Goal: Task Accomplishment & Management: Manage account settings

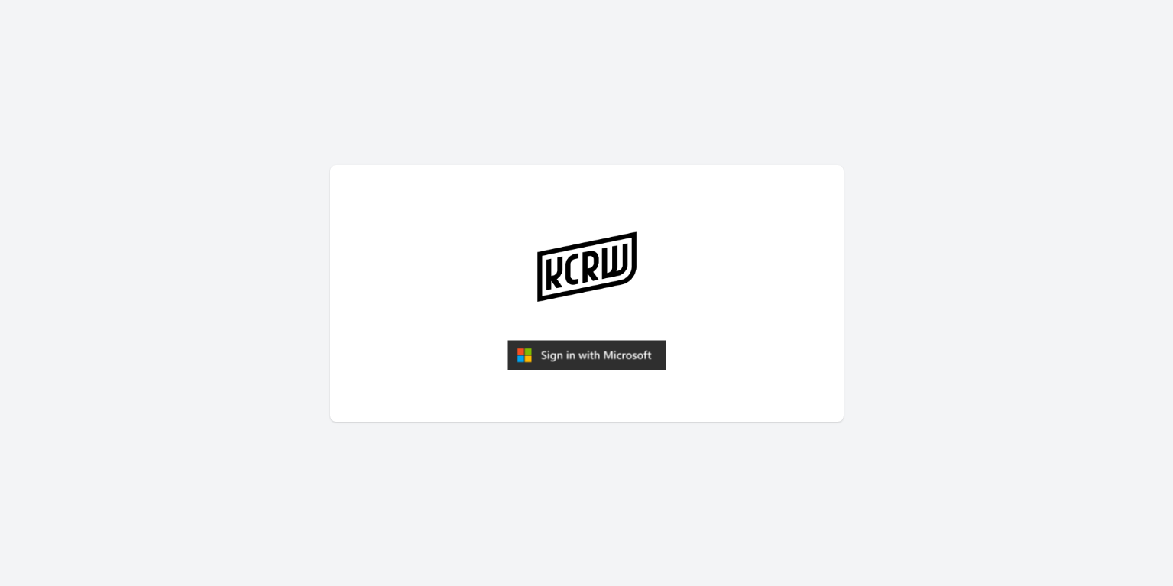
click at [576, 349] on img "submit" at bounding box center [587, 355] width 159 height 31
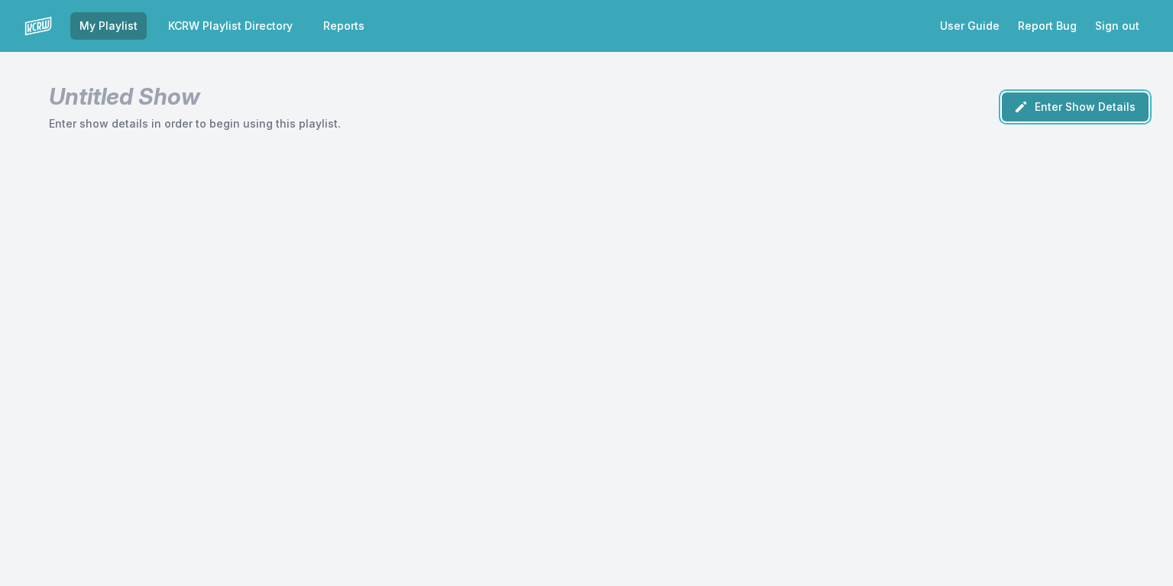
click at [1054, 108] on button "Enter Show Details" at bounding box center [1075, 106] width 147 height 29
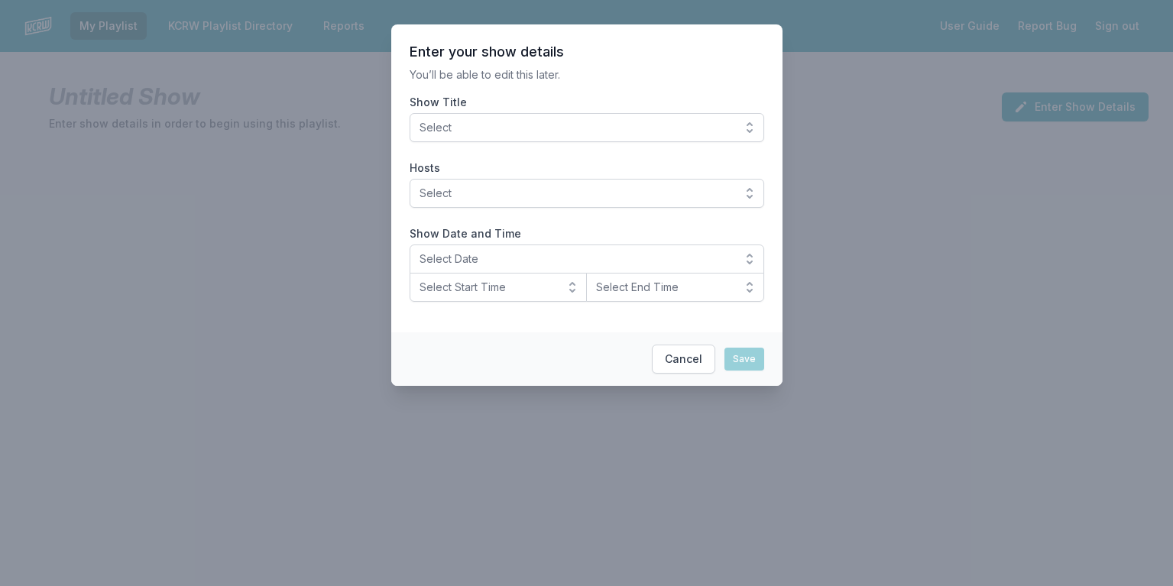
click at [747, 125] on button "Select" at bounding box center [587, 127] width 355 height 29
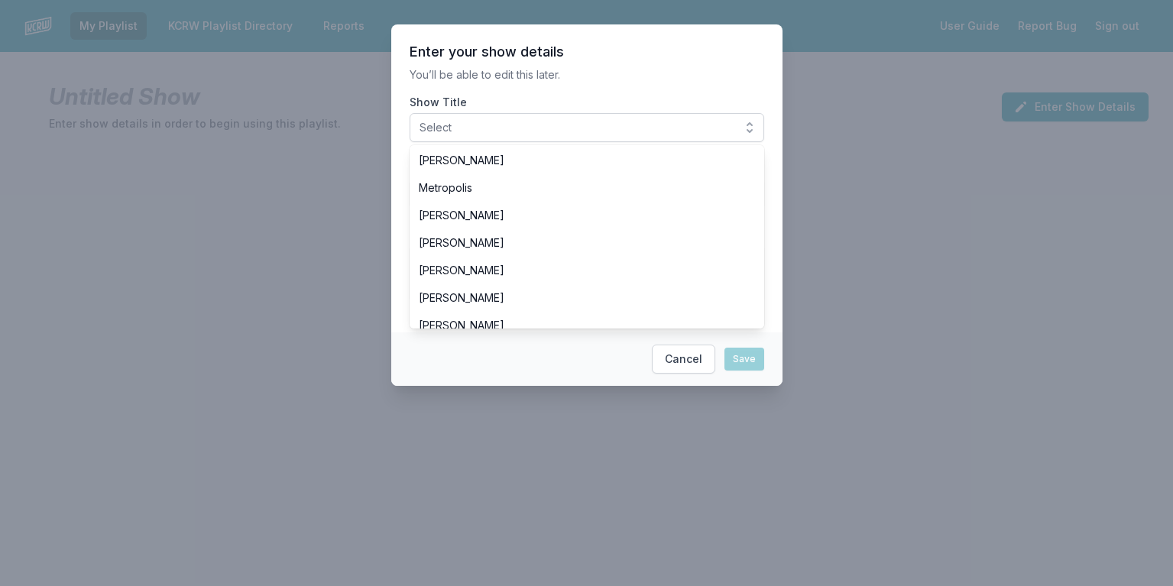
scroll to position [122, 0]
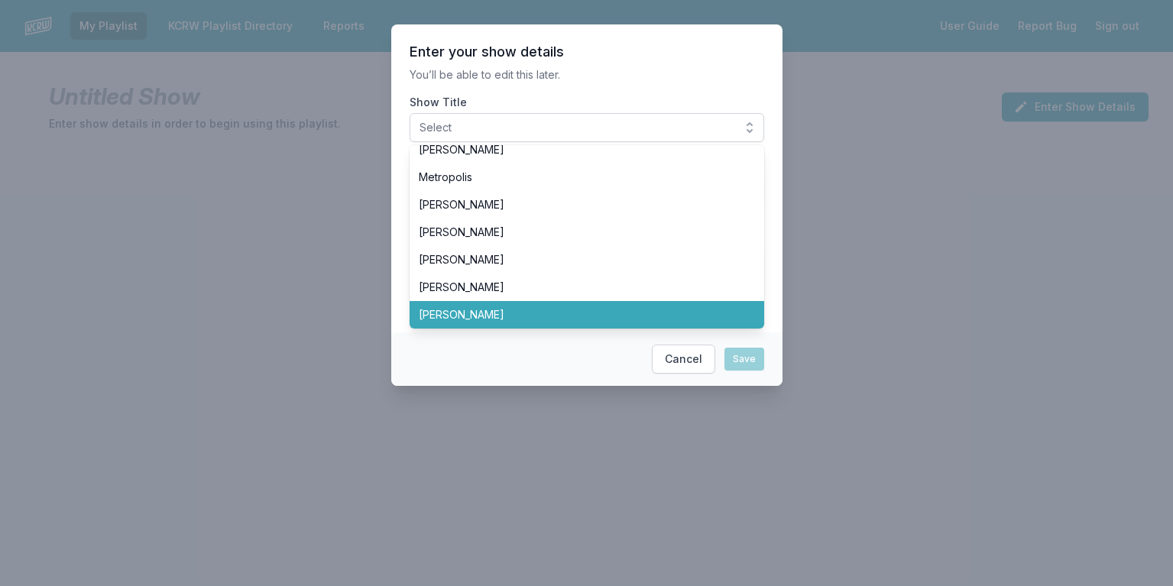
click at [482, 310] on span "Dan Wilcox" at bounding box center [578, 314] width 318 height 15
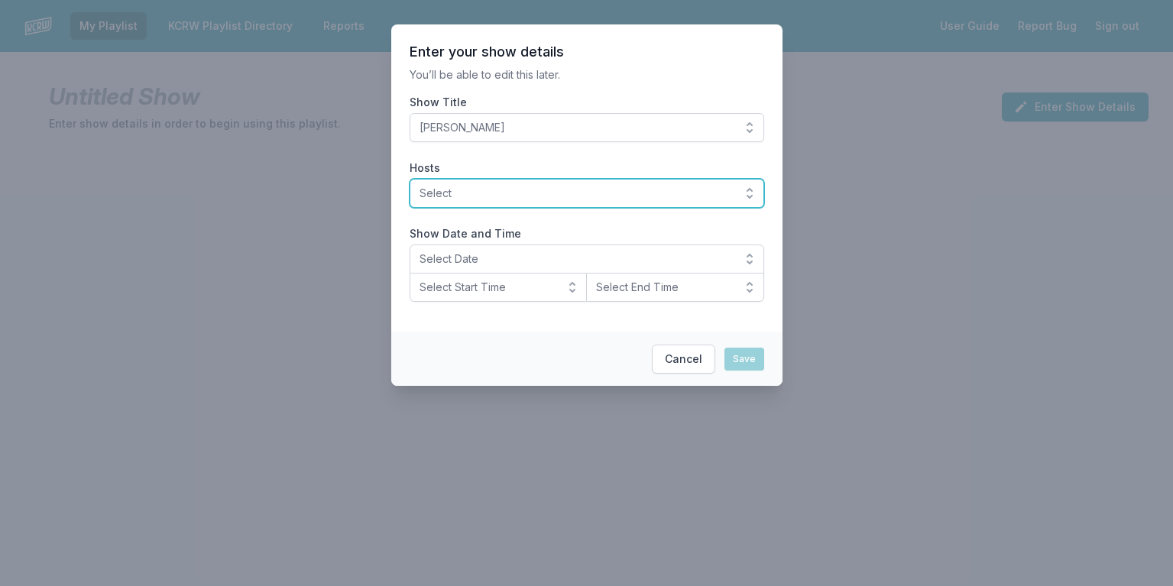
click at [751, 192] on button "Select" at bounding box center [587, 193] width 355 height 29
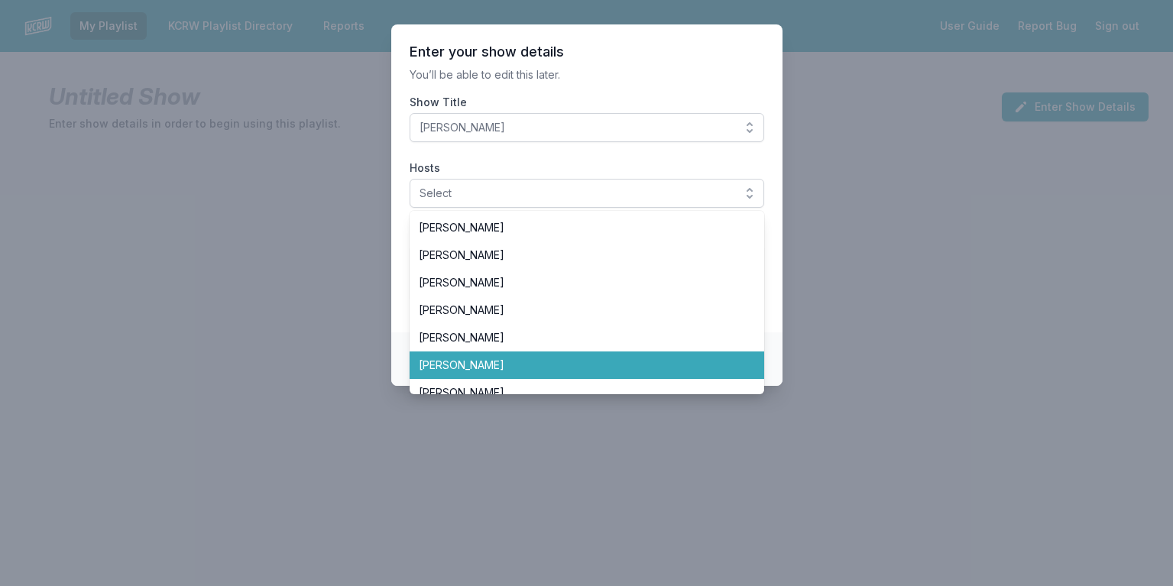
click at [495, 365] on span "Dan Wilcox" at bounding box center [578, 365] width 318 height 15
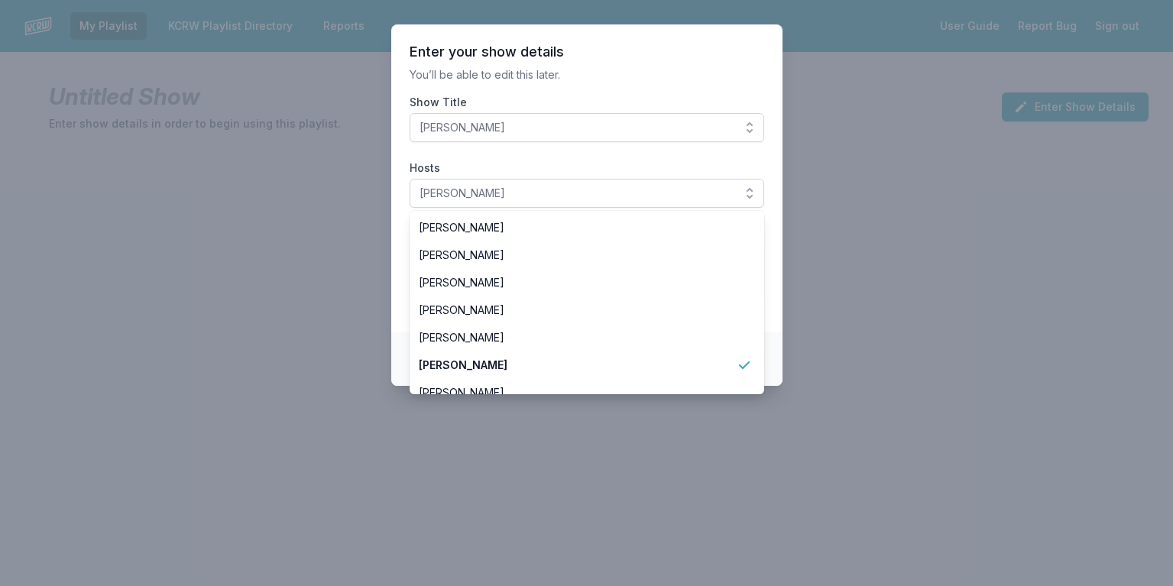
click at [776, 306] on section "Enter your show details You’ll be able to edit this later. Show Title Dan Wilco…" at bounding box center [586, 178] width 391 height 308
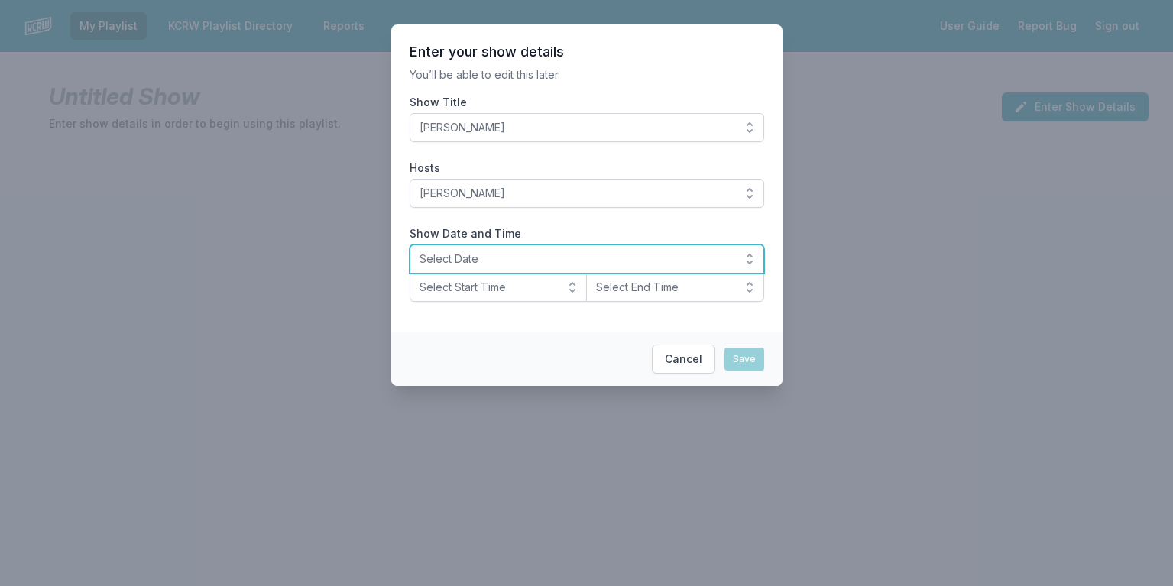
click at [480, 267] on button "Select Date" at bounding box center [587, 259] width 355 height 29
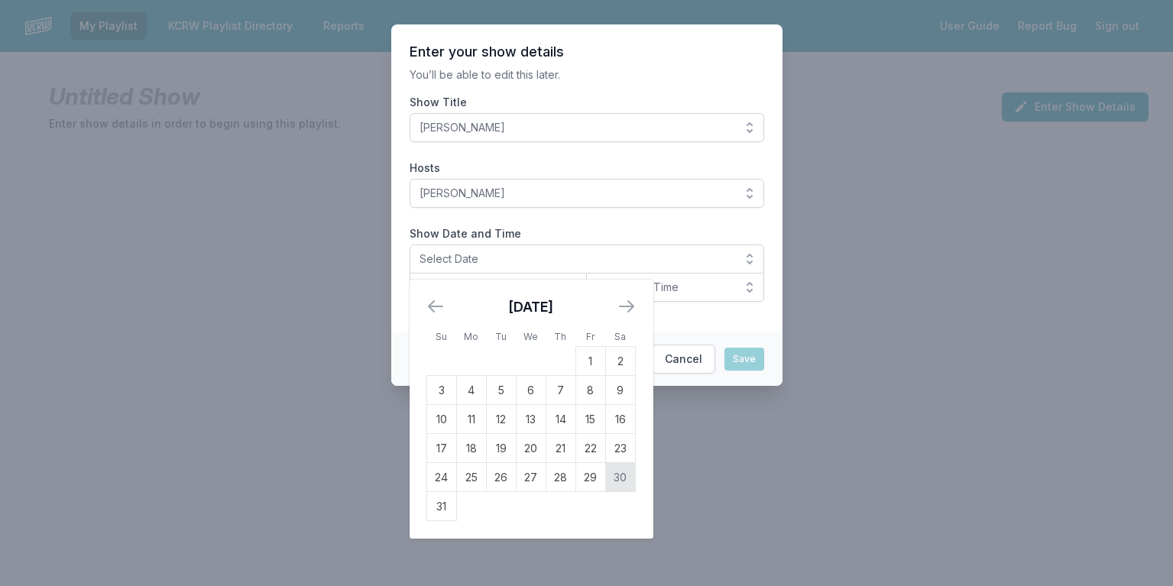
click at [622, 473] on td "30" at bounding box center [620, 477] width 30 height 29
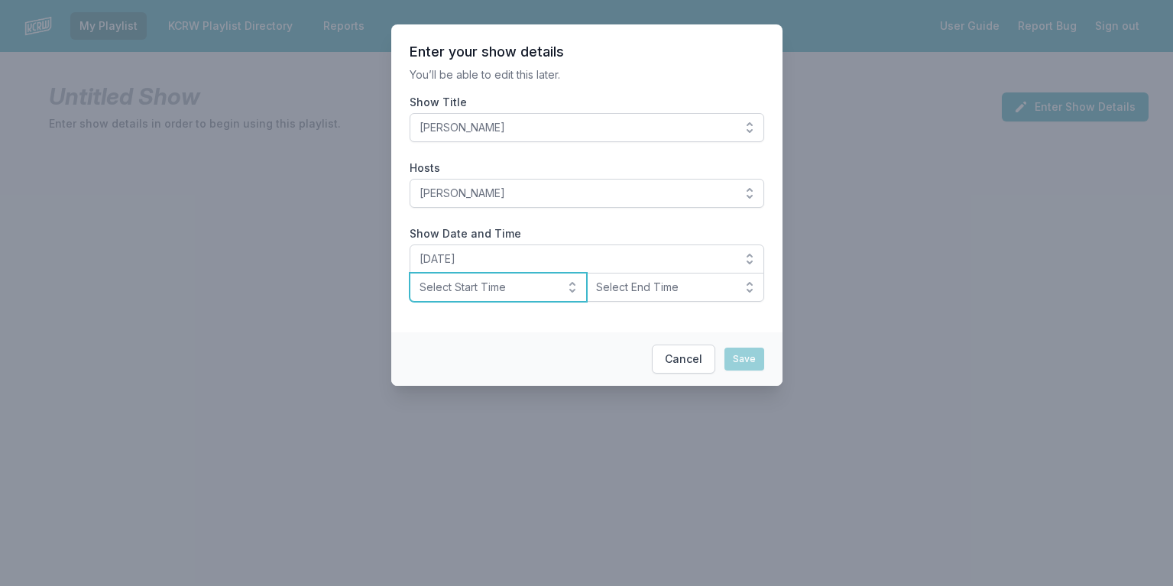
click at [571, 285] on button "Select Start Time" at bounding box center [499, 287] width 178 height 29
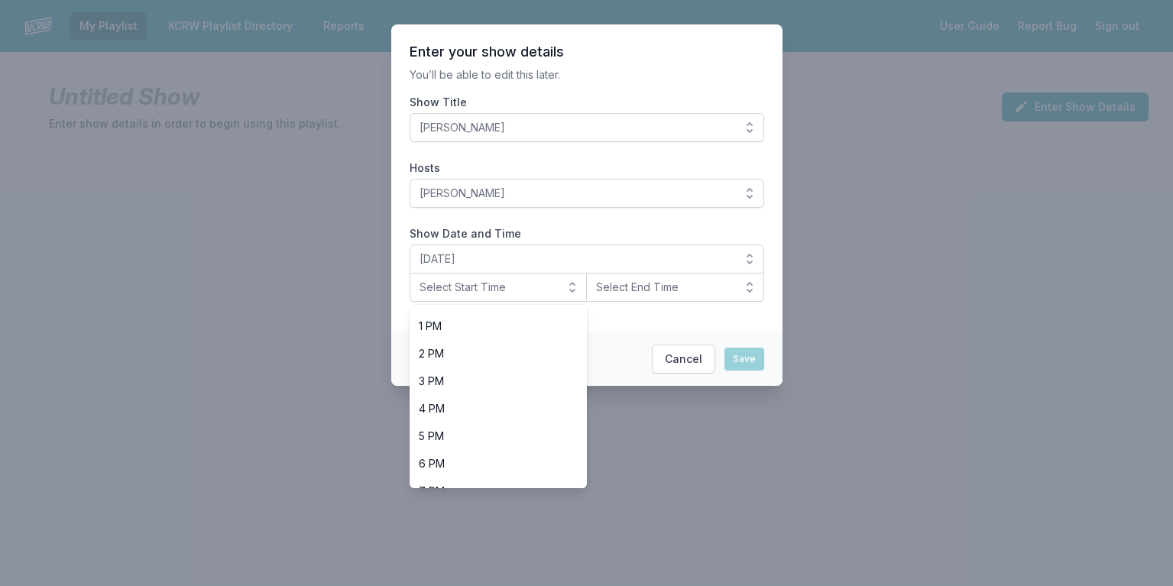
scroll to position [396, 0]
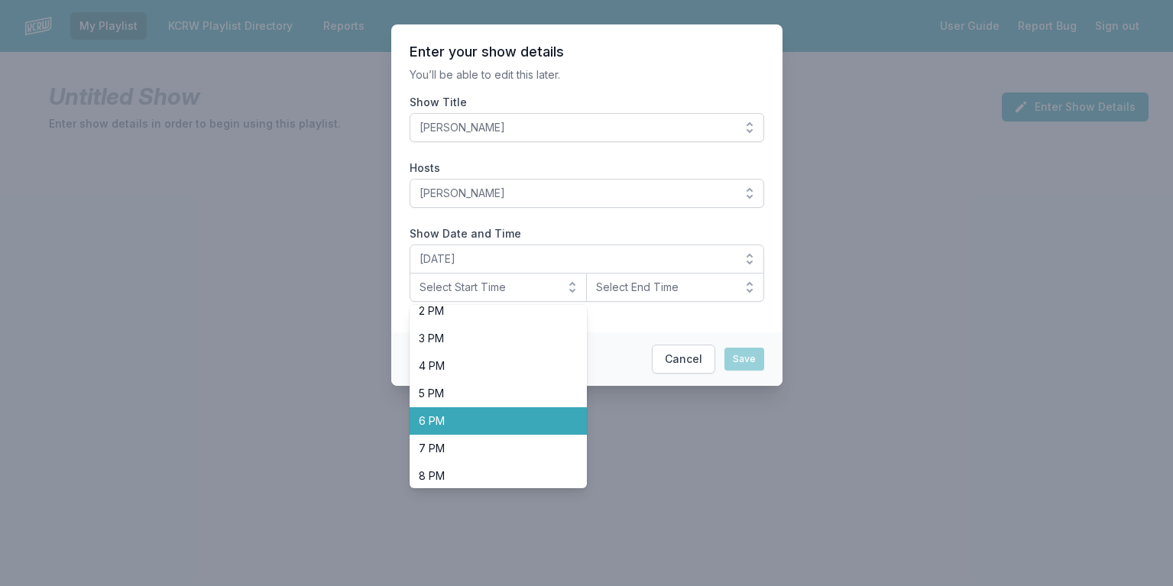
click at [498, 420] on span "6 PM" at bounding box center [489, 421] width 141 height 15
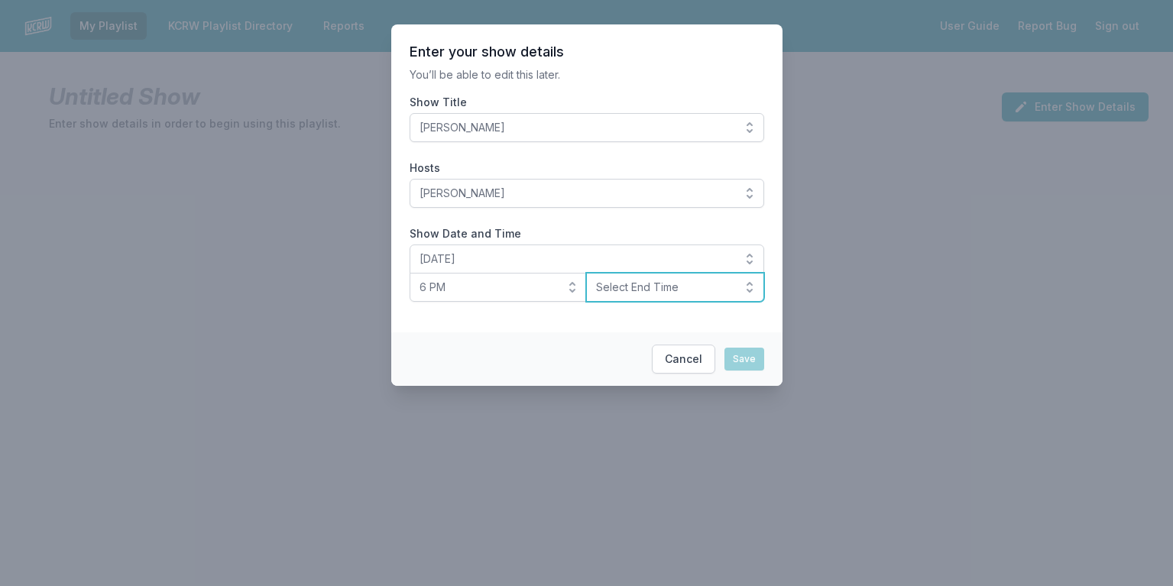
click at [754, 284] on button "Select End Time" at bounding box center [675, 287] width 178 height 29
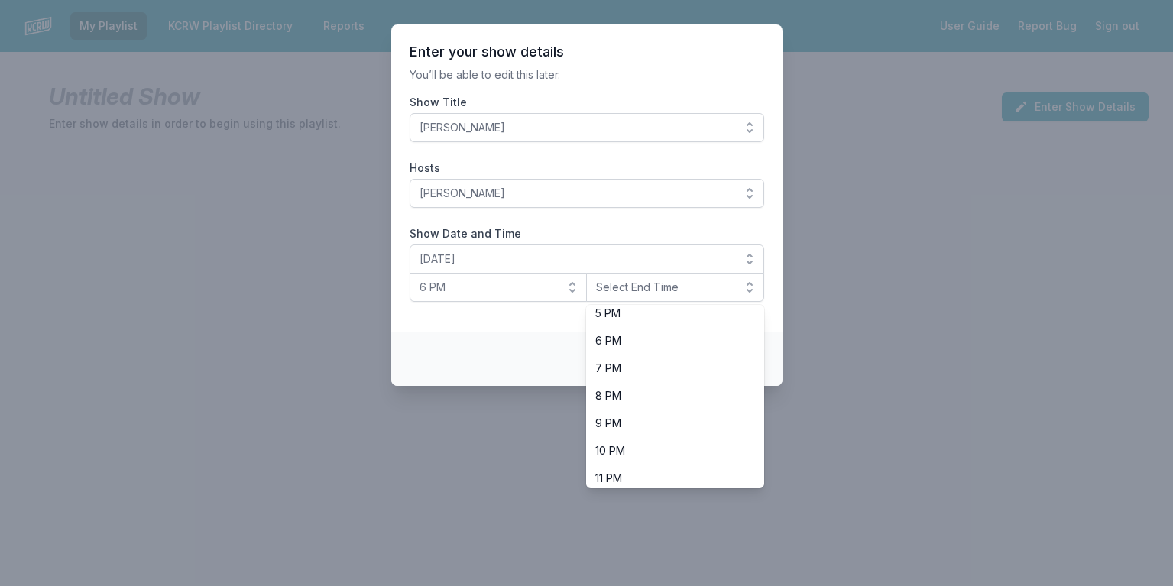
scroll to position [483, 0]
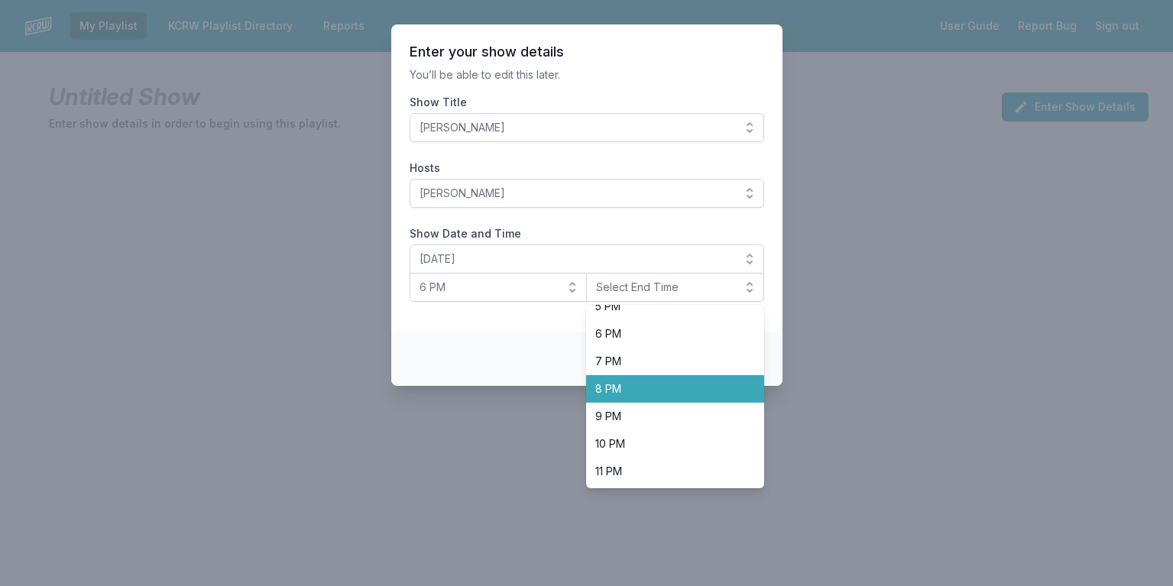
click at [610, 382] on span "8 PM" at bounding box center [665, 388] width 141 height 15
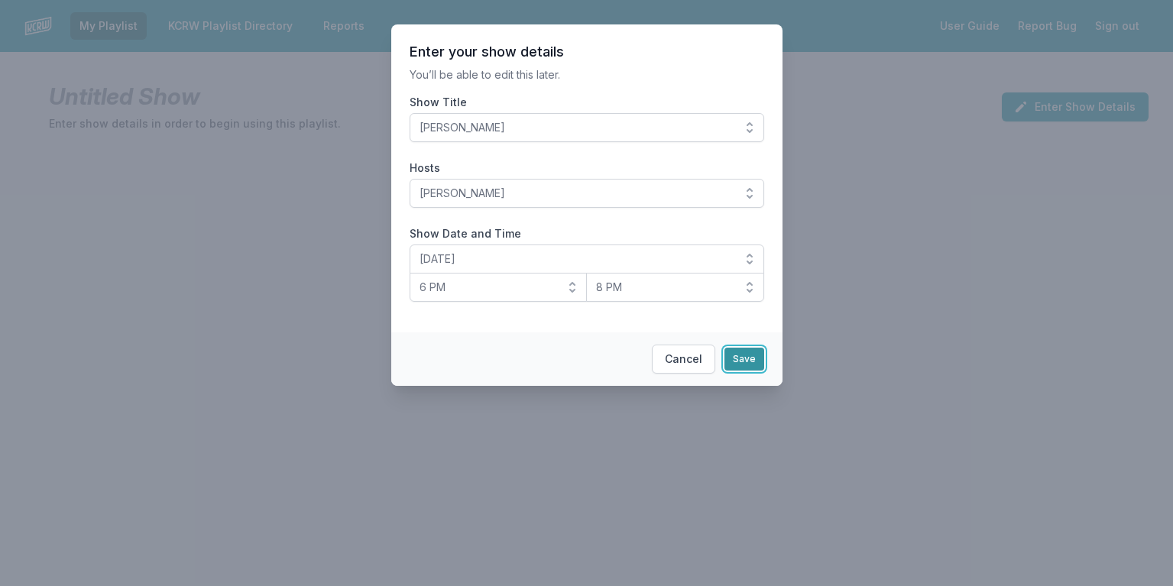
click at [742, 358] on button "Save" at bounding box center [745, 359] width 40 height 23
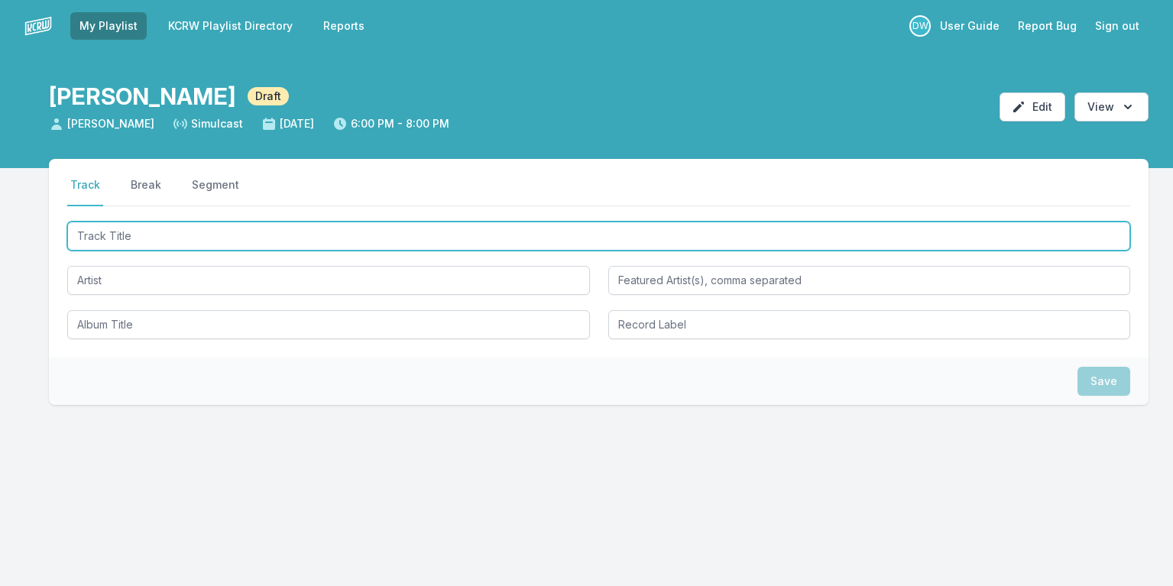
click at [146, 229] on input "Track Title" at bounding box center [598, 236] width 1063 height 29
type input "The Revenger of El [PERSON_NAME]"
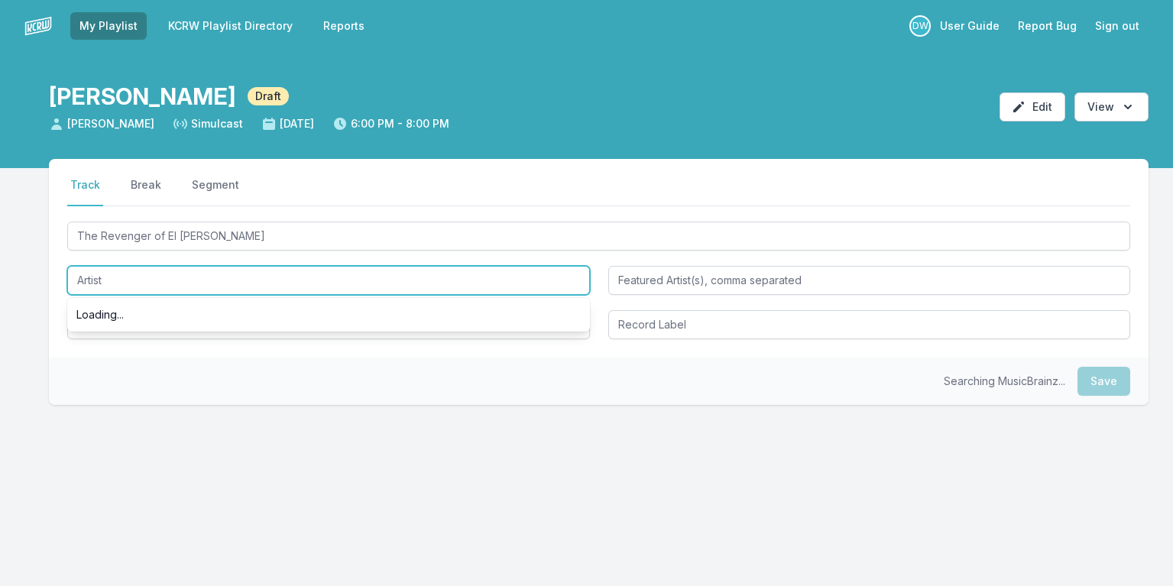
click at [92, 285] on input "Artist" at bounding box center [328, 280] width 523 height 29
type input "[PERSON_NAME]'s Fortress"
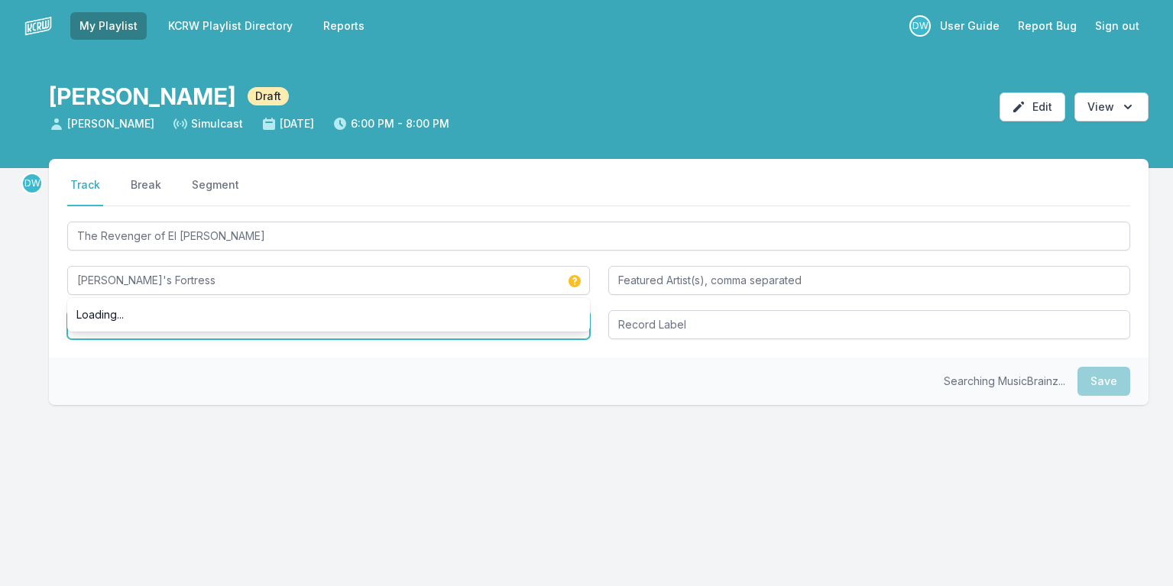
click at [125, 334] on input "Album Title" at bounding box center [328, 324] width 523 height 29
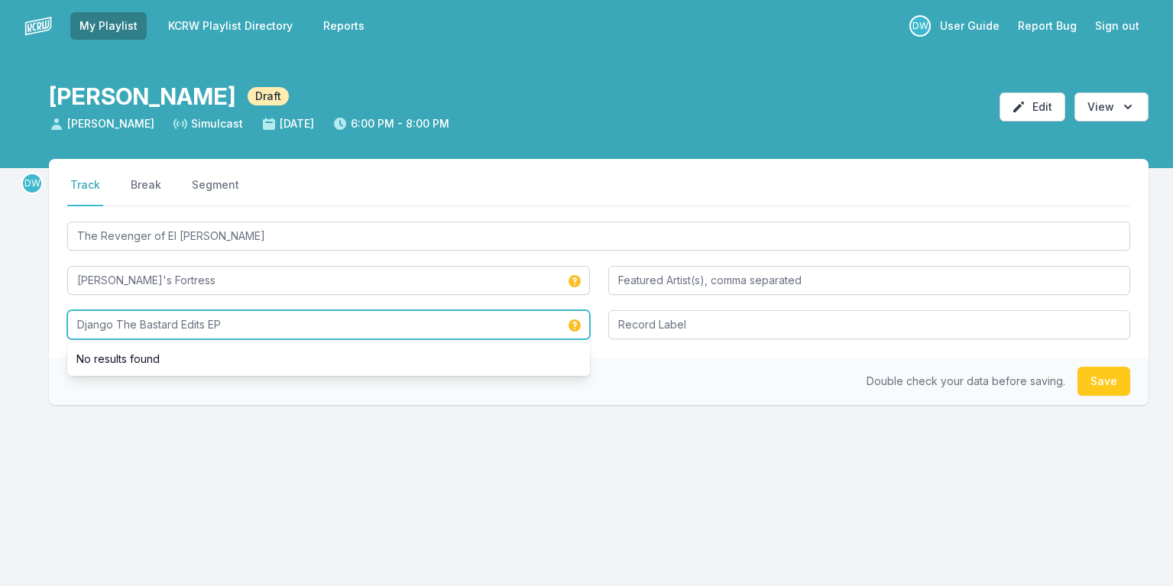
type input "Django The Bastard Edits EP"
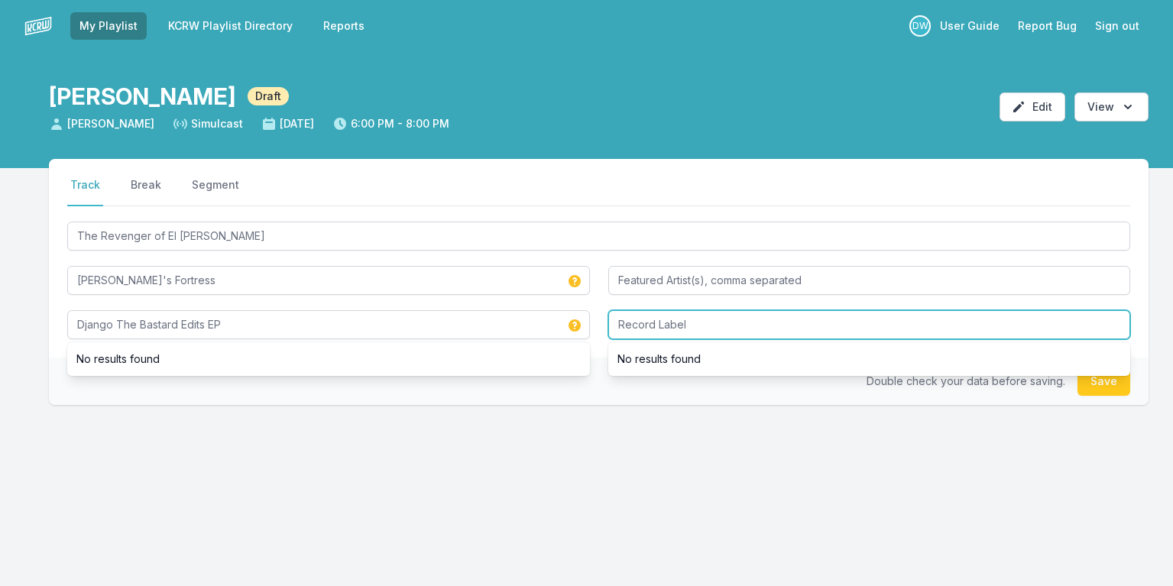
click at [637, 319] on input "Record Label" at bounding box center [869, 324] width 523 height 29
type input "Destroy All Planets"
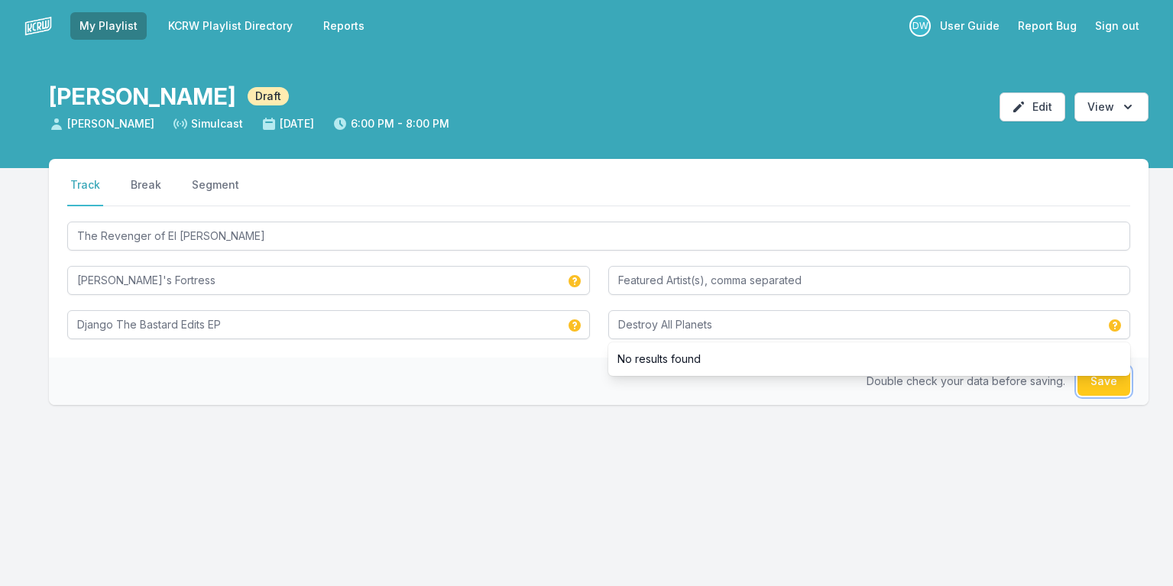
click at [1110, 389] on button "Save" at bounding box center [1104, 381] width 53 height 29
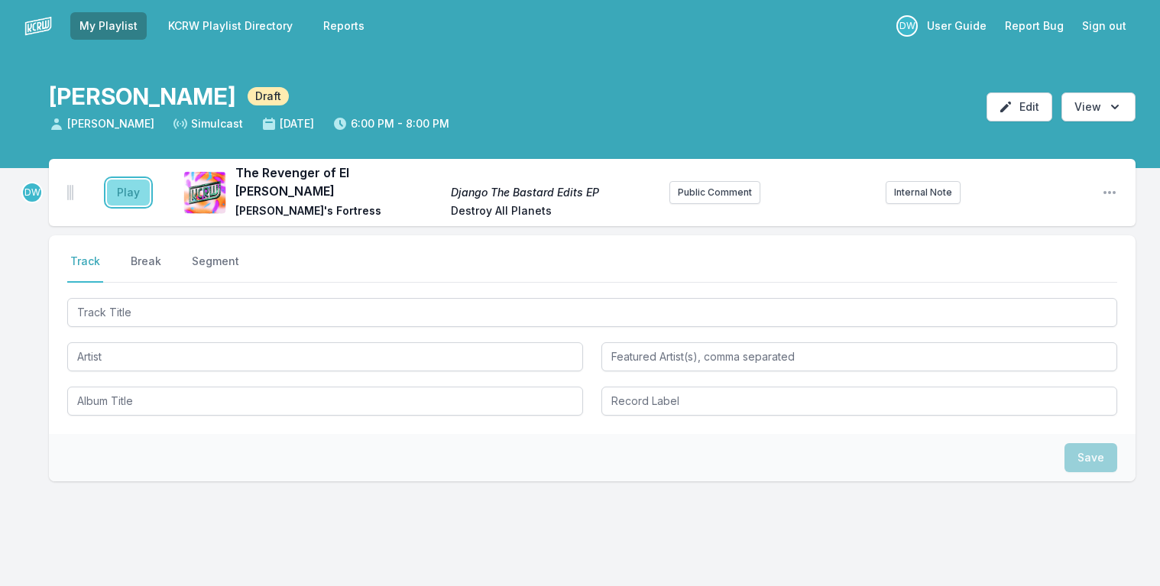
click at [127, 189] on button "Play" at bounding box center [128, 193] width 43 height 26
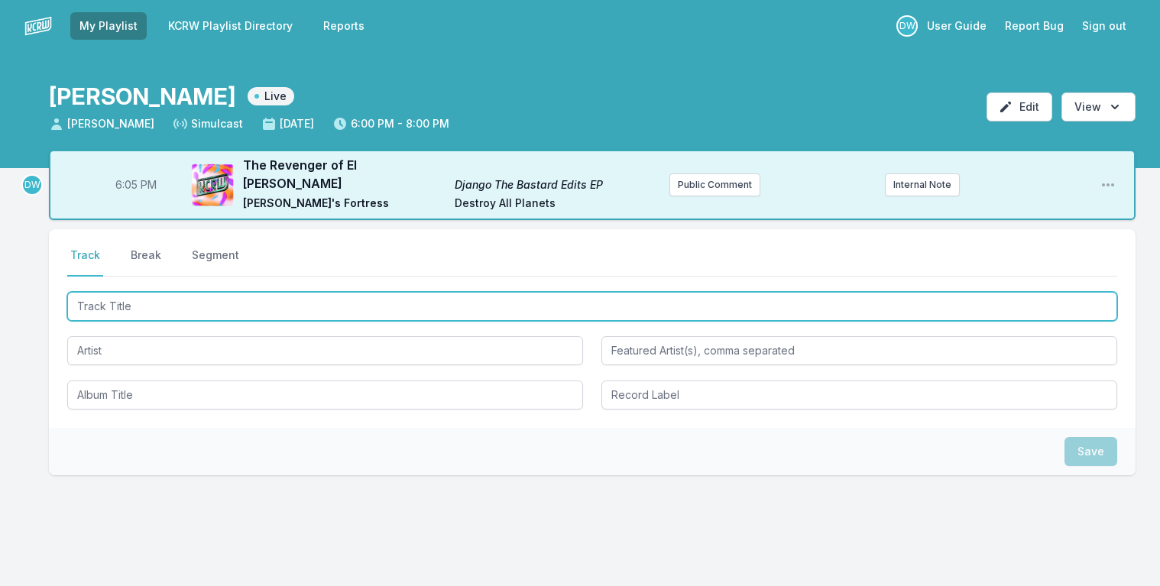
click at [124, 292] on input "Track Title" at bounding box center [592, 306] width 1050 height 29
type input "Lazy"
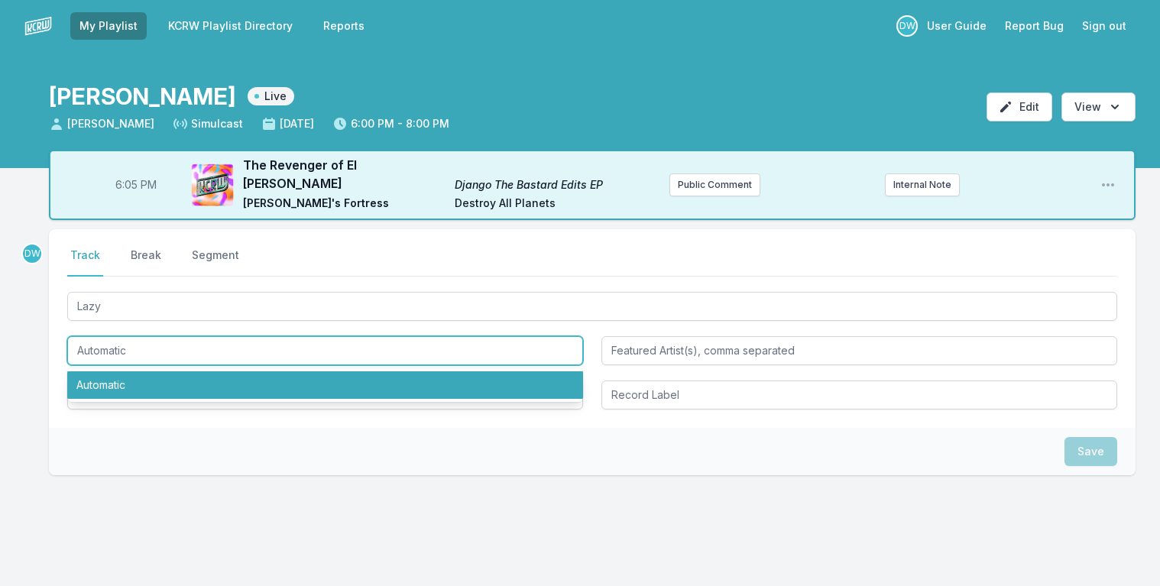
click at [118, 384] on li "Automatic" at bounding box center [325, 385] width 516 height 28
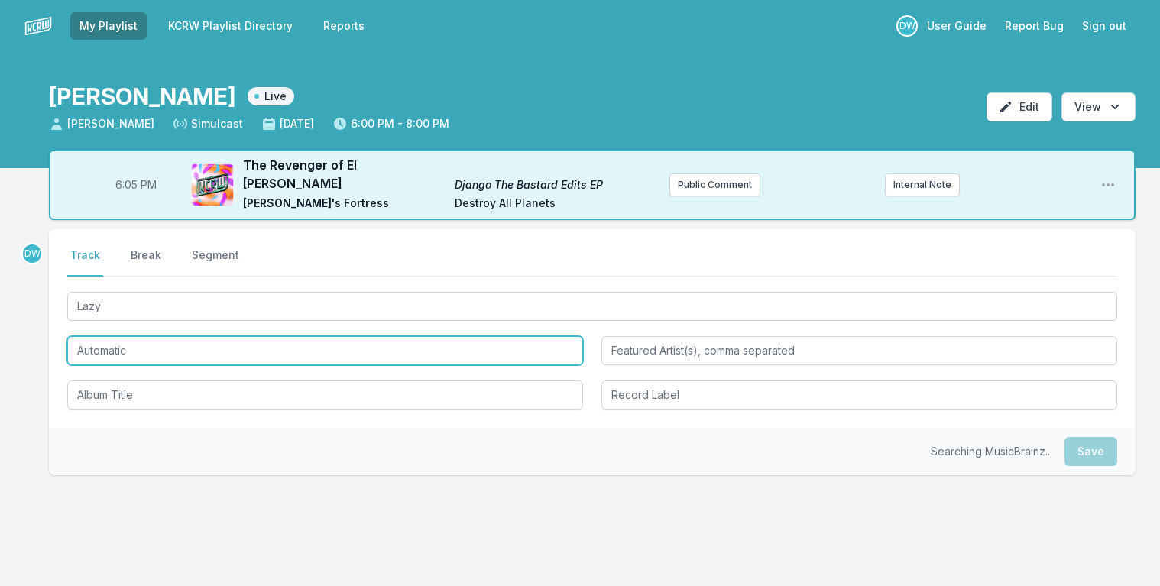
type input "Automatic"
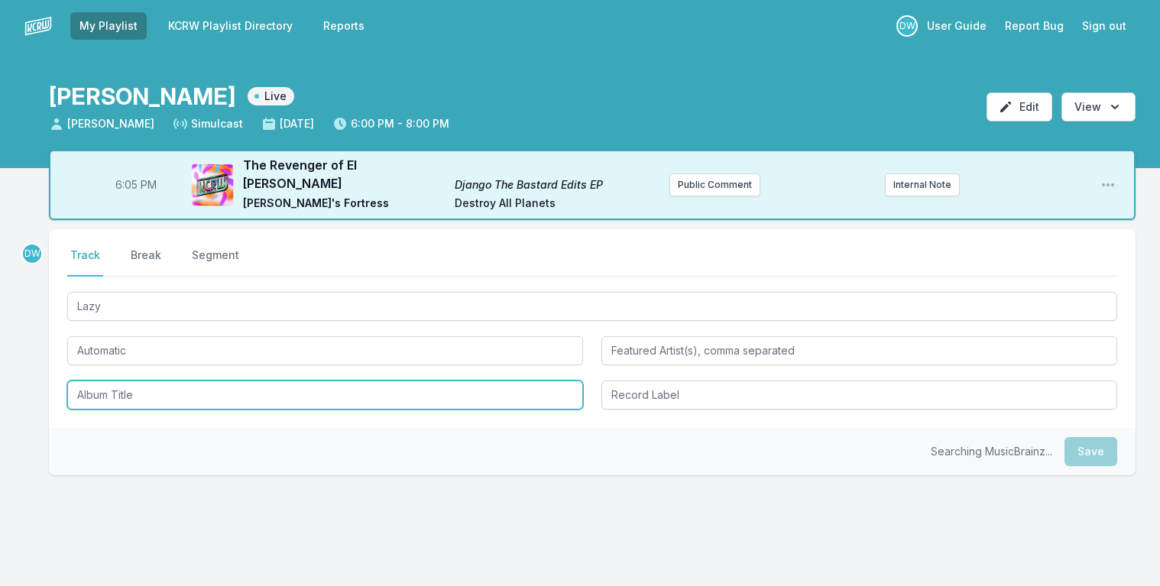
click at [100, 381] on input "Album Title" at bounding box center [325, 395] width 516 height 29
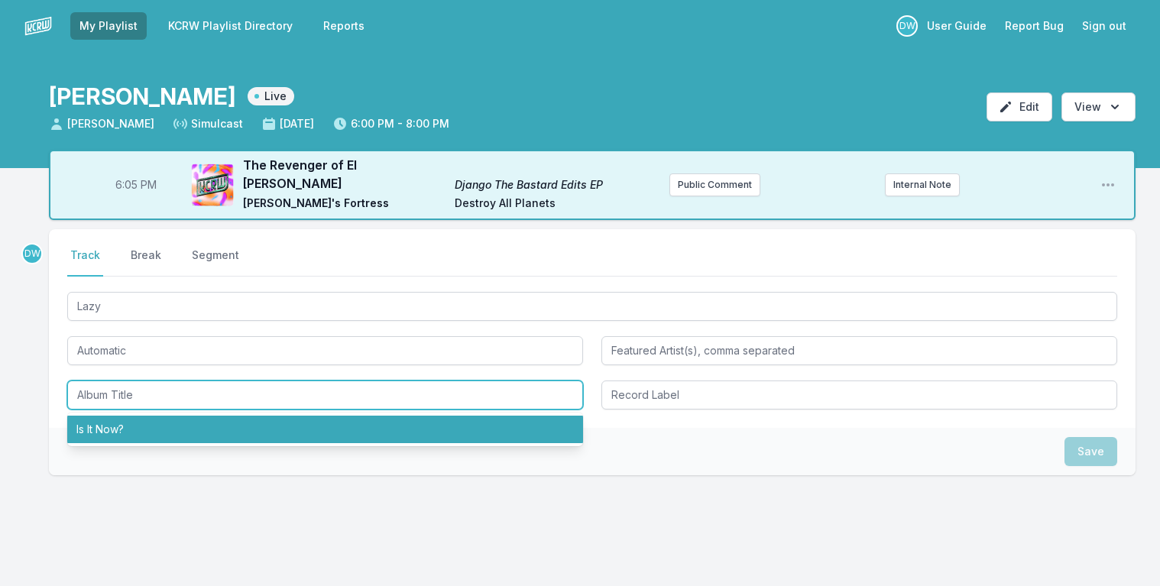
click at [118, 416] on li "Is It Now?" at bounding box center [325, 430] width 516 height 28
type input "Is It Now?"
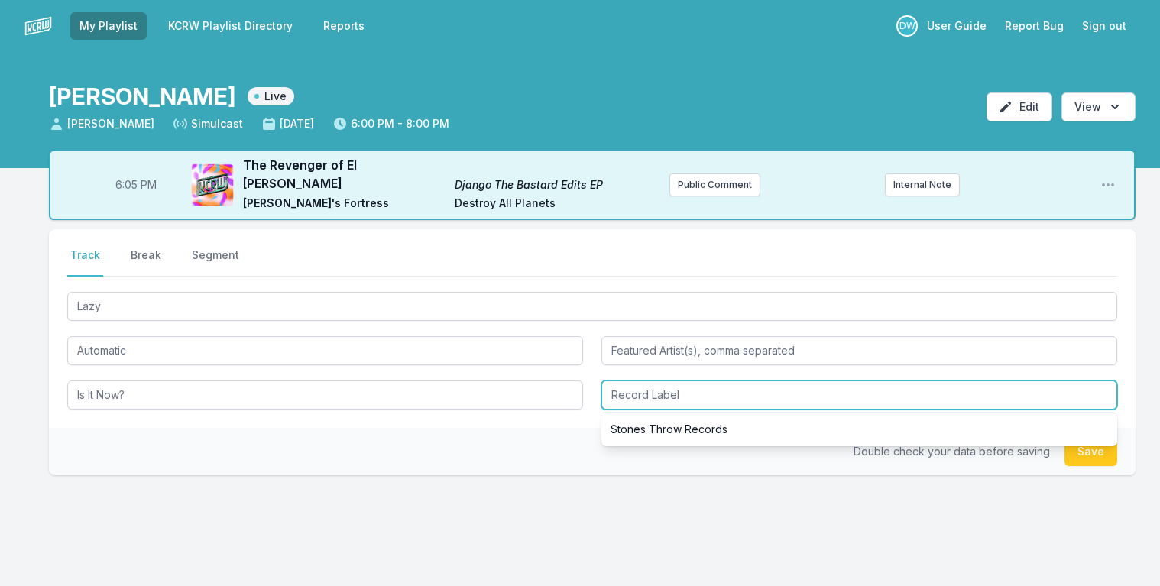
click at [650, 388] on input "Record Label" at bounding box center [860, 395] width 516 height 29
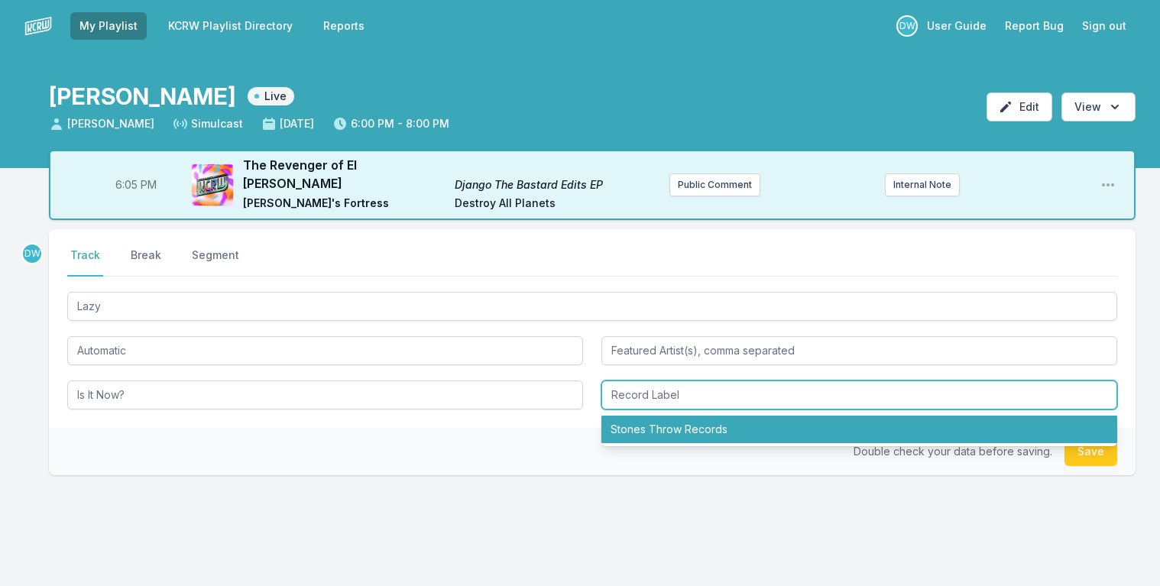
click at [649, 416] on li "Stones Throw Records" at bounding box center [860, 430] width 516 height 28
type input "Stones Throw Records"
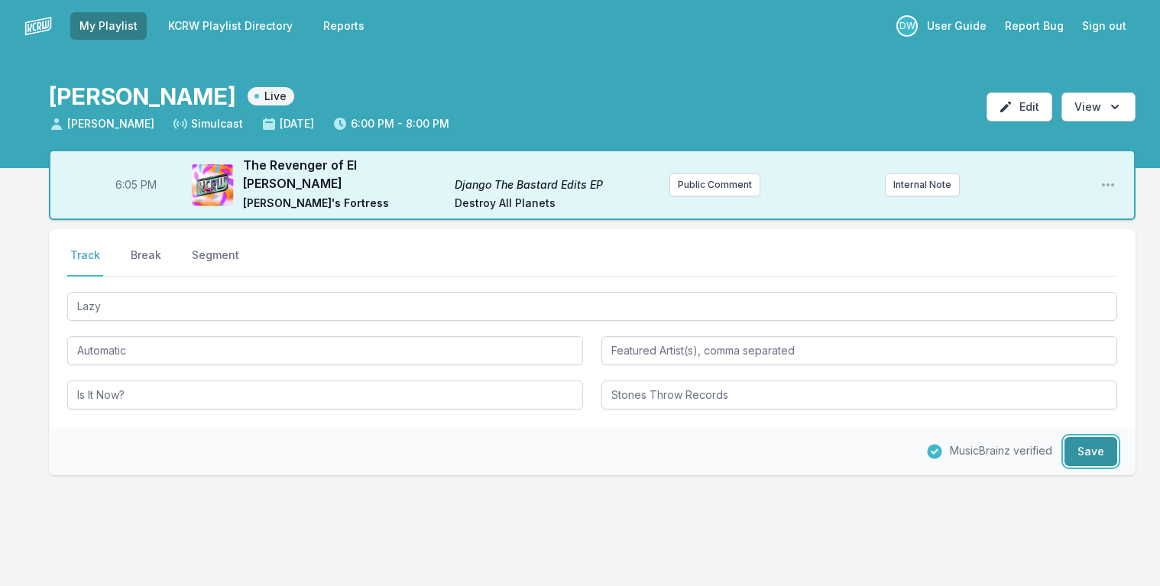
click at [1084, 440] on button "Save" at bounding box center [1091, 451] width 53 height 29
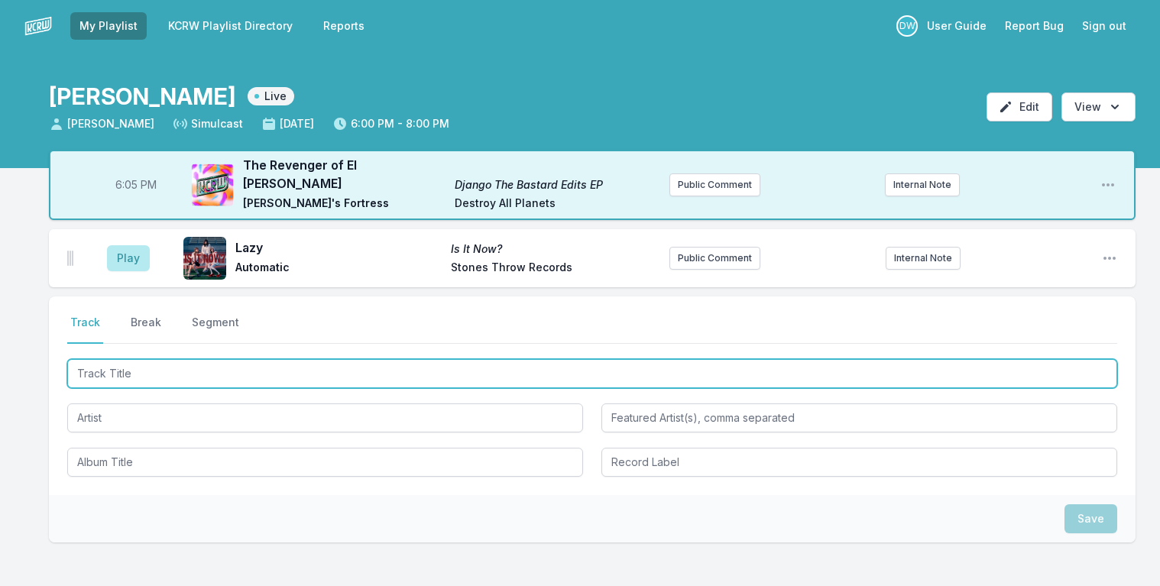
click at [126, 359] on input "Track Title" at bounding box center [592, 373] width 1050 height 29
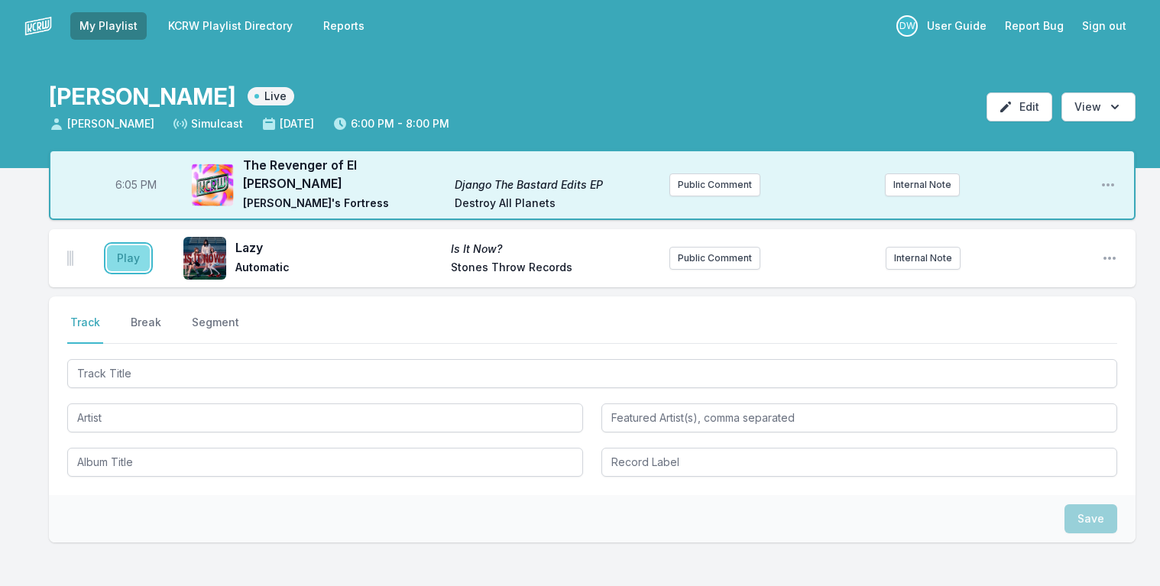
click at [137, 250] on button "Play" at bounding box center [128, 258] width 43 height 26
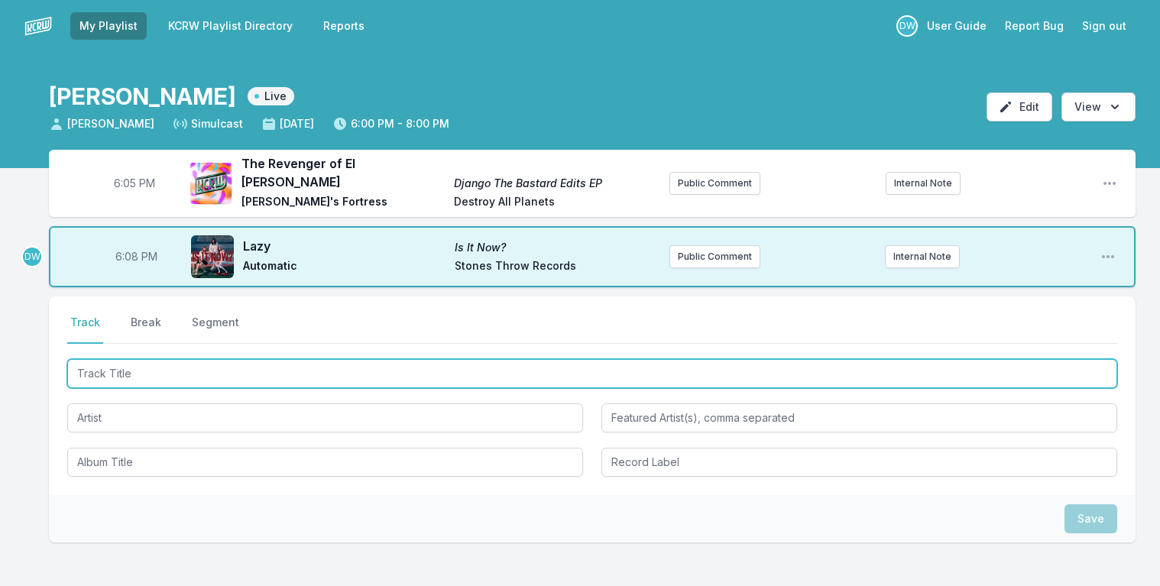
click at [147, 366] on input "Track Title" at bounding box center [592, 373] width 1050 height 29
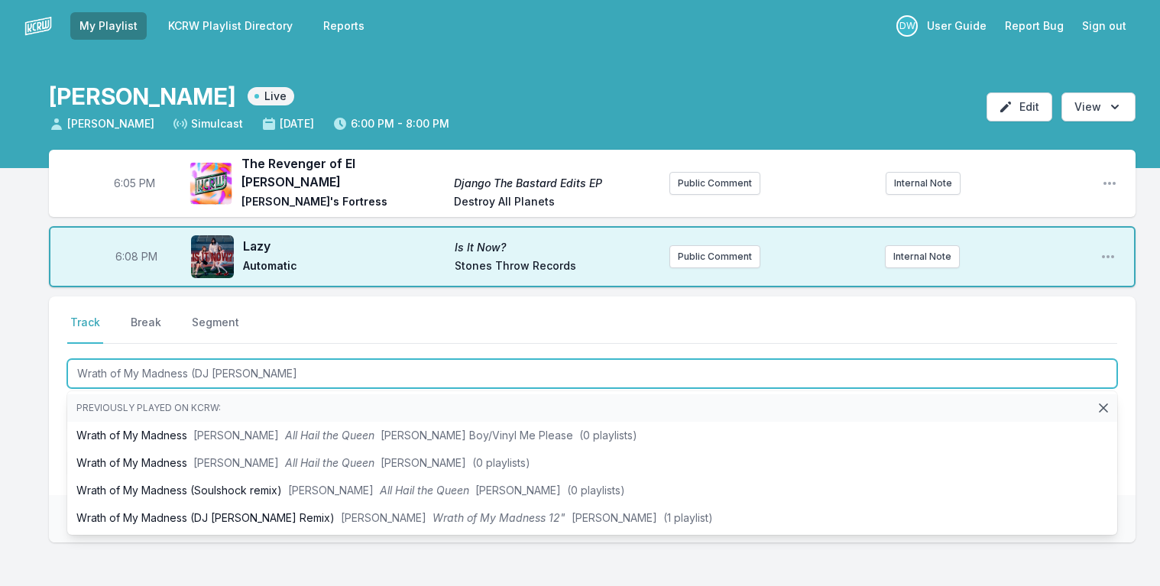
type input "Wrath of My Madness (DJ [PERSON_NAME]"
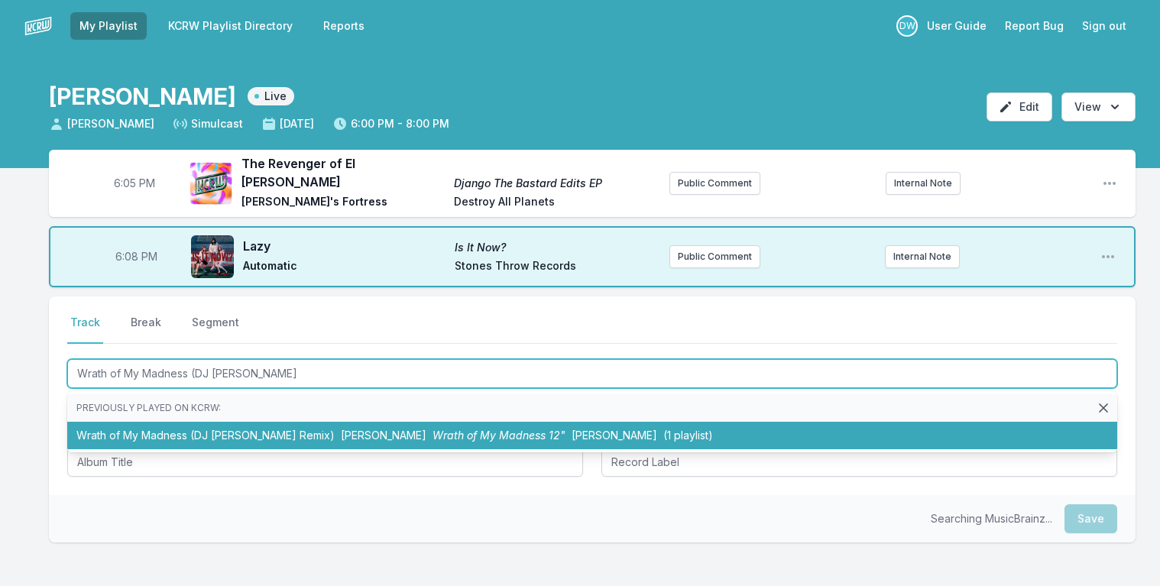
click at [433, 429] on span "Wrath of My Madness 12"" at bounding box center [499, 435] width 133 height 13
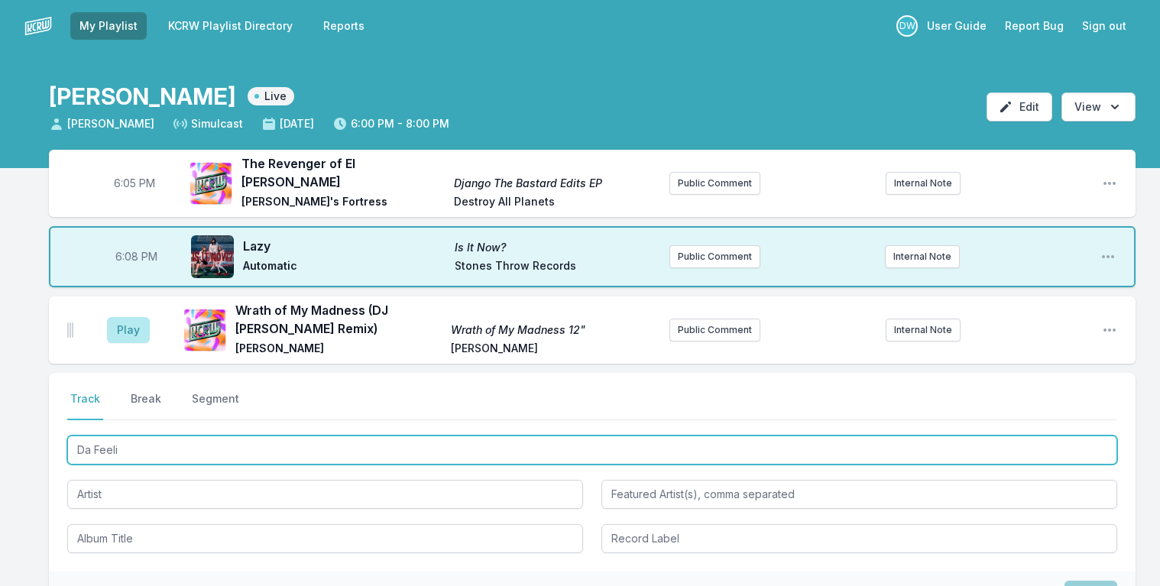
type input "Da Feelin"
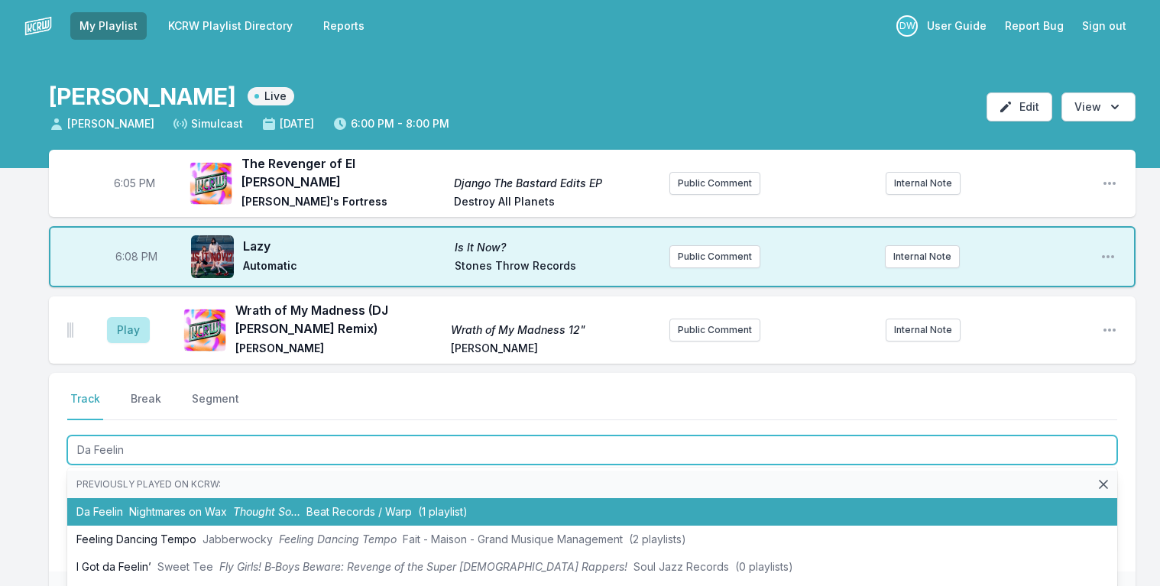
click at [319, 505] on span "Beat Records / Warp" at bounding box center [358, 511] width 105 height 13
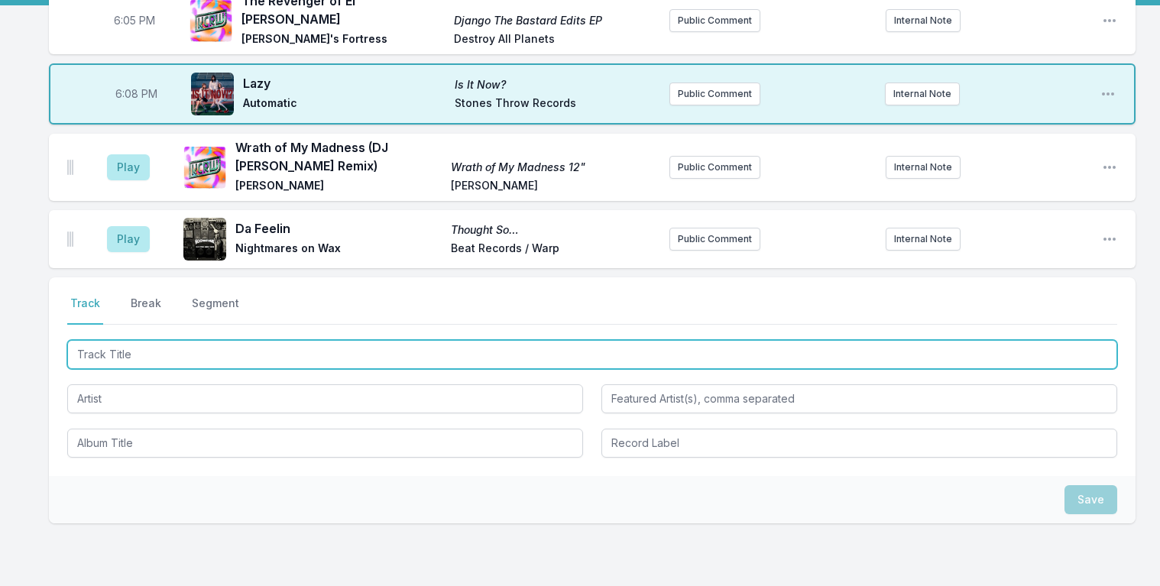
scroll to position [214, 0]
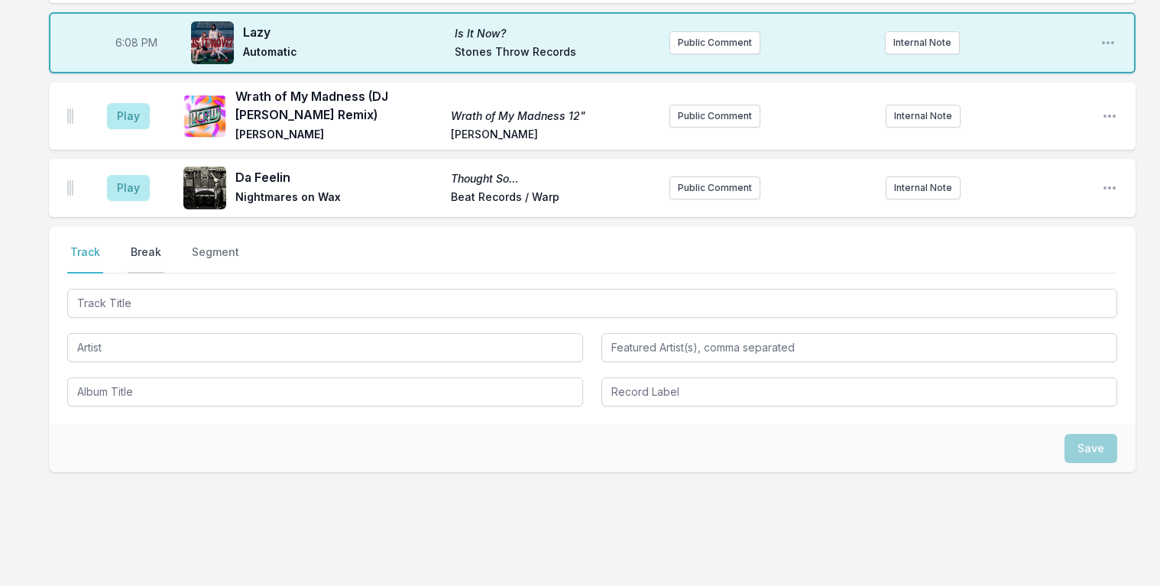
click at [139, 245] on button "Break" at bounding box center [146, 259] width 37 height 29
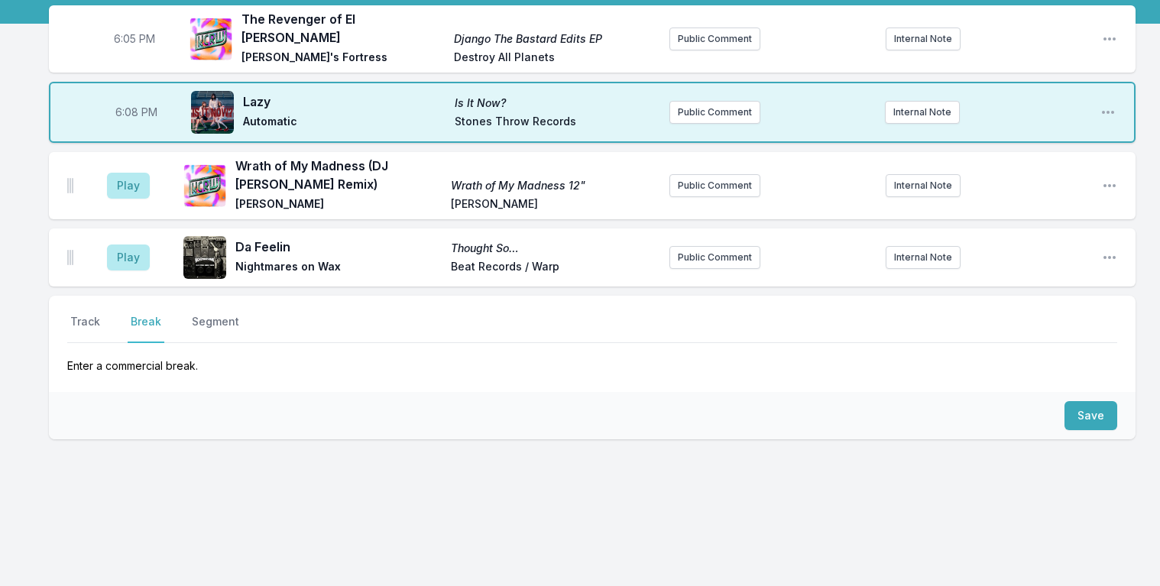
scroll to position [135, 0]
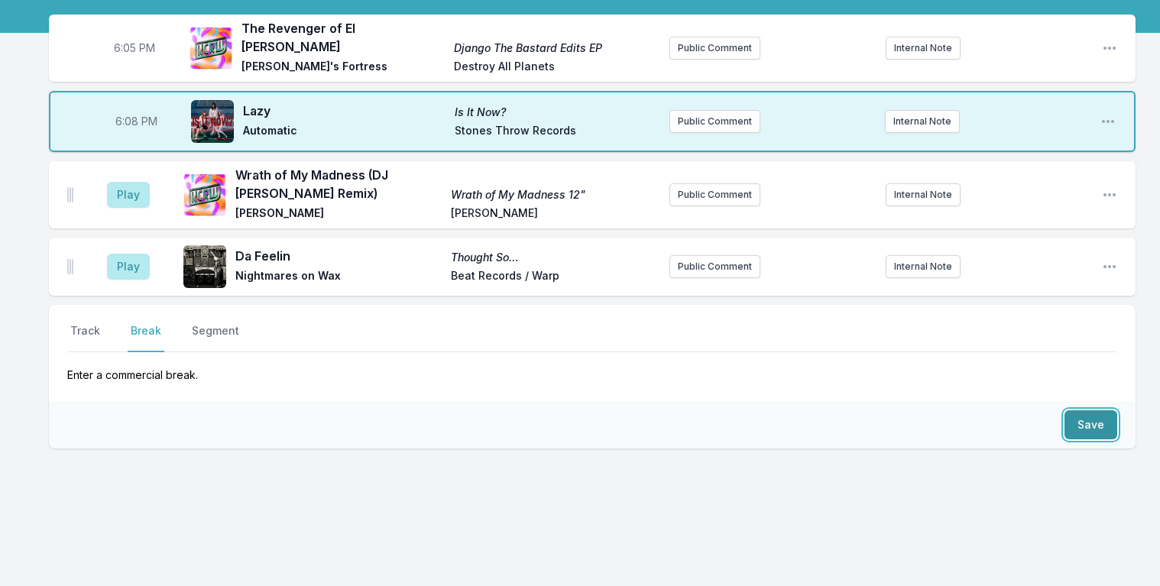
click at [1101, 415] on button "Save" at bounding box center [1091, 424] width 53 height 29
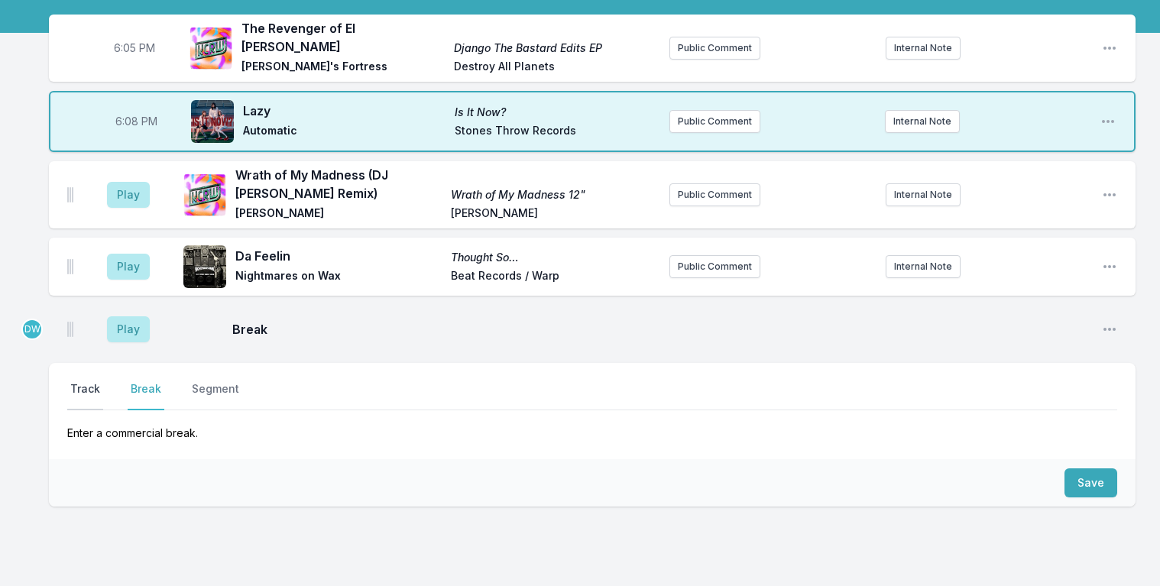
click at [76, 384] on button "Track" at bounding box center [85, 395] width 36 height 29
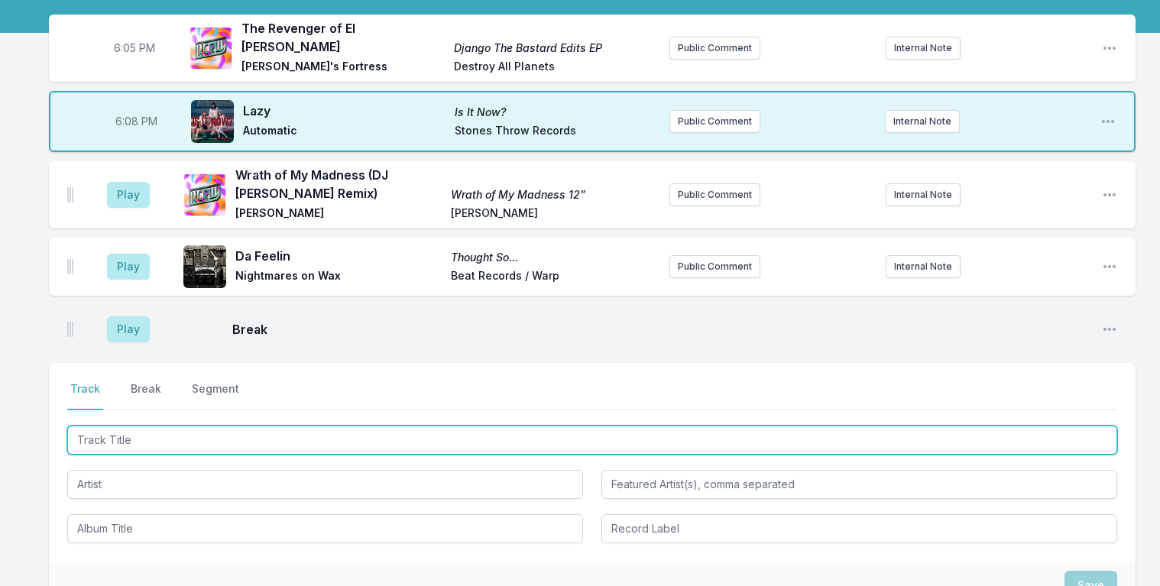
click at [161, 432] on input "Track Title" at bounding box center [592, 440] width 1050 height 29
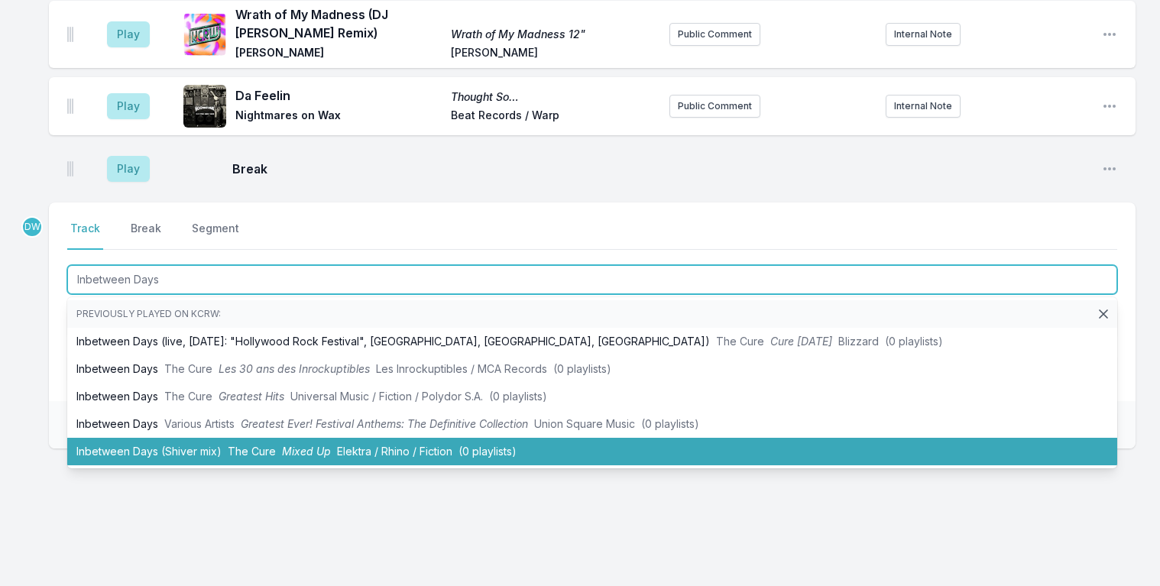
type input "Inbetween Days"
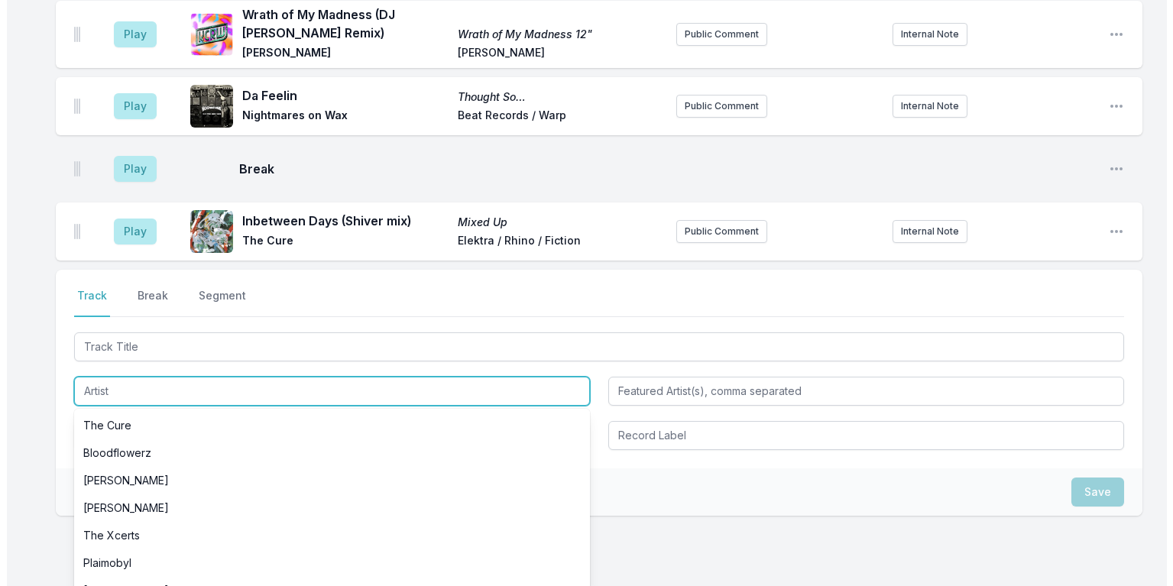
scroll to position [363, 0]
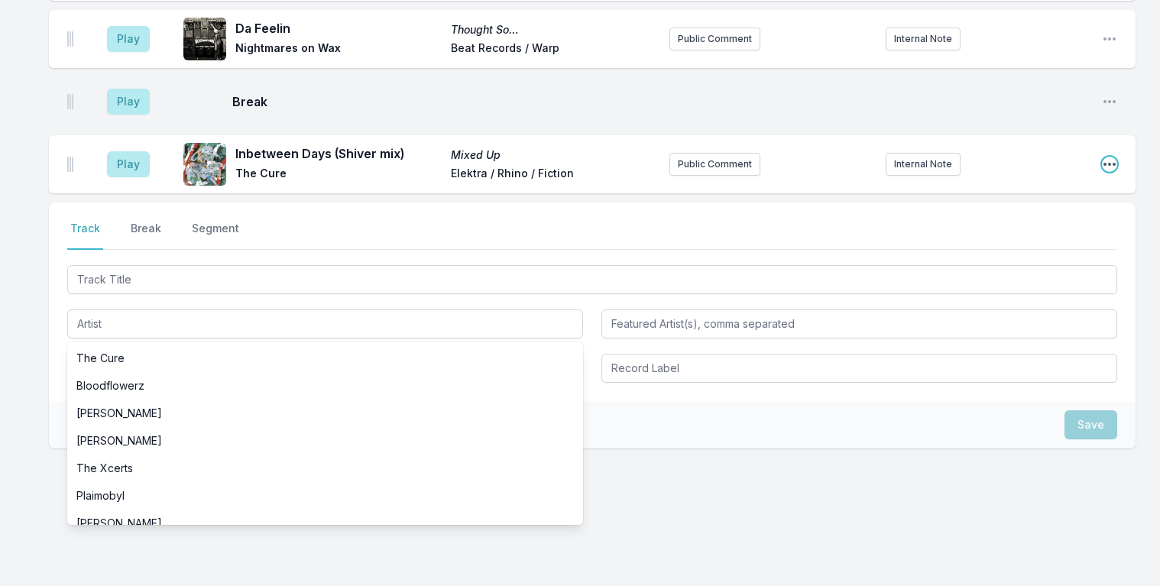
click at [1110, 157] on icon "Open playlist item options" at bounding box center [1109, 164] width 15 height 15
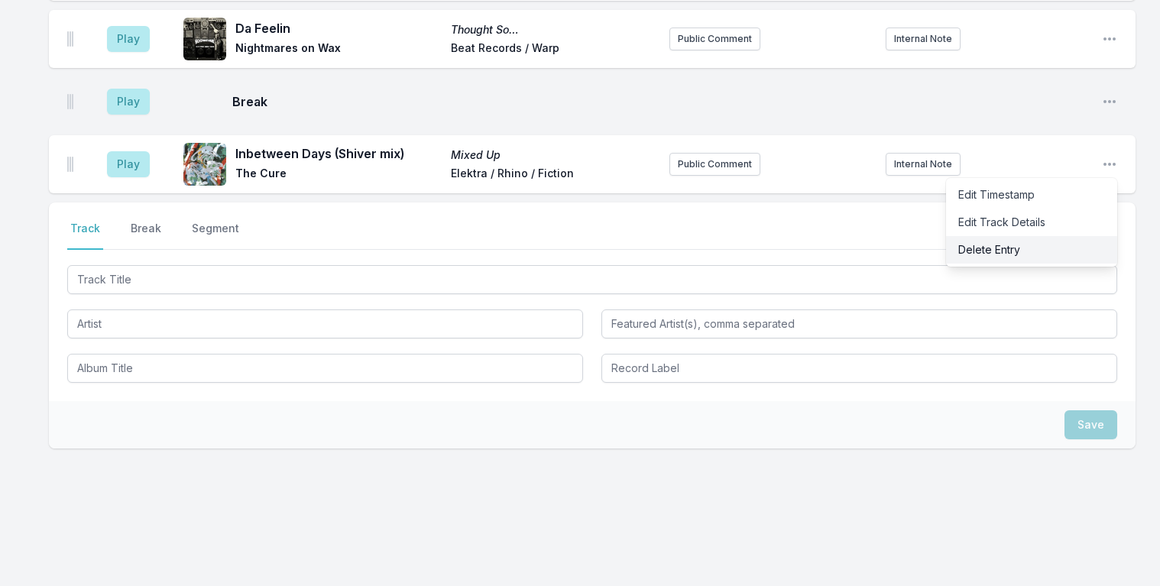
click at [995, 242] on button "Delete Entry" at bounding box center [1031, 250] width 171 height 28
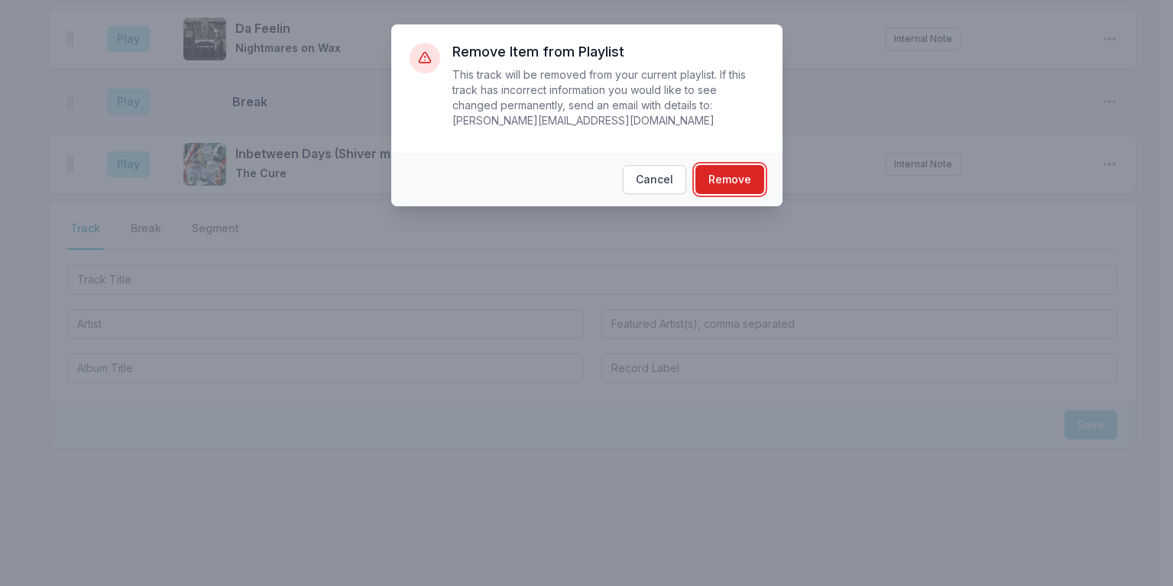
click at [729, 165] on button "Remove" at bounding box center [730, 179] width 69 height 29
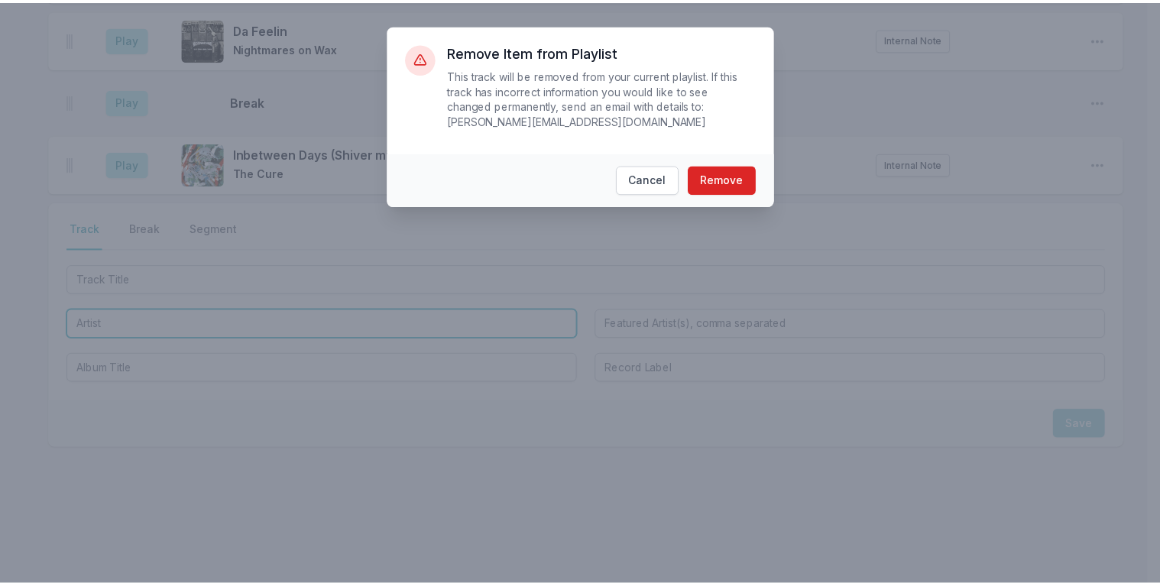
scroll to position [296, 0]
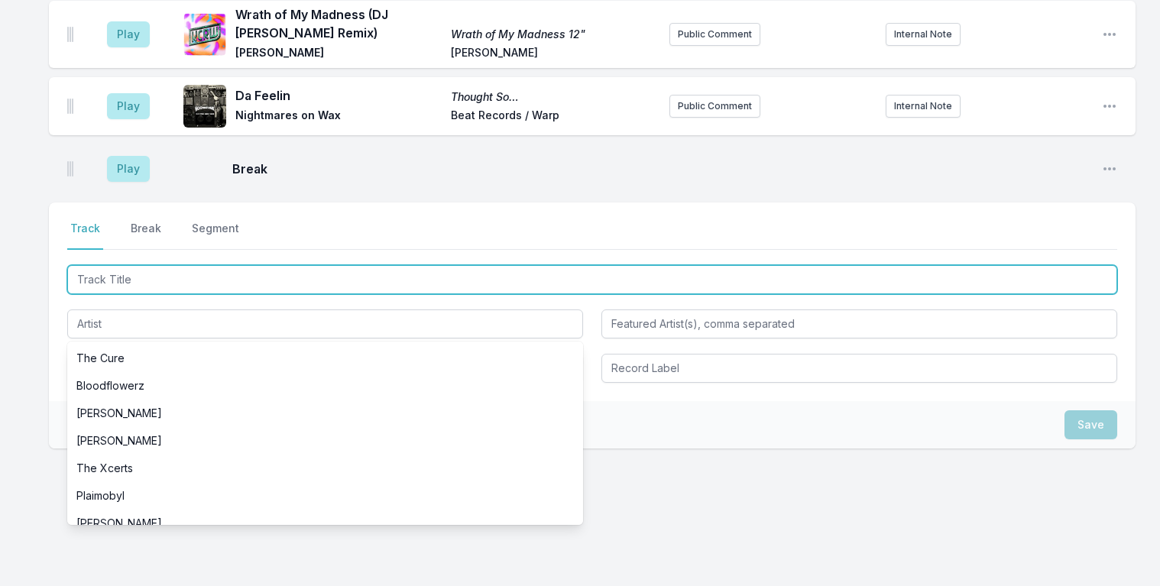
click at [126, 268] on input "Track Title" at bounding box center [592, 279] width 1050 height 29
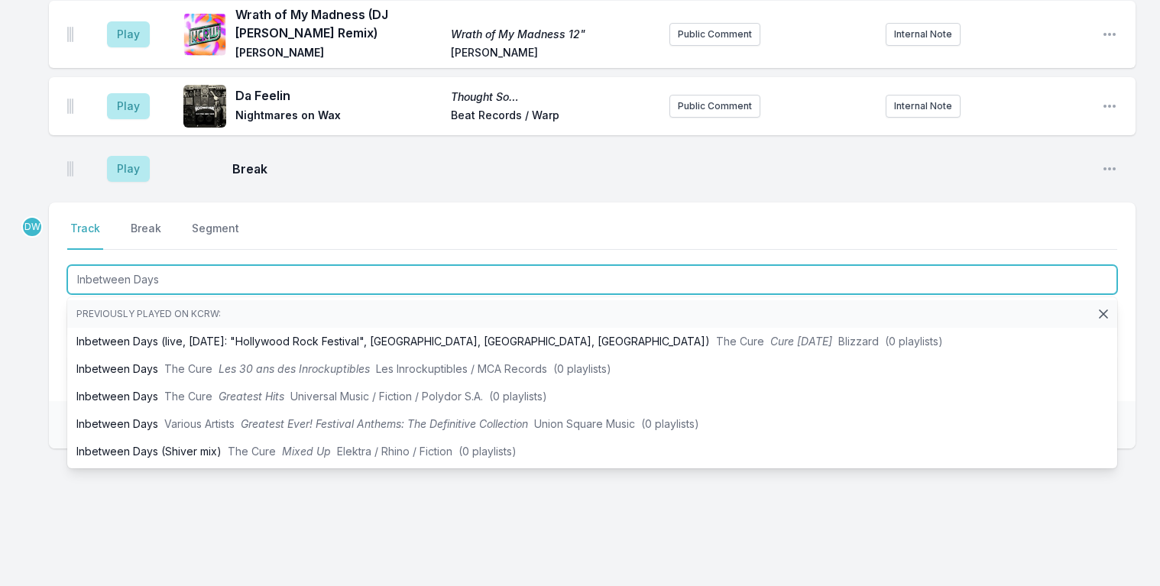
type input "Inbetween Days"
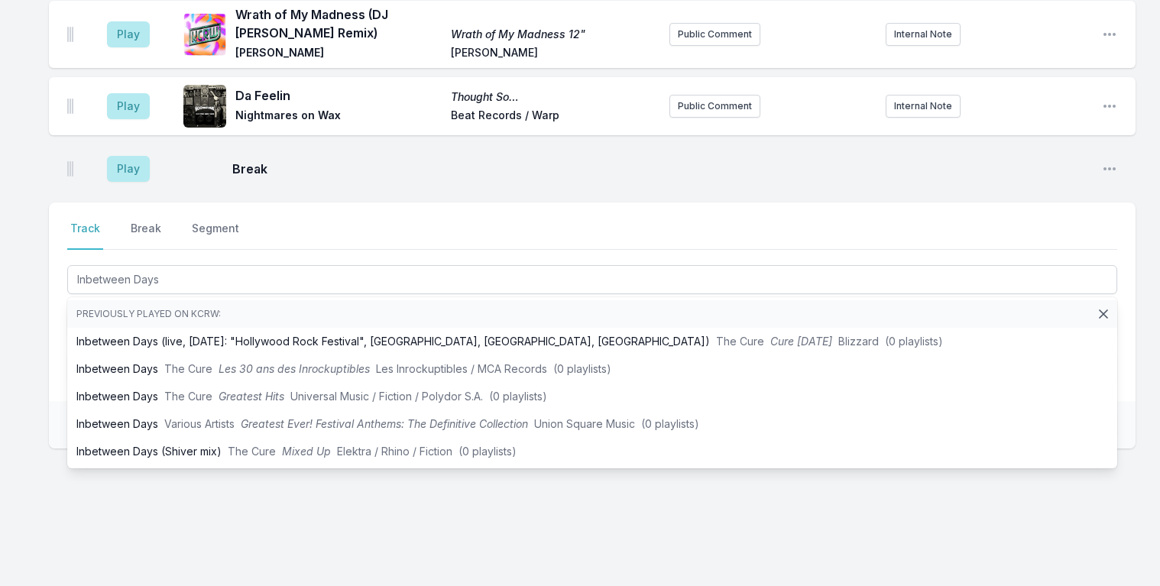
click at [1129, 313] on div "Select a tab Track Break Segment Track Break Segment Inbetween Days Previously …" at bounding box center [592, 302] width 1087 height 199
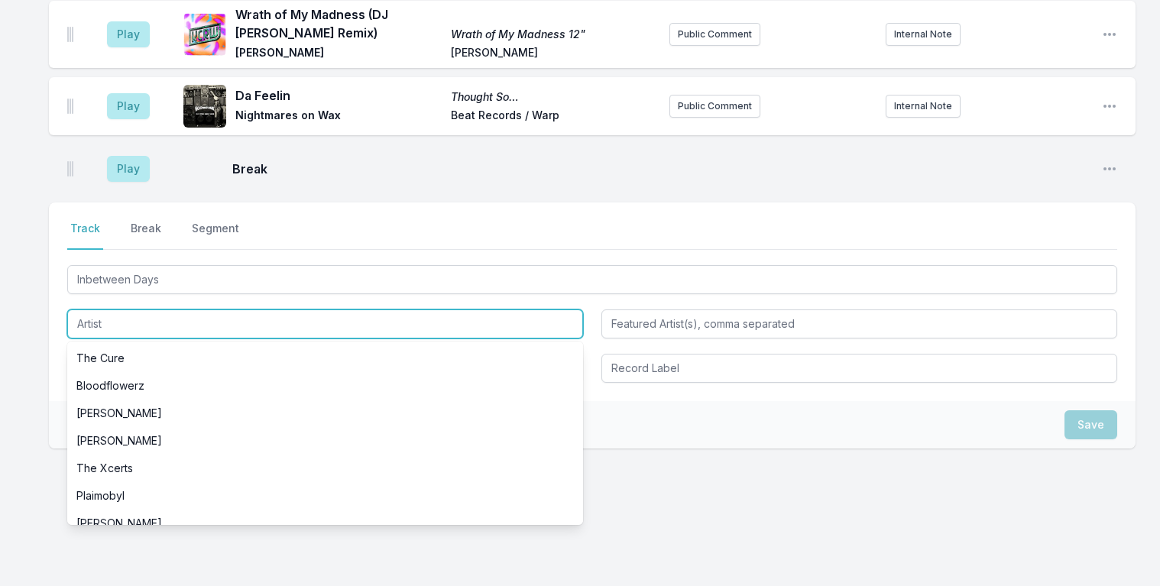
drag, startPoint x: 283, startPoint y: 306, endPoint x: 321, endPoint y: 320, distance: 40.9
click at [284, 310] on input "Artist" at bounding box center [325, 324] width 516 height 29
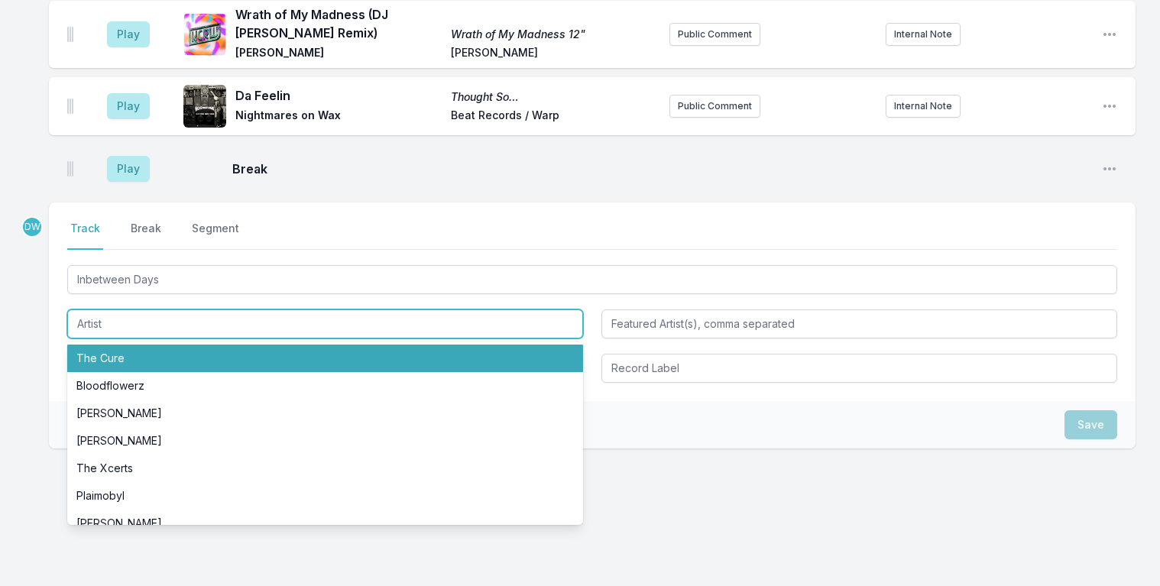
click at [100, 355] on li "The Cure" at bounding box center [325, 359] width 516 height 28
type input "The Cure"
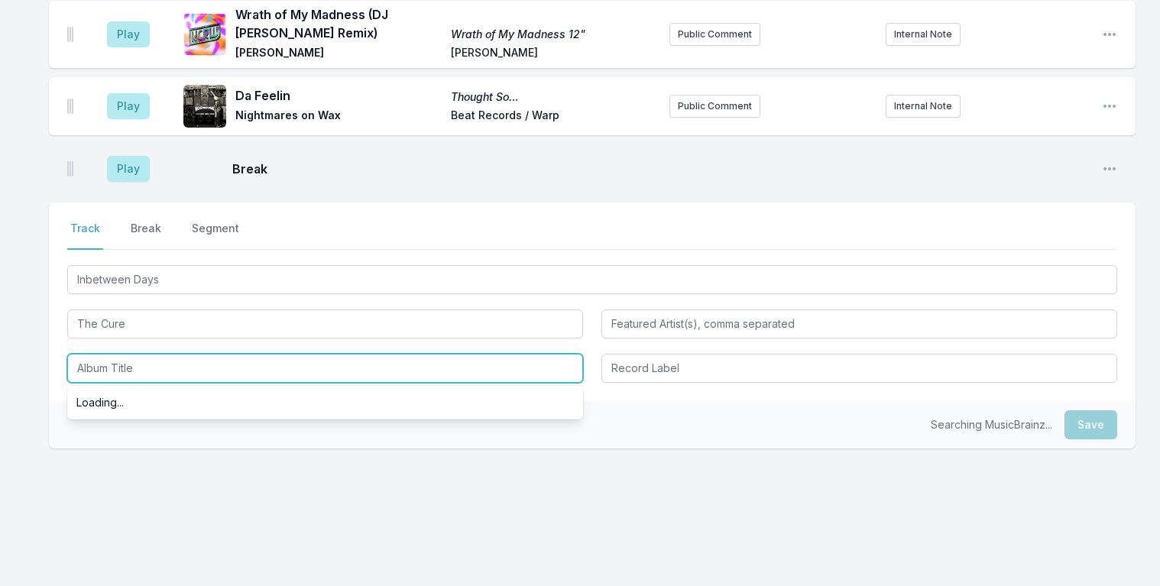
click at [105, 365] on input "Album Title" at bounding box center [325, 368] width 516 height 29
type input "Head On the Door"
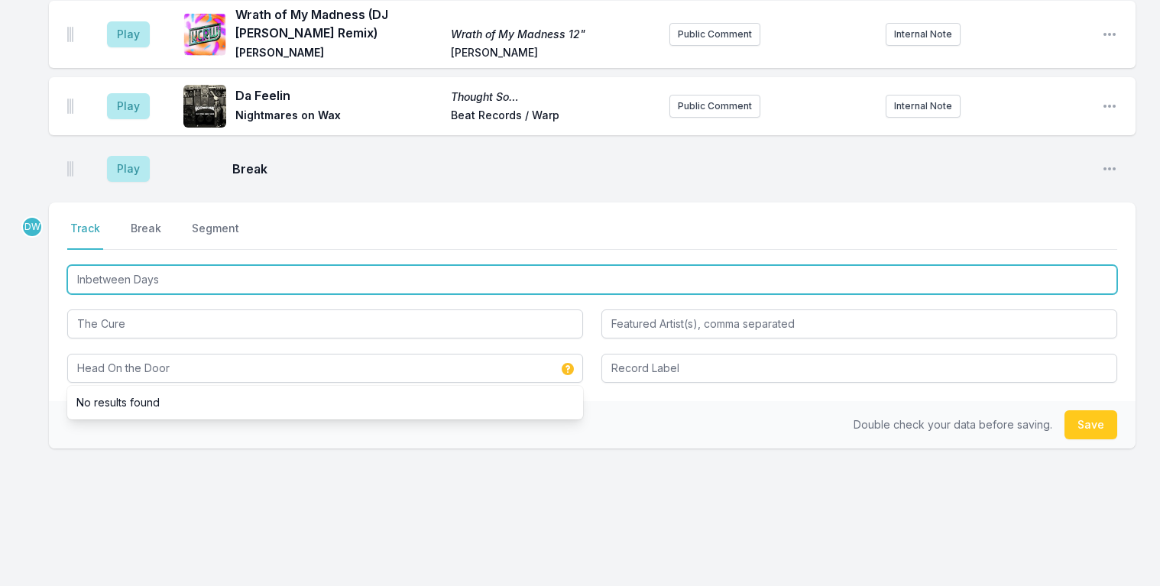
click at [91, 274] on input "Inbetween Days" at bounding box center [592, 279] width 1050 height 29
type input "In Between Days"
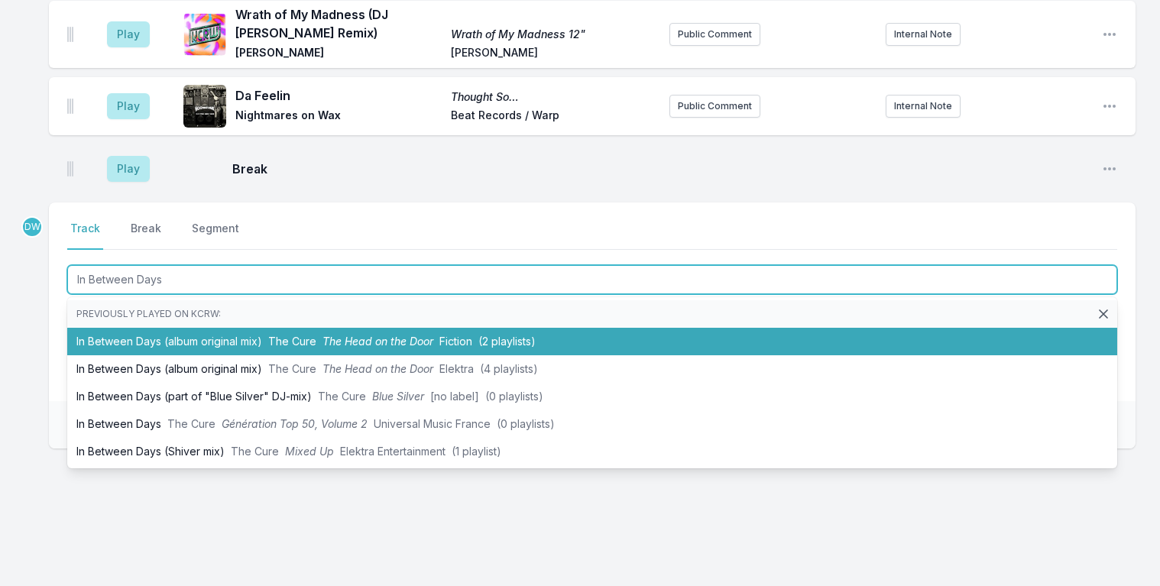
click at [362, 335] on span "The Head on the Door" at bounding box center [378, 341] width 111 height 13
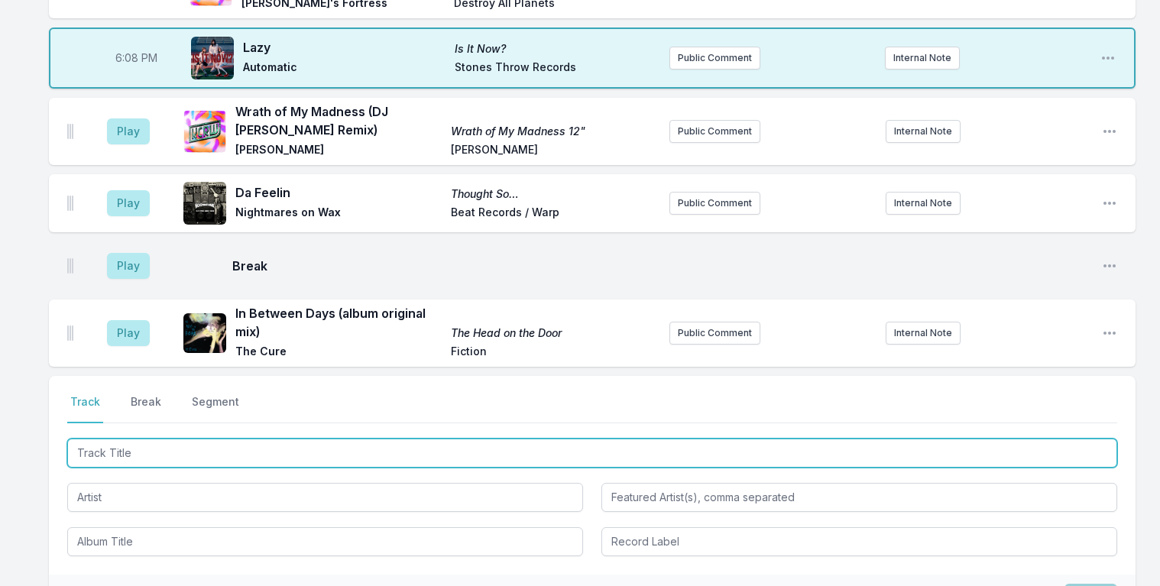
scroll to position [178, 0]
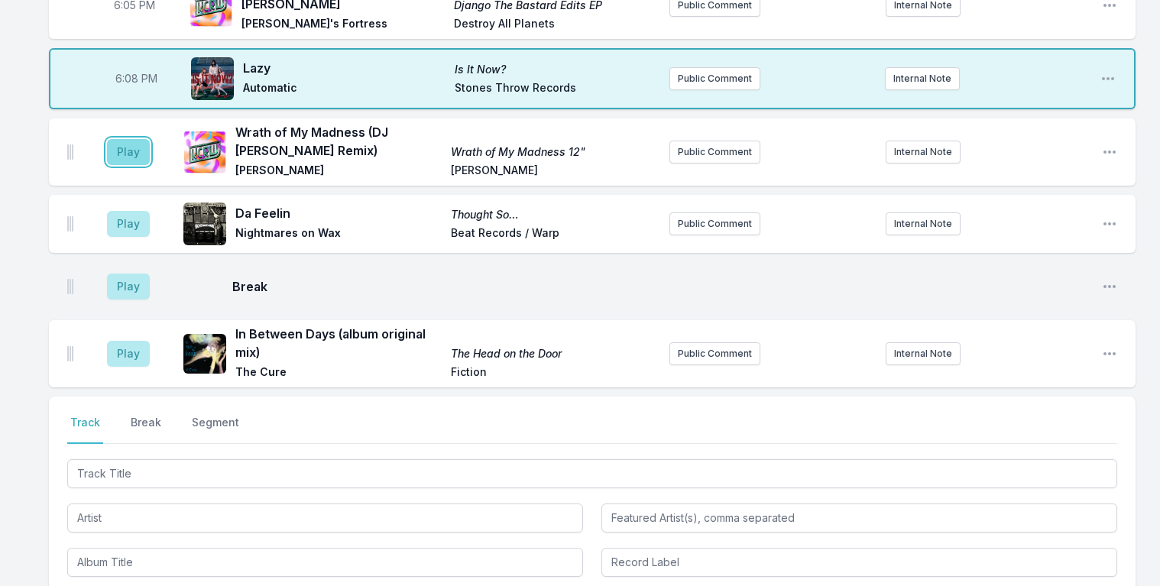
click at [131, 139] on button "Play" at bounding box center [128, 152] width 43 height 26
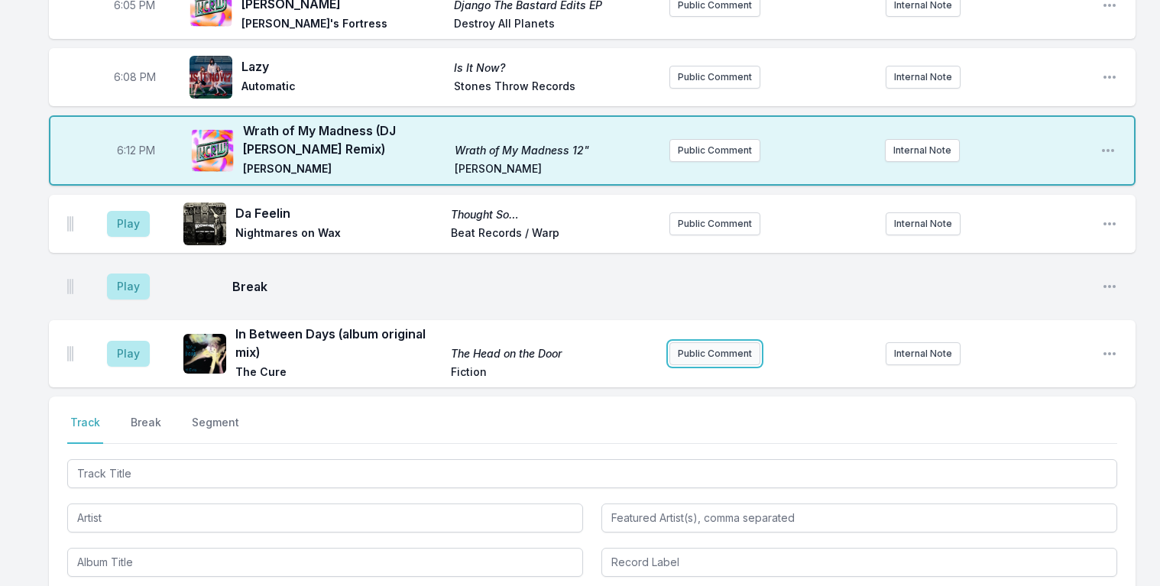
click at [724, 349] on button "Public Comment" at bounding box center [715, 353] width 91 height 23
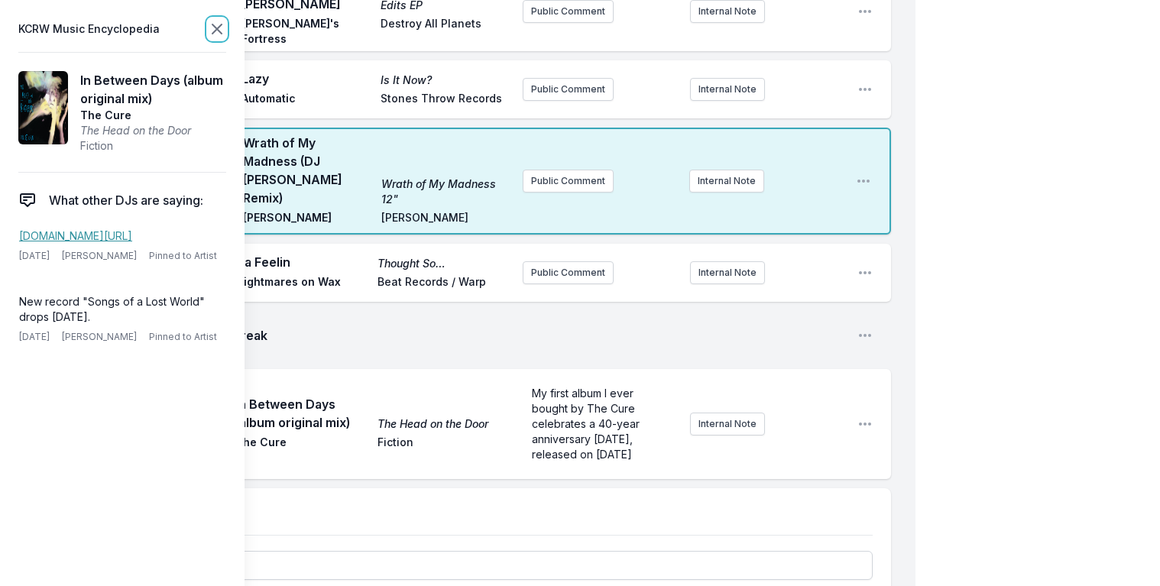
click at [216, 24] on icon at bounding box center [217, 29] width 18 height 18
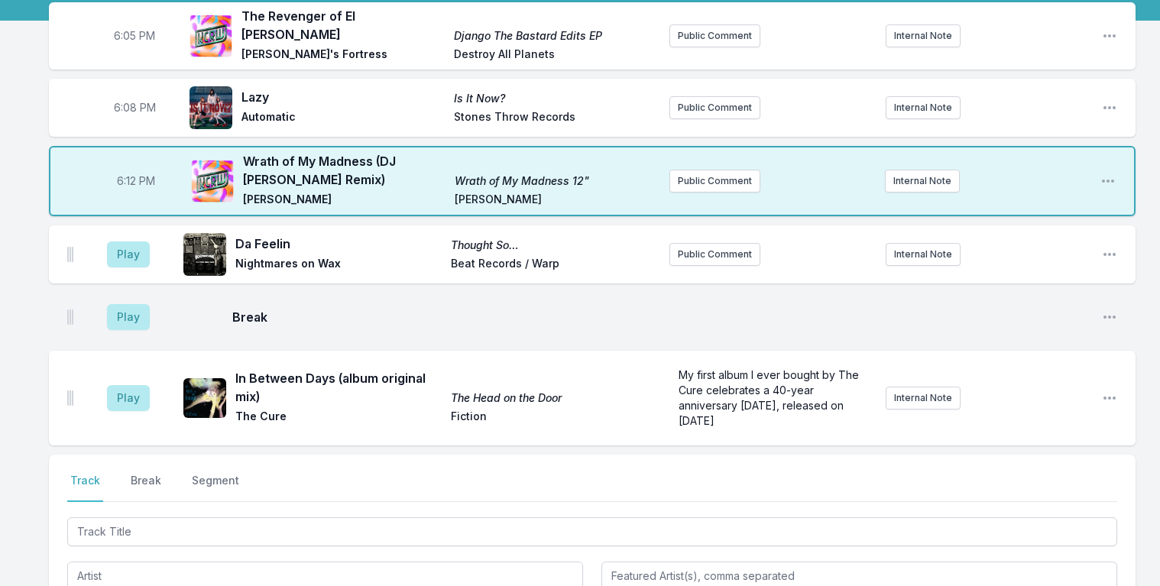
scroll to position [117, 0]
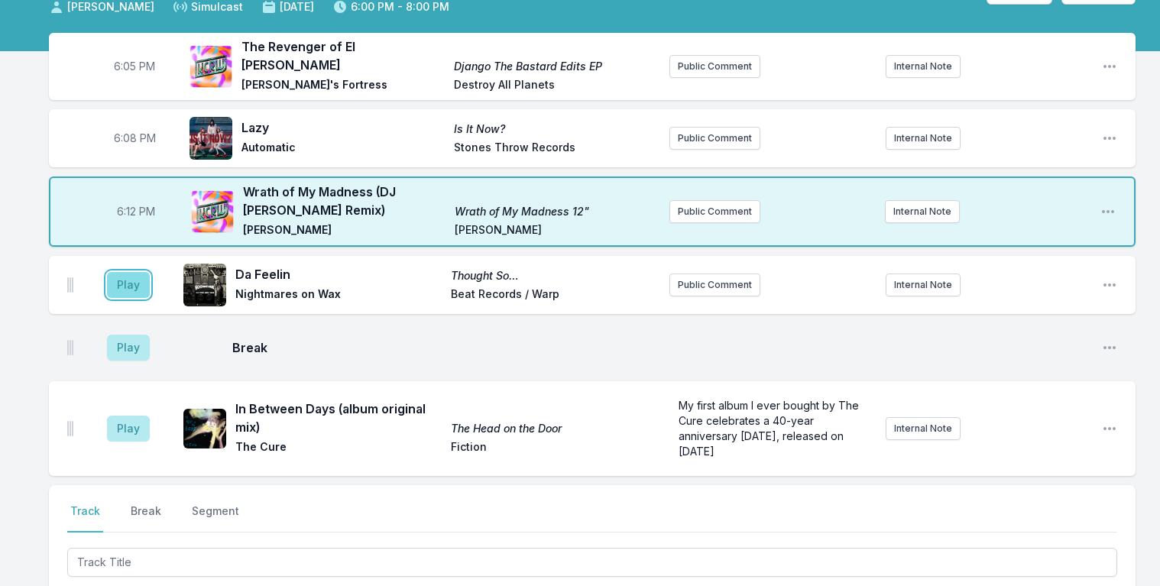
click at [125, 273] on button "Play" at bounding box center [128, 285] width 43 height 26
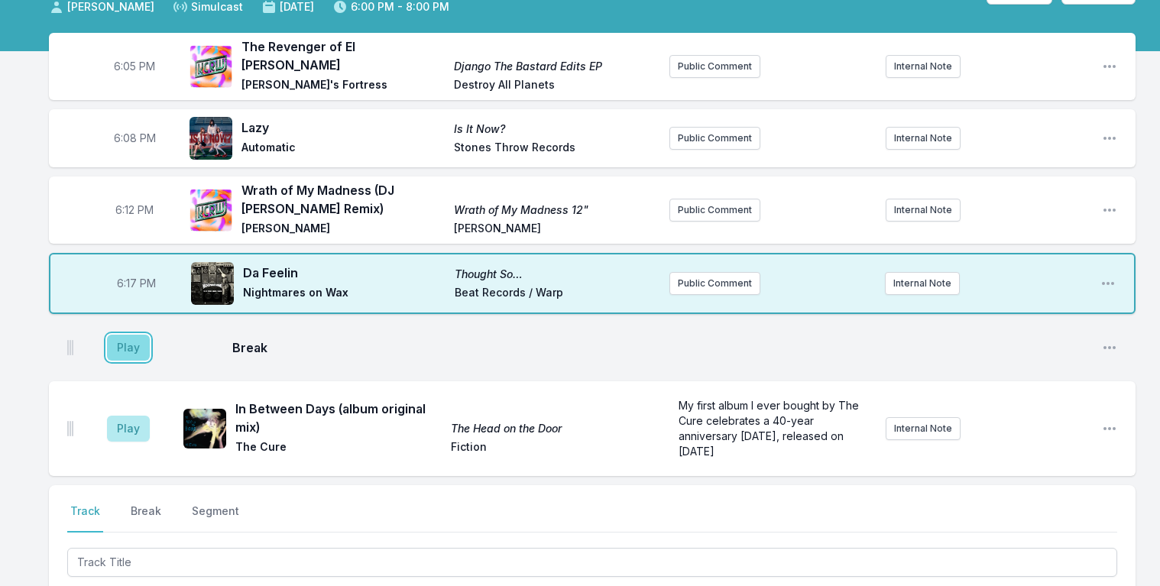
click at [125, 344] on button "Play" at bounding box center [128, 348] width 43 height 26
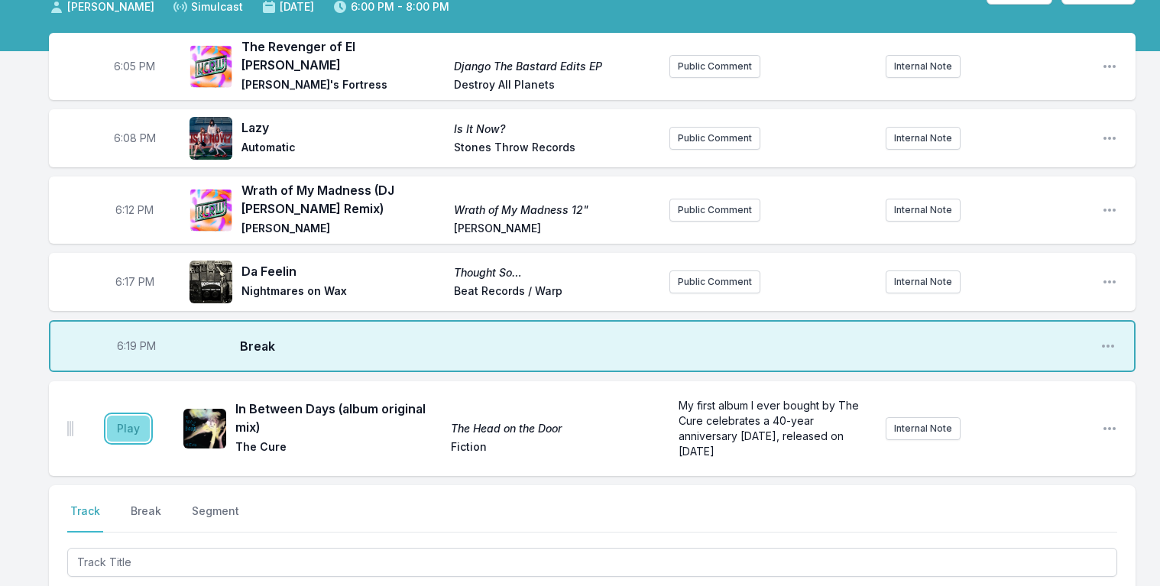
click at [122, 416] on button "Play" at bounding box center [128, 429] width 43 height 26
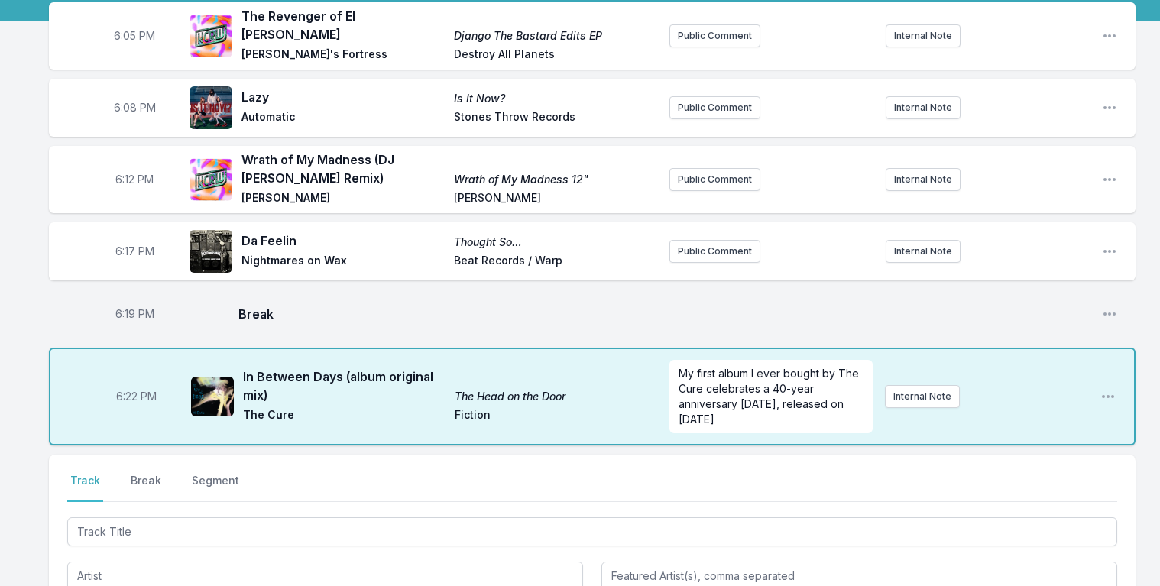
scroll to position [229, 0]
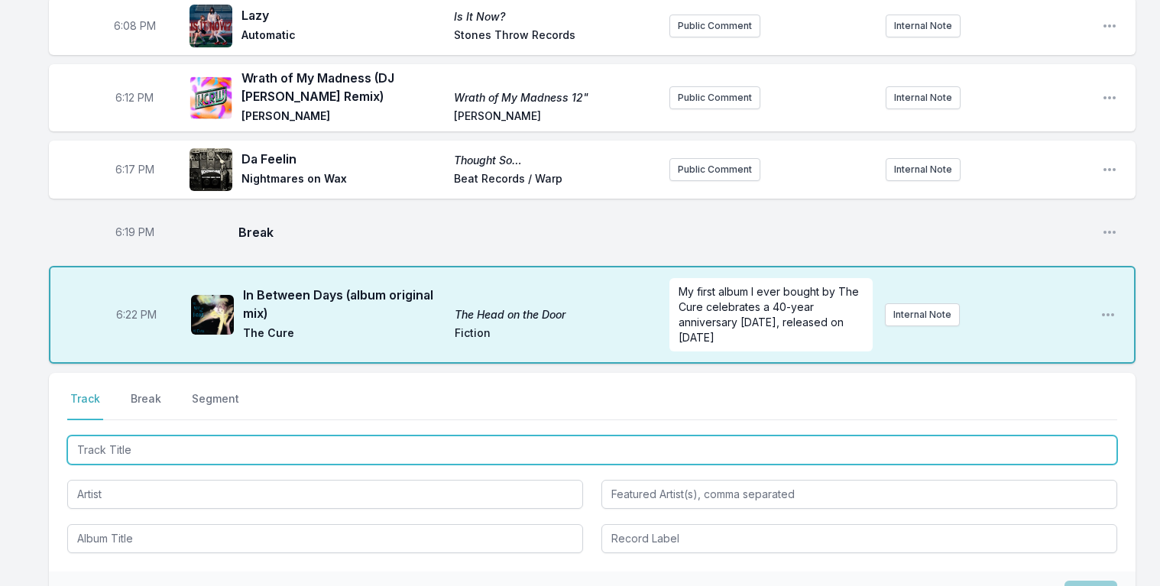
click at [135, 436] on input "Track Title" at bounding box center [592, 450] width 1050 height 29
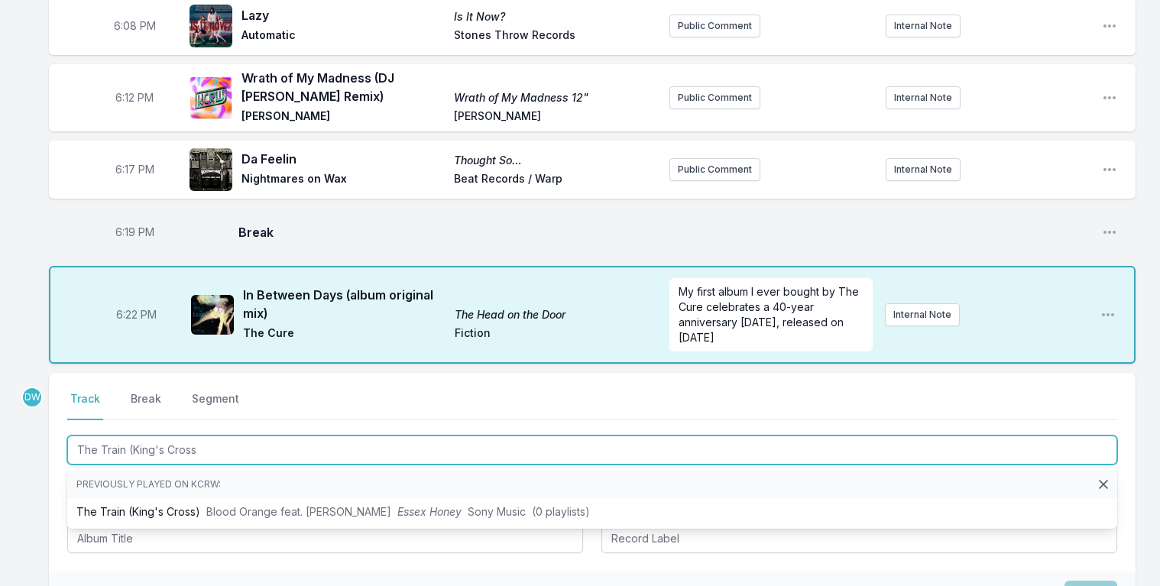
type input "The Train (King's Cross)"
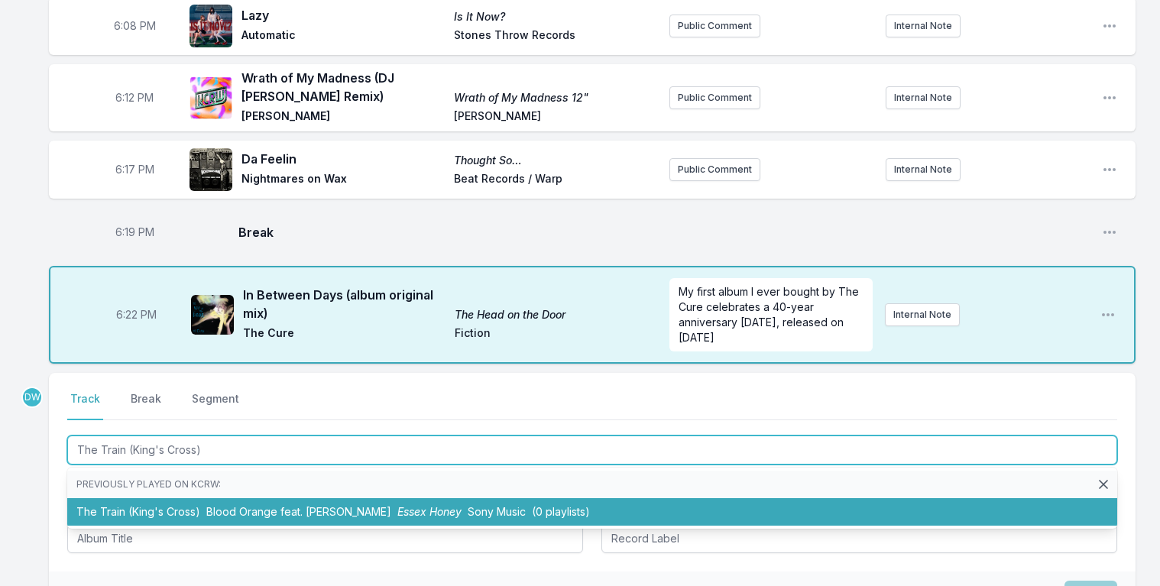
click at [306, 505] on span "Blood Orange feat. [PERSON_NAME]" at bounding box center [298, 511] width 185 height 13
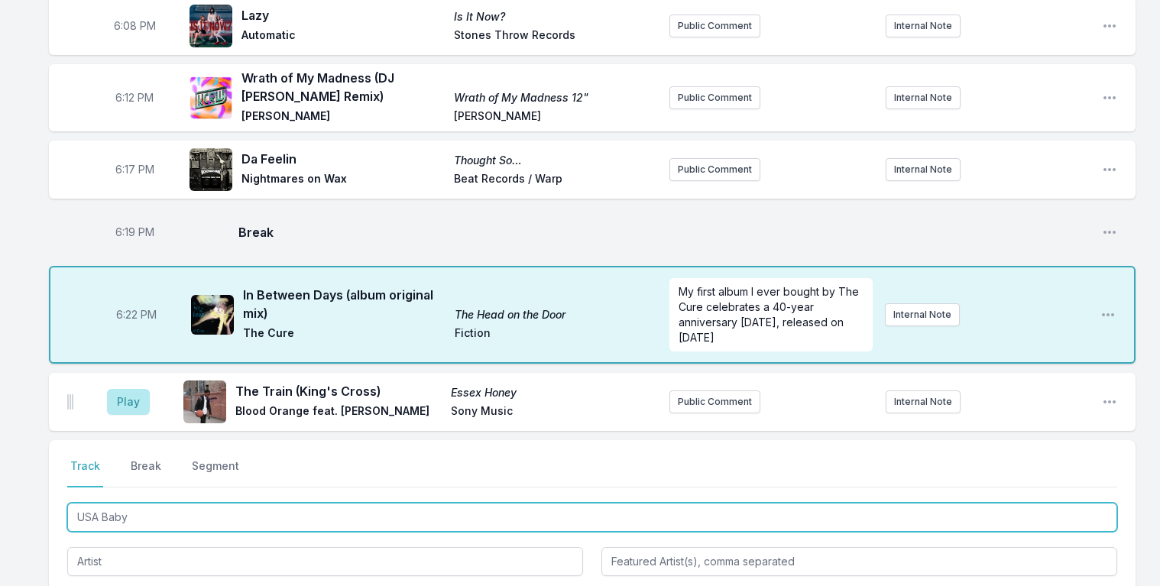
type input "USA Baby"
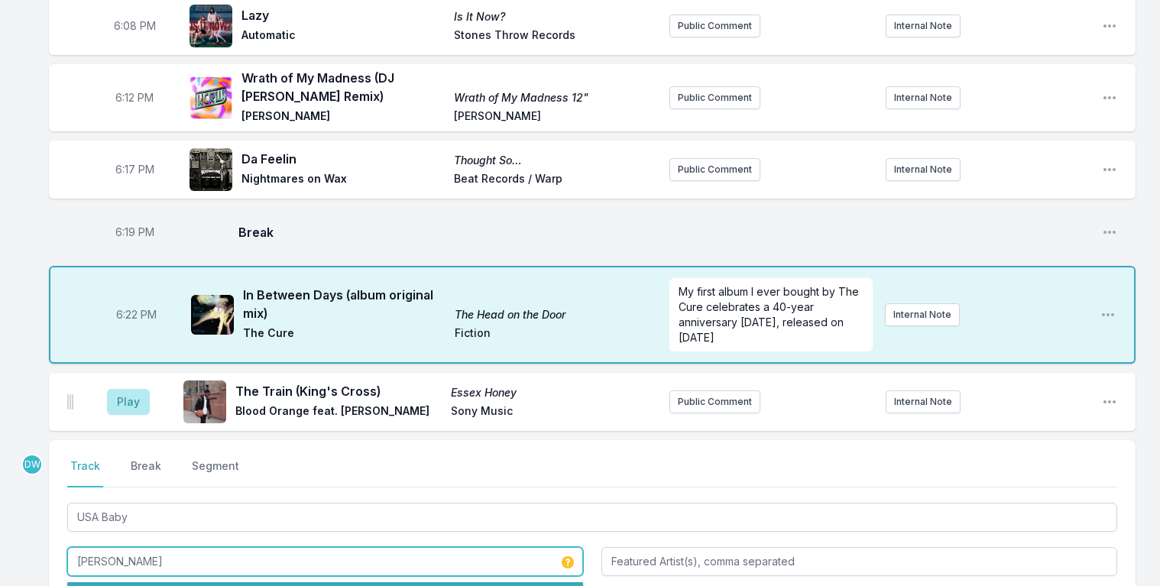
click at [164, 582] on li "[PERSON_NAME] Rønnenfelt" at bounding box center [325, 596] width 516 height 28
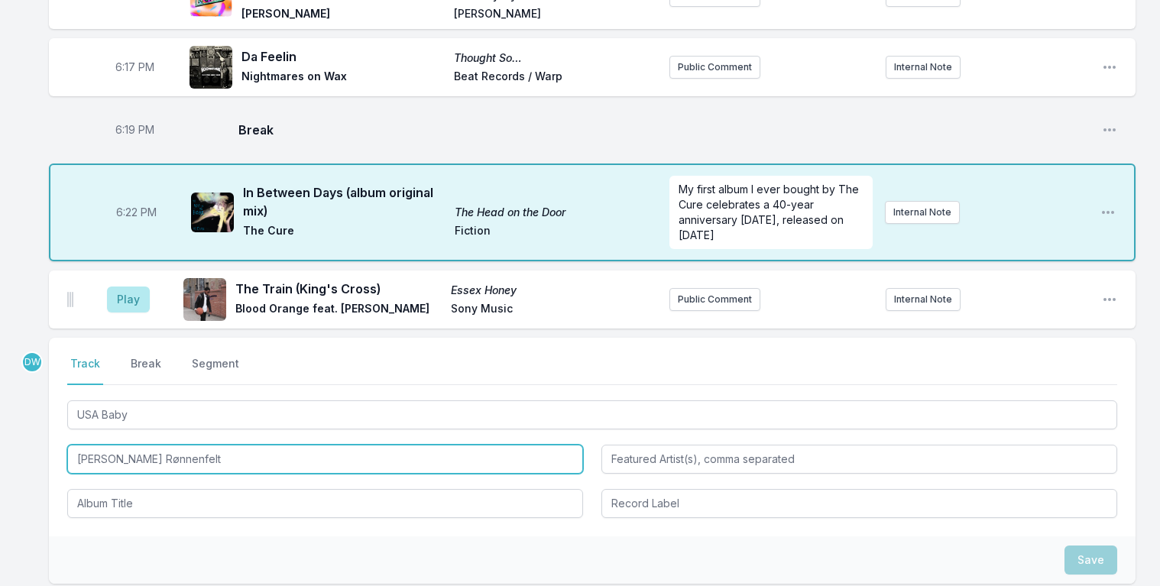
scroll to position [382, 0]
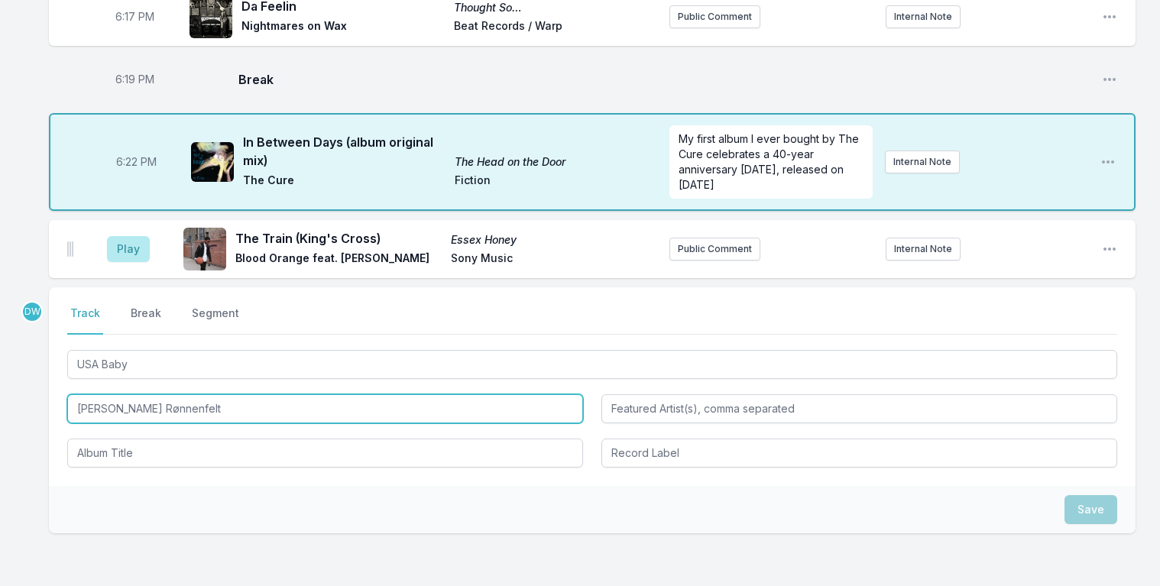
type input "[PERSON_NAME] Rønnenfelt"
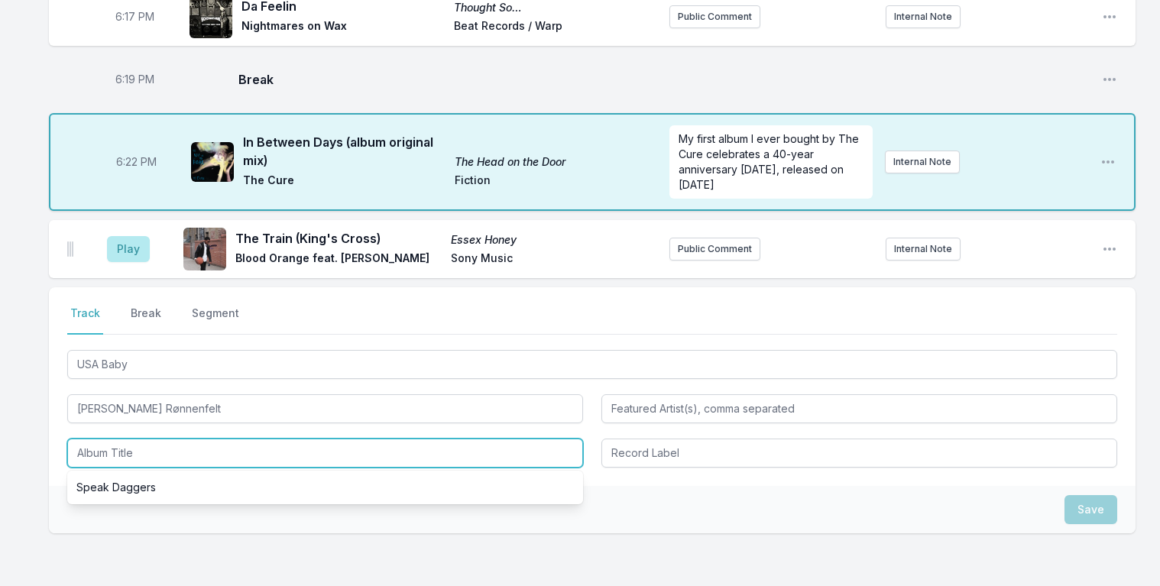
click at [131, 439] on input "Album Title" at bounding box center [325, 453] width 516 height 29
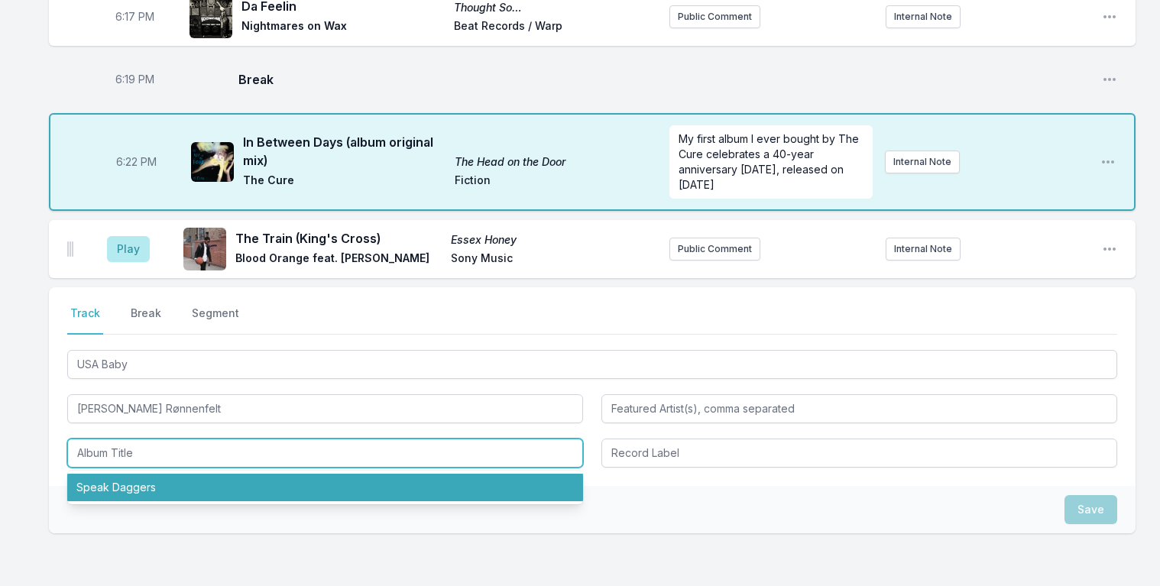
click at [173, 474] on li "Speak Daggers" at bounding box center [325, 488] width 516 height 28
type input "Speak Daggers"
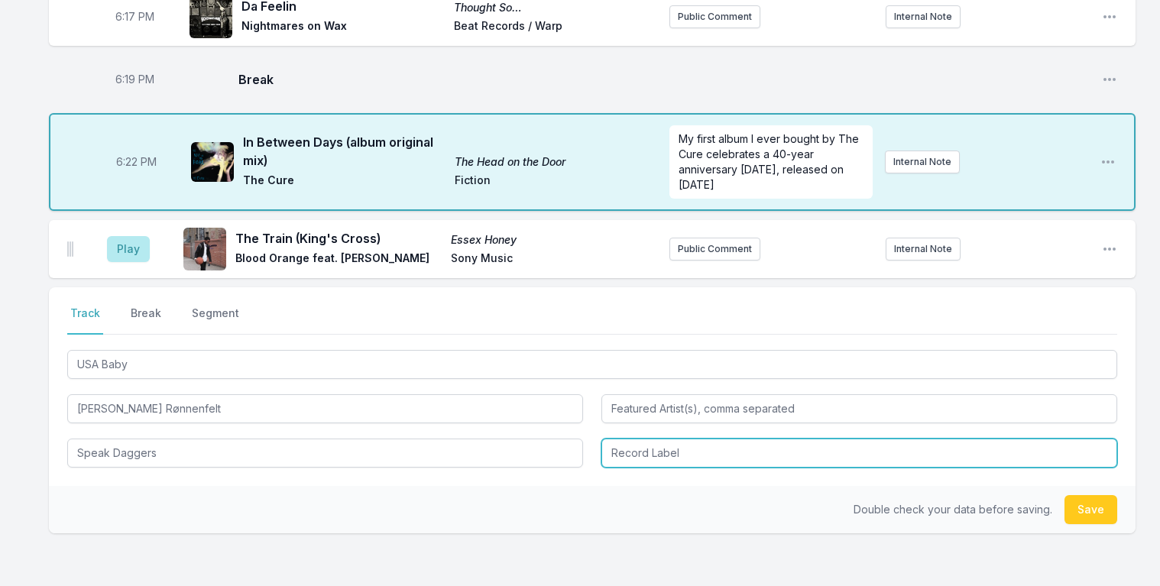
click at [649, 439] on input "Record Label" at bounding box center [860, 453] width 516 height 29
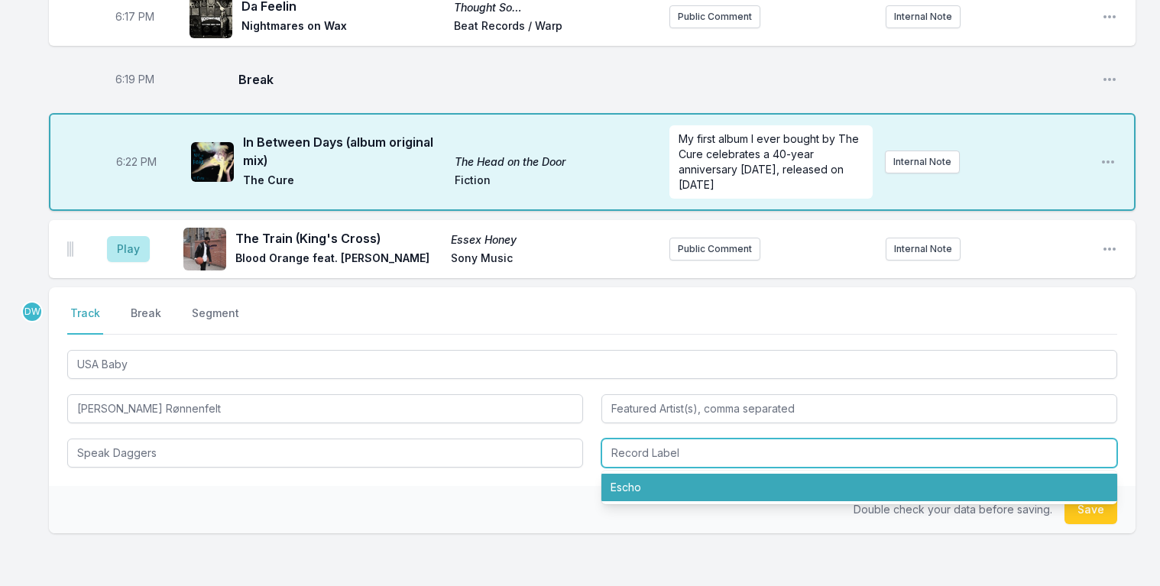
click at [653, 474] on li "Escho" at bounding box center [860, 488] width 516 height 28
type input "Escho"
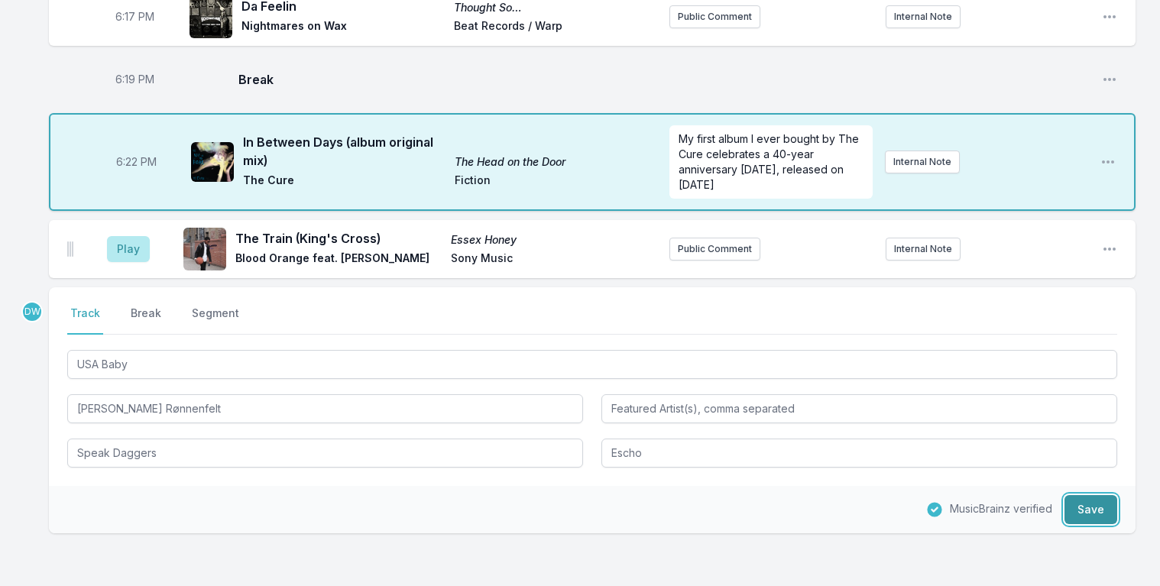
click at [1094, 495] on button "Save" at bounding box center [1091, 509] width 53 height 29
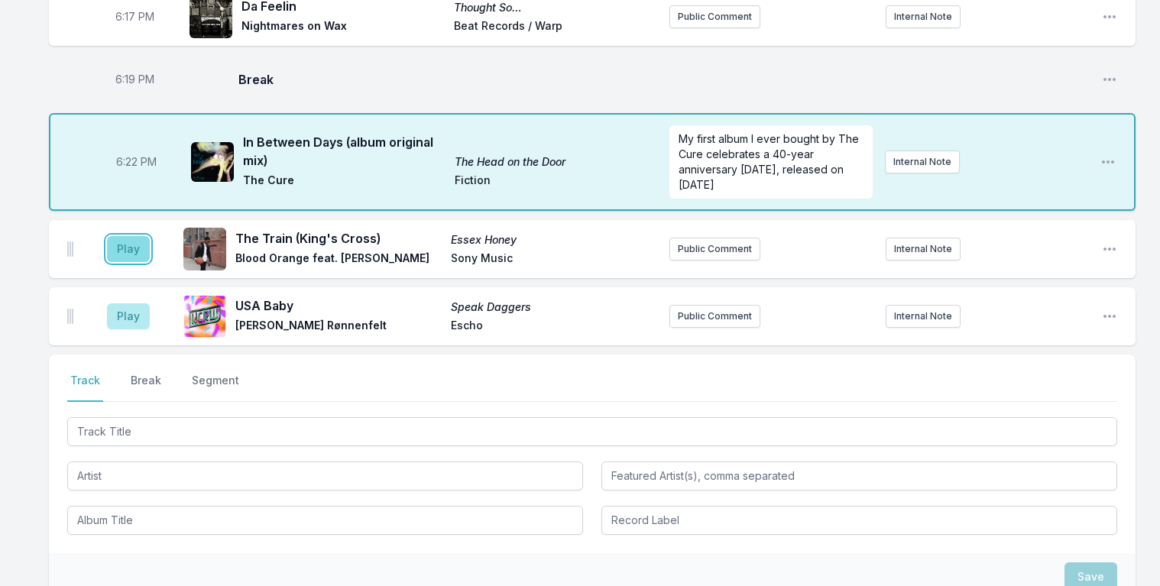
drag, startPoint x: 126, startPoint y: 222, endPoint x: 121, endPoint y: 216, distance: 8.7
click at [126, 236] on button "Play" at bounding box center [128, 249] width 43 height 26
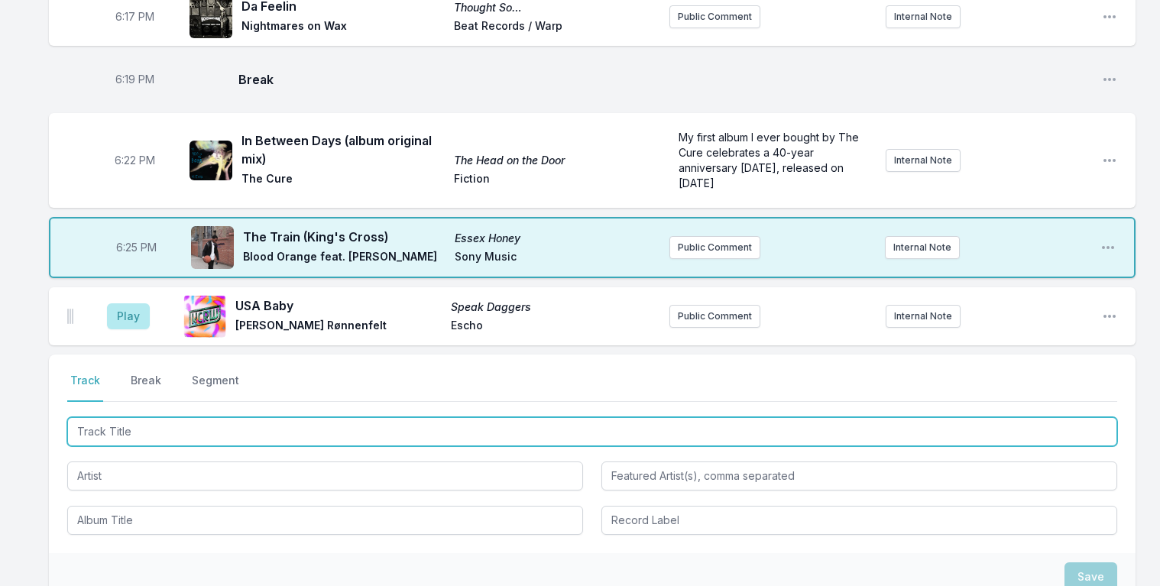
click at [141, 417] on input "Track Title" at bounding box center [592, 431] width 1050 height 29
click at [241, 417] on input "Track Title" at bounding box center [592, 431] width 1050 height 29
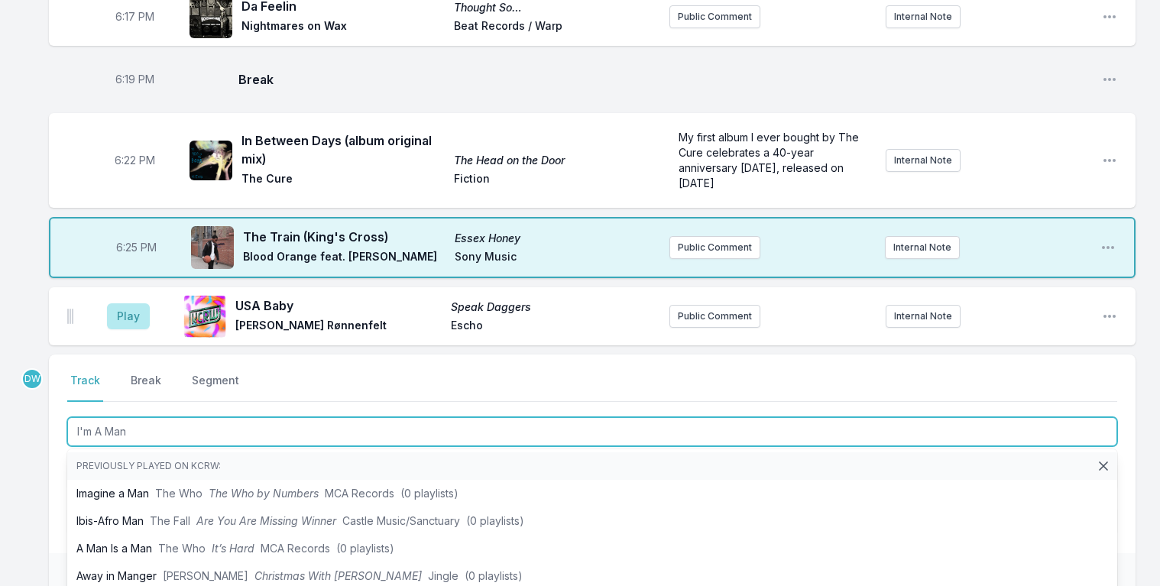
type input "I'm A Man"
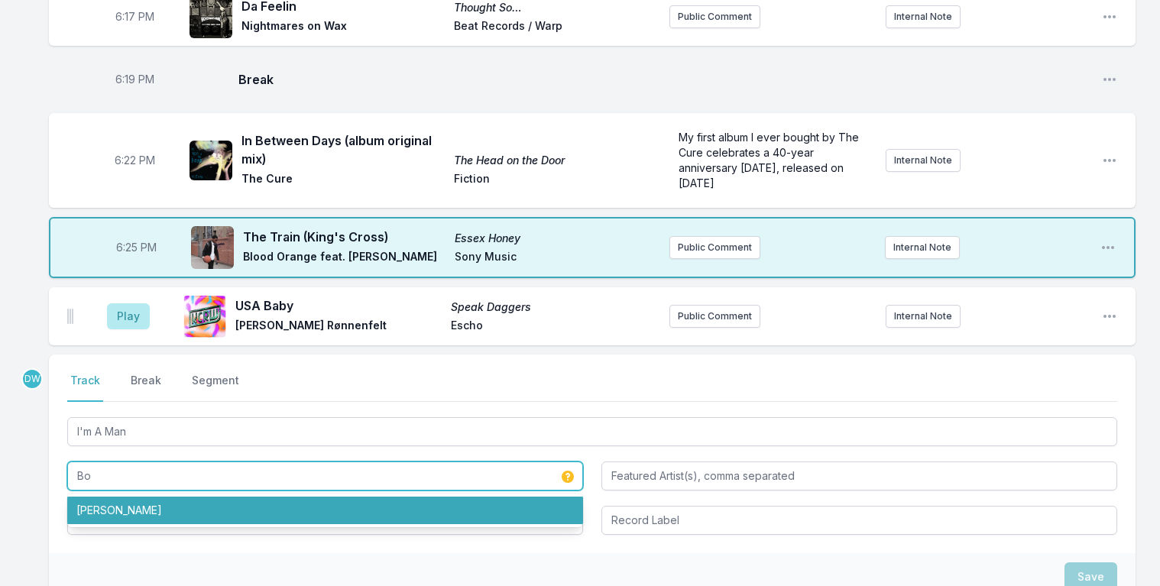
click at [118, 497] on li "[PERSON_NAME]" at bounding box center [325, 511] width 516 height 28
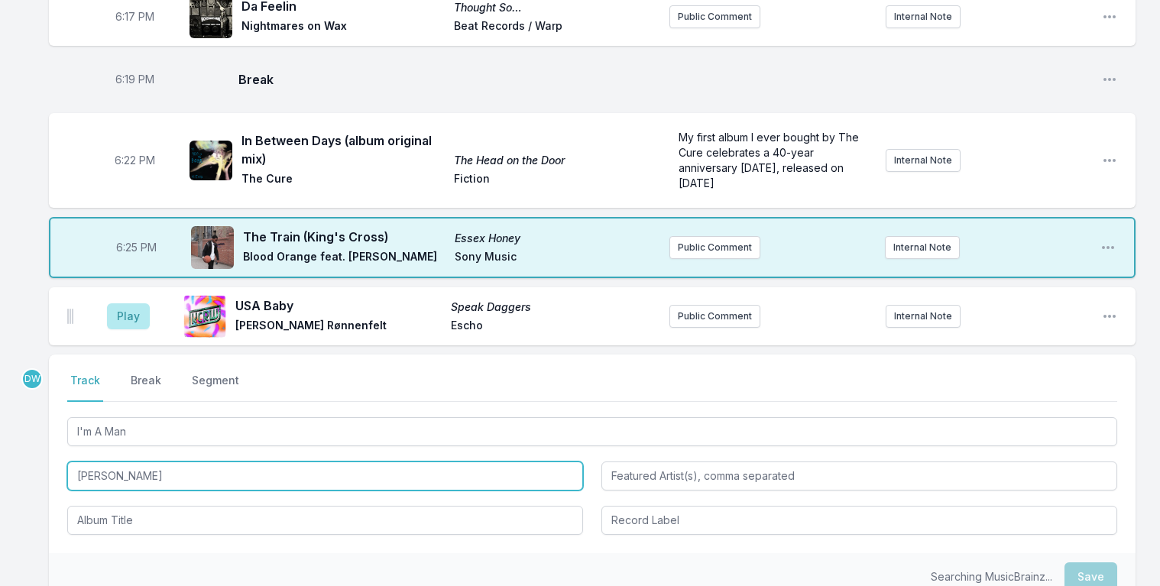
type input "[PERSON_NAME]"
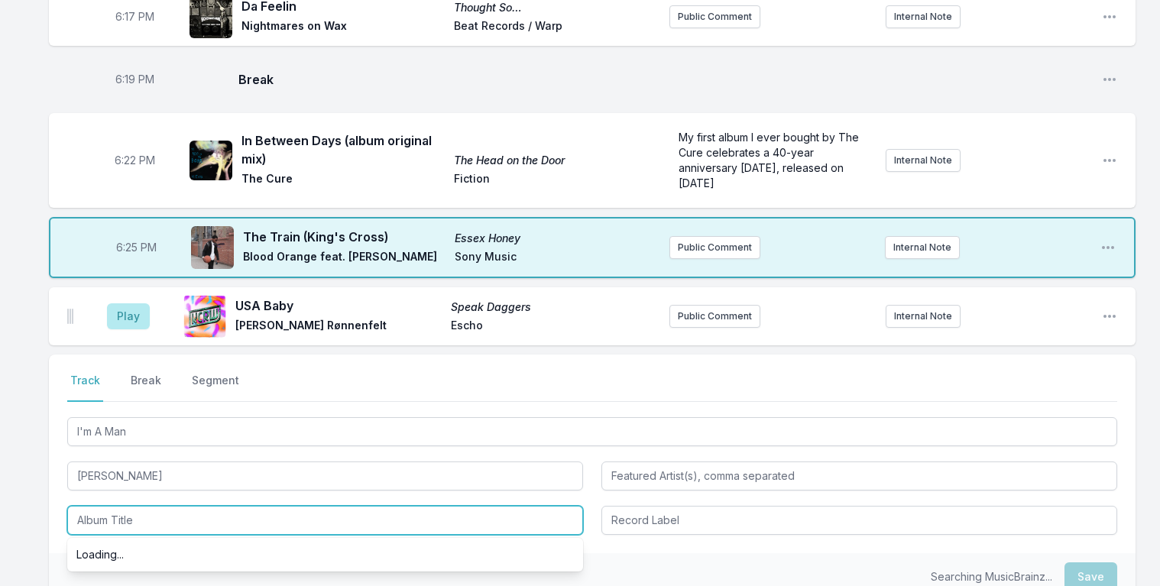
click at [144, 506] on input "Album Title" at bounding box center [325, 520] width 516 height 29
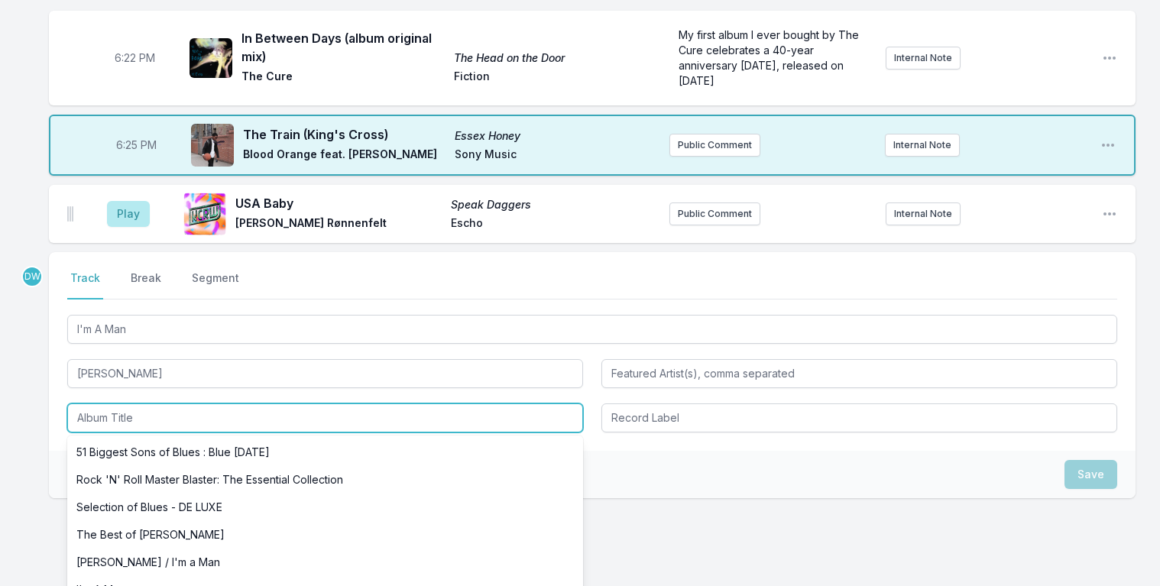
scroll to position [519, 0]
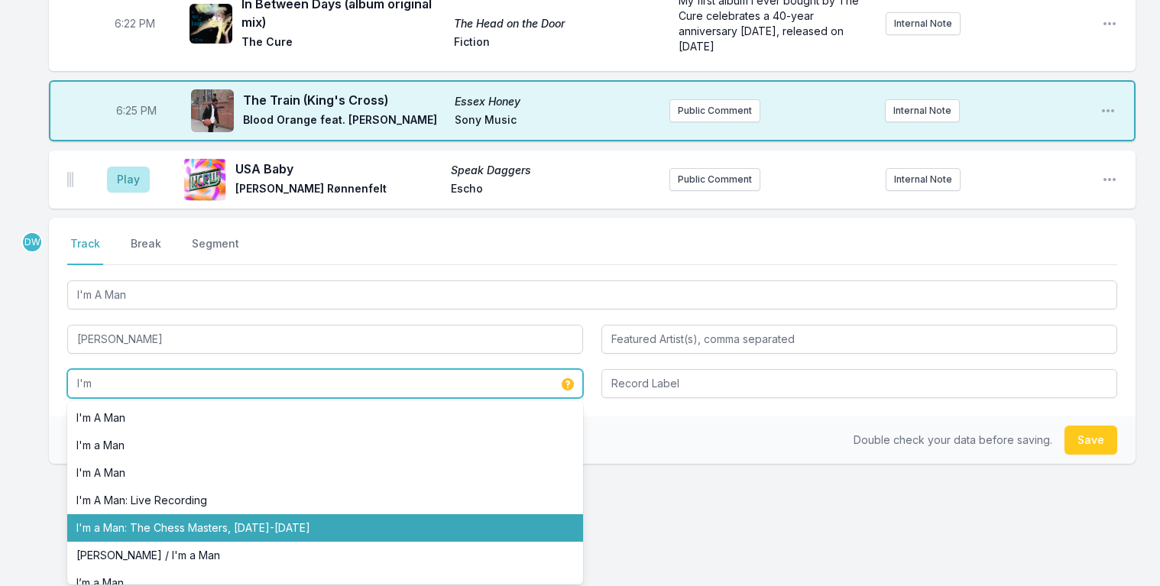
drag, startPoint x: 261, startPoint y: 498, endPoint x: 400, endPoint y: 437, distance: 152.0
click at [261, 514] on li "I'm a Man: The Chess Masters, [DATE]-[DATE]" at bounding box center [325, 528] width 516 height 28
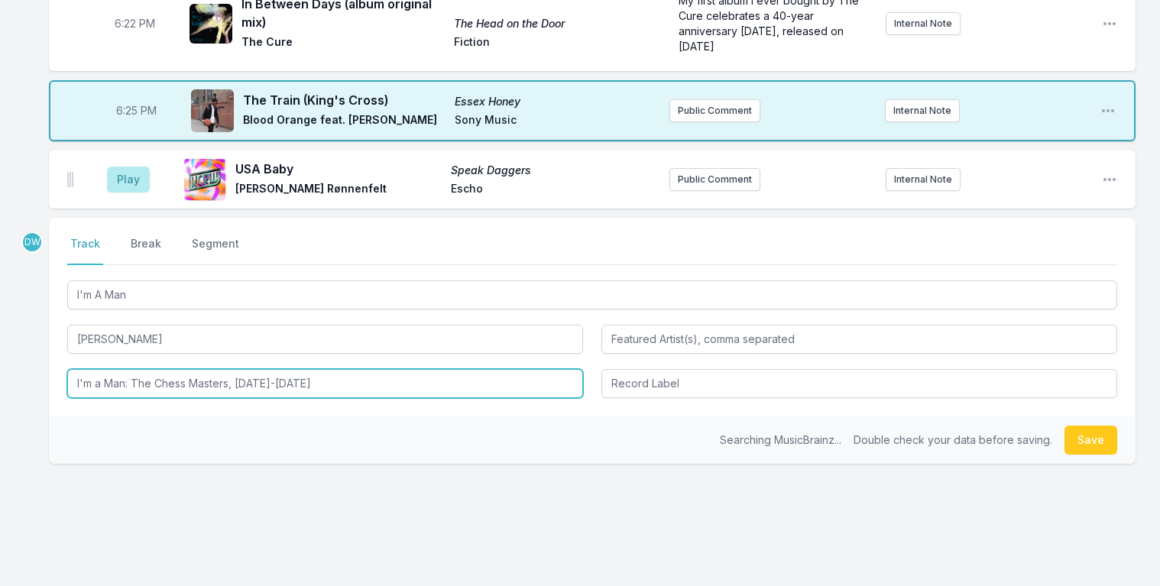
type input "I'm a Man: The Chess Masters, [DATE]-[DATE]"
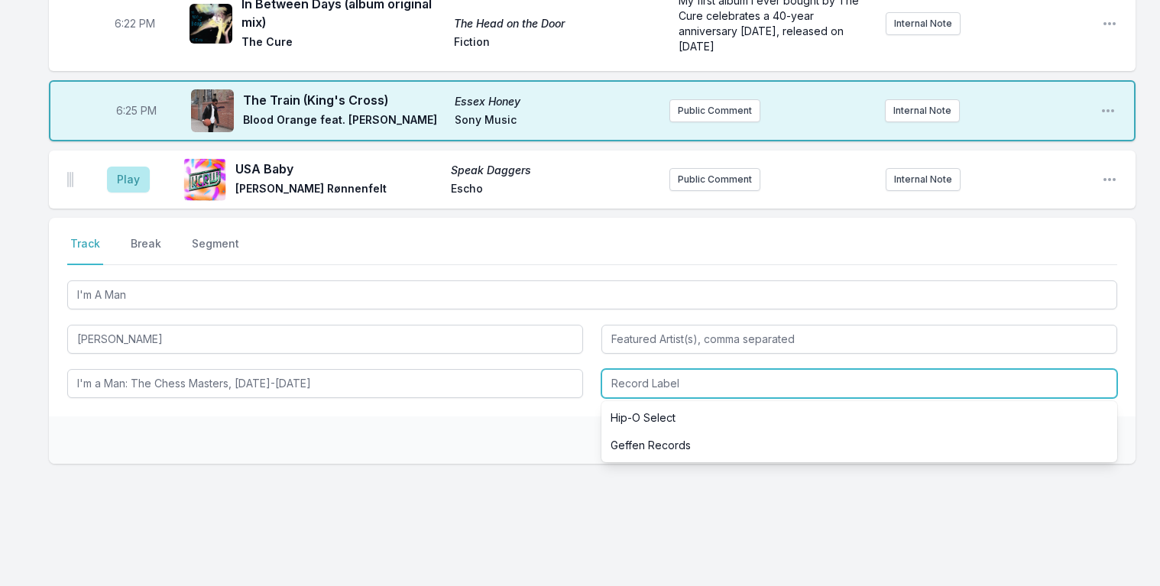
click at [689, 369] on input "Record Label" at bounding box center [860, 383] width 516 height 29
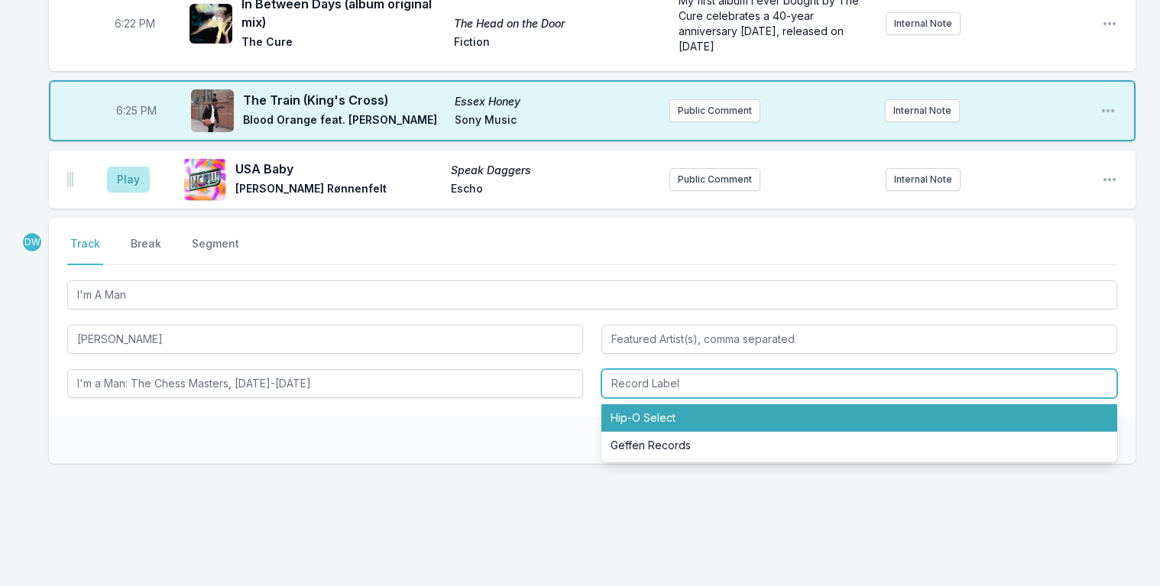
click at [659, 404] on li "Hip‐O Select" at bounding box center [860, 418] width 516 height 28
type input "Hip‐O Select"
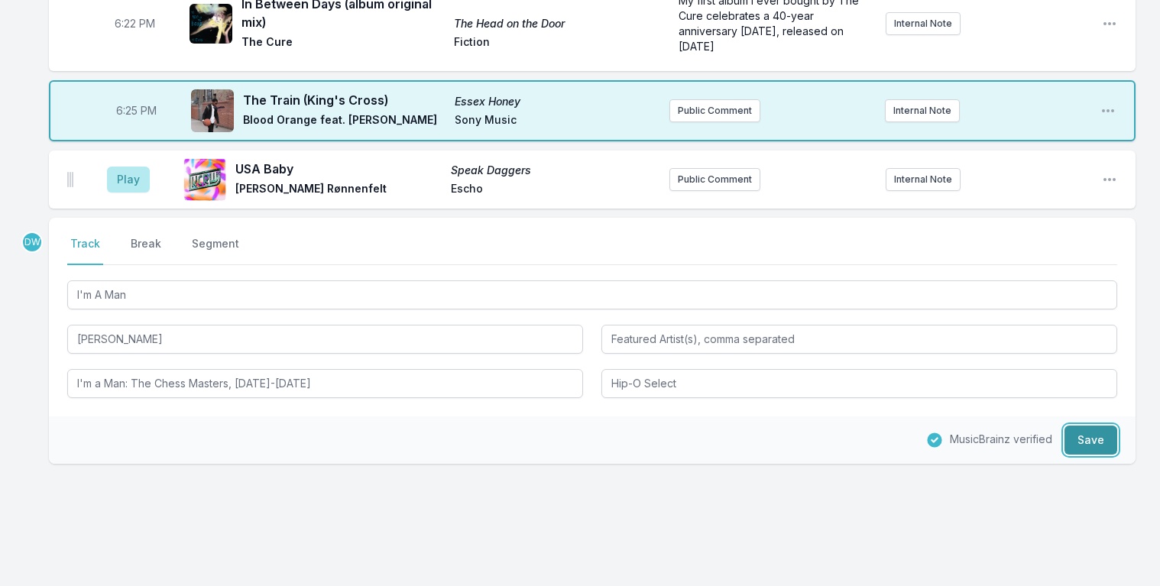
click at [1096, 426] on button "Save" at bounding box center [1091, 440] width 53 height 29
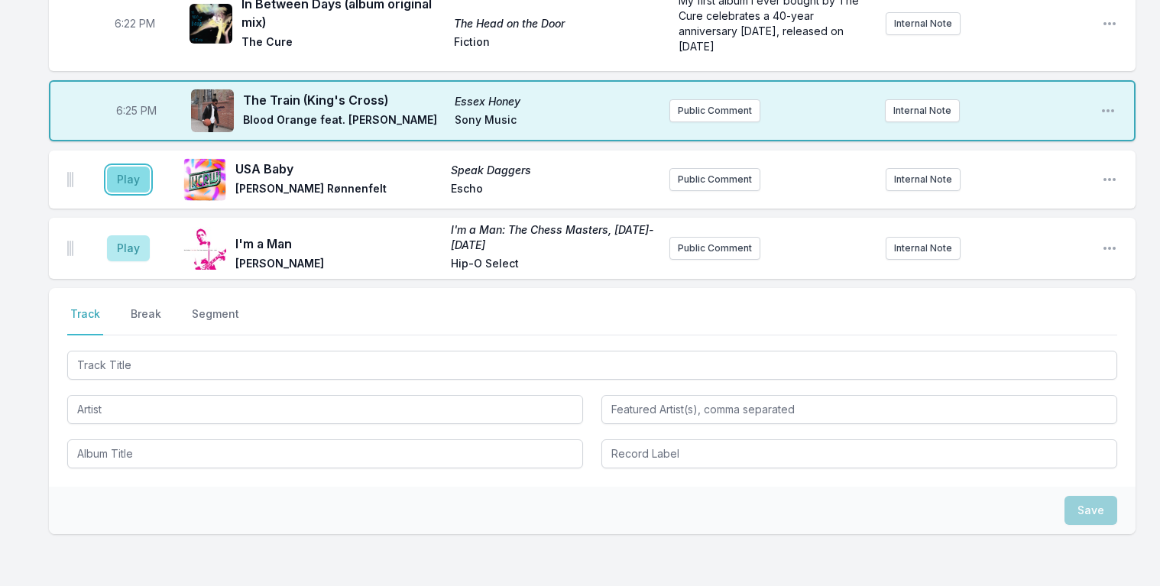
click at [125, 167] on button "Play" at bounding box center [128, 180] width 43 height 26
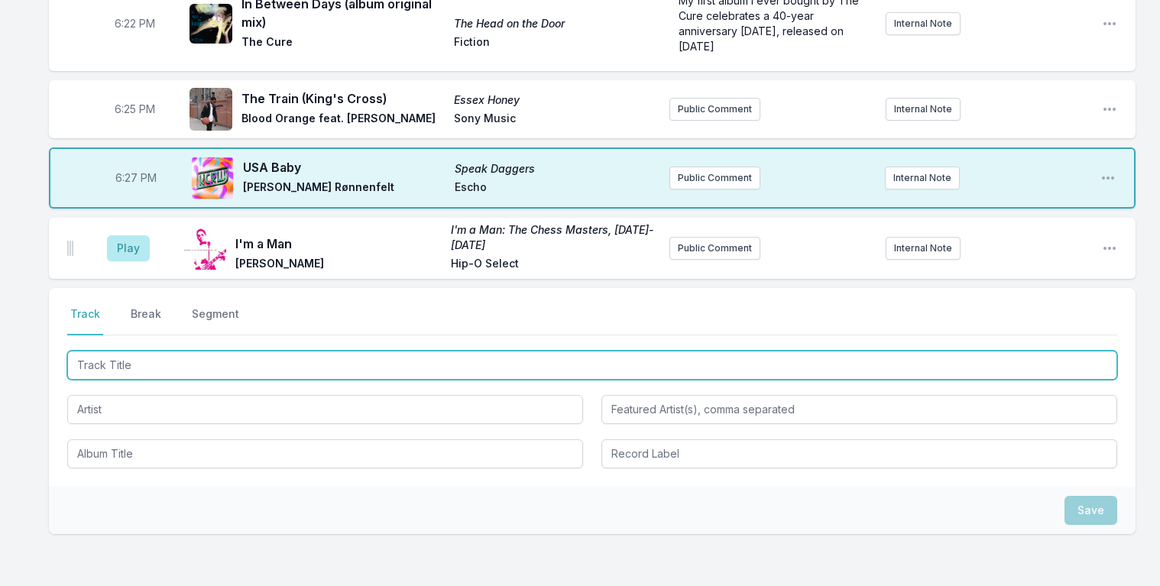
click at [156, 351] on input "Track Title" at bounding box center [592, 365] width 1050 height 29
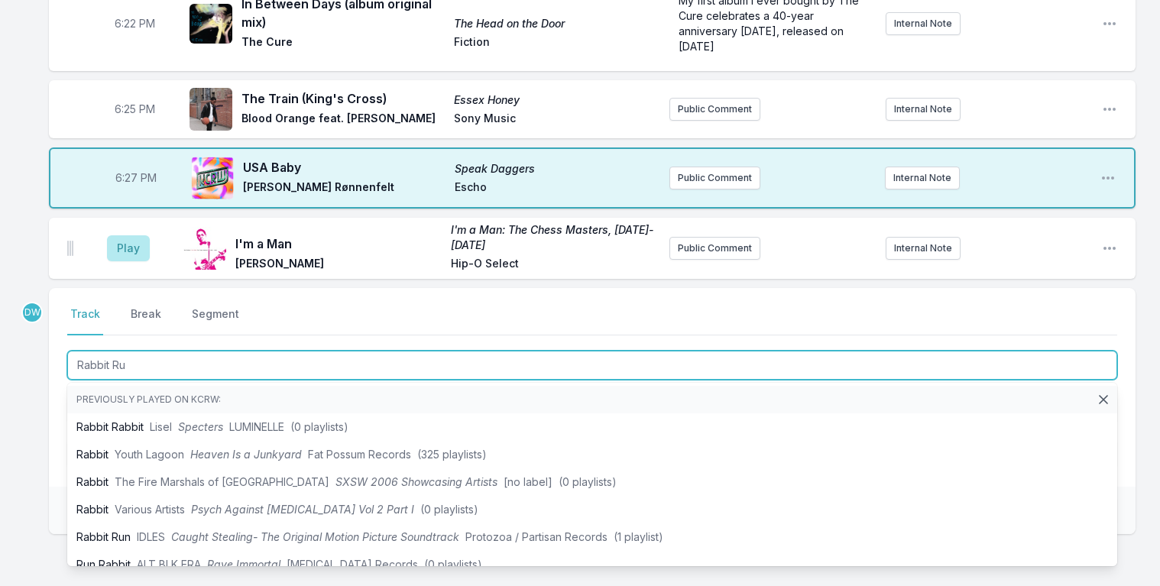
type input "Rabbit Run"
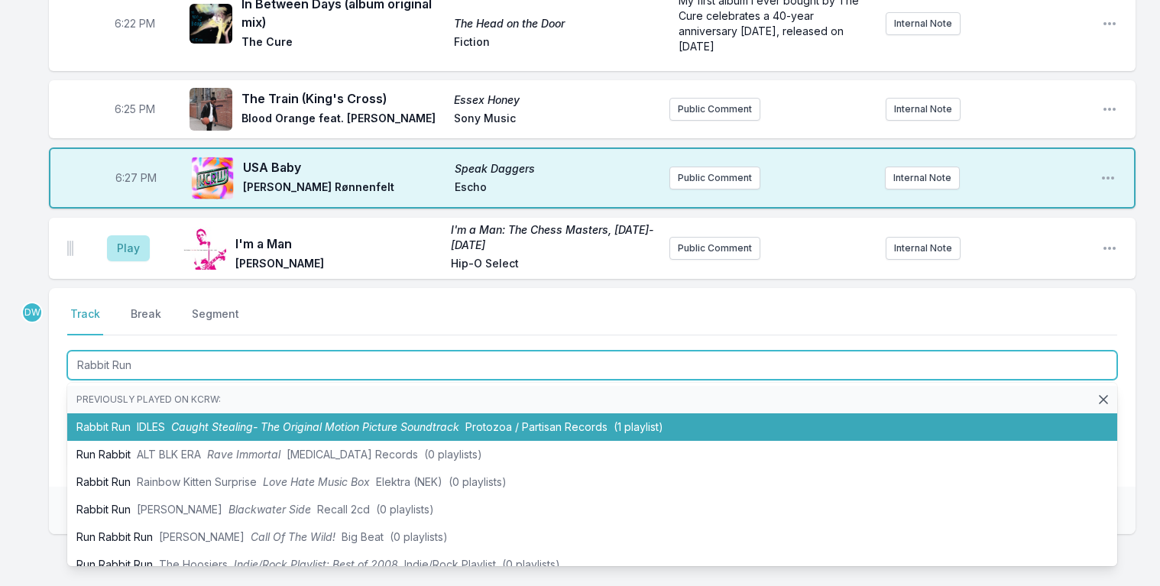
click at [416, 414] on li "Rabbit Run IDLES Caught Stealing- The Original Motion Picture Soundtrack Protoz…" at bounding box center [592, 428] width 1050 height 28
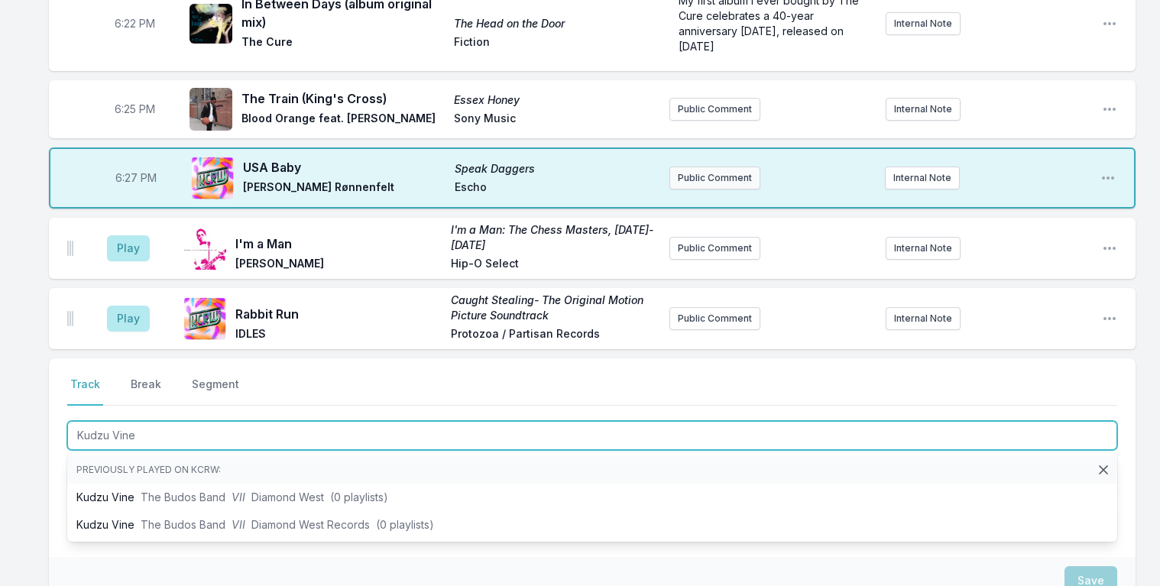
type input "Kudzu Vine"
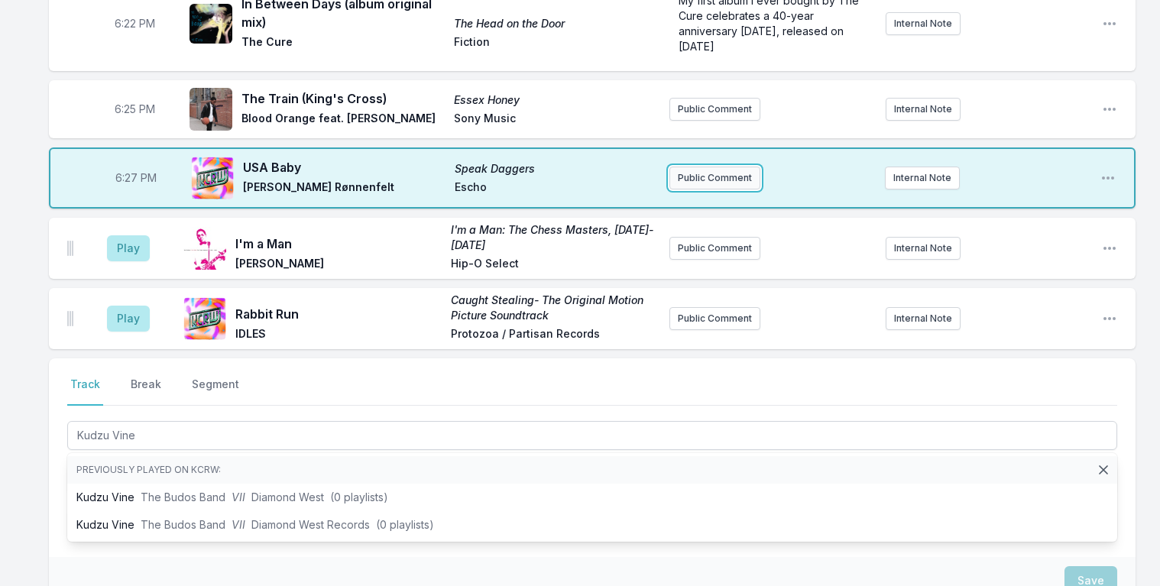
click at [715, 167] on button "Public Comment" at bounding box center [715, 178] width 91 height 23
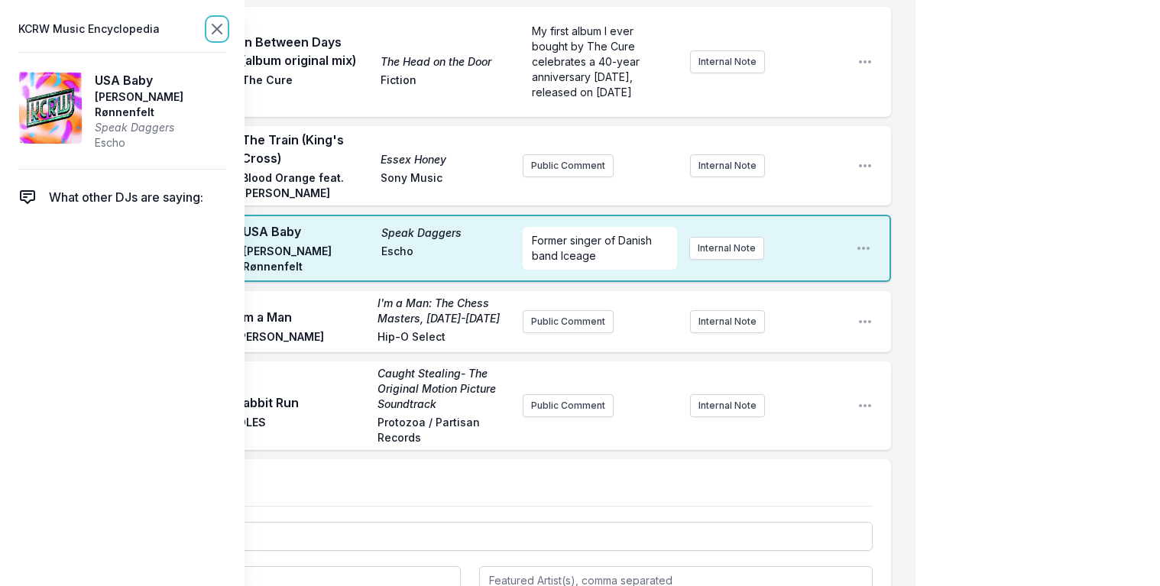
click at [218, 28] on icon at bounding box center [216, 28] width 9 height 9
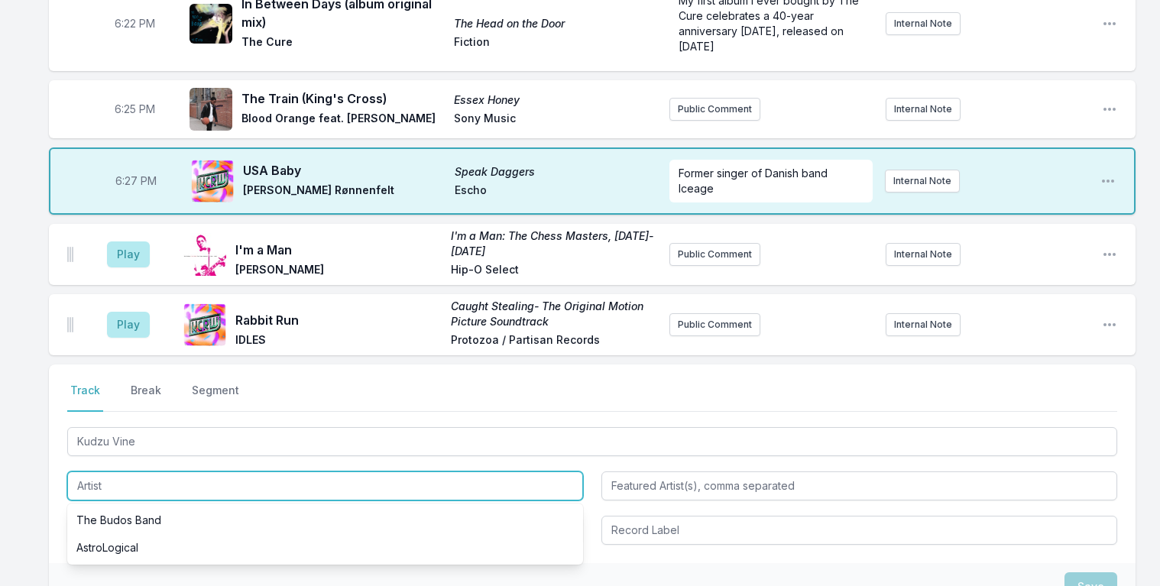
click at [141, 472] on input "Artist" at bounding box center [325, 486] width 516 height 29
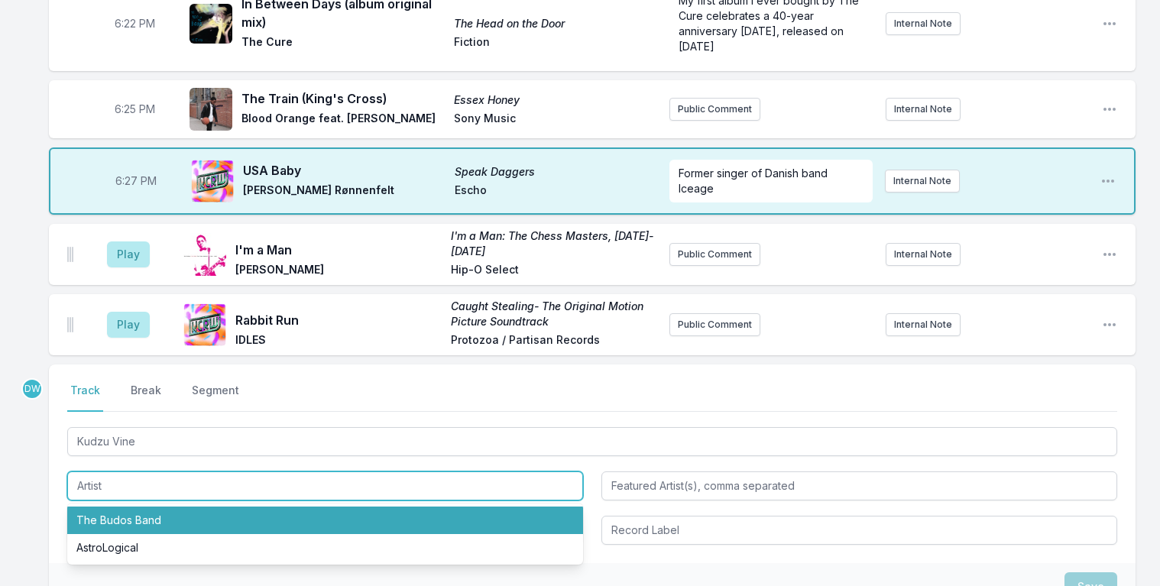
click at [144, 507] on li "The Budos Band" at bounding box center [325, 521] width 516 height 28
type input "The Budos Band"
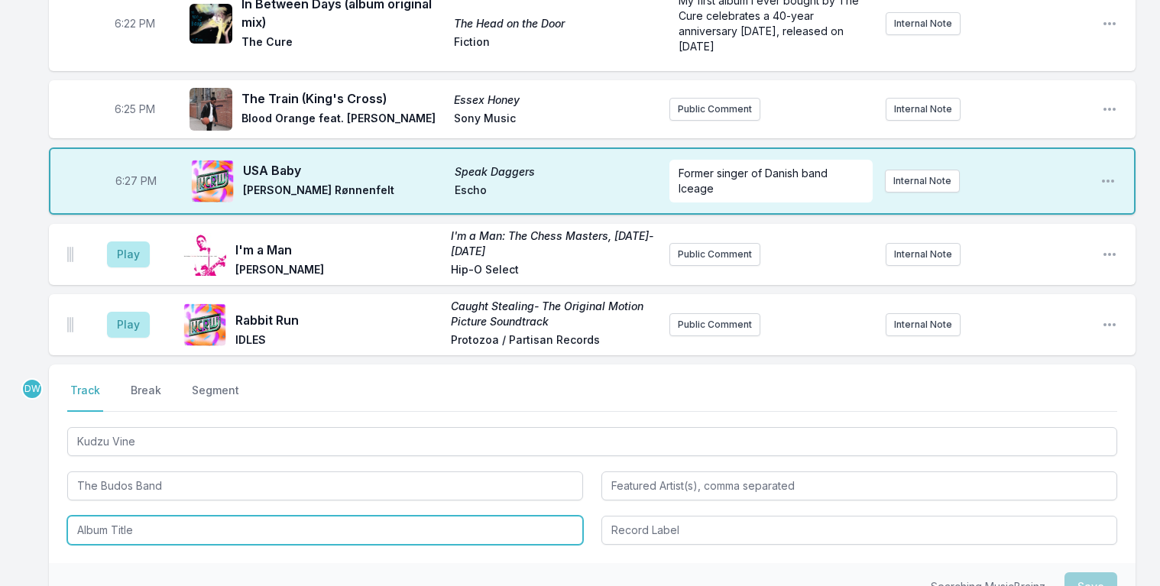
click at [146, 516] on input "Album Title" at bounding box center [325, 530] width 516 height 29
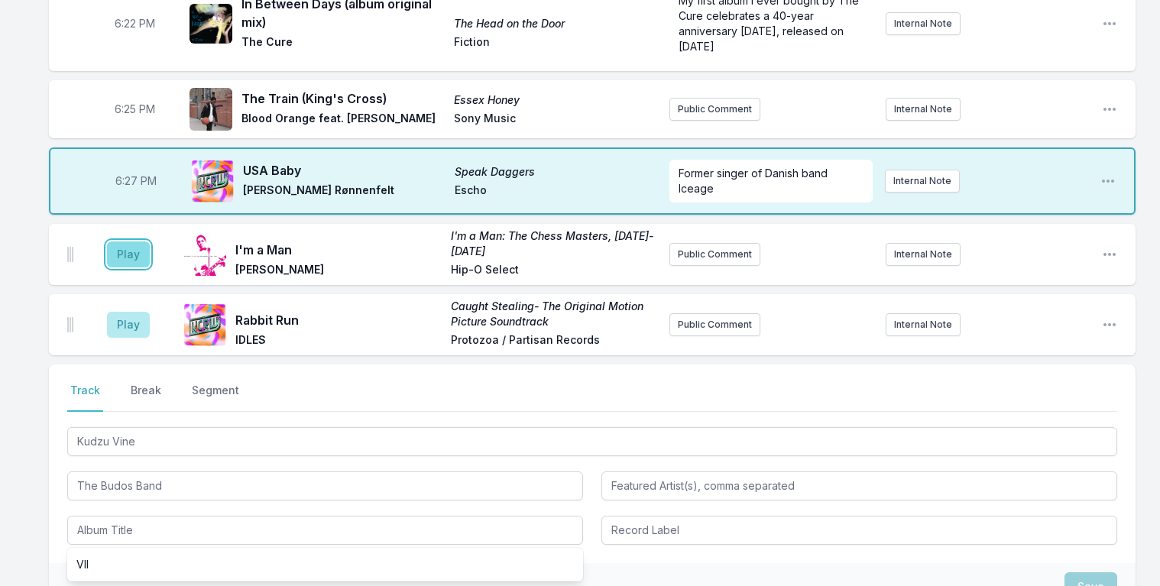
click at [127, 242] on button "Play" at bounding box center [128, 255] width 43 height 26
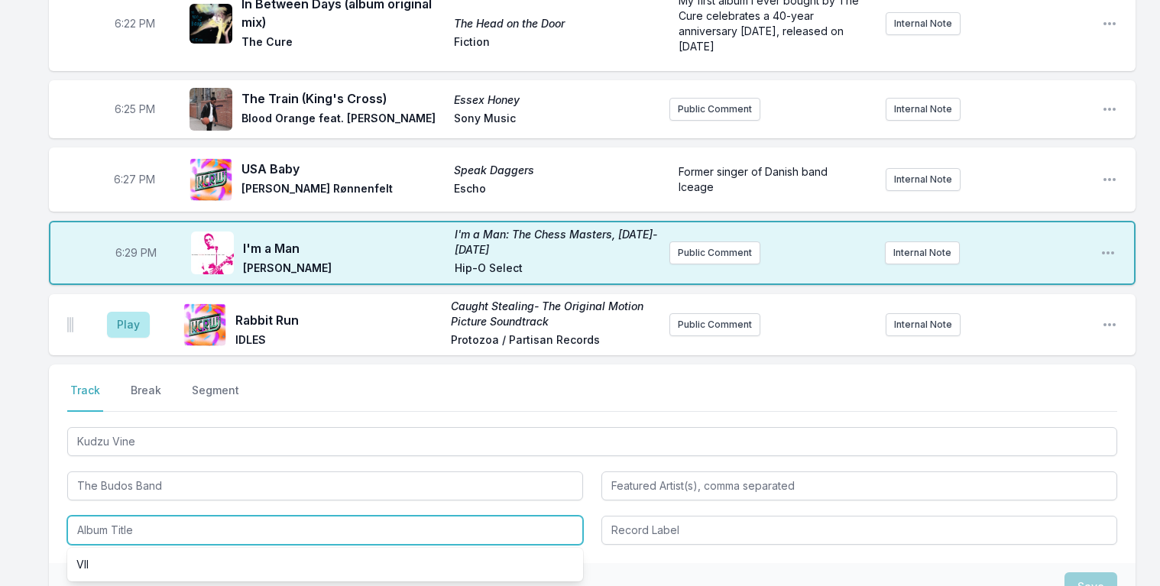
click at [145, 516] on input "Album Title" at bounding box center [325, 530] width 516 height 29
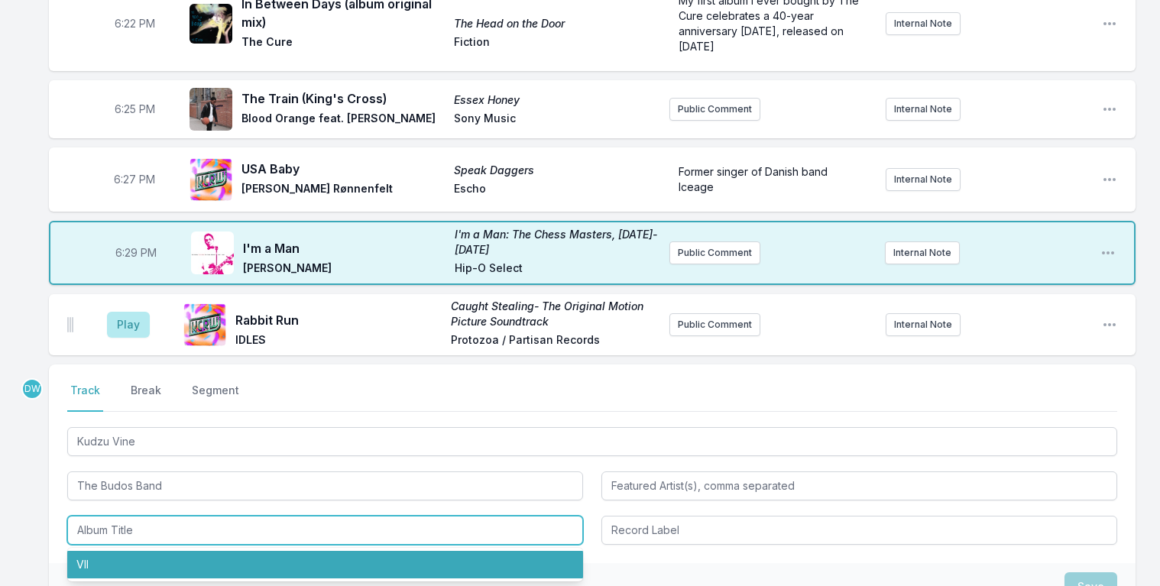
click at [163, 551] on li "VII" at bounding box center [325, 565] width 516 height 28
type input "VII"
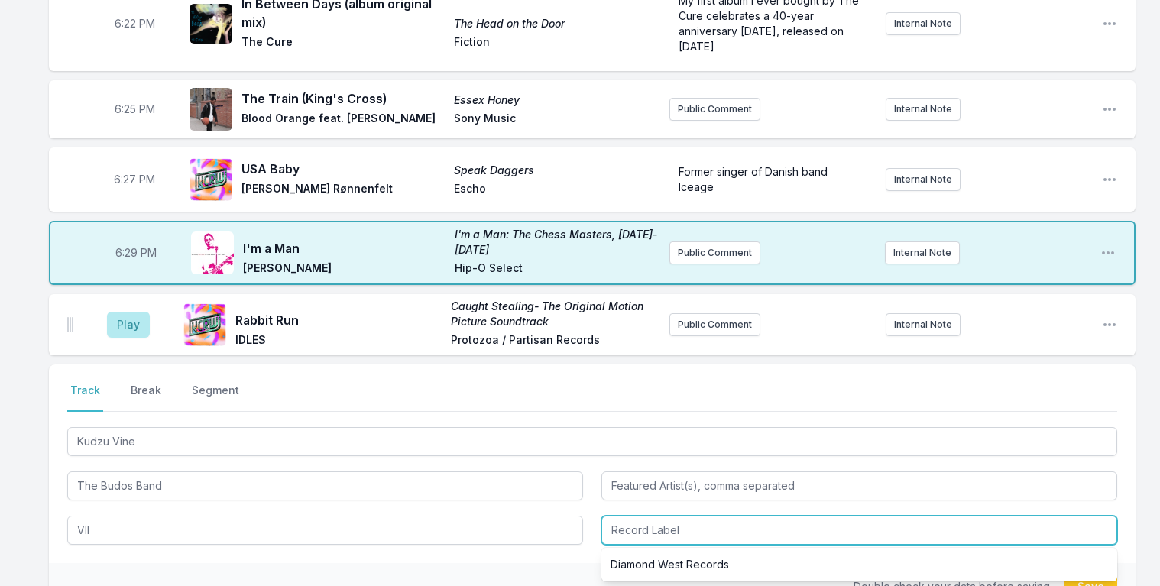
click at [652, 516] on input "Record Label" at bounding box center [860, 530] width 516 height 29
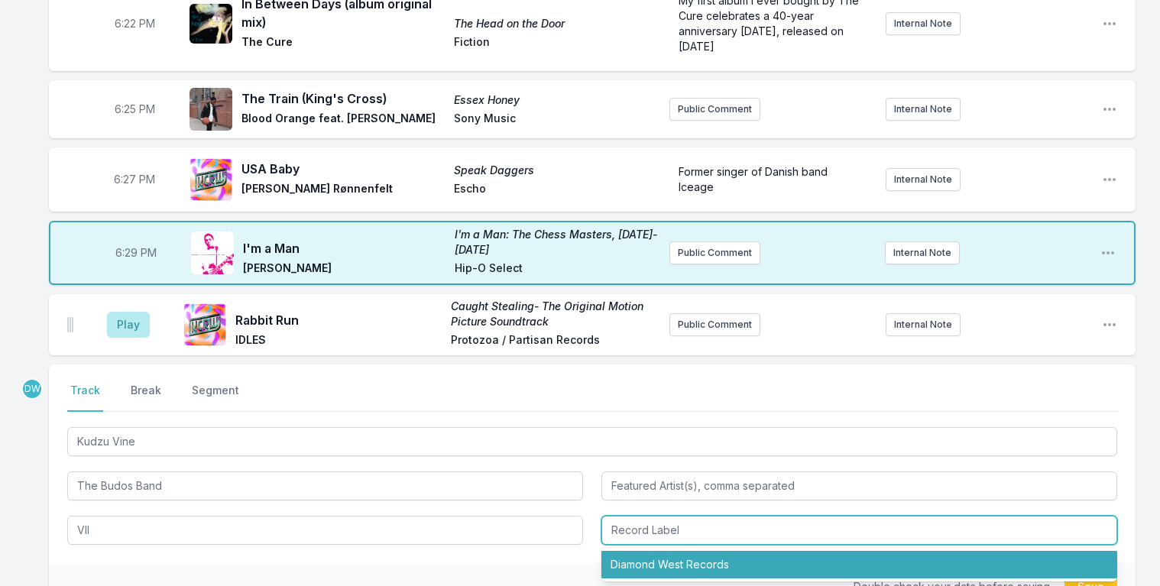
click at [668, 551] on li "Diamond West Records" at bounding box center [860, 565] width 516 height 28
type input "Diamond West Records"
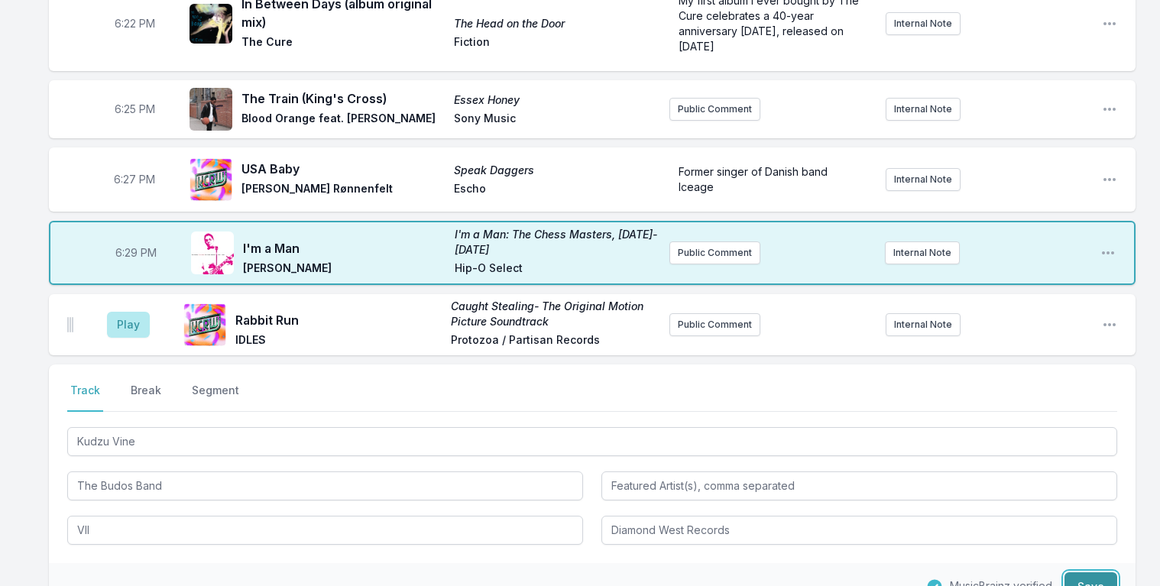
click at [1096, 572] on button "Save" at bounding box center [1091, 586] width 53 height 29
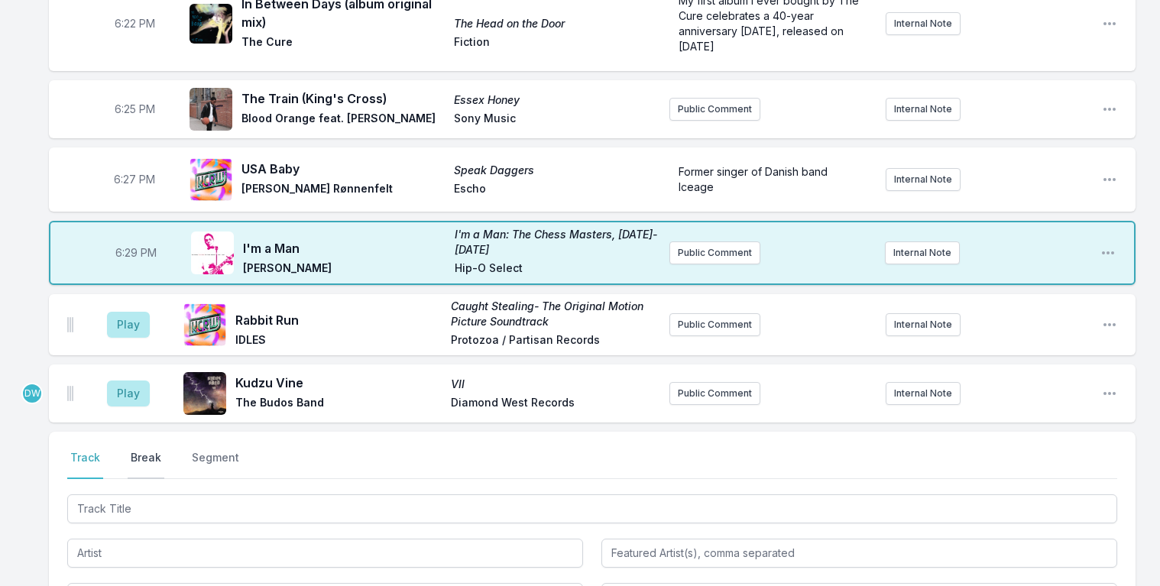
click at [138, 450] on button "Break" at bounding box center [146, 464] width 37 height 29
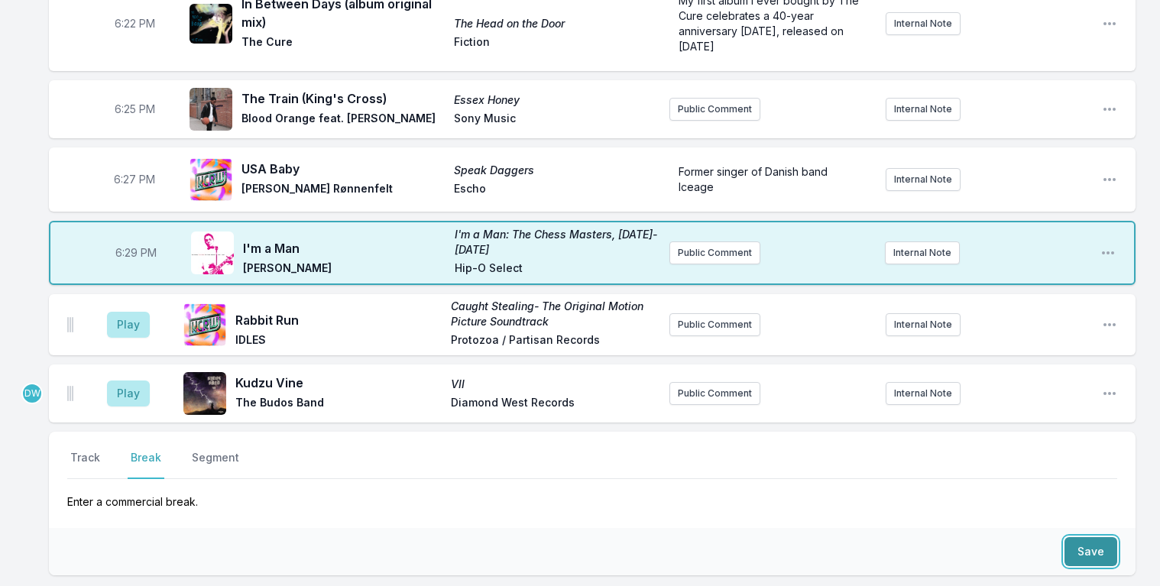
click at [1097, 537] on button "Save" at bounding box center [1091, 551] width 53 height 29
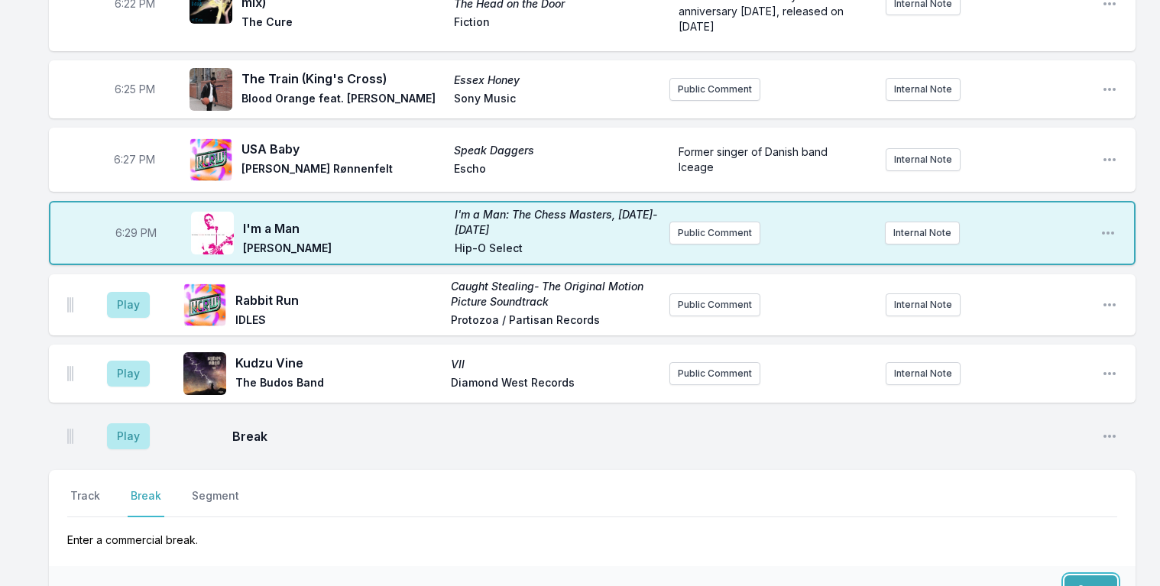
scroll to position [550, 0]
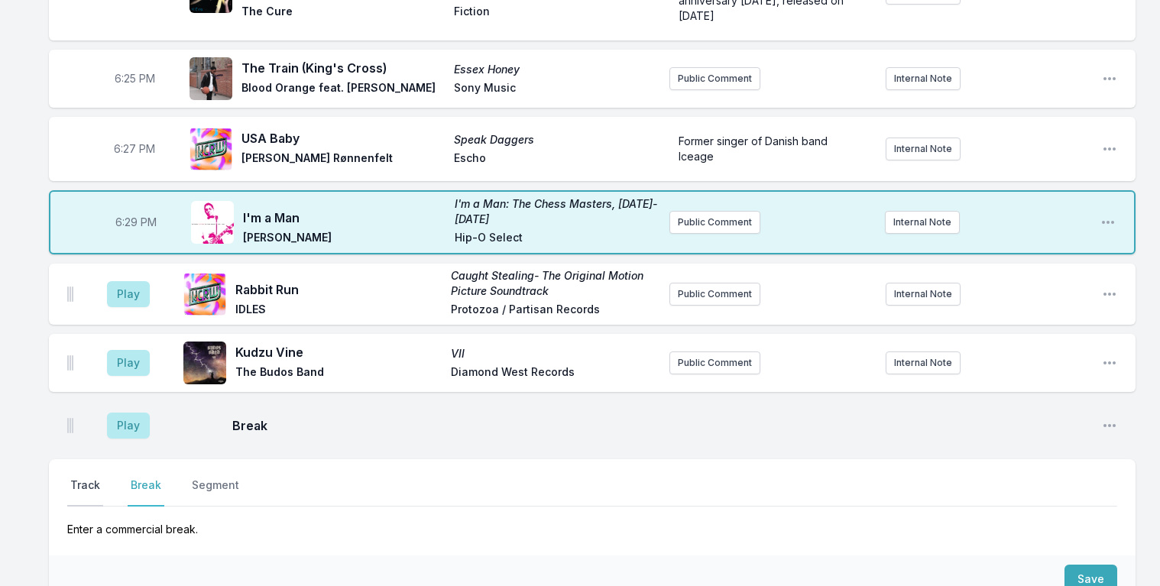
click at [87, 478] on button "Track" at bounding box center [85, 492] width 36 height 29
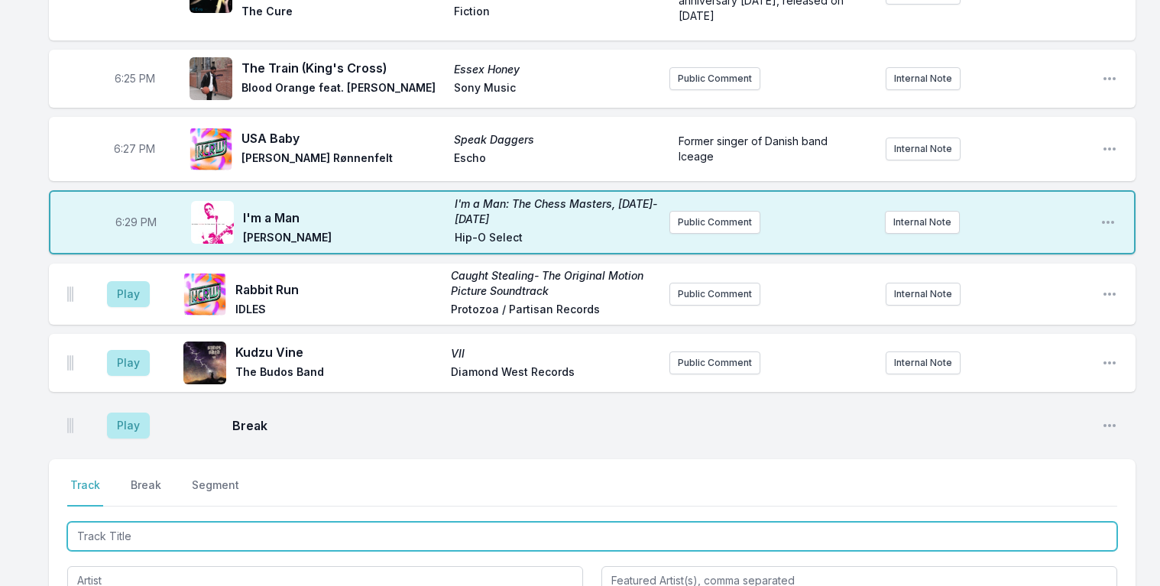
click at [182, 522] on input "Track Title" at bounding box center [592, 536] width 1050 height 29
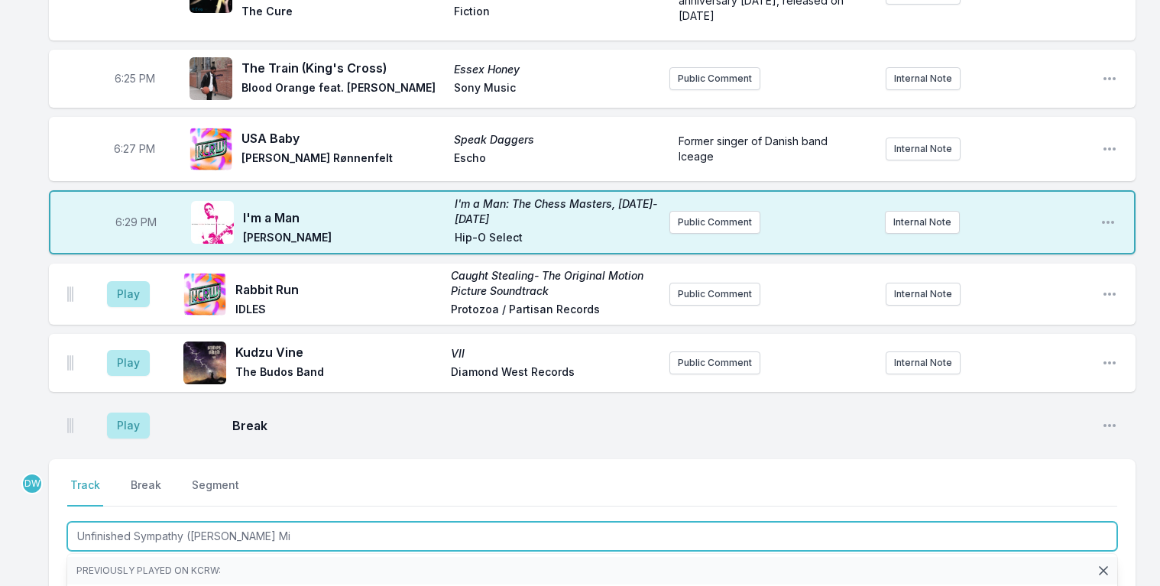
type input "Unfinished Sympathy ([PERSON_NAME] Mix"
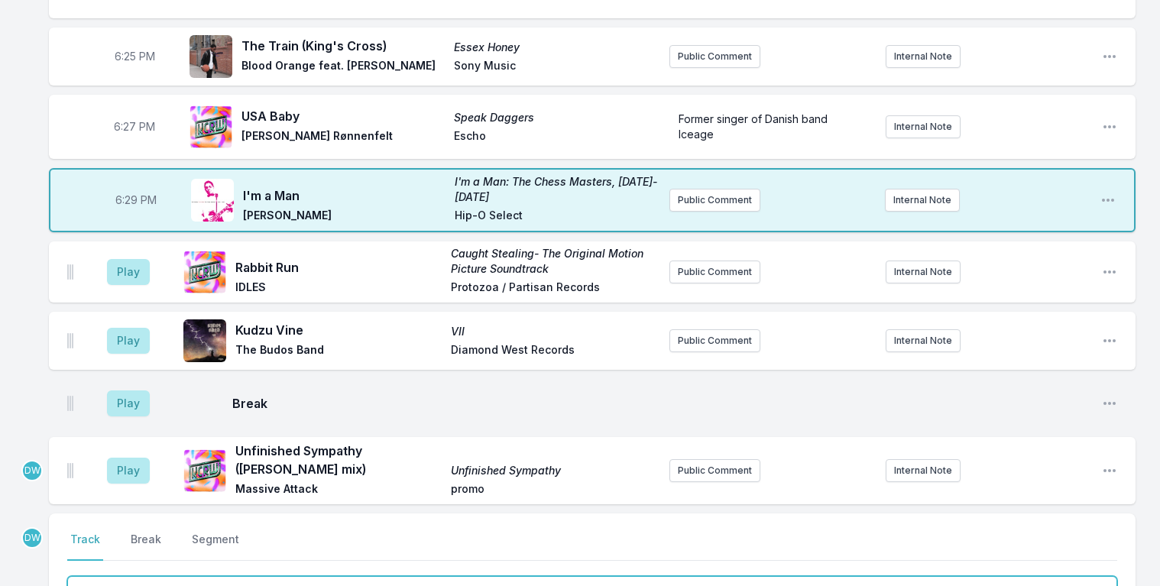
scroll to position [641, 0]
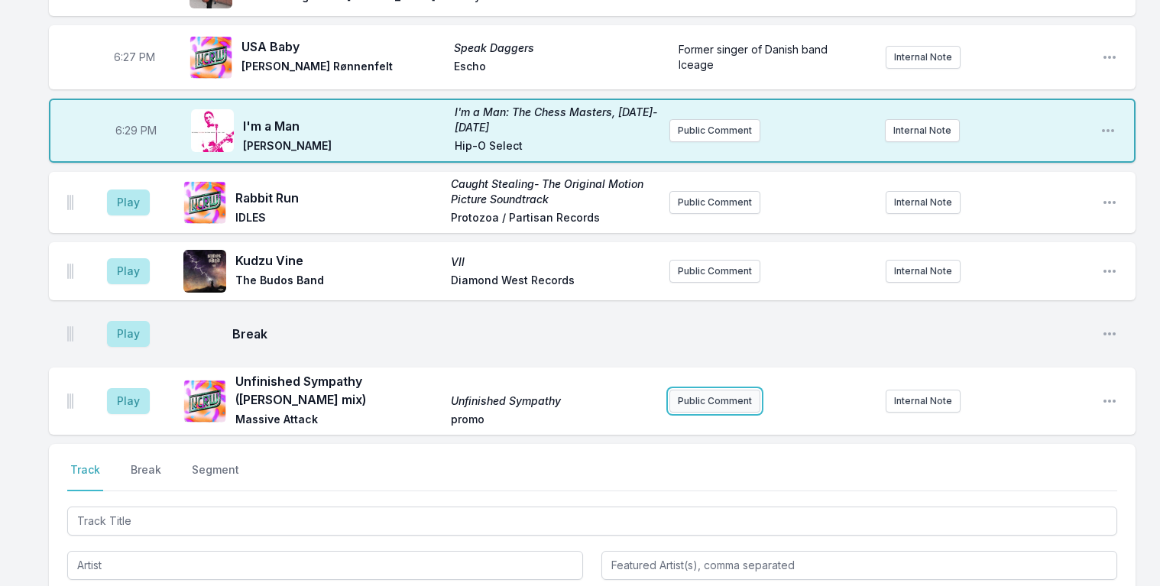
click at [730, 390] on button "Public Comment" at bounding box center [715, 401] width 91 height 23
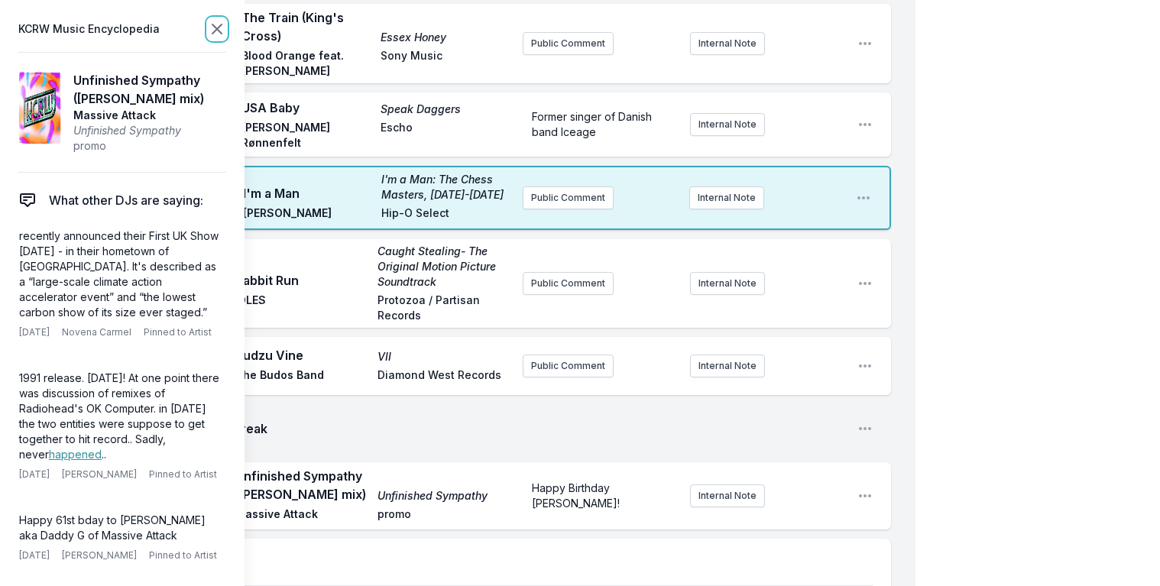
click at [211, 24] on icon at bounding box center [217, 29] width 18 height 18
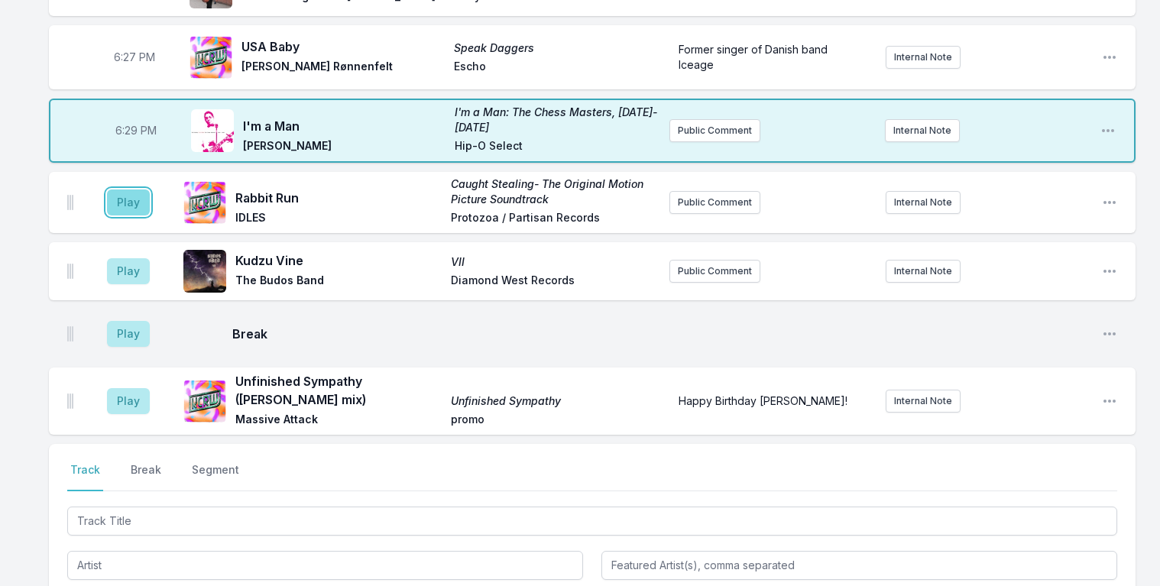
click at [125, 190] on button "Play" at bounding box center [128, 203] width 43 height 26
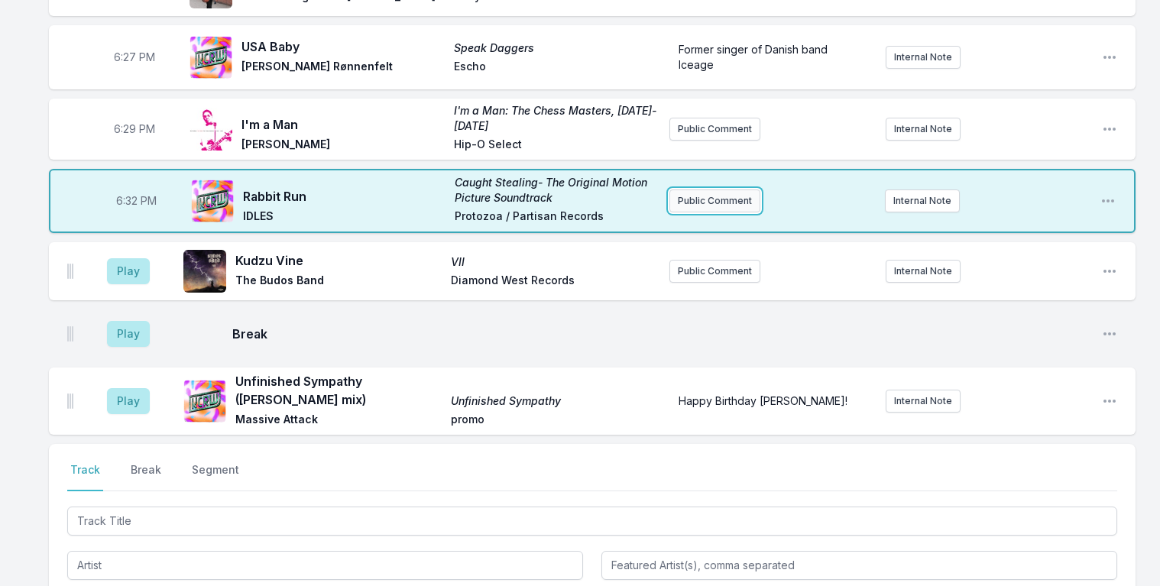
click at [696, 190] on button "Public Comment" at bounding box center [715, 201] width 91 height 23
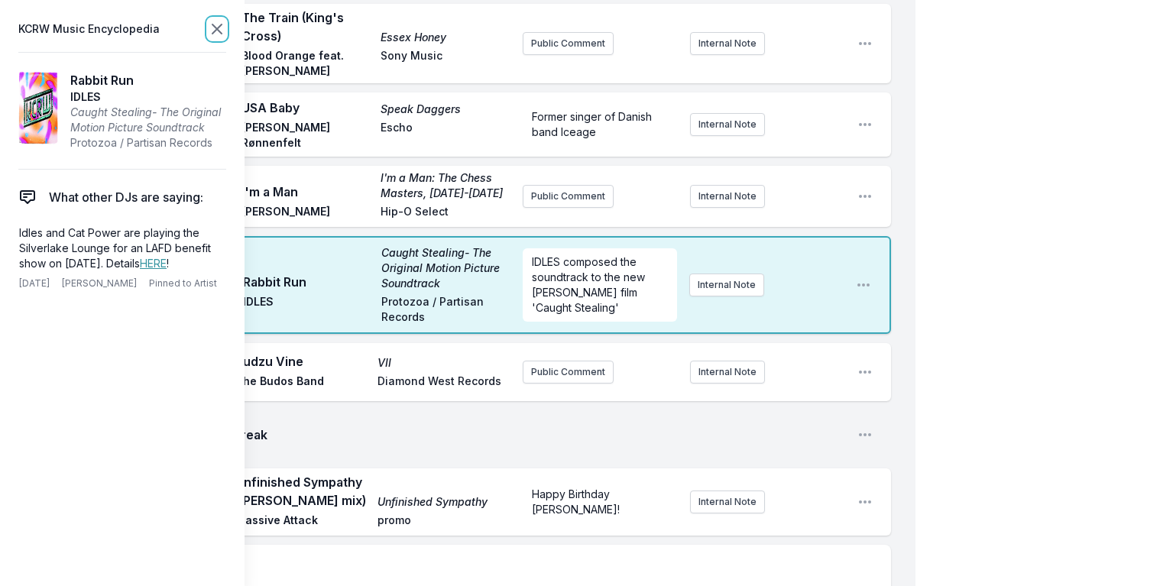
click at [211, 24] on icon at bounding box center [217, 29] width 18 height 18
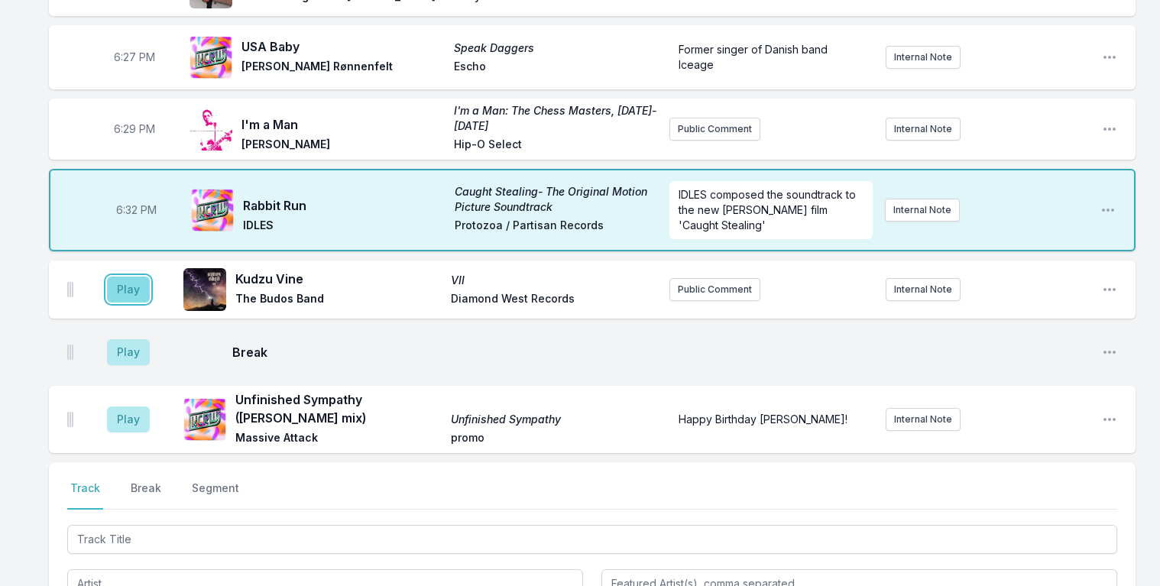
click at [125, 277] on button "Play" at bounding box center [128, 290] width 43 height 26
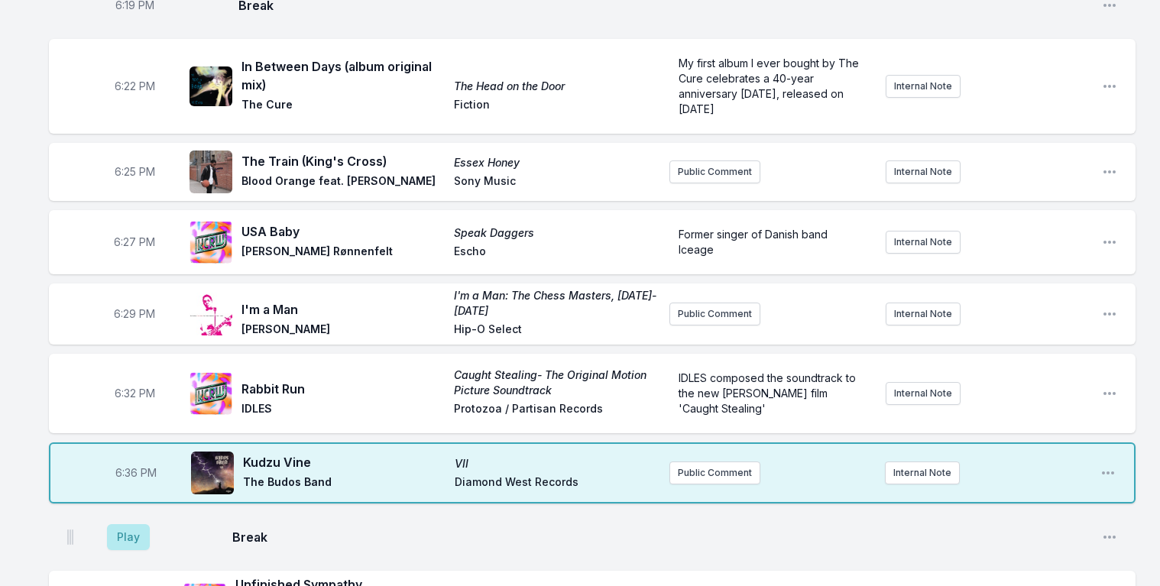
scroll to position [448, 0]
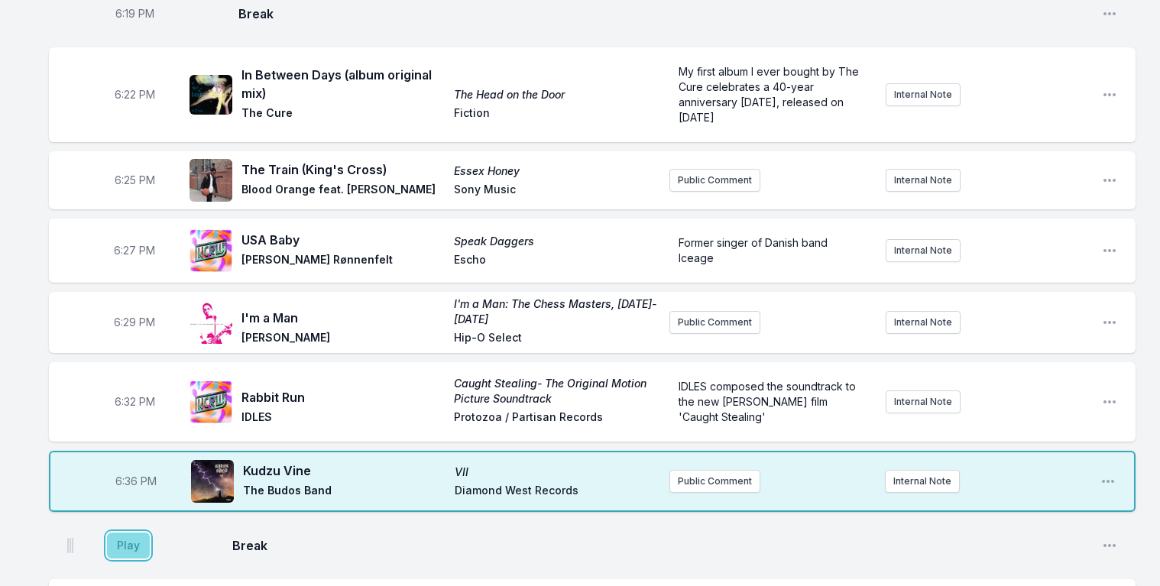
click at [131, 533] on button "Play" at bounding box center [128, 546] width 43 height 26
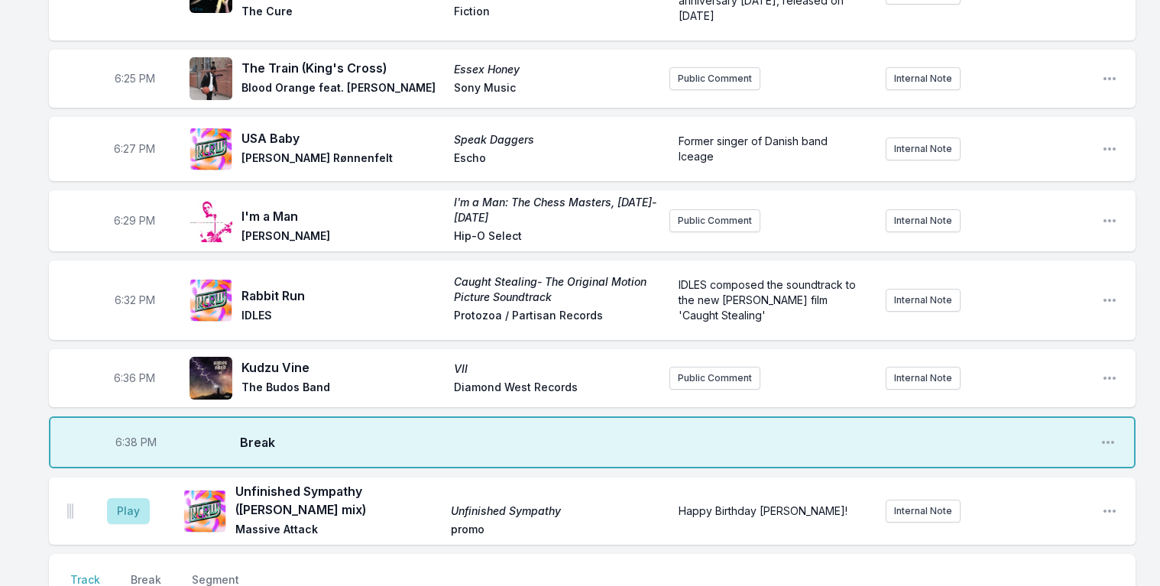
scroll to position [590, 0]
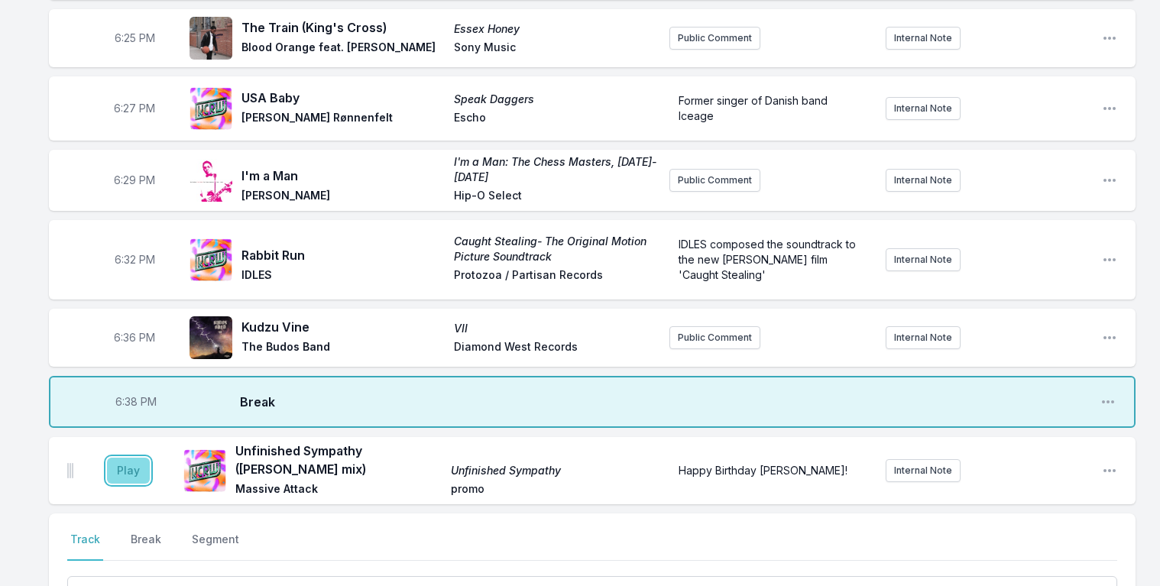
click at [122, 458] on button "Play" at bounding box center [128, 471] width 43 height 26
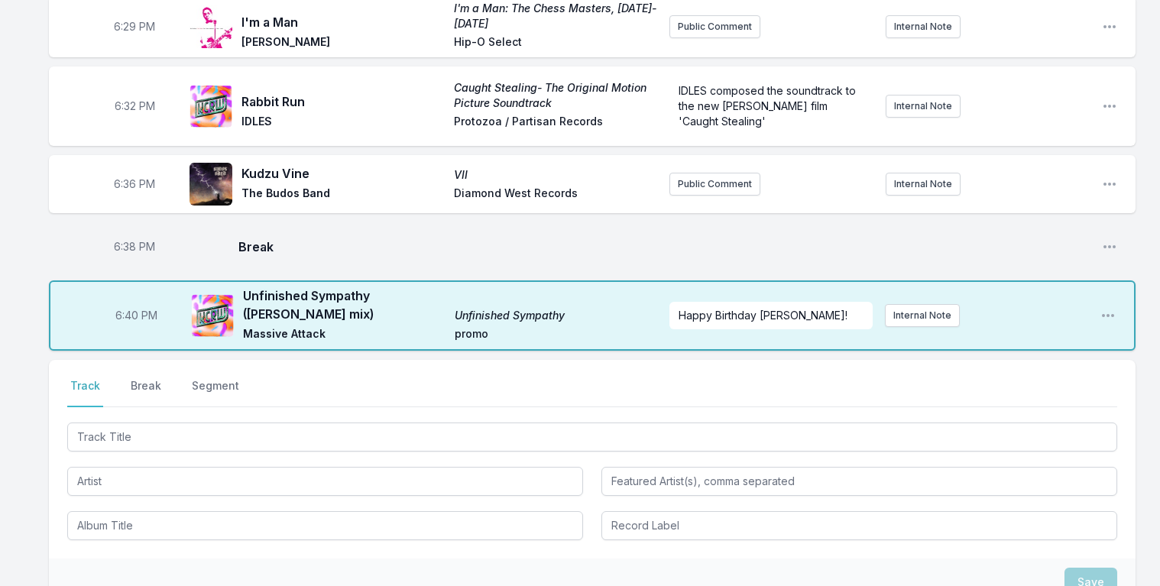
scroll to position [794, 0]
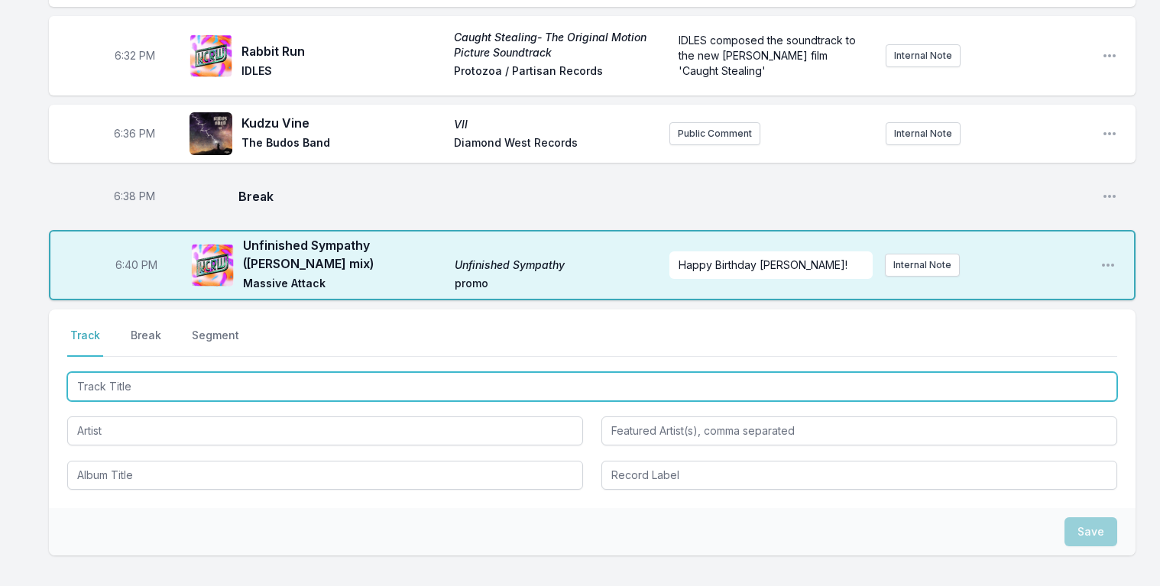
click at [144, 372] on input "Track Title" at bounding box center [592, 386] width 1050 height 29
type input "SPACE INVADER"
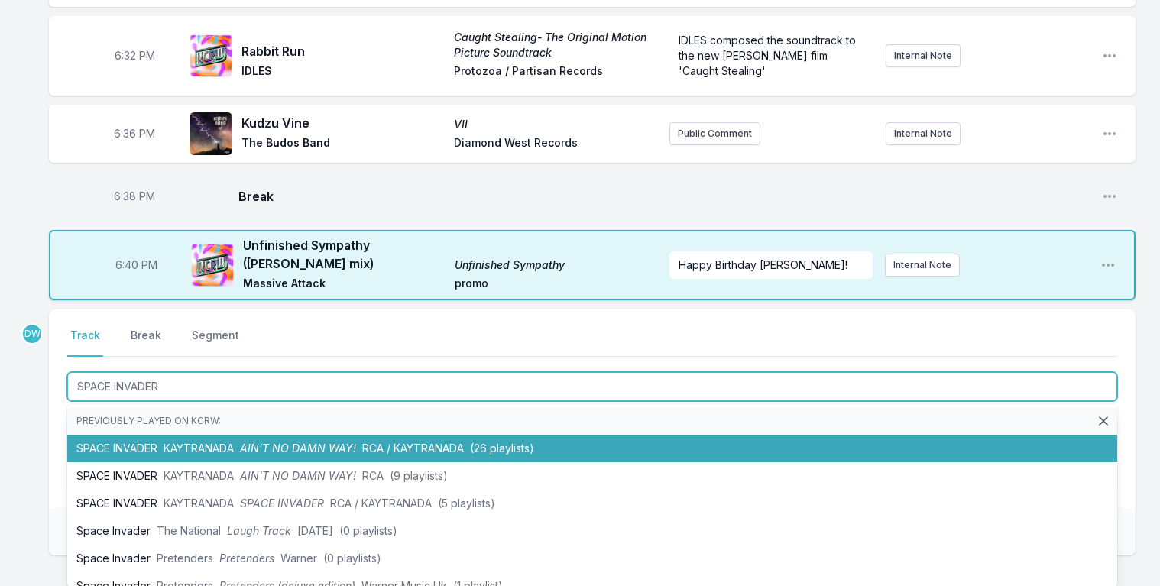
click at [324, 442] on span "AIN’T NO DAMN WAY!" at bounding box center [298, 448] width 116 height 13
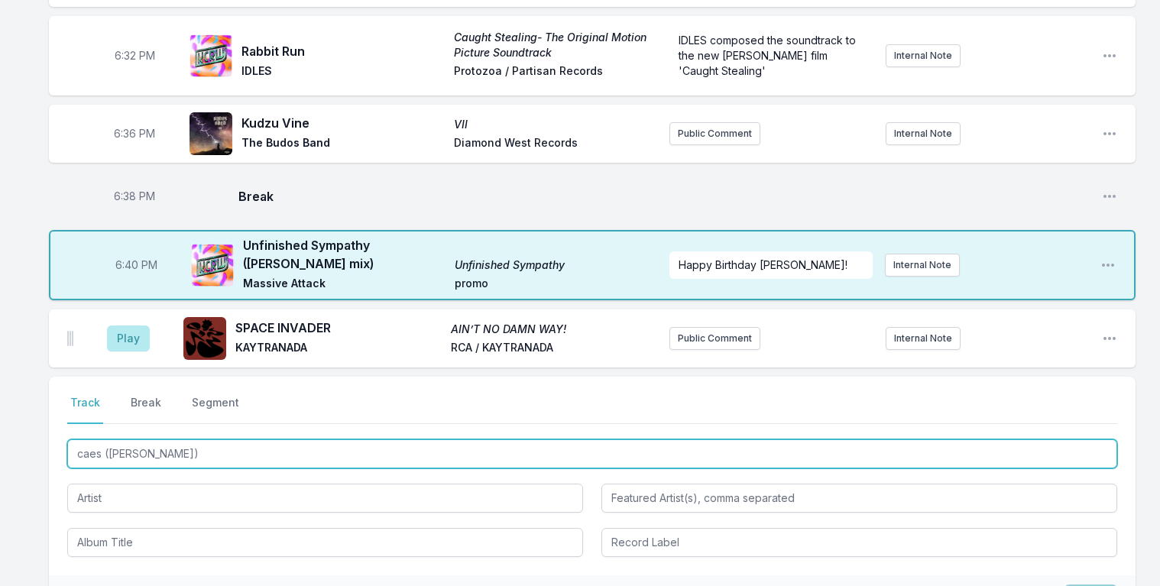
type input "caes ([PERSON_NAME])"
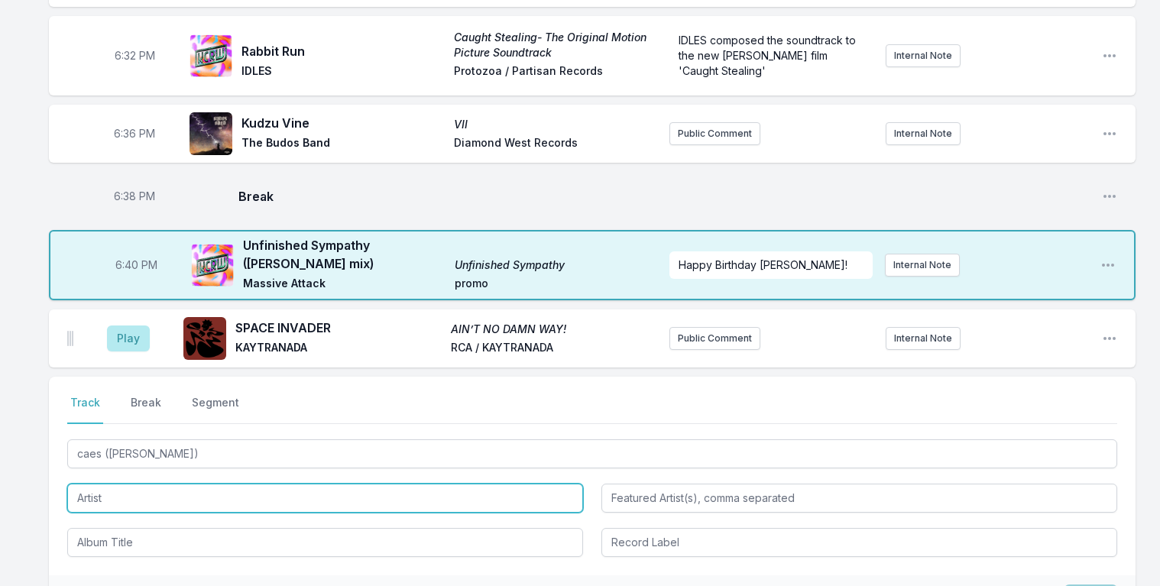
click at [108, 484] on input "Artist" at bounding box center [325, 498] width 516 height 29
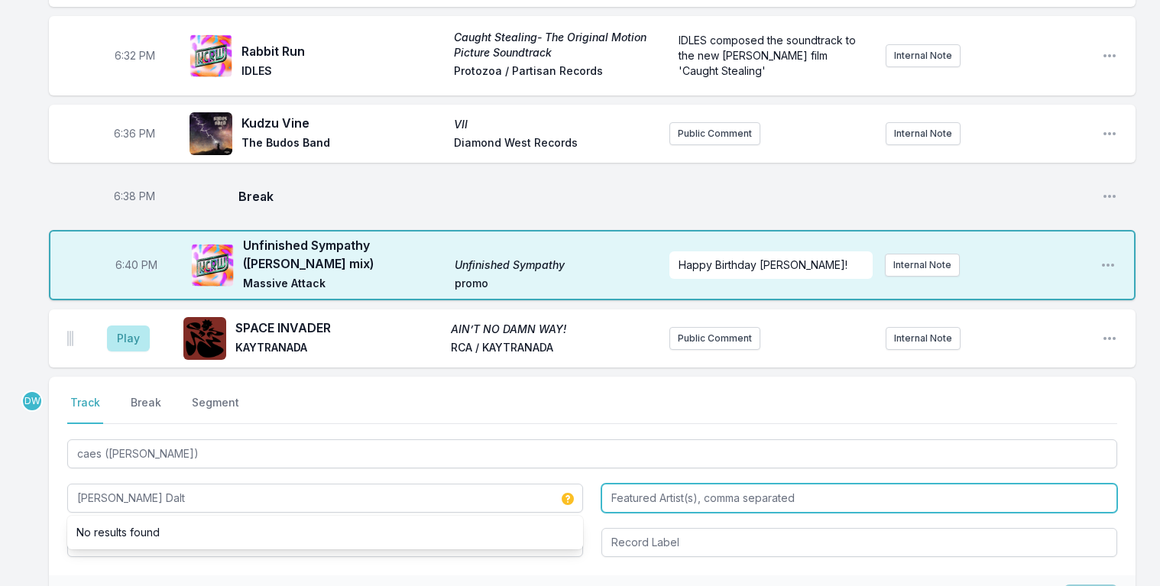
type input "[PERSON_NAME] Dalt"
type input "[PERSON_NAME]"
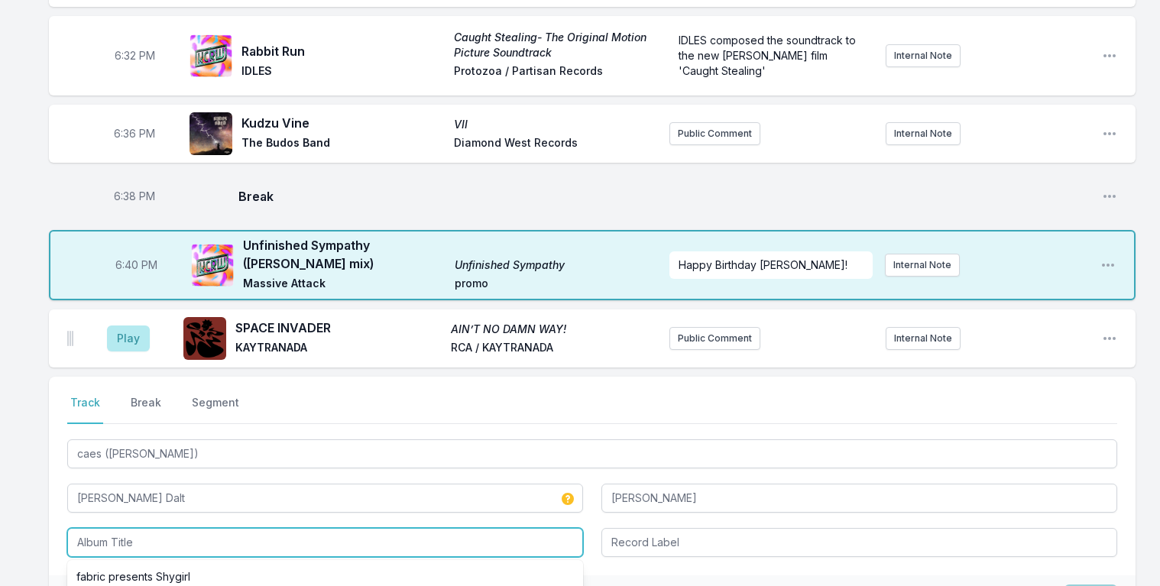
click at [104, 528] on input "Album Title" at bounding box center [325, 542] width 516 height 29
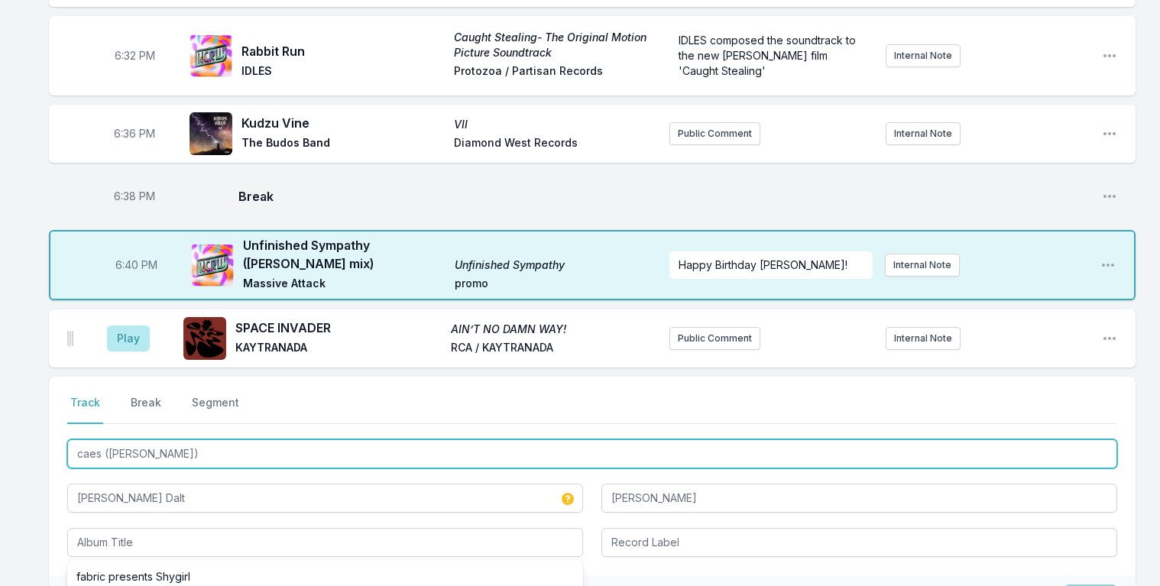
drag, startPoint x: 196, startPoint y: 422, endPoint x: 50, endPoint y: 291, distance: 195.9
click at [50, 291] on div "6:05 PM The Revenger of El [PERSON_NAME] The Bastard Edits EP [PERSON_NAME]'s F…" at bounding box center [580, 63] width 1160 height 1414
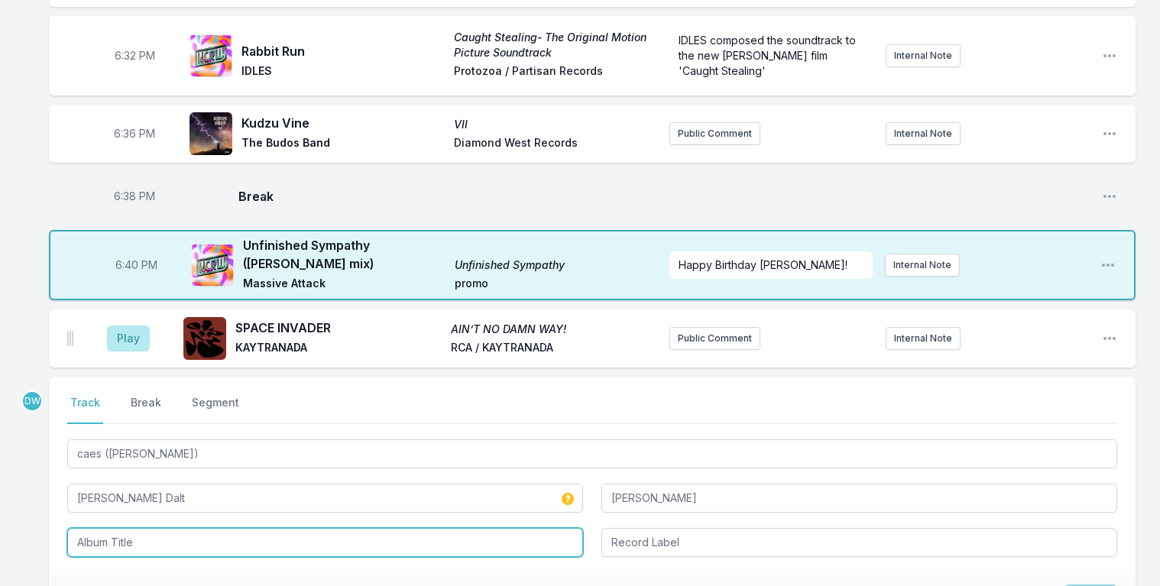
click at [98, 528] on input "Album Title" at bounding box center [325, 542] width 516 height 29
paste input "caes ([PERSON_NAME])"
type input "caes ([PERSON_NAME])"
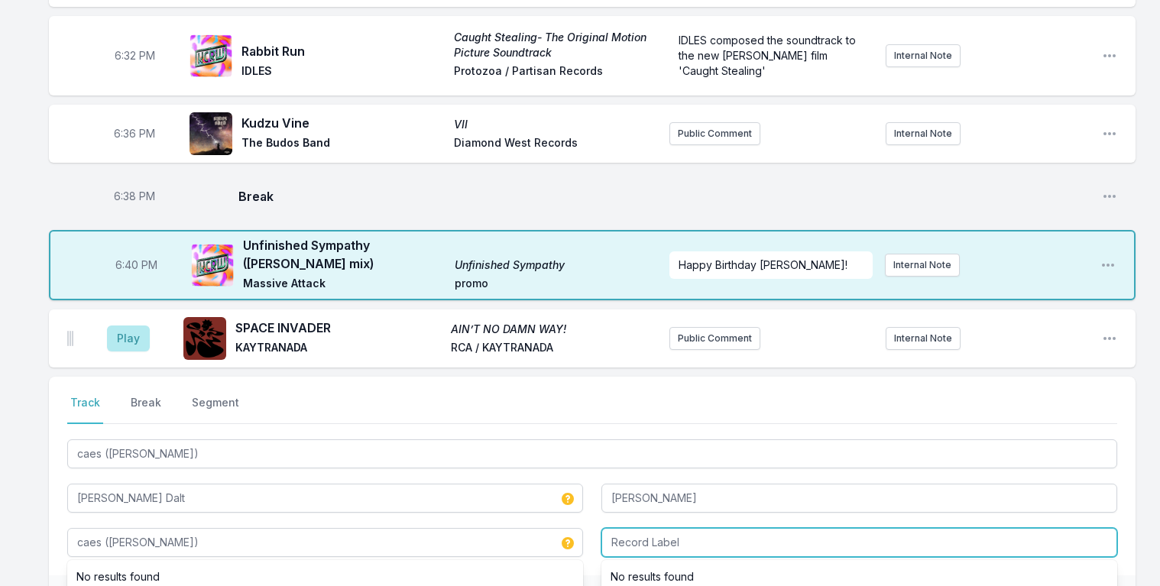
click at [665, 528] on input "Record Label" at bounding box center [860, 542] width 516 height 29
type input "RVNG Intl."
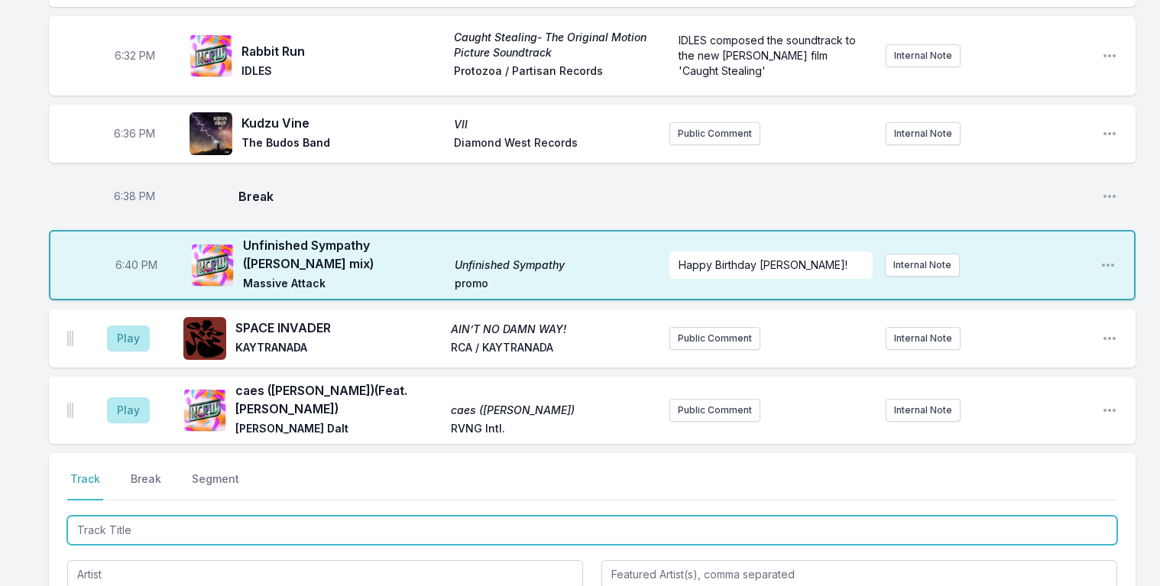
click at [199, 516] on input "Track Title" at bounding box center [592, 530] width 1050 height 29
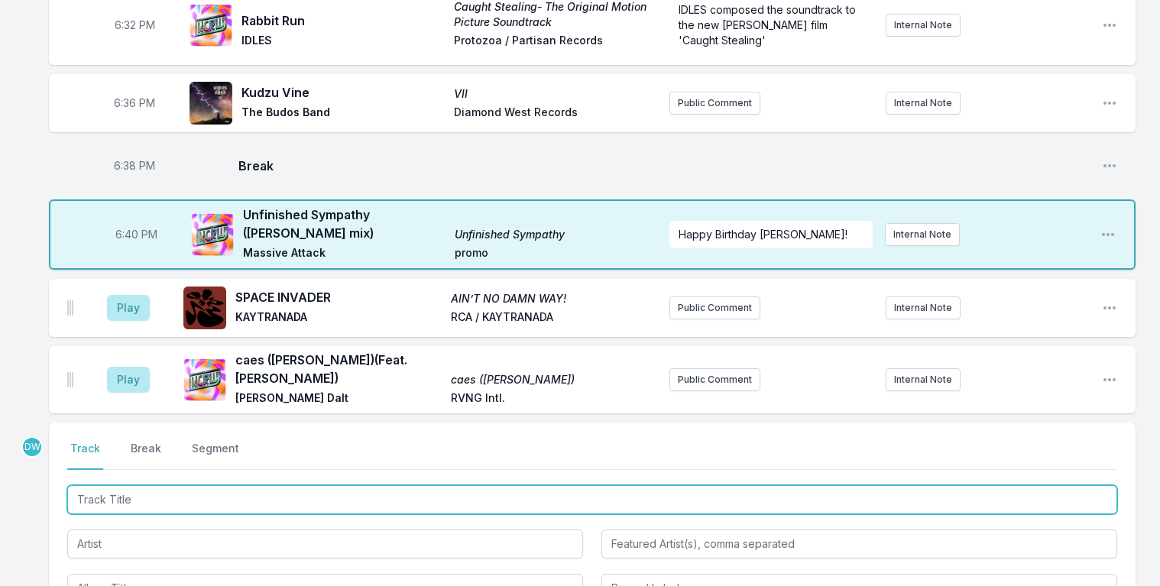
scroll to position [897, 0]
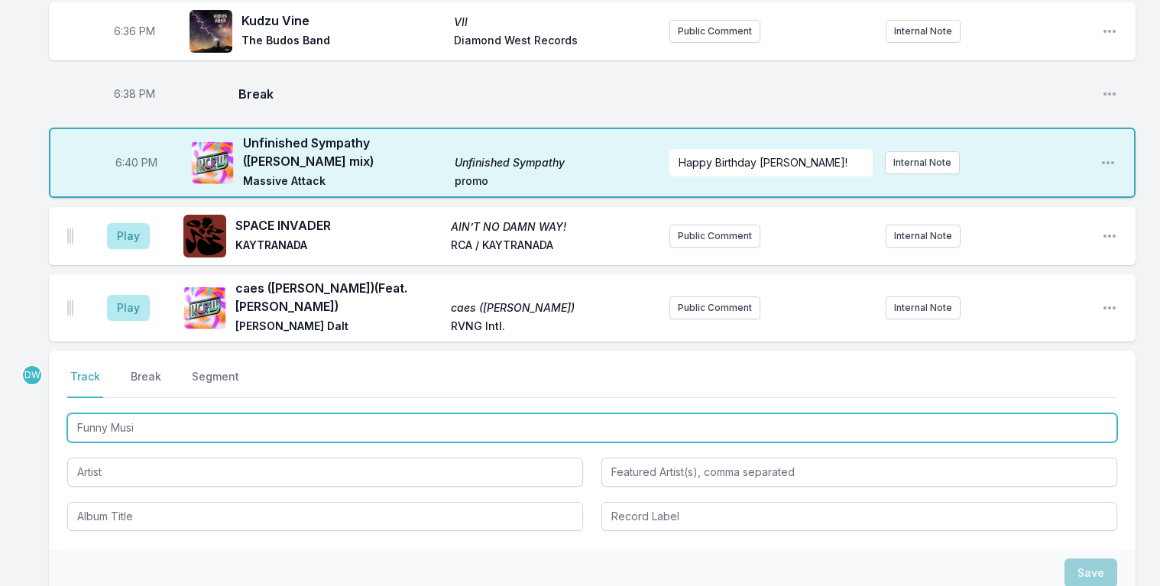
type input "Funny Music"
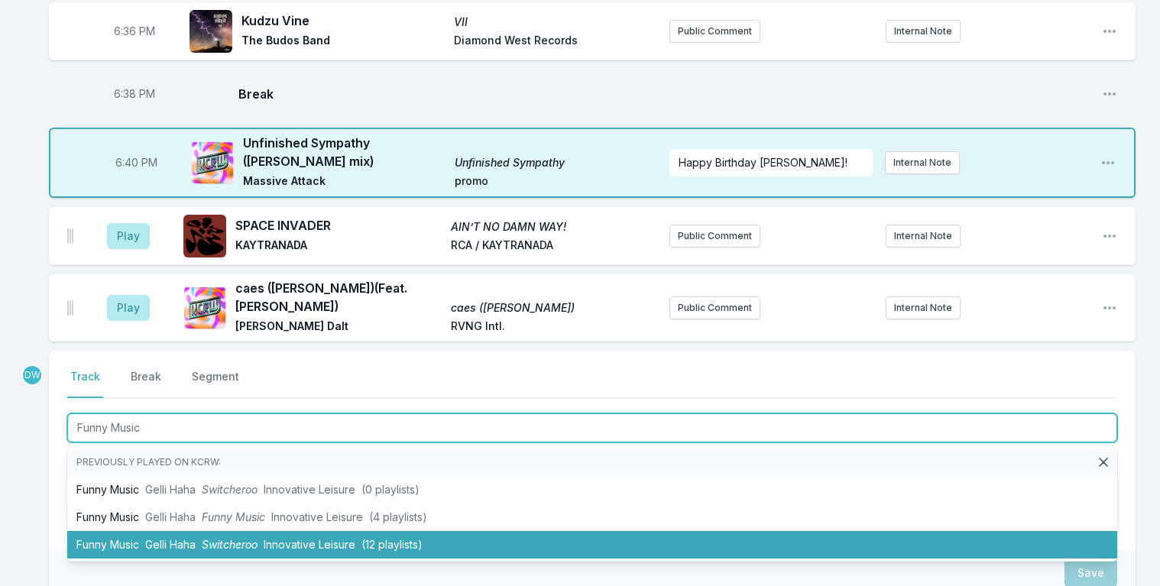
click at [290, 538] on span "Innovative Leisure" at bounding box center [310, 544] width 92 height 13
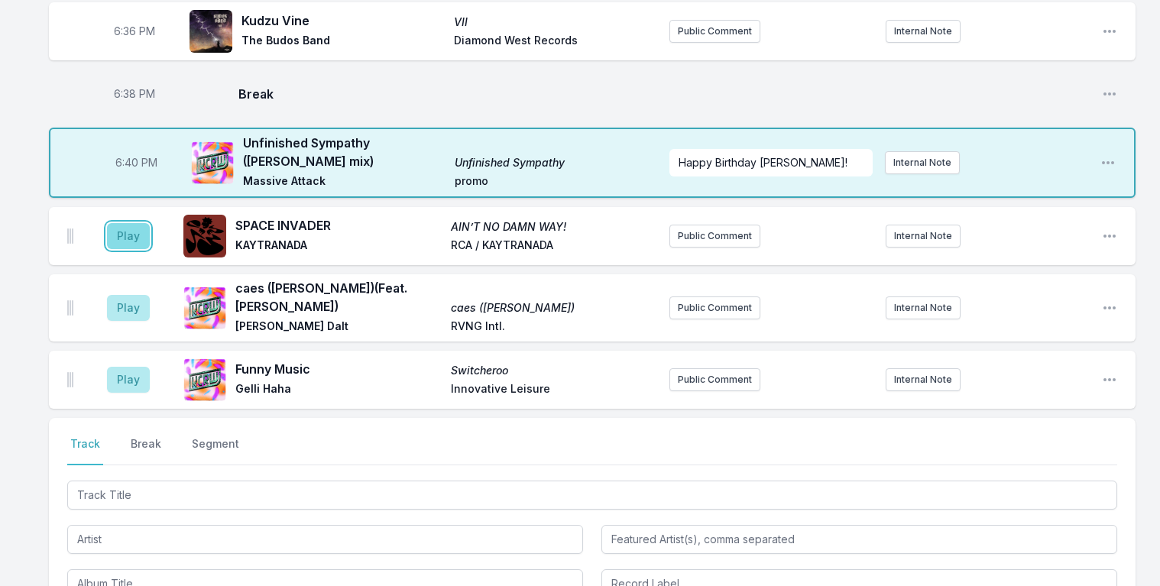
drag, startPoint x: 136, startPoint y: 198, endPoint x: 130, endPoint y: 190, distance: 9.8
click at [130, 223] on button "Play" at bounding box center [128, 236] width 43 height 26
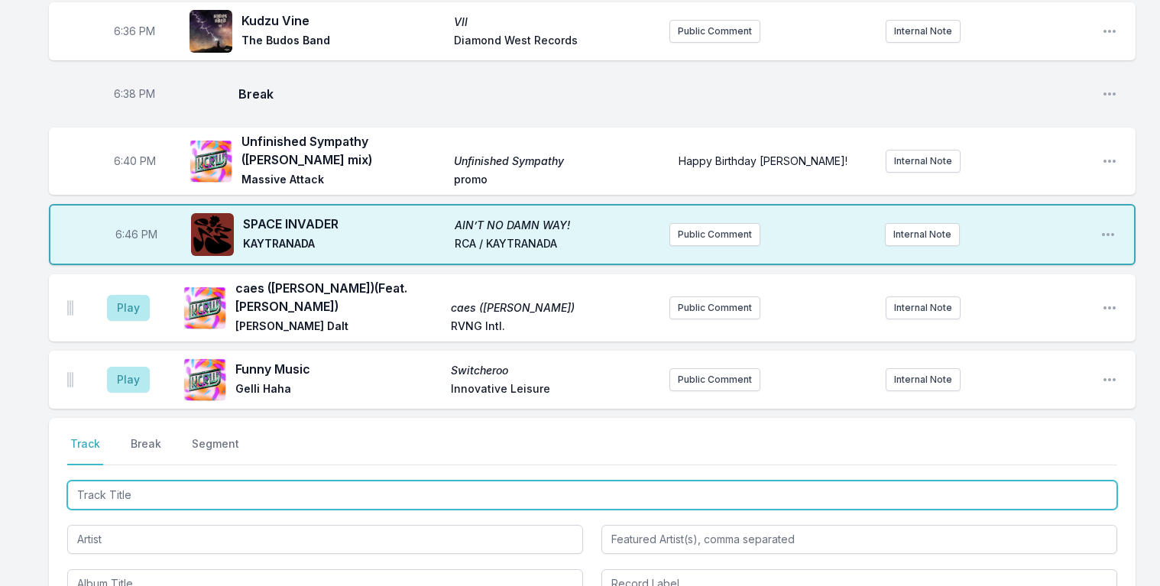
click at [122, 481] on input "Track Title" at bounding box center [592, 495] width 1050 height 29
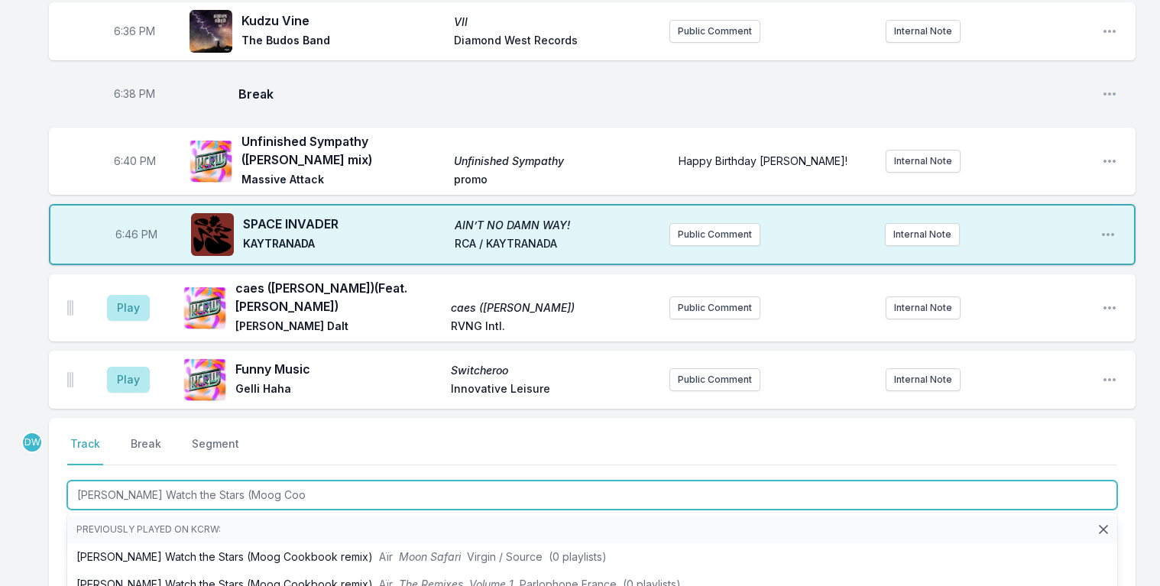
type input "[PERSON_NAME] Watch the Stars ([PERSON_NAME]"
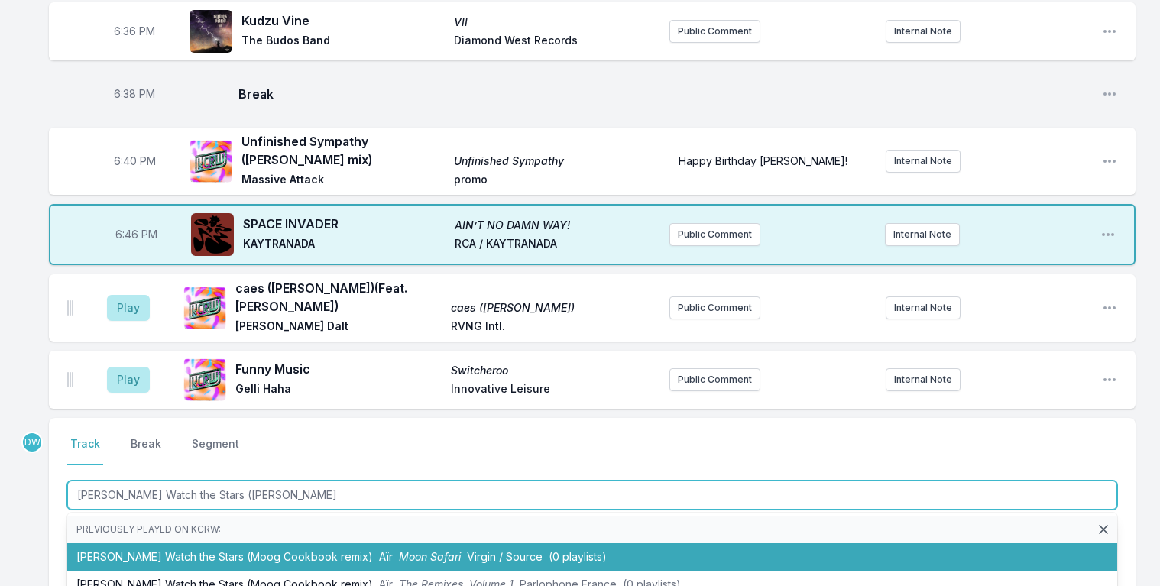
click at [399, 550] on span "Moon Safari" at bounding box center [430, 556] width 62 height 13
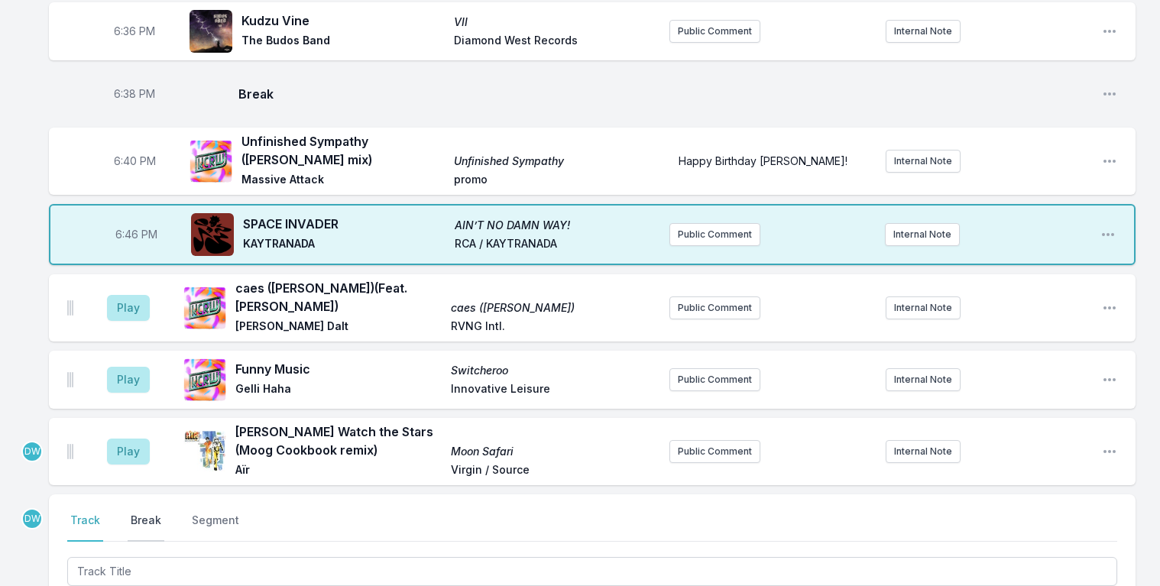
click at [134, 513] on button "Break" at bounding box center [146, 527] width 37 height 29
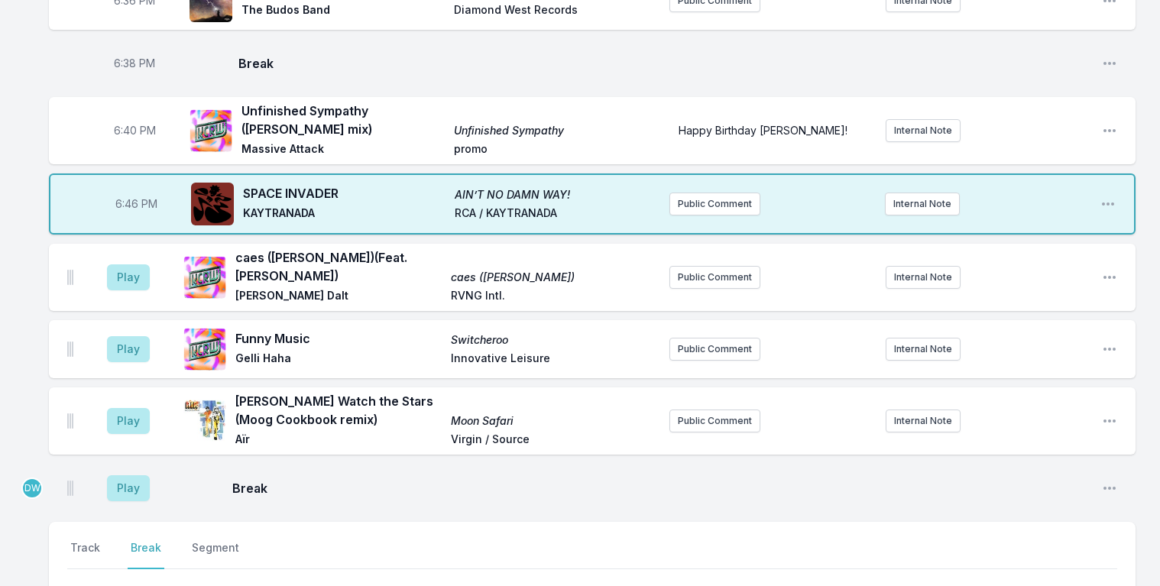
scroll to position [937, 0]
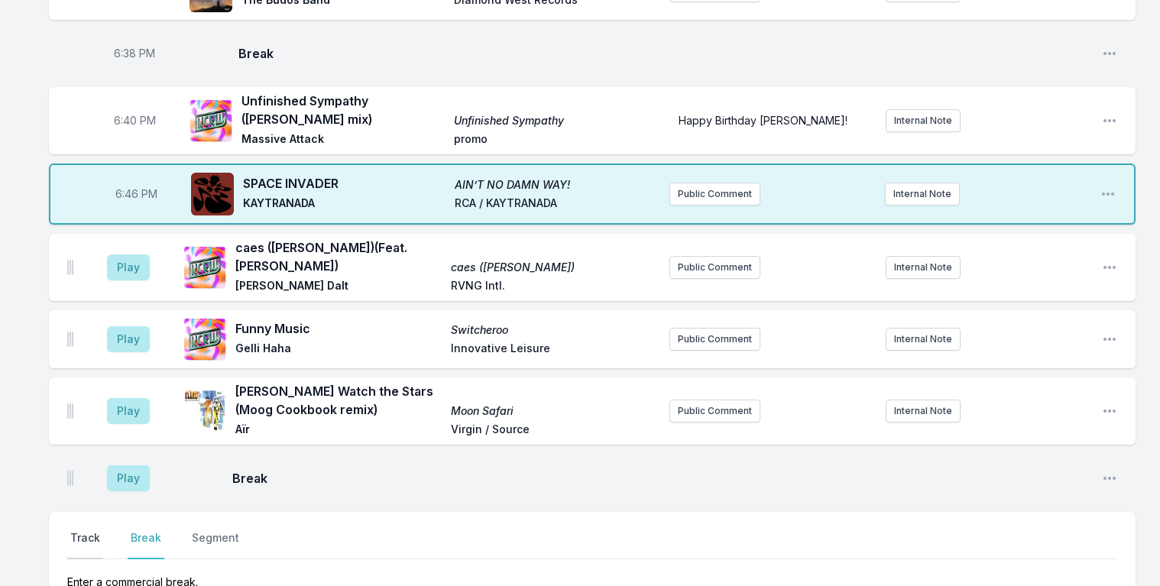
click at [89, 530] on button "Track" at bounding box center [85, 544] width 36 height 29
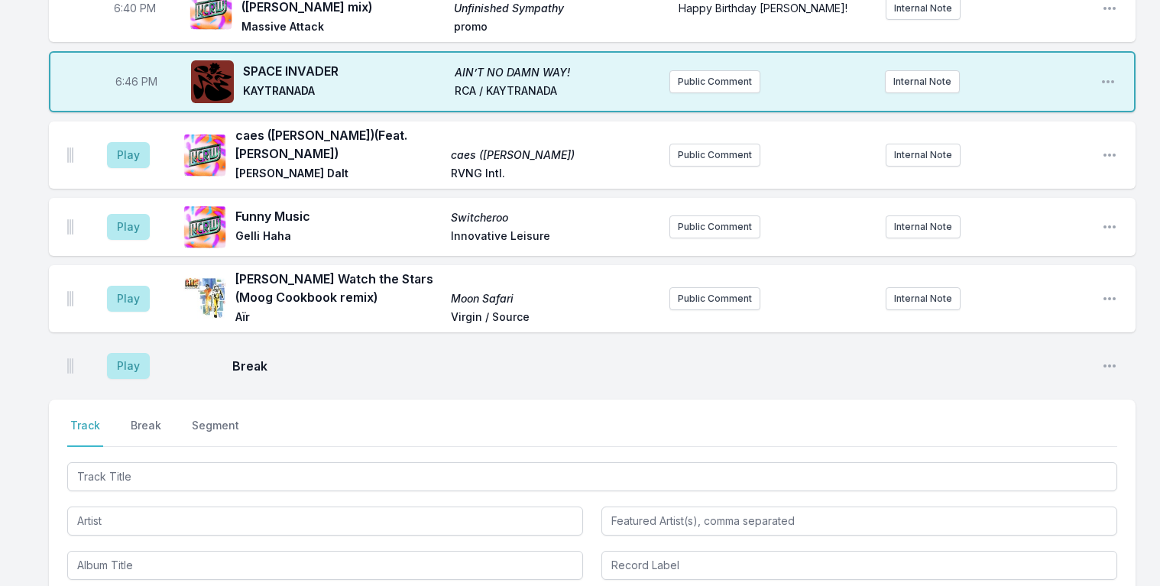
scroll to position [1080, 0]
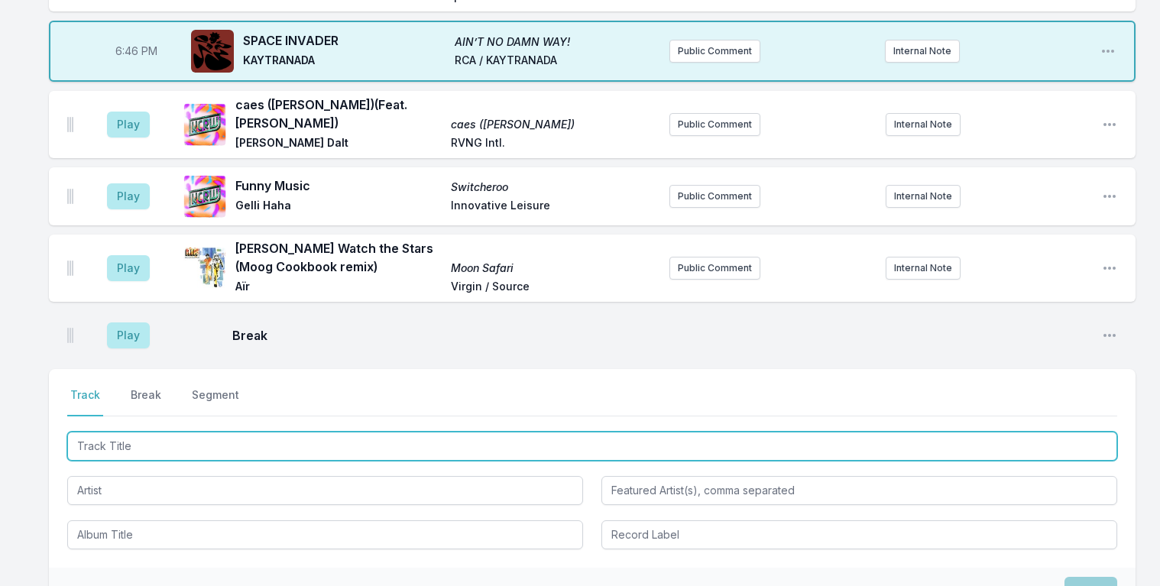
click at [145, 432] on input "Track Title" at bounding box center [592, 446] width 1050 height 29
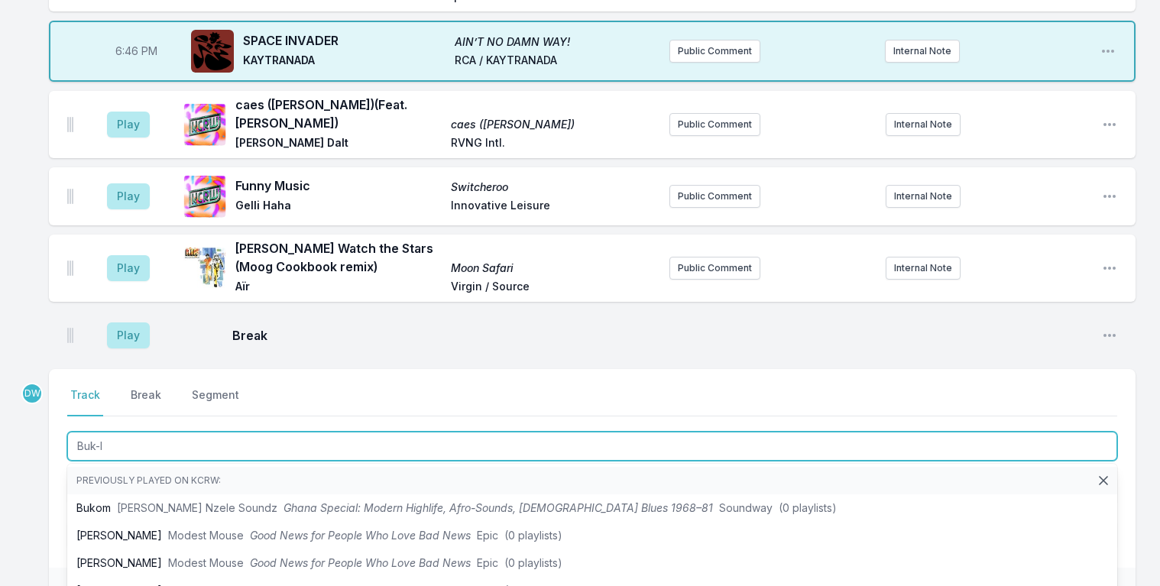
type input "Buk-In"
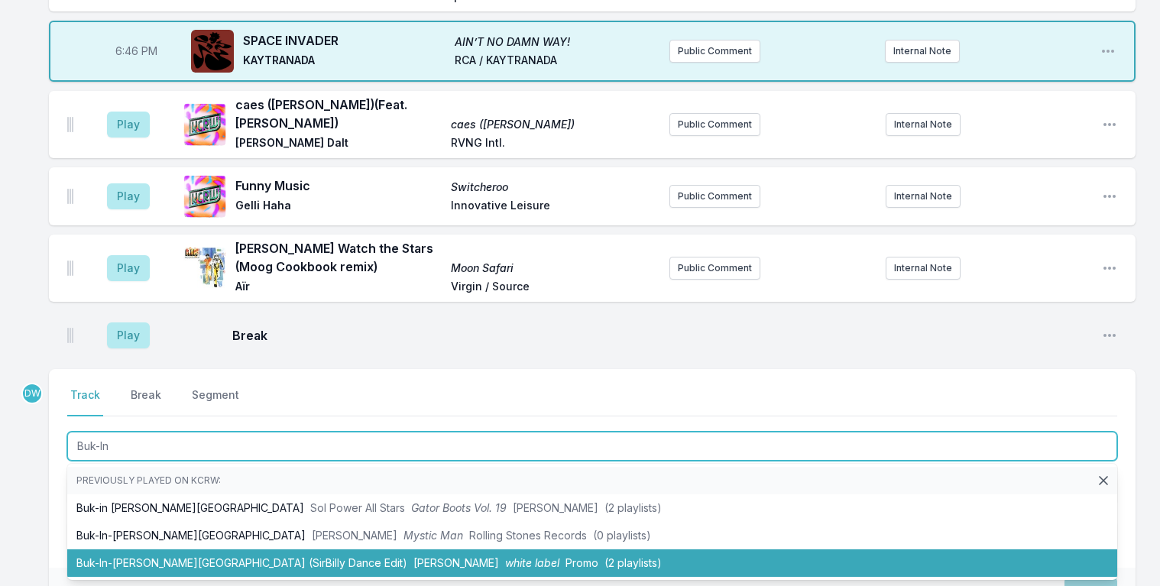
click at [242, 550] on li "Buk-In-[PERSON_NAME][GEOGRAPHIC_DATA] (SirBilly Dance Edit) [PERSON_NAME] white…" at bounding box center [592, 564] width 1050 height 28
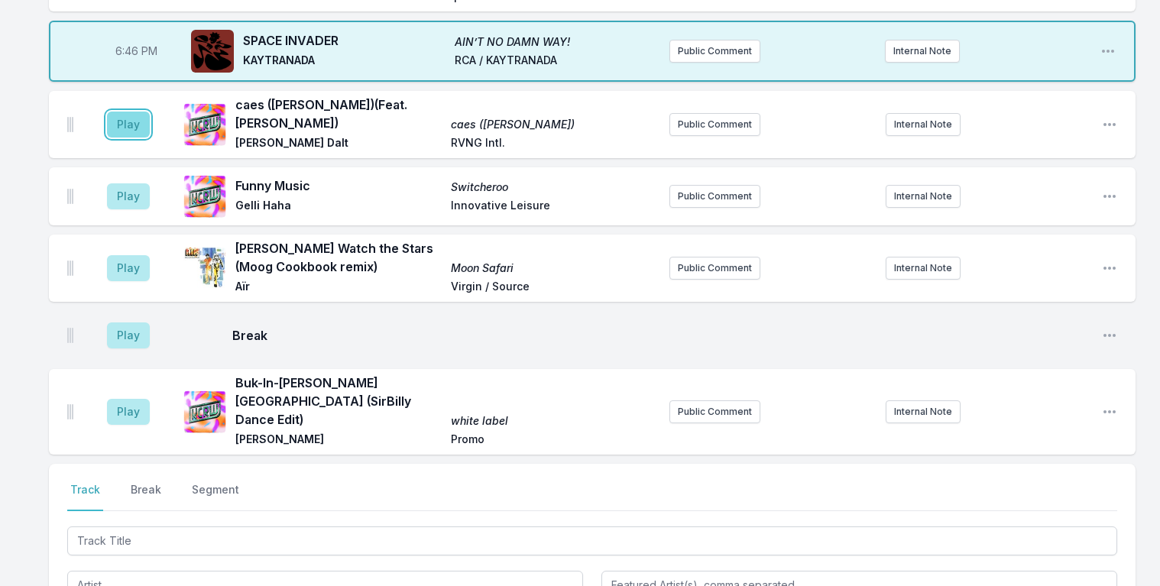
click at [126, 112] on button "Play" at bounding box center [128, 125] width 43 height 26
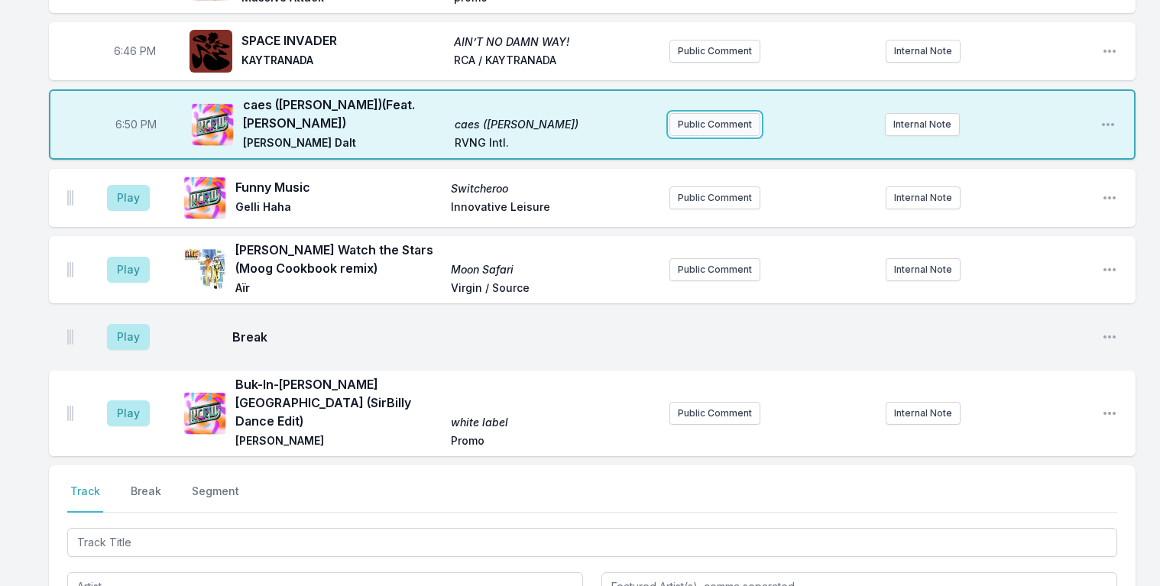
click at [725, 113] on button "Public Comment" at bounding box center [715, 124] width 91 height 23
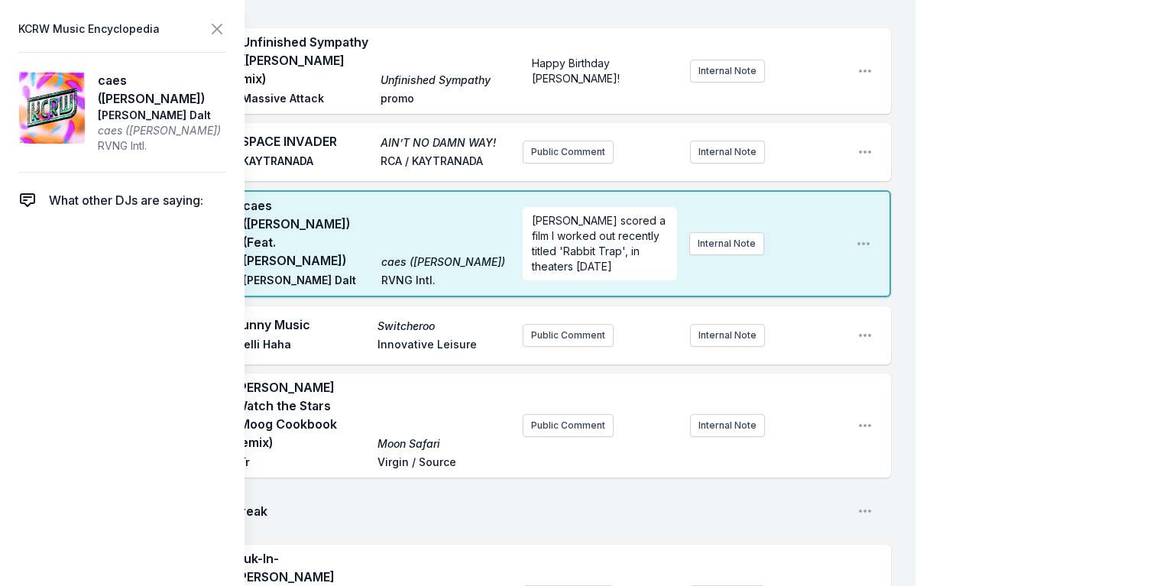
click at [214, 27] on icon at bounding box center [216, 28] width 9 height 9
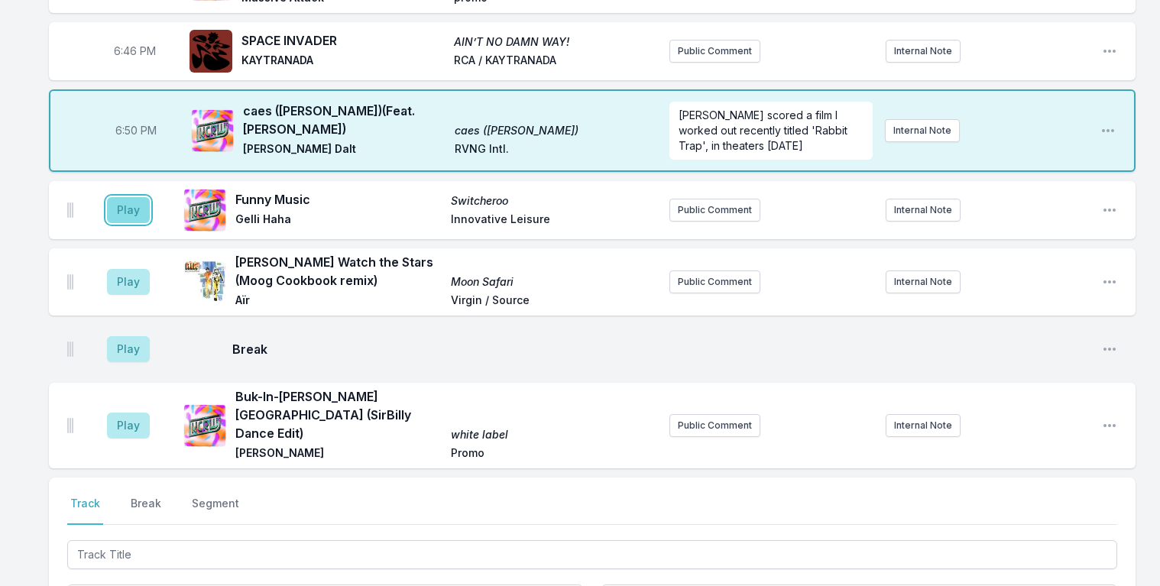
click at [115, 197] on button "Play" at bounding box center [128, 210] width 43 height 26
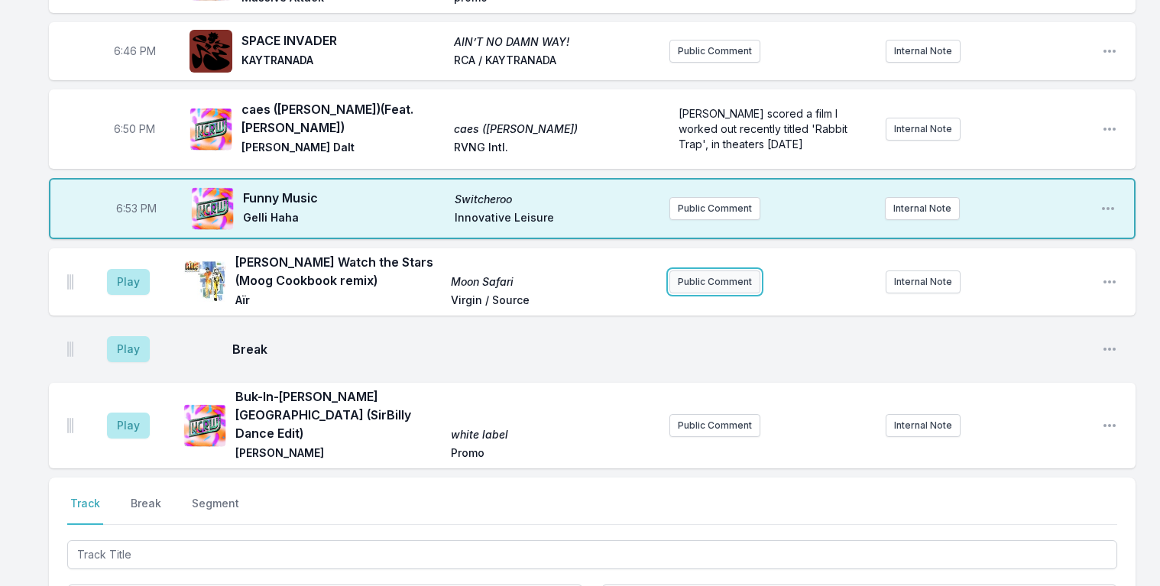
click at [727, 271] on button "Public Comment" at bounding box center [715, 282] width 91 height 23
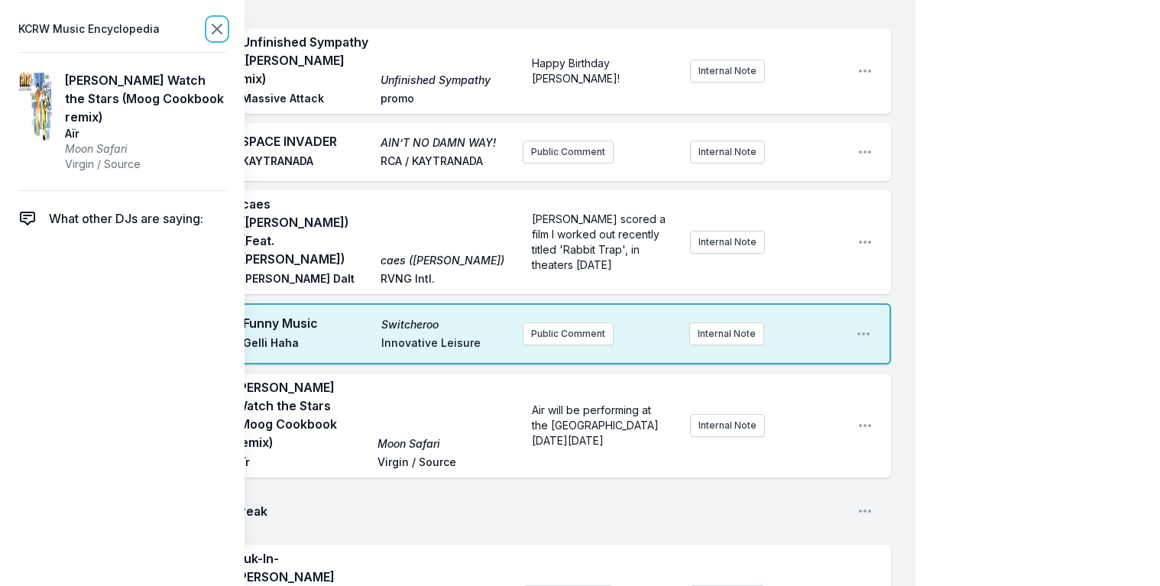
click at [219, 32] on icon at bounding box center [217, 29] width 18 height 18
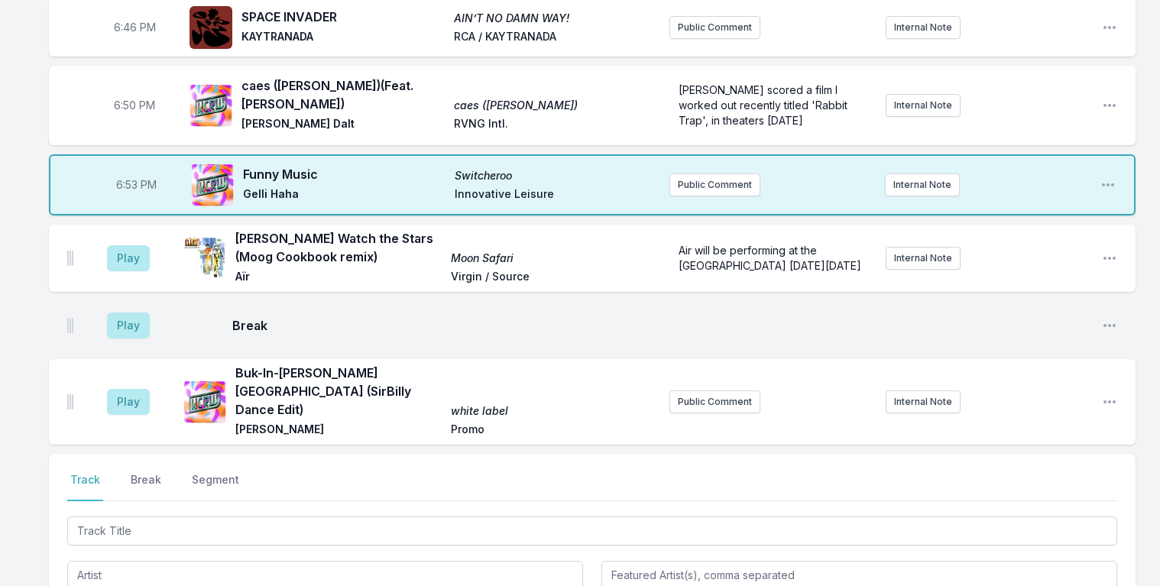
scroll to position [1109, 0]
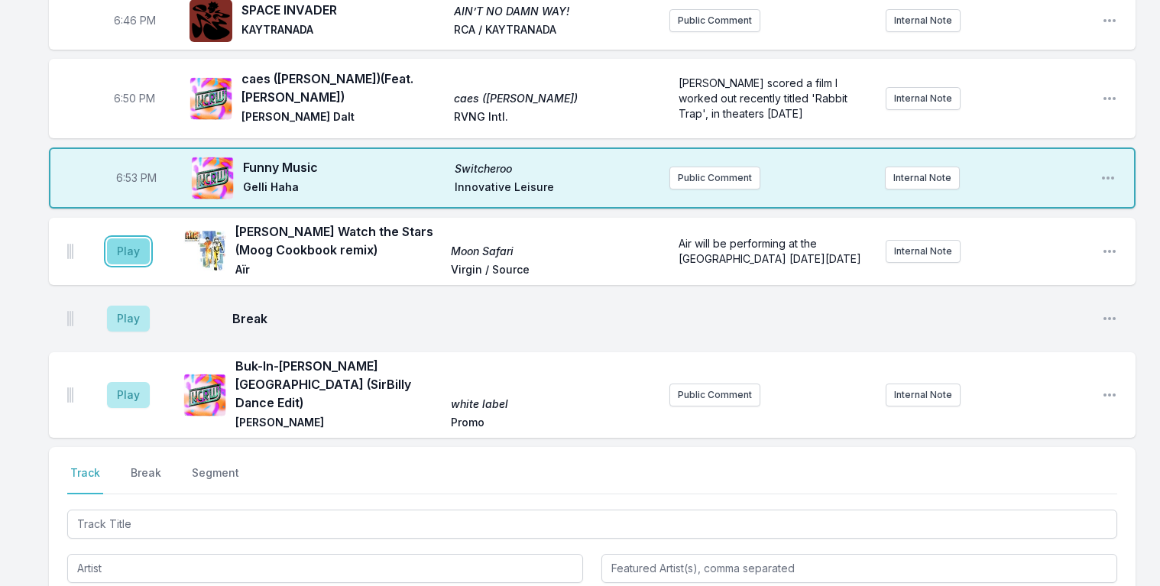
click at [126, 238] on button "Play" at bounding box center [128, 251] width 43 height 26
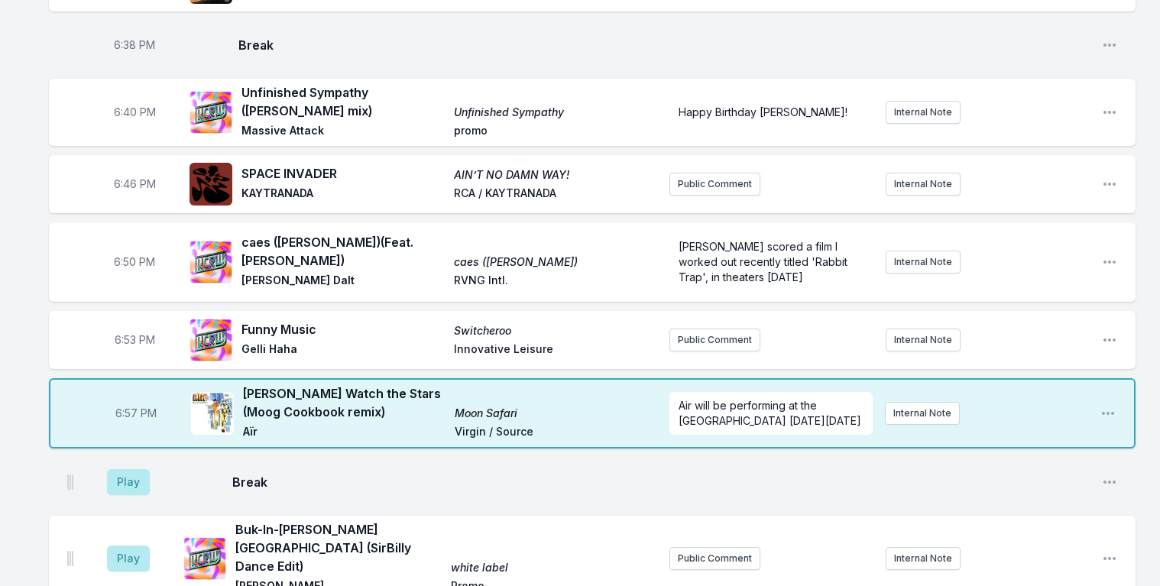
scroll to position [895, 0]
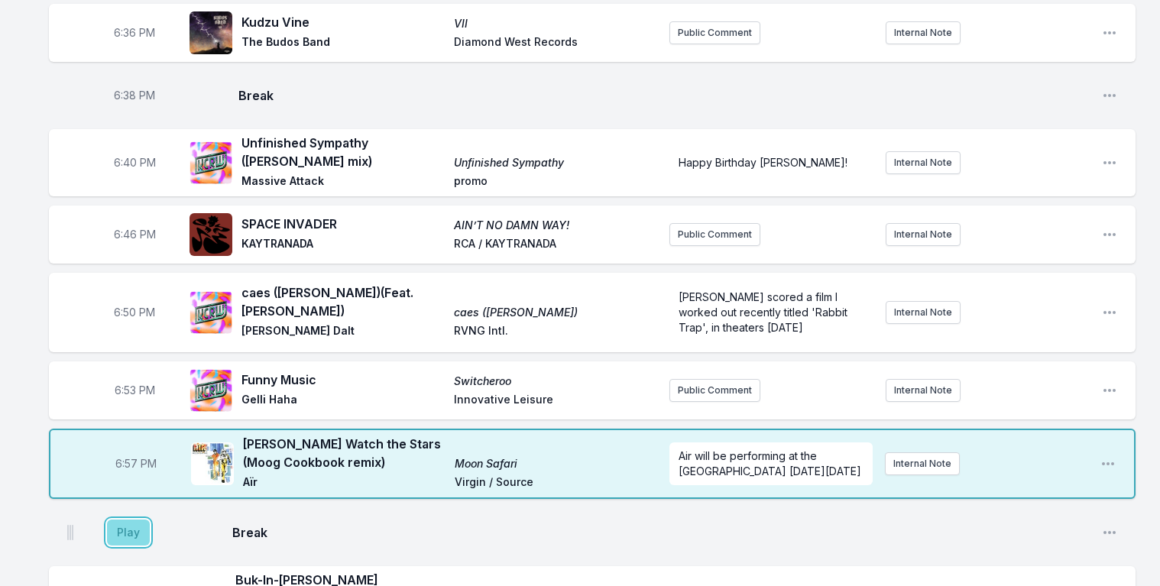
click at [133, 522] on button "Play" at bounding box center [128, 533] width 43 height 26
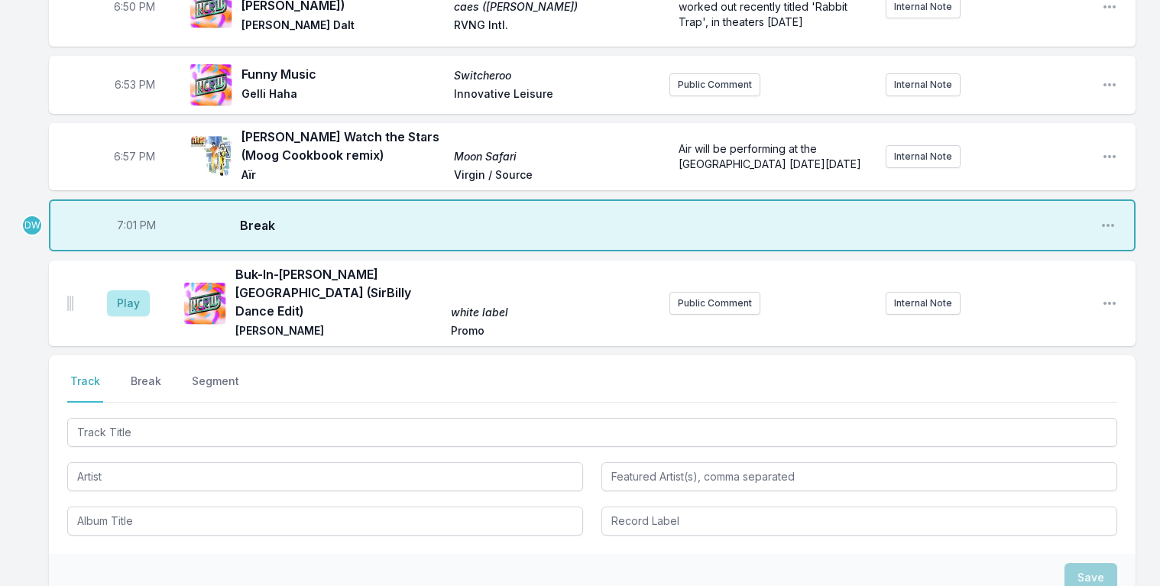
scroll to position [1252, 0]
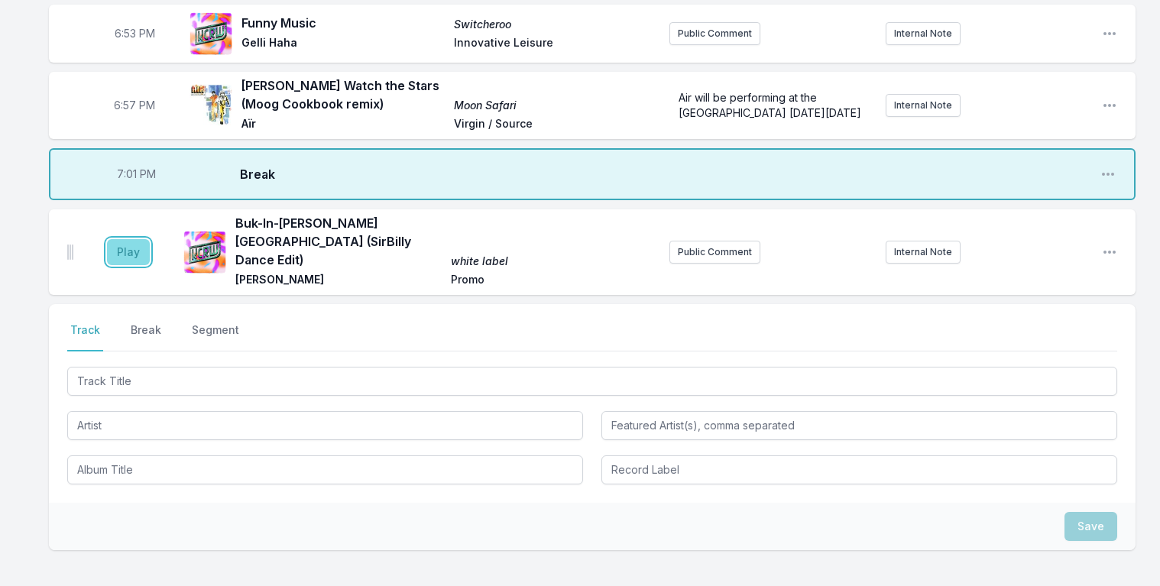
click at [133, 239] on button "Play" at bounding box center [128, 252] width 43 height 26
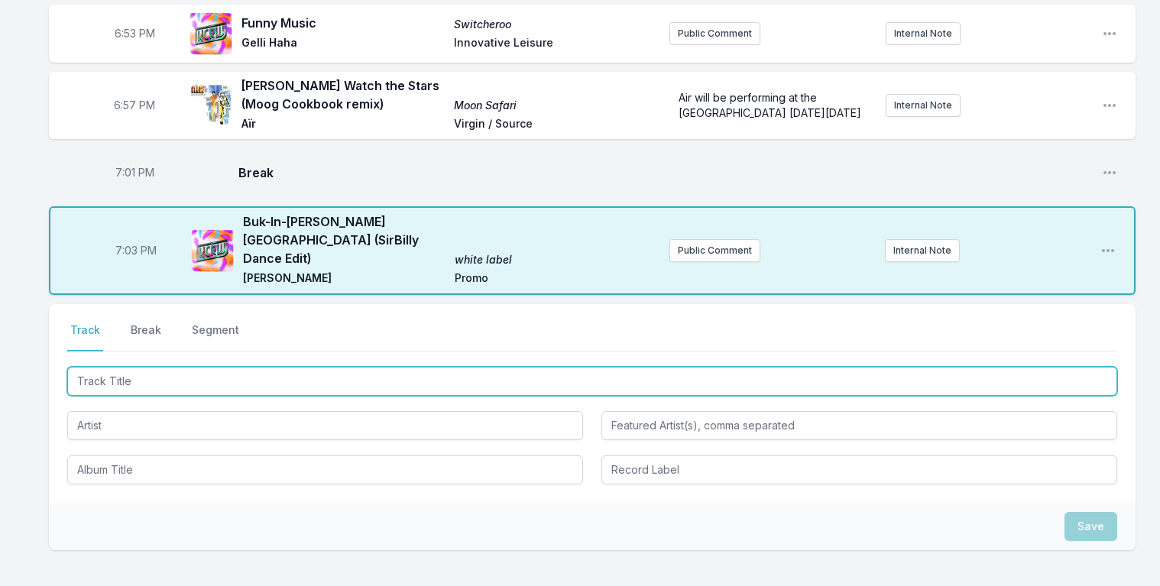
click at [155, 367] on input "Track Title" at bounding box center [592, 381] width 1050 height 29
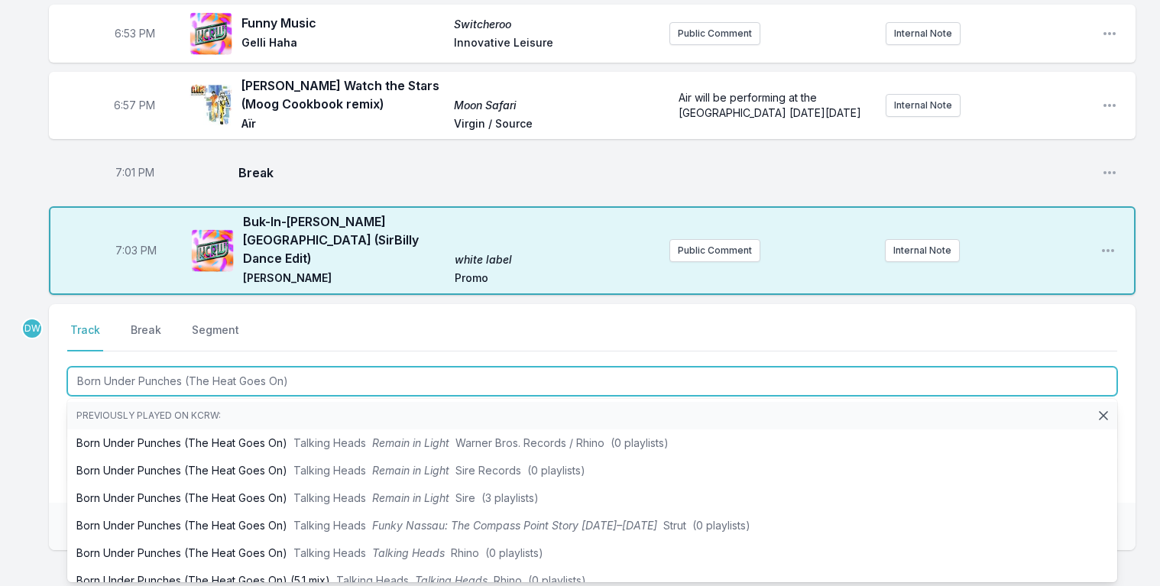
type input "Born Under Punches (The Heat Goes On)"
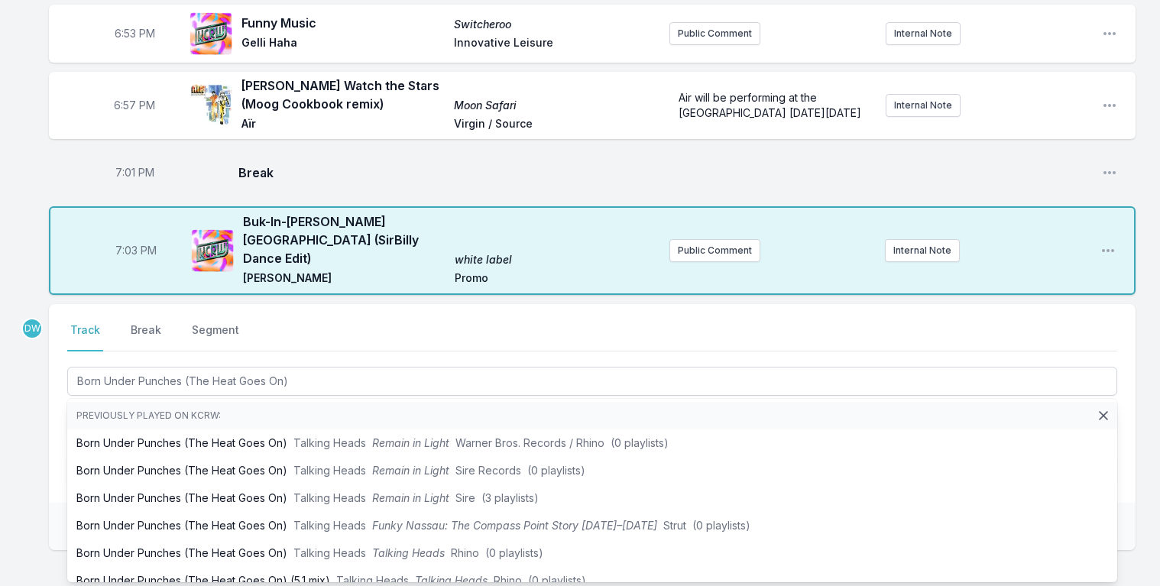
click at [1133, 366] on div "Select a tab Track Break Segment Track Break Segment Born Under Punches (The He…" at bounding box center [592, 403] width 1087 height 199
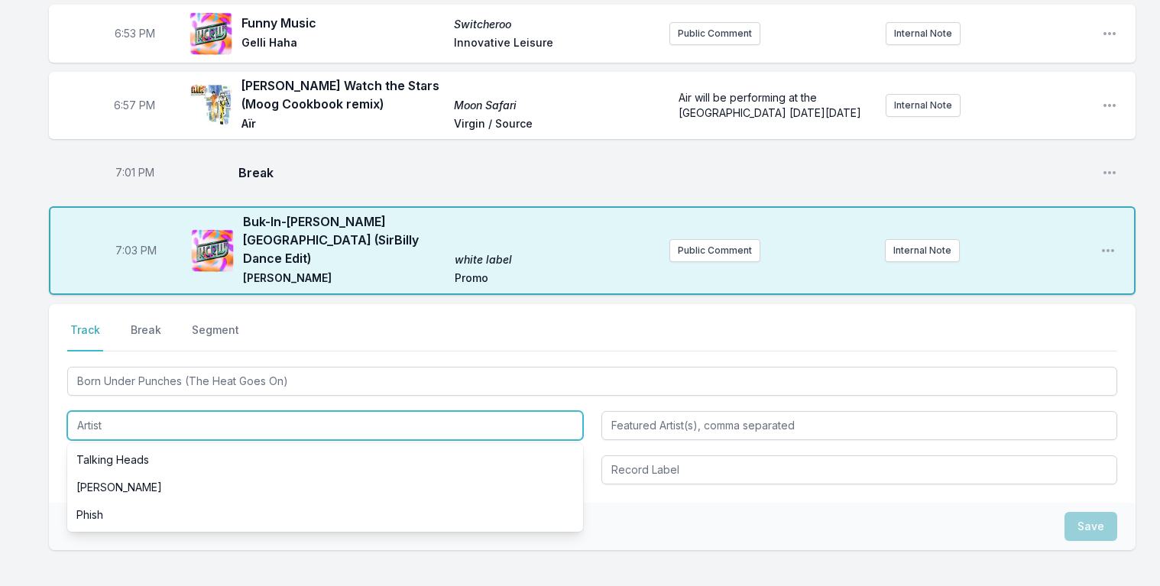
click at [152, 411] on input "Artist" at bounding box center [325, 425] width 516 height 29
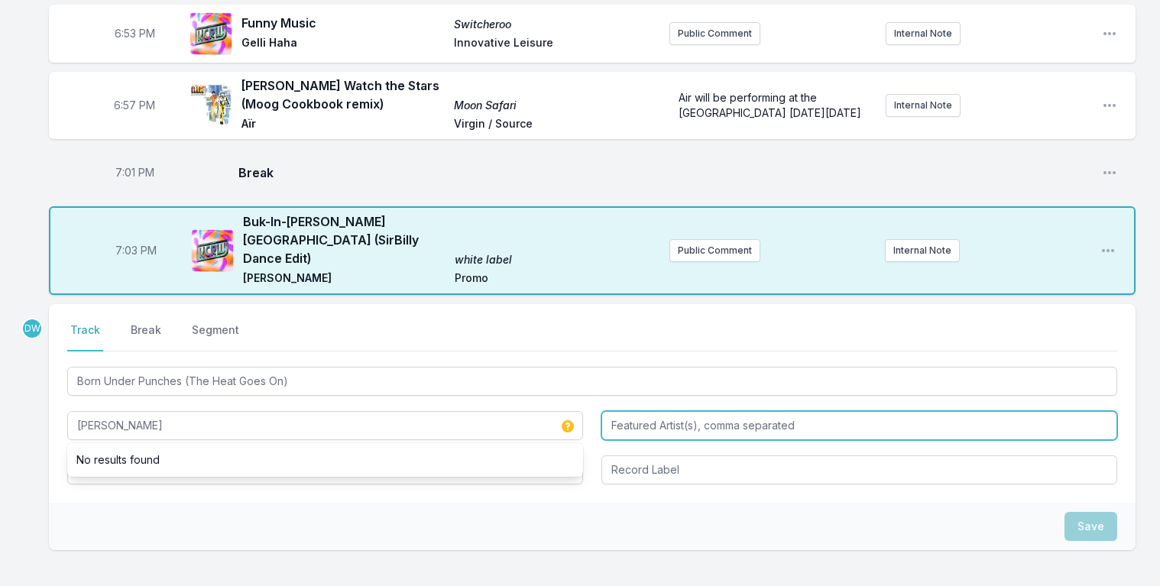
type input "[PERSON_NAME]"
click at [637, 411] on input "[PERSON_NAME]" at bounding box center [860, 425] width 516 height 29
type input "[PERSON_NAME]"
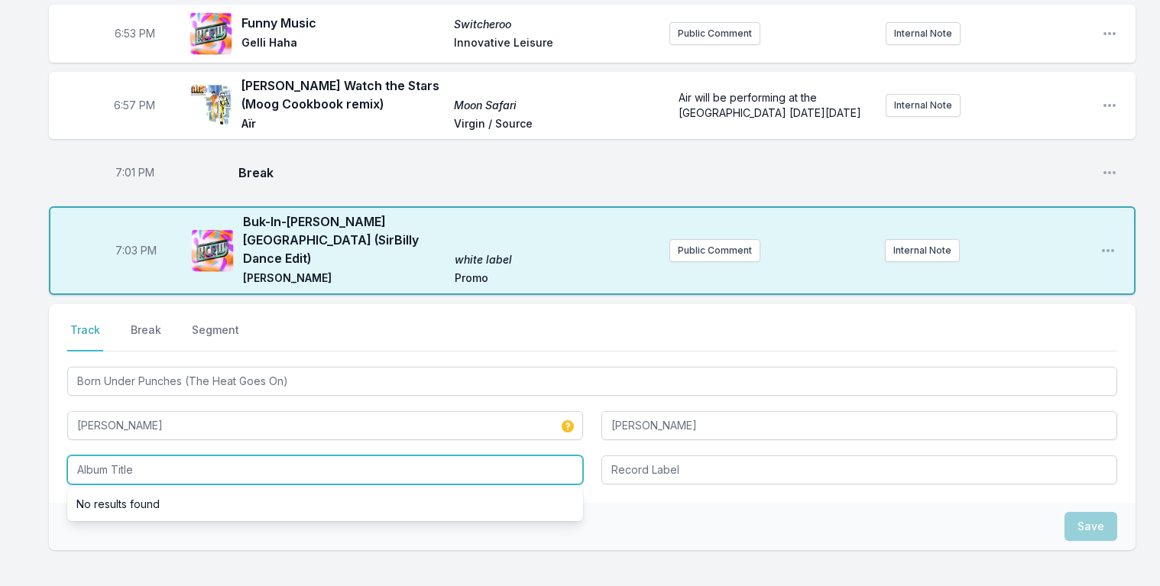
click at [101, 456] on input "Album Title" at bounding box center [325, 470] width 516 height 29
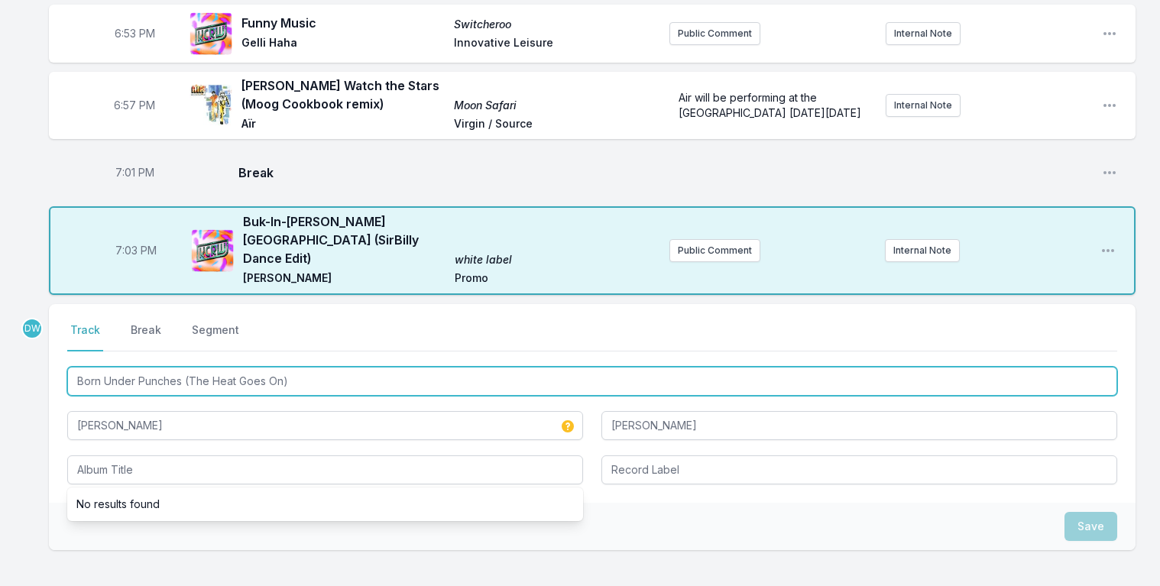
drag, startPoint x: 302, startPoint y: 341, endPoint x: 57, endPoint y: 199, distance: 283.2
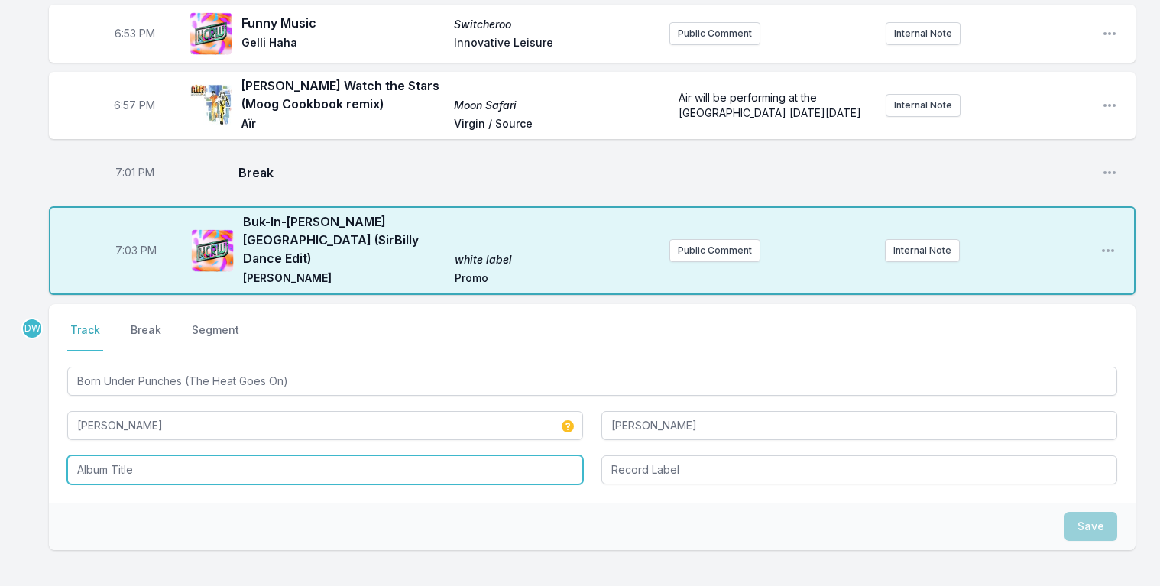
click at [92, 456] on input "Album Title" at bounding box center [325, 470] width 516 height 29
paste input "Born Under Punches (The Heat Goes On)"
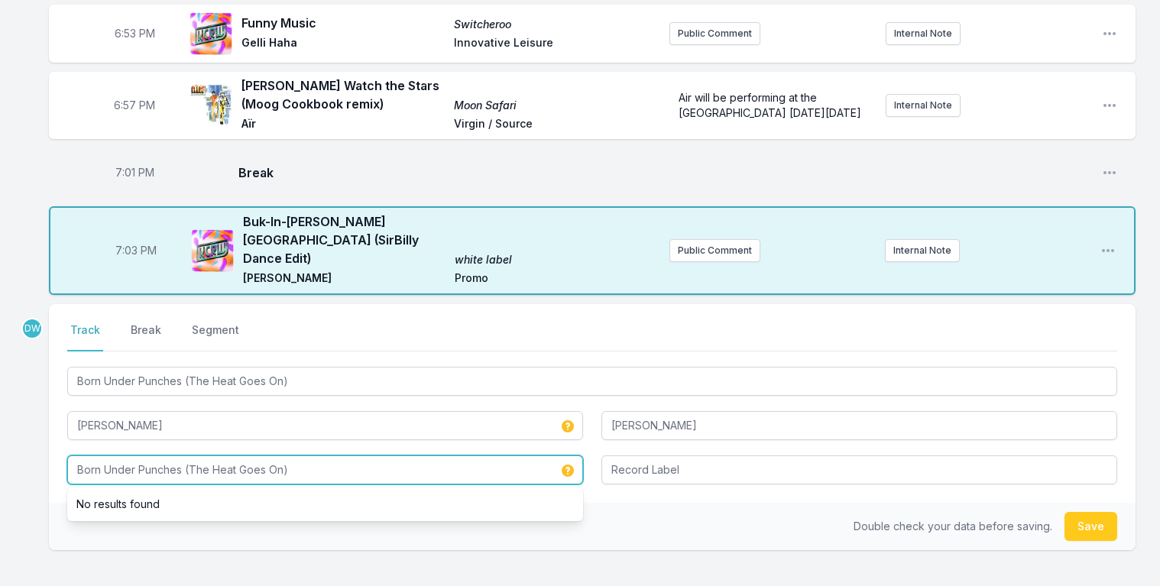
type input "Born Under Punches (The Heat Goes On)"
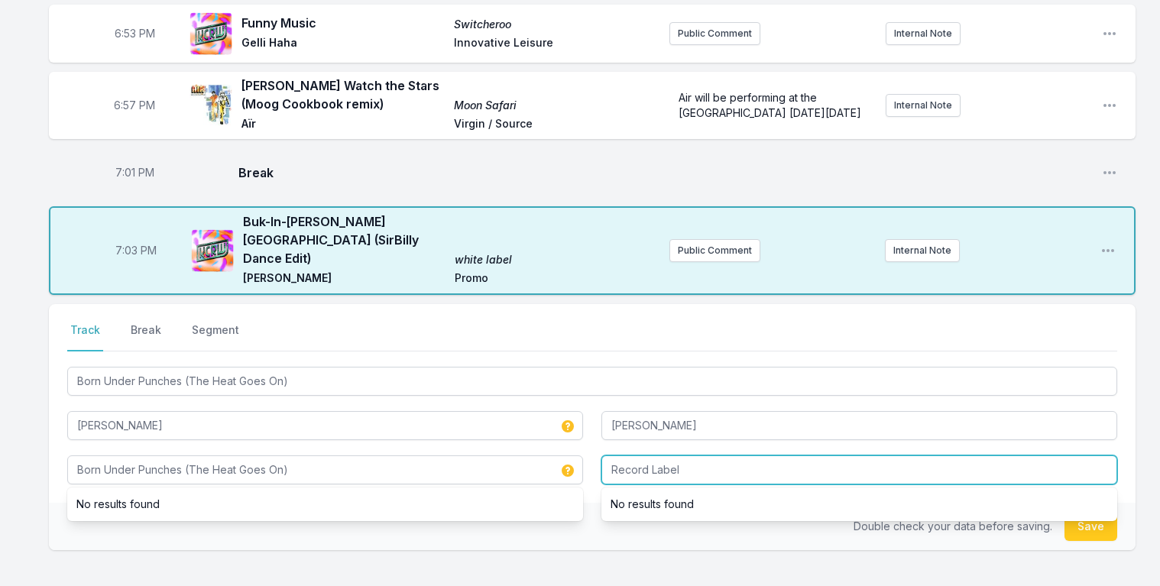
click at [649, 456] on input "Record Label" at bounding box center [860, 470] width 516 height 29
type input "BBE"
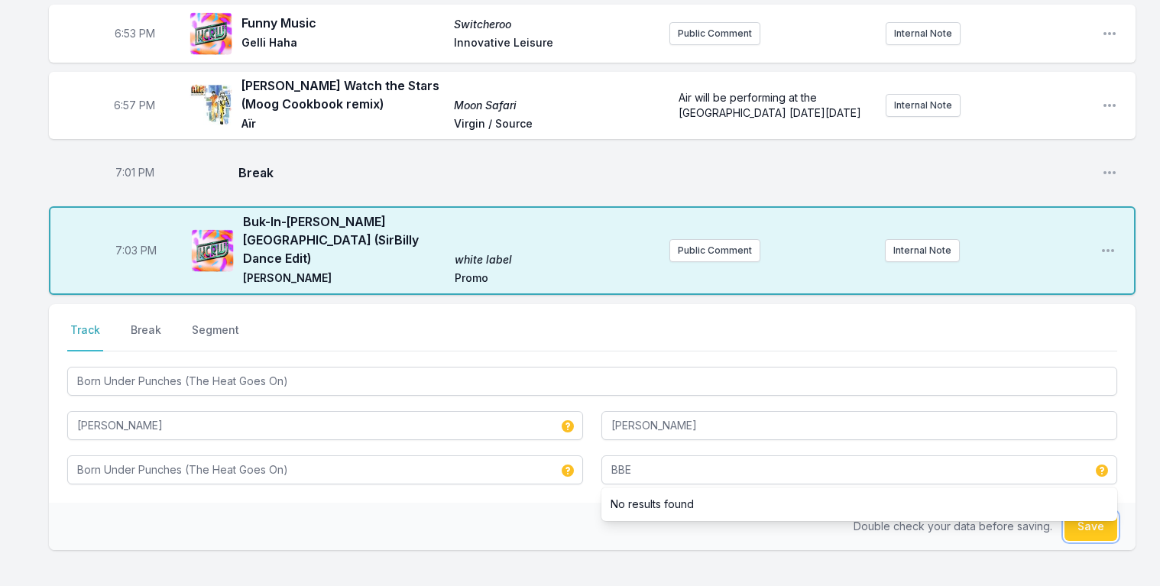
click at [1095, 512] on button "Save" at bounding box center [1091, 526] width 53 height 29
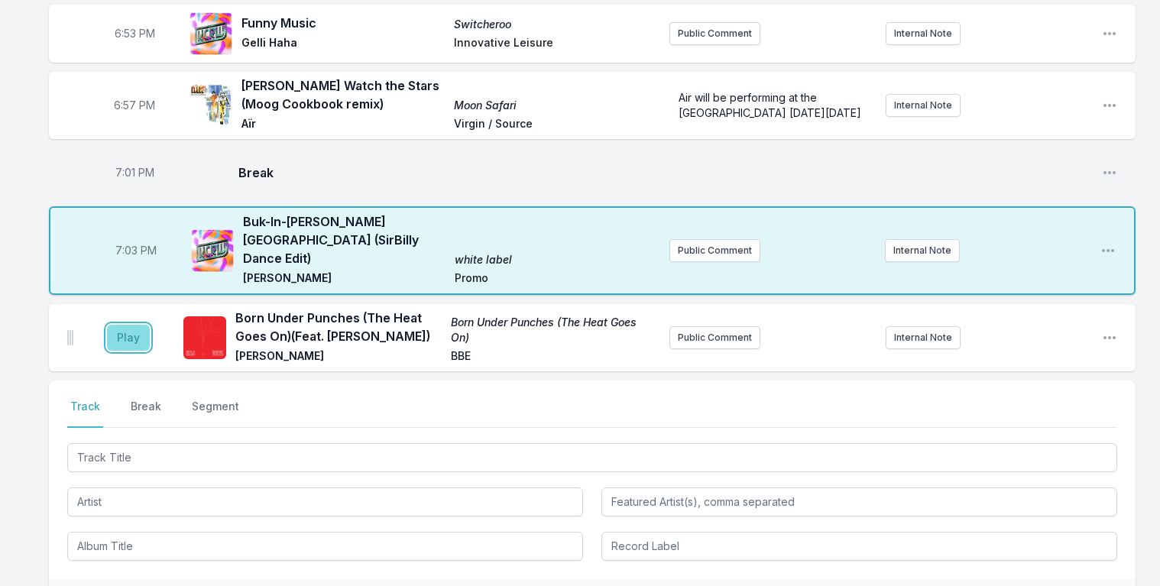
click at [118, 325] on button "Play" at bounding box center [128, 338] width 43 height 26
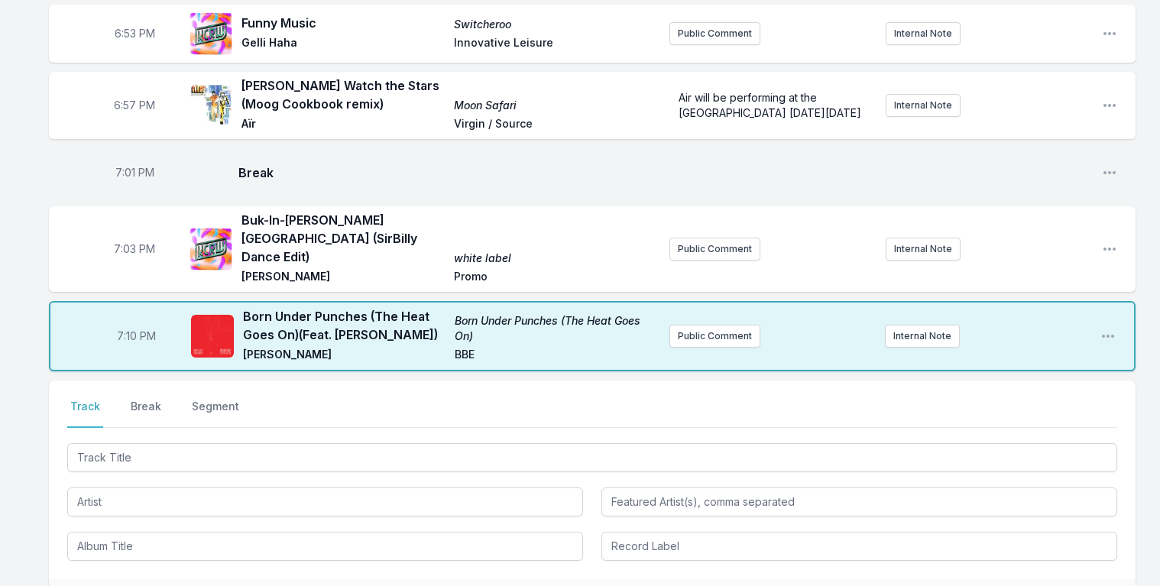
click at [206, 394] on div "Select a tab Track Break Segment Track Break Segment" at bounding box center [592, 480] width 1087 height 199
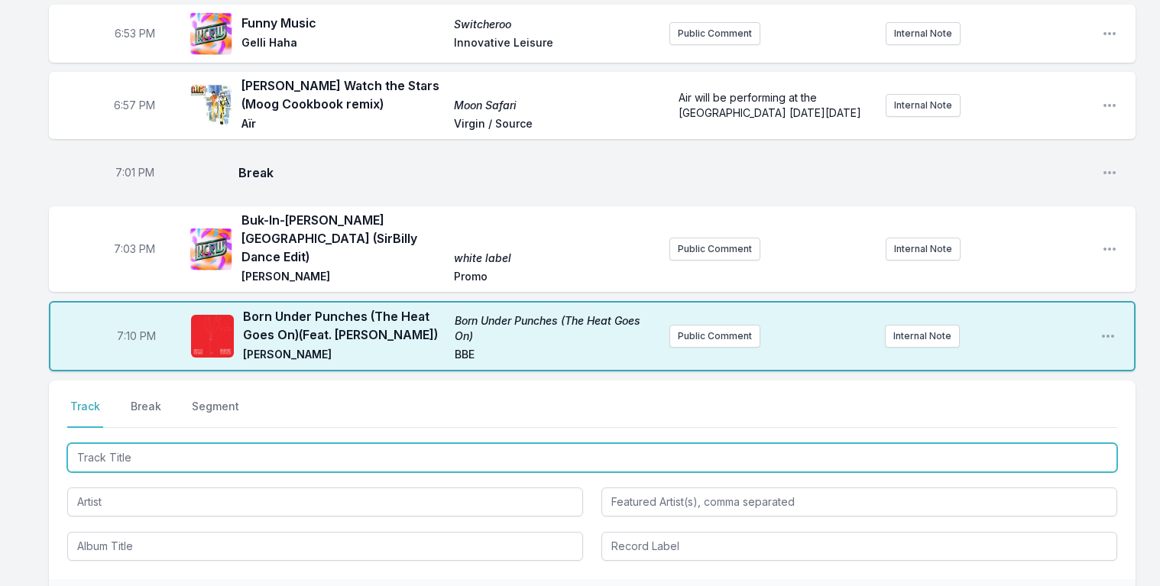
click at [205, 443] on input "Track Title" at bounding box center [592, 457] width 1050 height 29
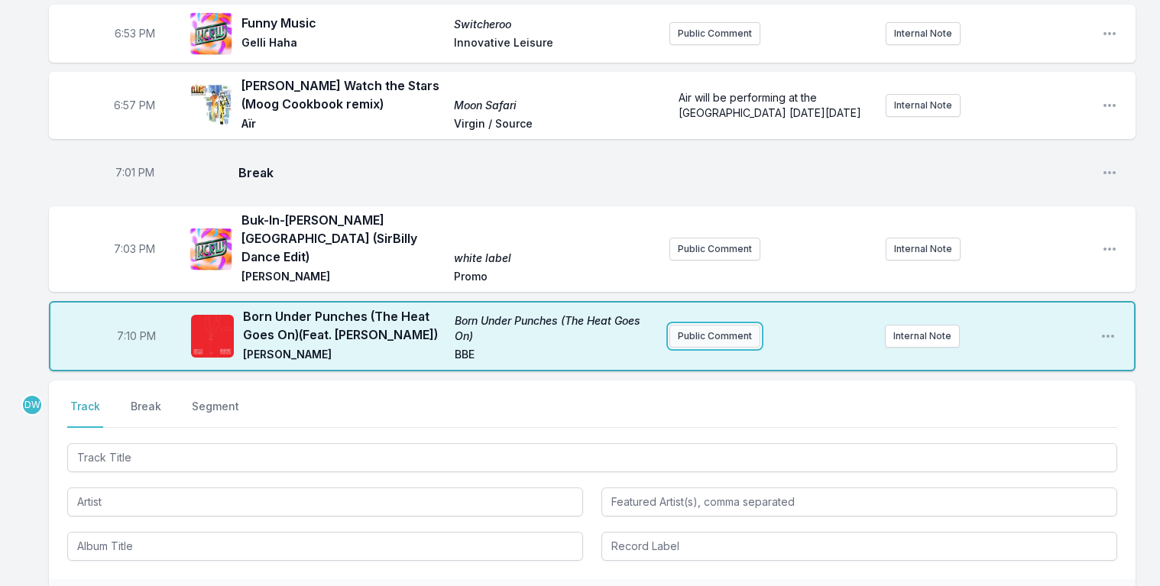
click at [735, 325] on button "Public Comment" at bounding box center [715, 336] width 91 height 23
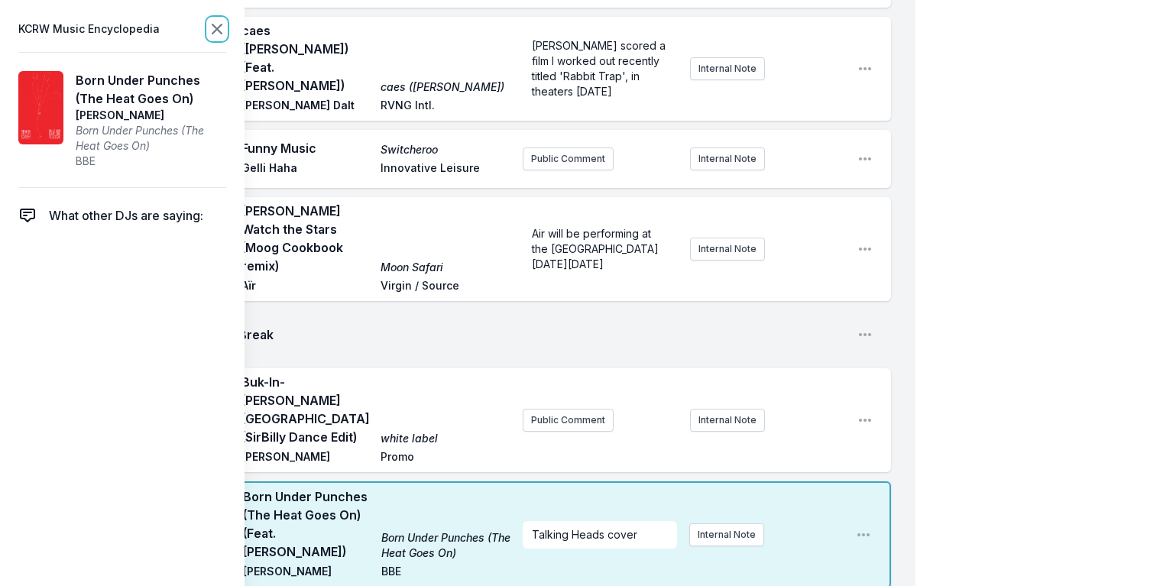
click at [216, 31] on icon at bounding box center [216, 28] width 9 height 9
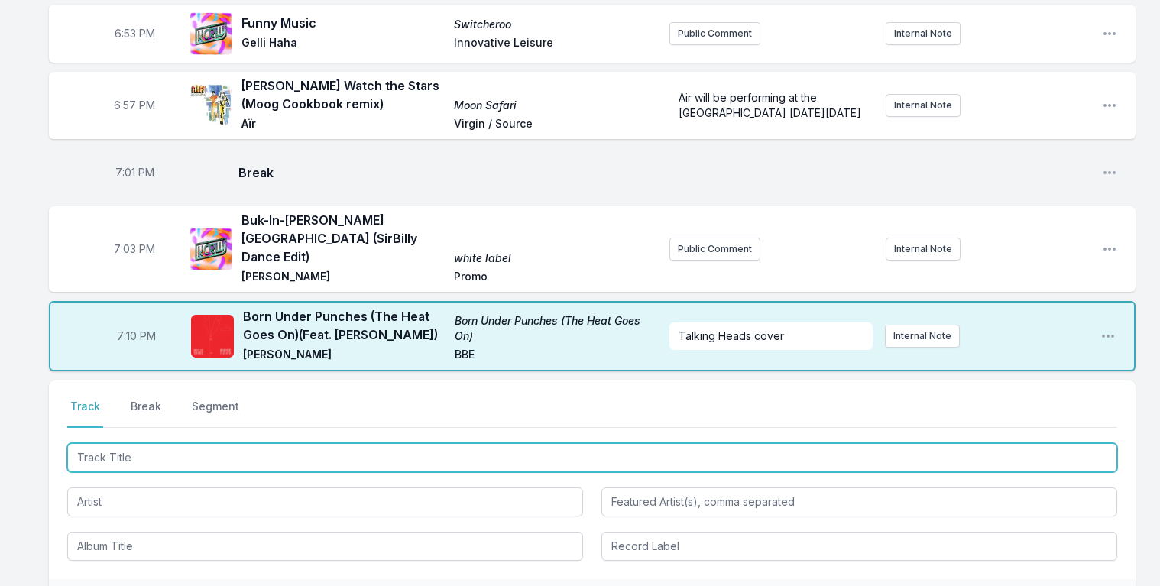
click at [158, 443] on input "Track Title" at bounding box center [592, 457] width 1050 height 29
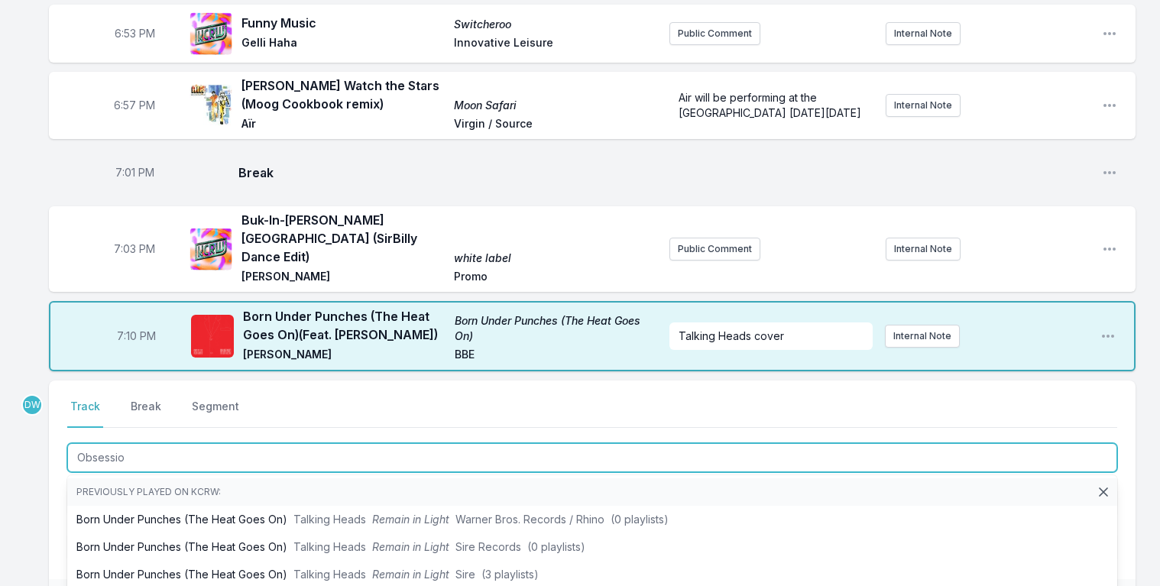
type input "Obsession"
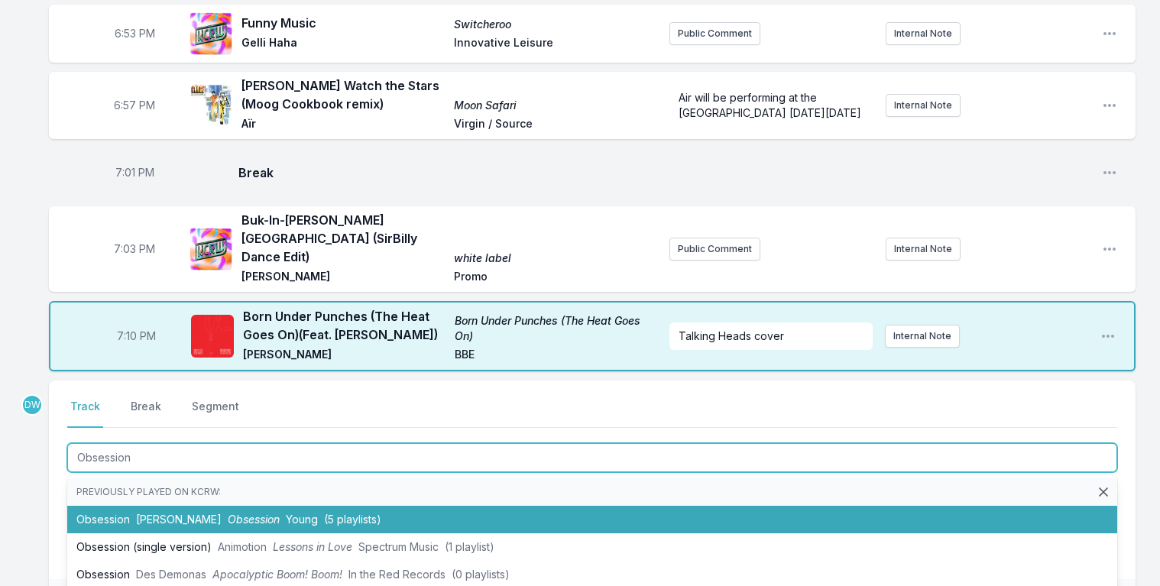
click at [236, 506] on li "Obsession [PERSON_NAME] Obsession Young (5 playlists)" at bounding box center [592, 520] width 1050 height 28
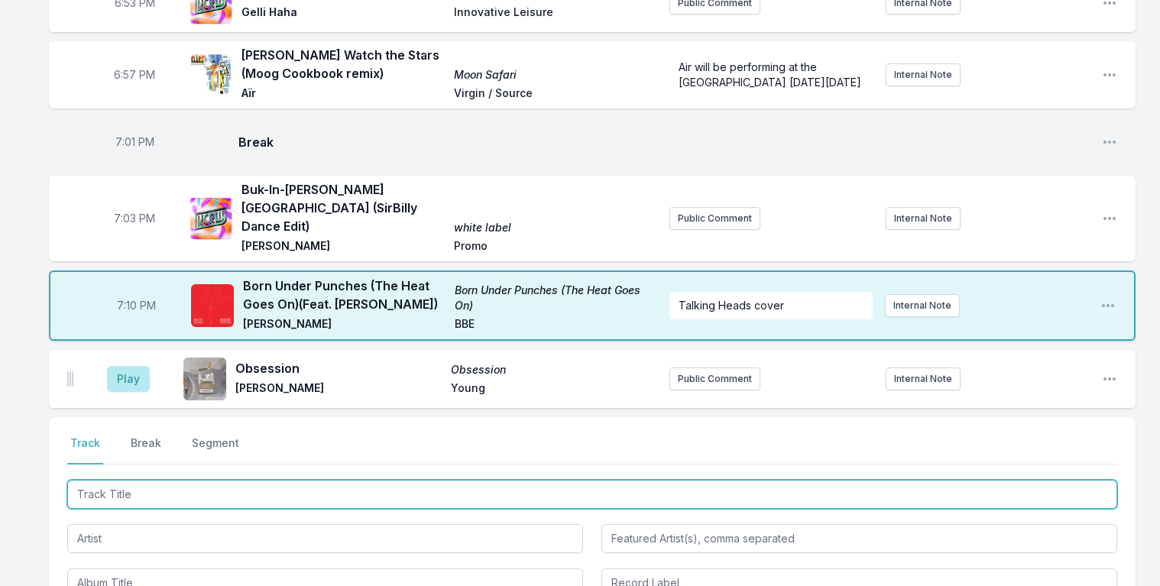
scroll to position [1313, 0]
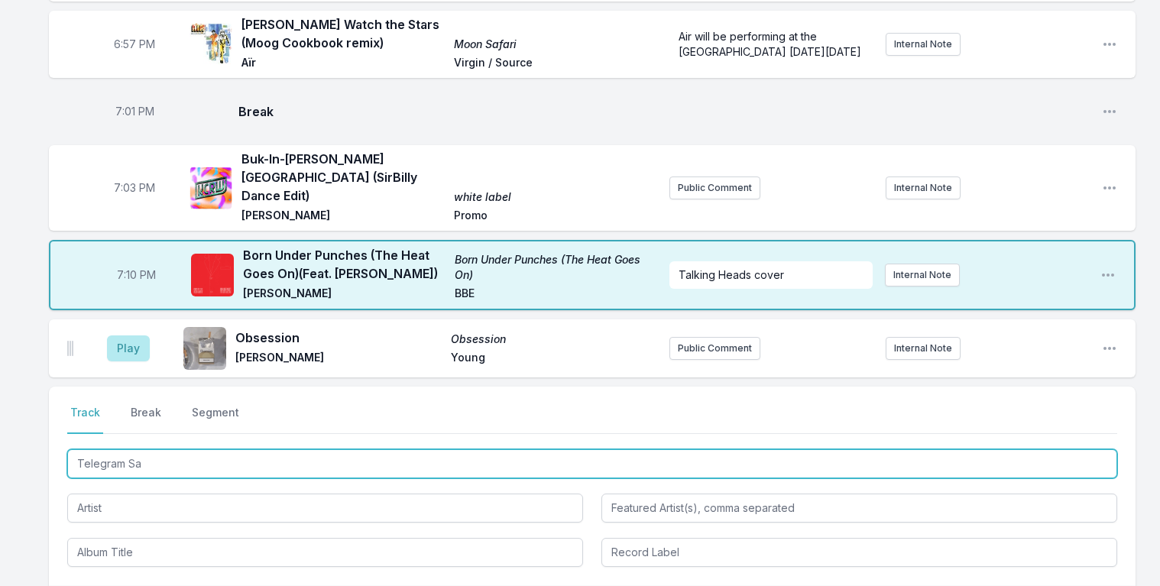
type input "Telegram [PERSON_NAME]"
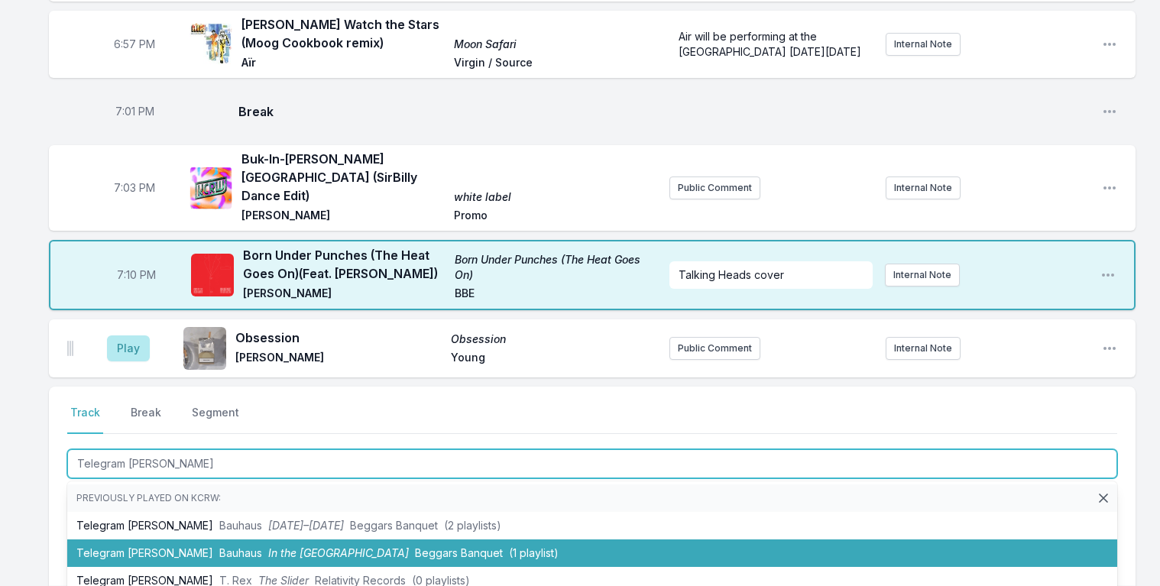
click at [415, 547] on span "Beggars Banquet" at bounding box center [459, 553] width 88 height 13
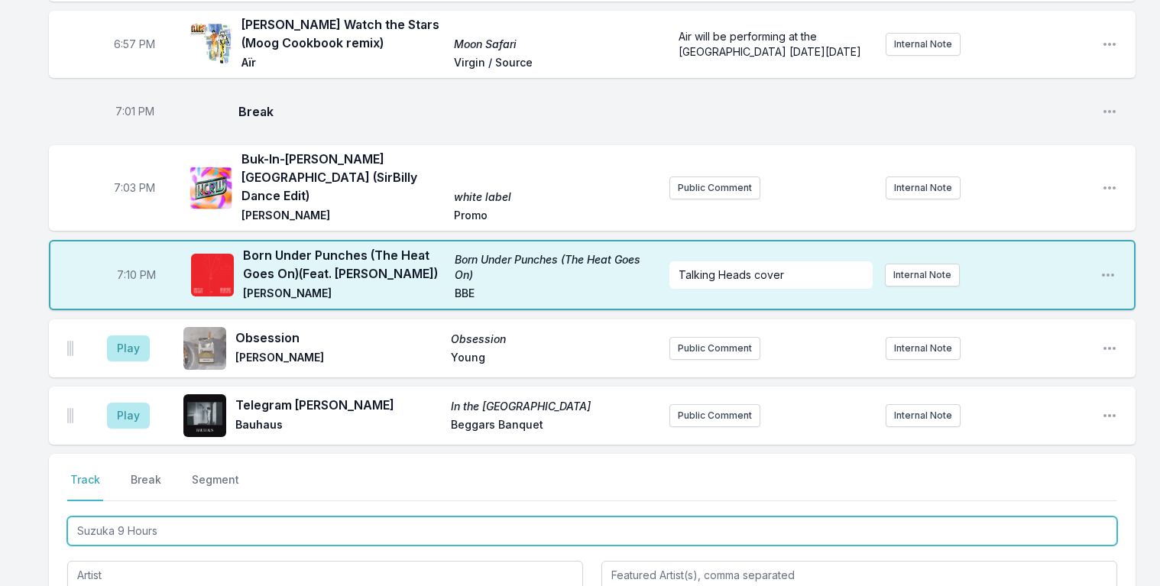
type input "Suzuka 9 Hours"
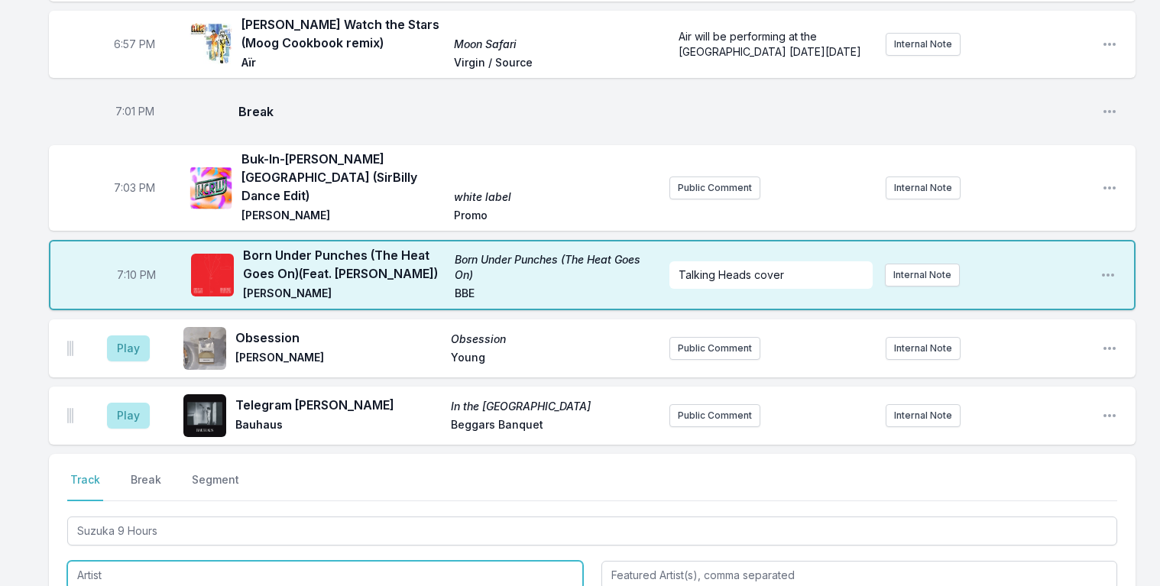
click at [139, 561] on input "Artist" at bounding box center [325, 575] width 516 height 29
type input "Sweet Valley"
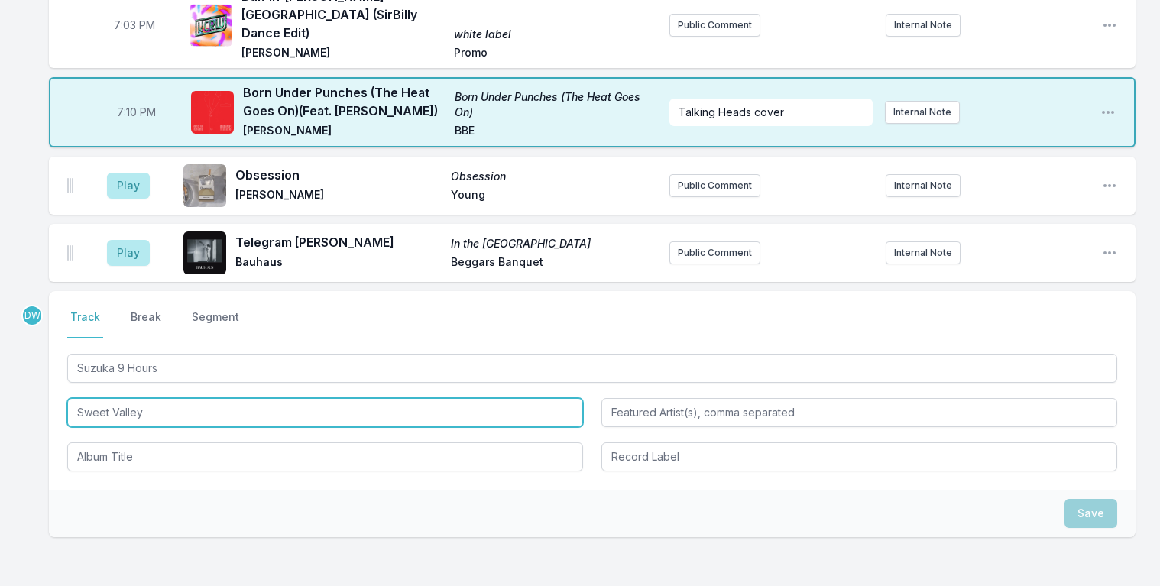
scroll to position [1487, 0]
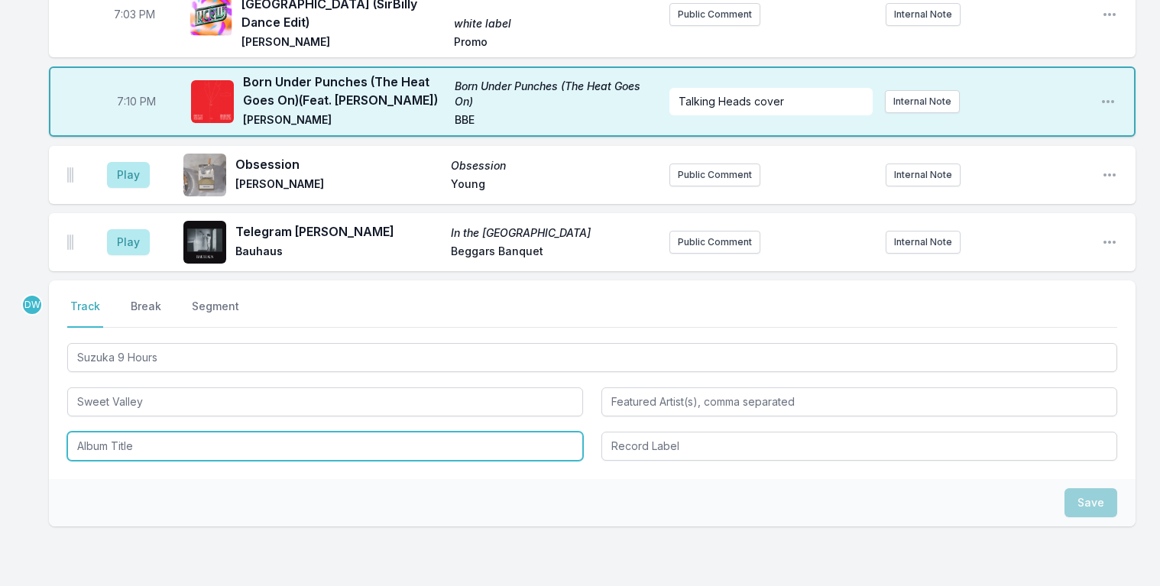
click at [120, 432] on input "Album Title" at bounding box center [325, 446] width 516 height 29
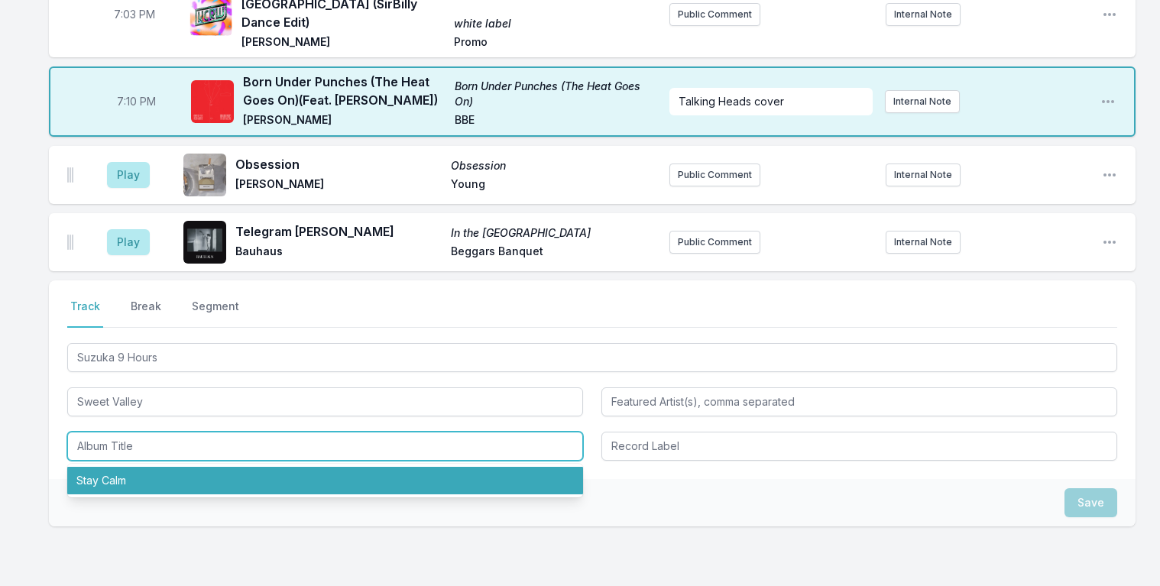
click at [131, 467] on li "Stay Calm" at bounding box center [325, 481] width 516 height 28
type input "Stay Calm"
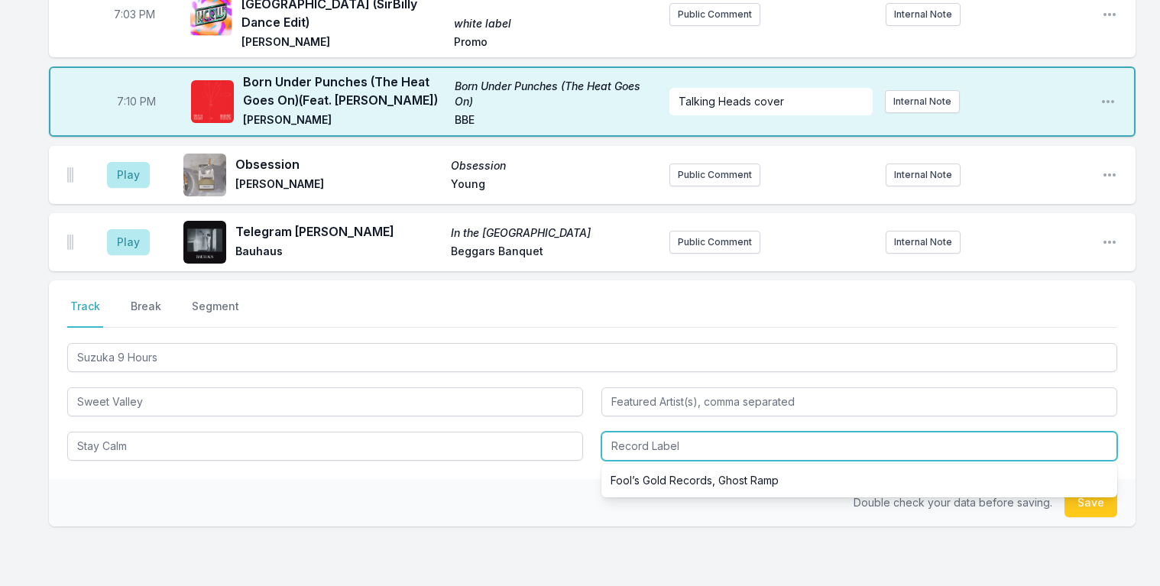
click at [641, 432] on input "Record Label" at bounding box center [860, 446] width 516 height 29
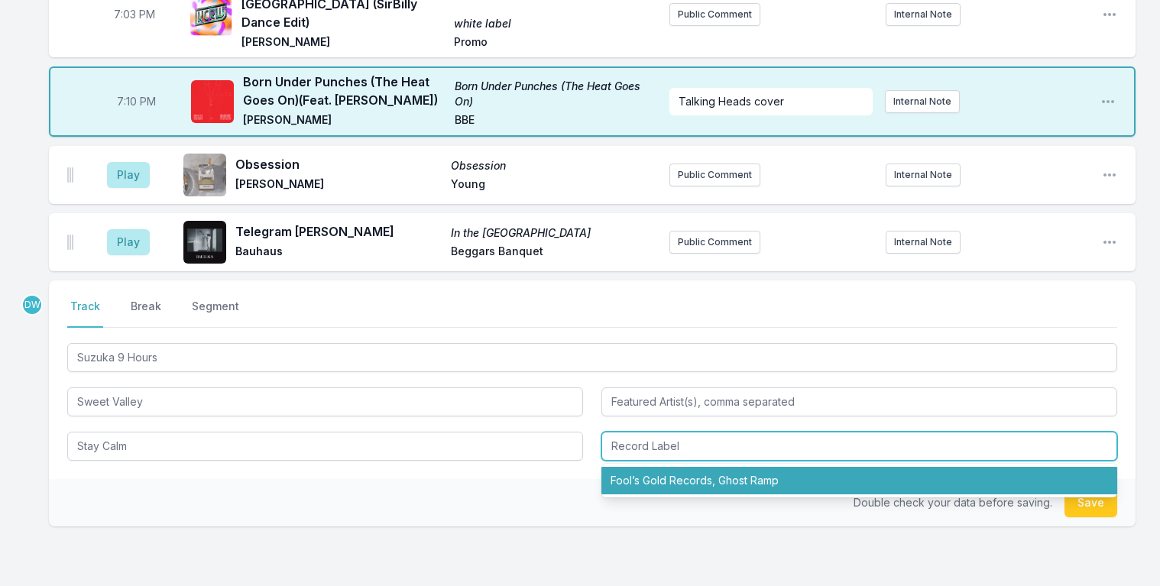
click at [664, 467] on li "Fool’s Gold Records, Ghost Ramp" at bounding box center [860, 481] width 516 height 28
type input "Fool’s Gold Records, Ghost Ramp"
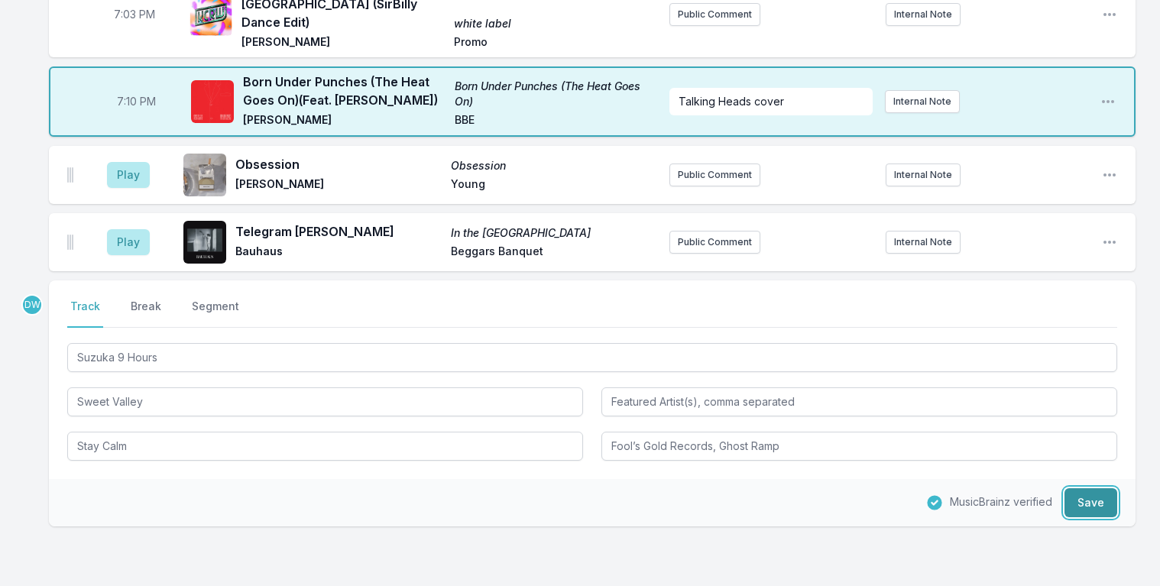
click at [1085, 488] on button "Save" at bounding box center [1091, 502] width 53 height 29
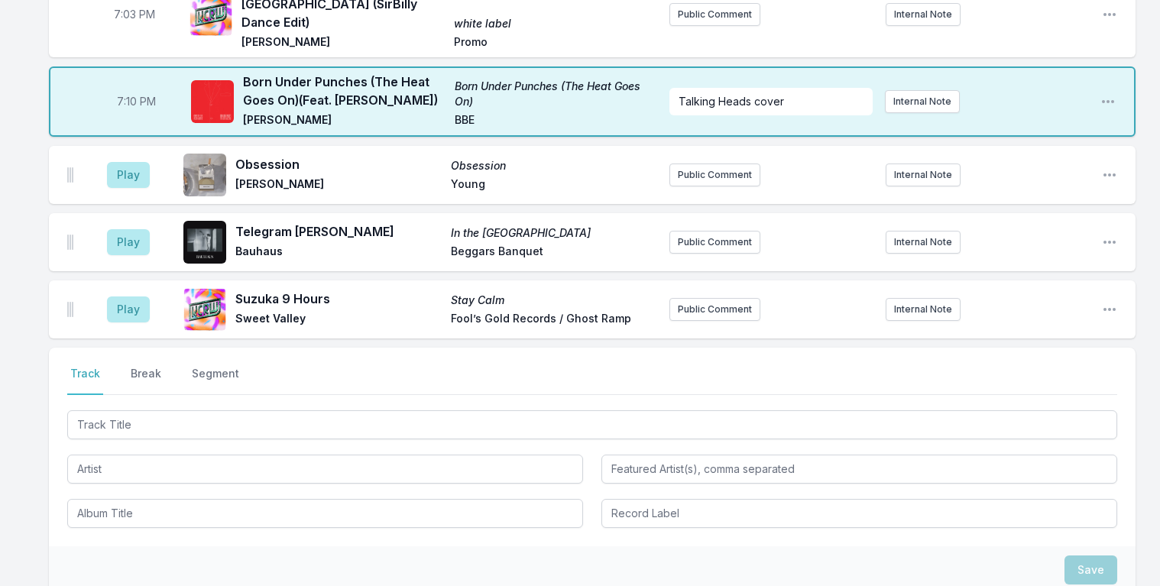
click at [140, 348] on div "Select a tab Track Break Segment Track Break Segment" at bounding box center [592, 447] width 1087 height 199
click at [140, 366] on button "Break" at bounding box center [146, 380] width 37 height 29
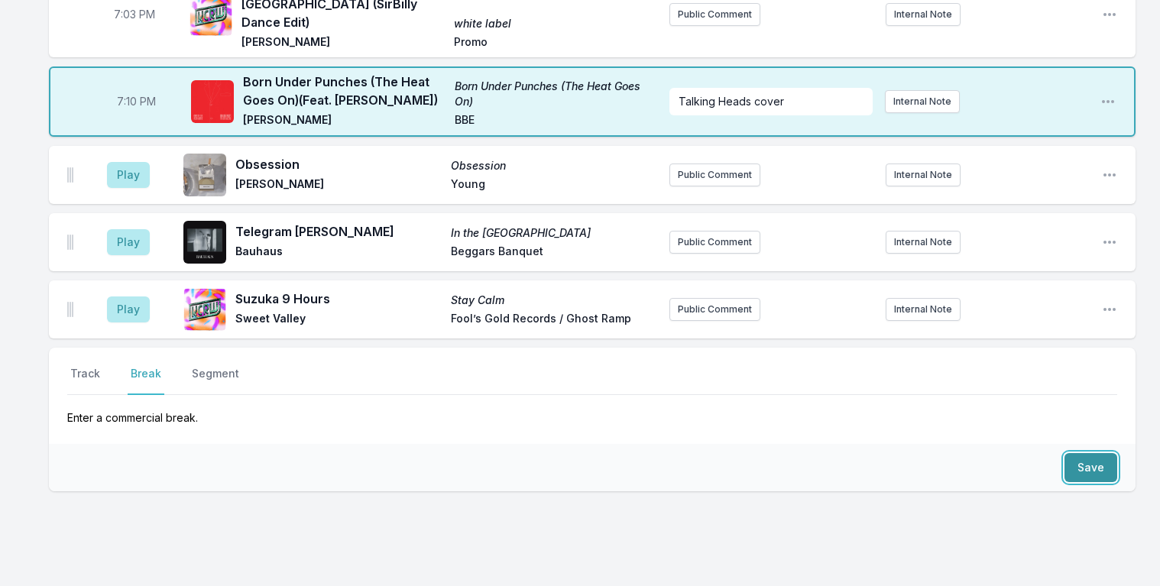
drag, startPoint x: 1091, startPoint y: 426, endPoint x: 783, endPoint y: 411, distance: 309.1
click at [1091, 453] on button "Save" at bounding box center [1091, 467] width 53 height 29
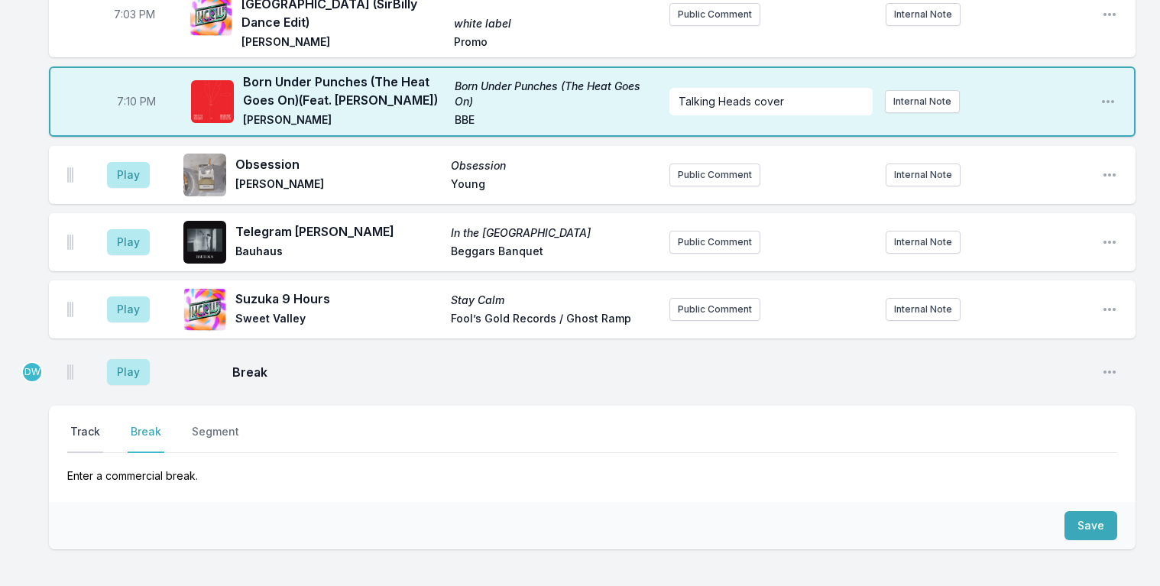
click at [83, 424] on button "Track" at bounding box center [85, 438] width 36 height 29
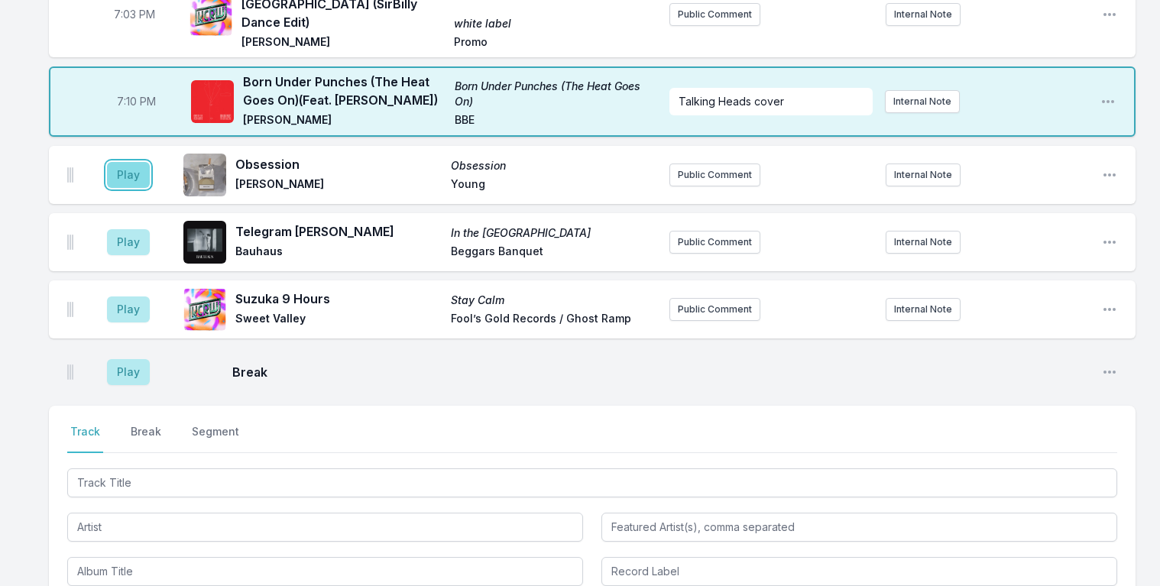
click at [120, 162] on button "Play" at bounding box center [128, 175] width 43 height 26
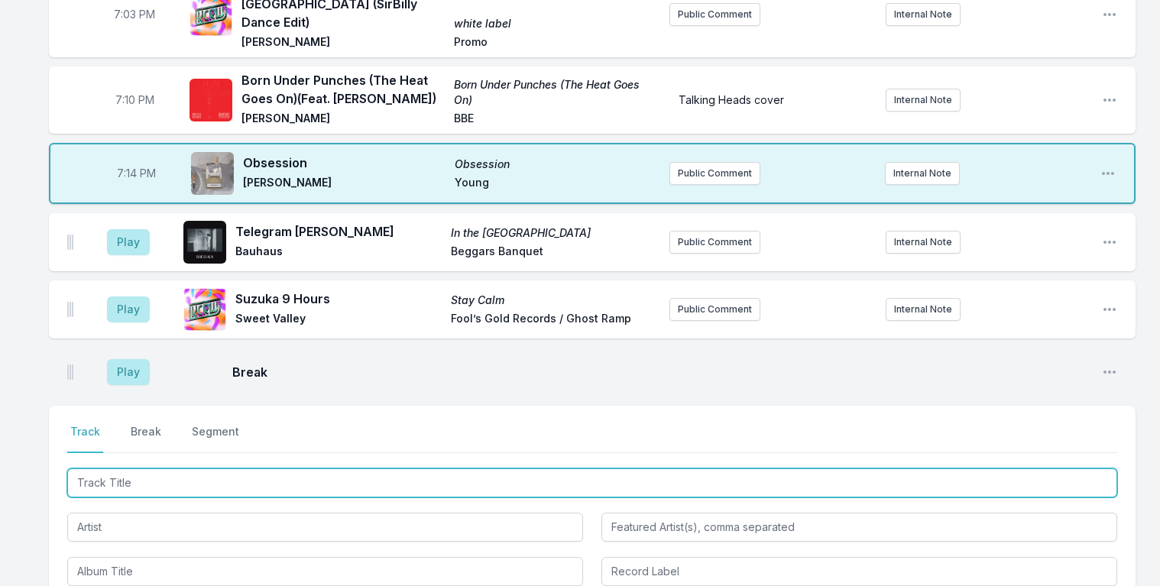
click at [141, 469] on input "Track Title" at bounding box center [592, 483] width 1050 height 29
type input "European Oils"
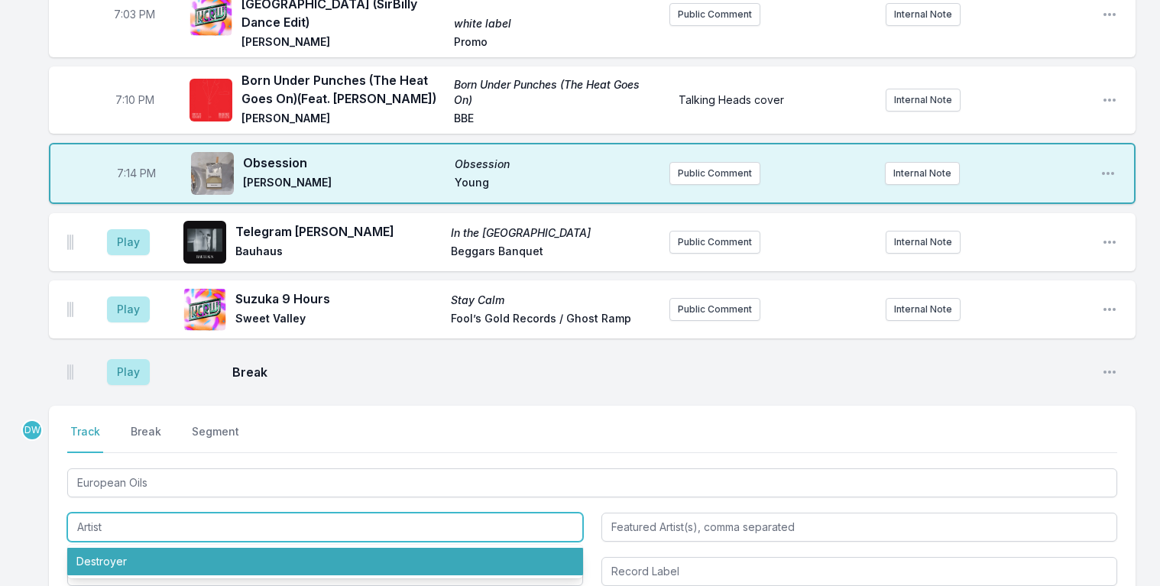
click at [128, 548] on li "Destroyer" at bounding box center [325, 562] width 516 height 28
type input "Destroyer"
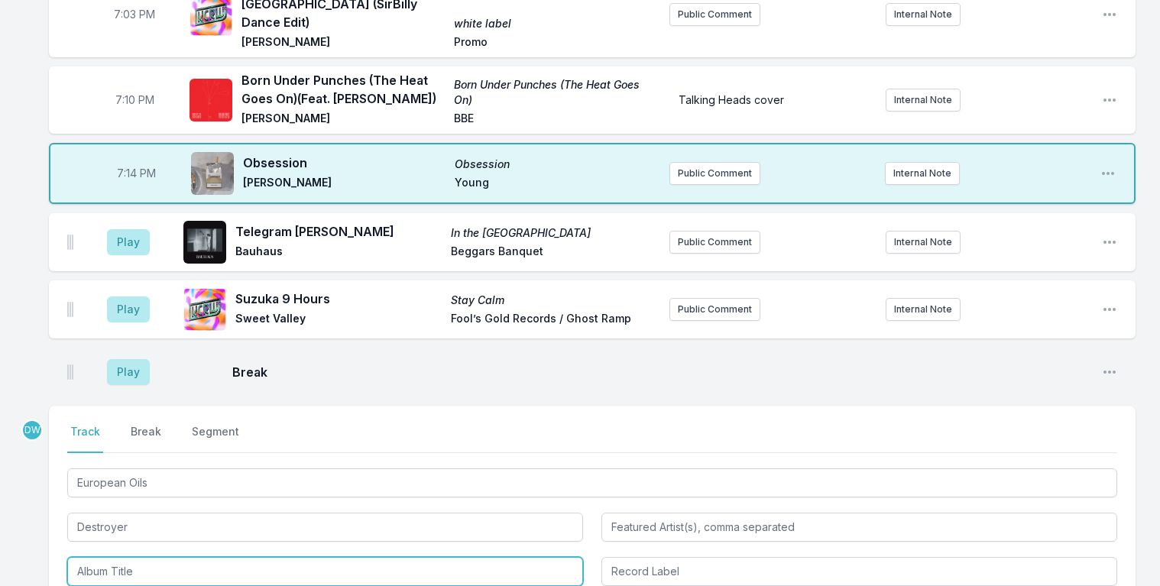
click at [125, 557] on input "Album Title" at bounding box center [325, 571] width 516 height 29
type input "Destroyer’s Rubies"
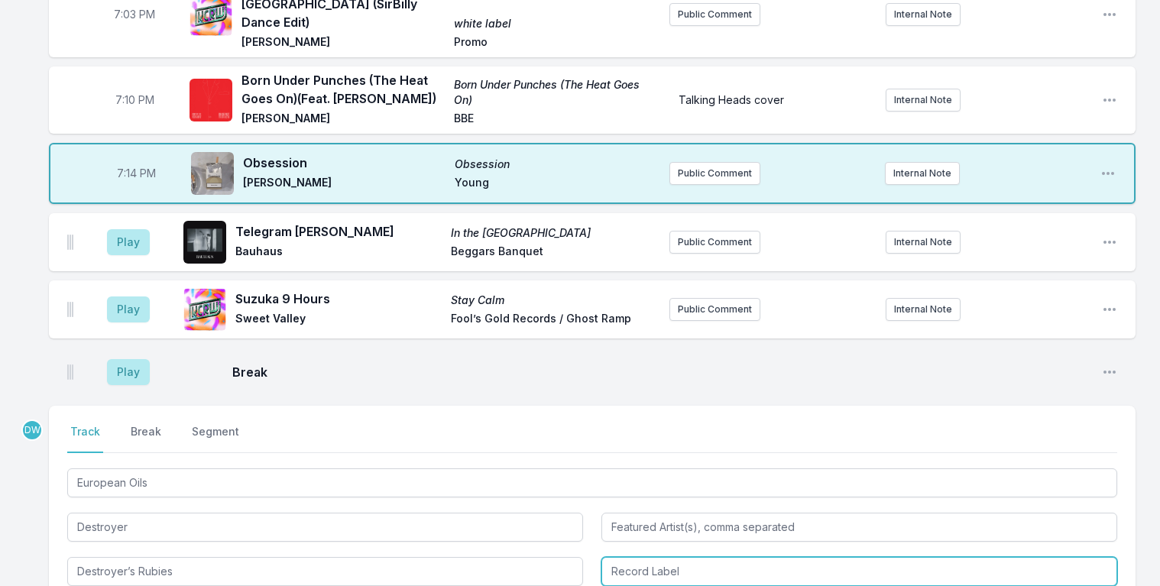
click at [662, 557] on input "Record Label" at bounding box center [860, 571] width 516 height 29
type input "Merge Records"
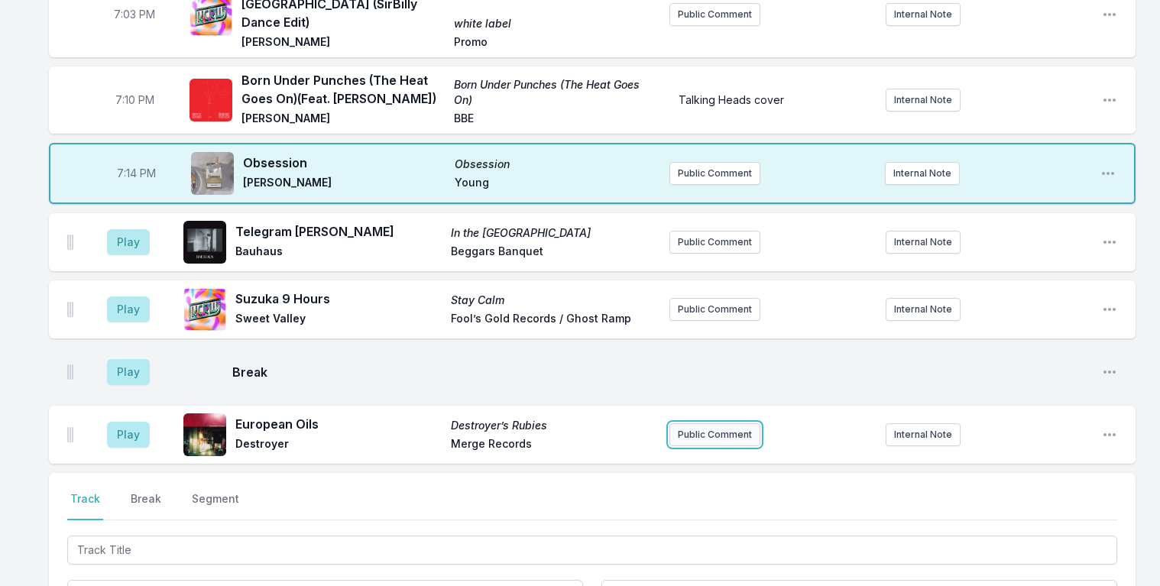
click at [705, 423] on button "Public Comment" at bounding box center [715, 434] width 91 height 23
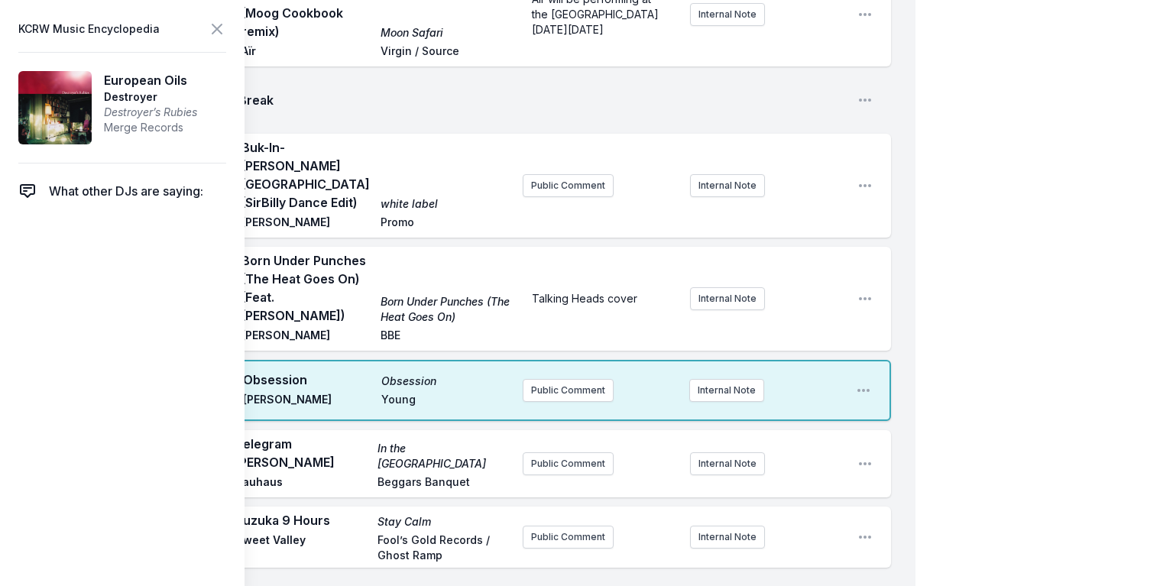
click at [215, 24] on icon at bounding box center [217, 29] width 18 height 18
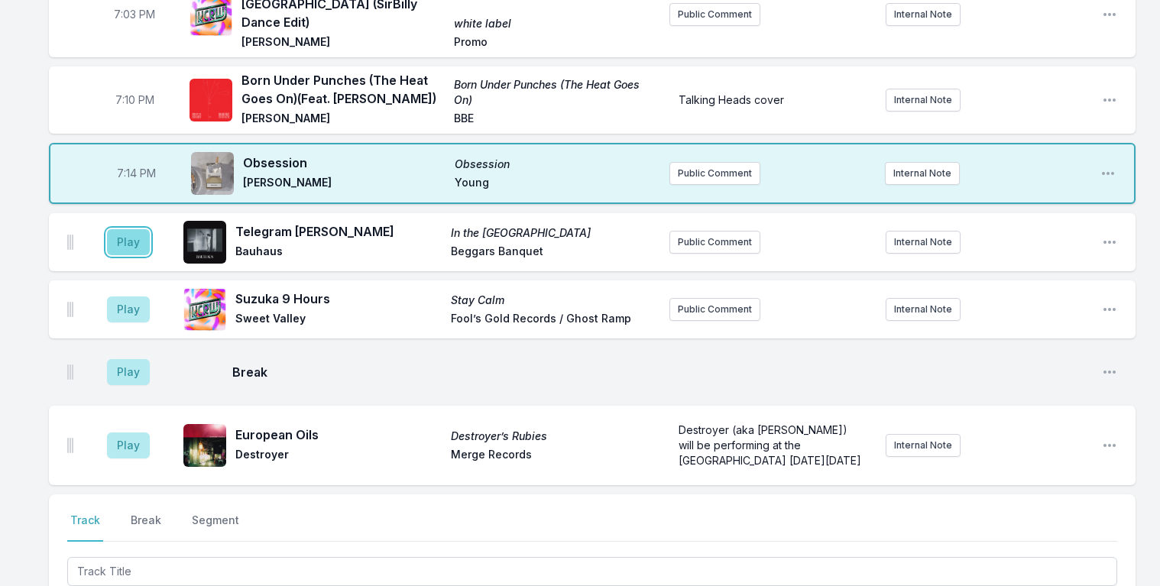
click at [115, 229] on button "Play" at bounding box center [128, 242] width 43 height 26
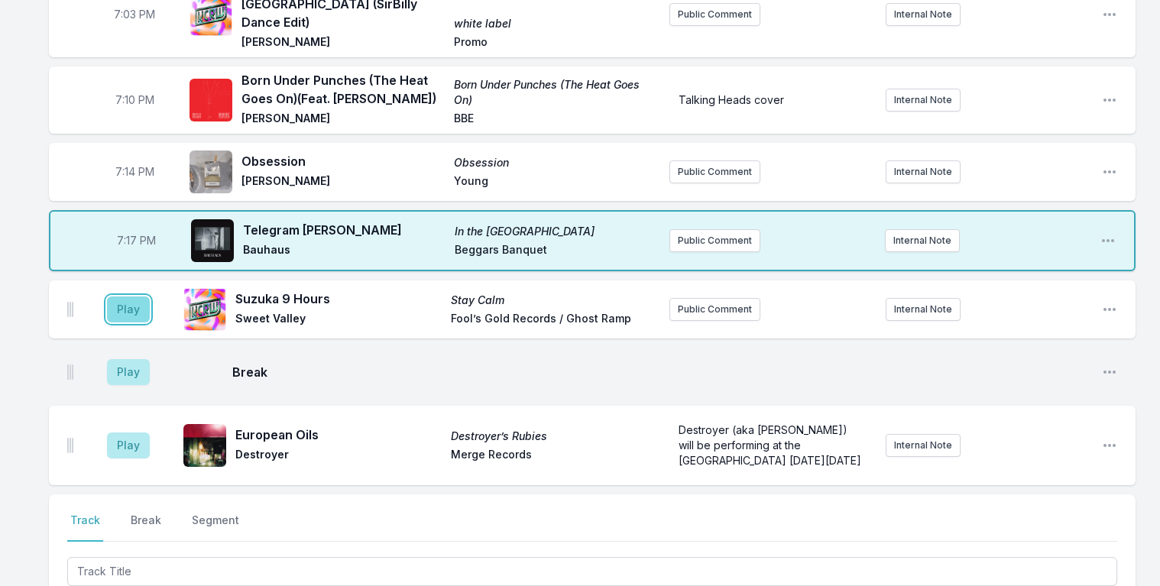
click at [126, 297] on button "Play" at bounding box center [128, 310] width 43 height 26
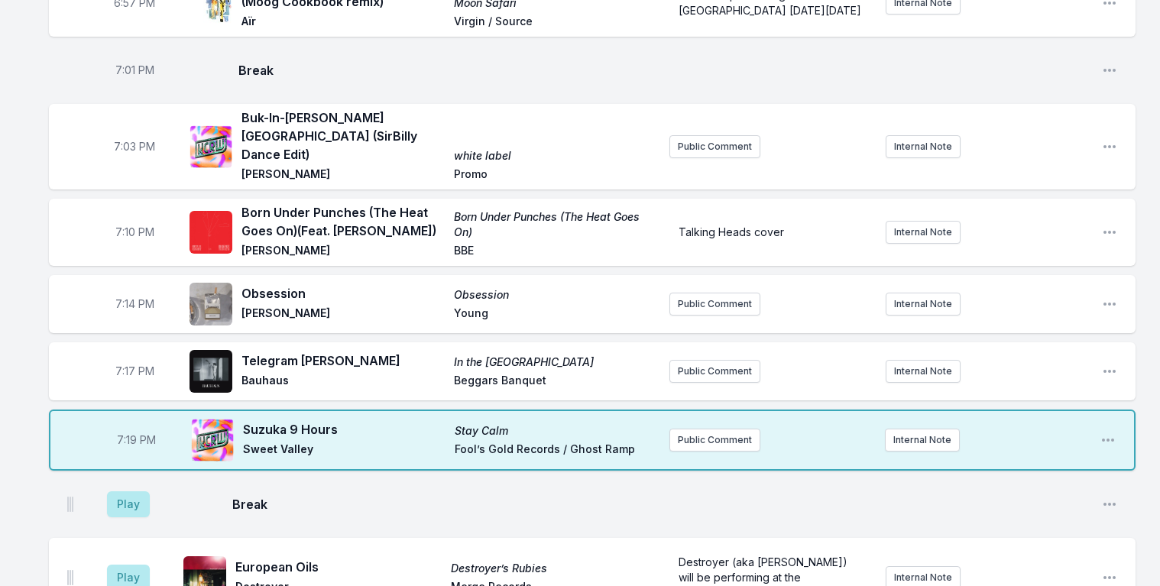
scroll to position [1344, 0]
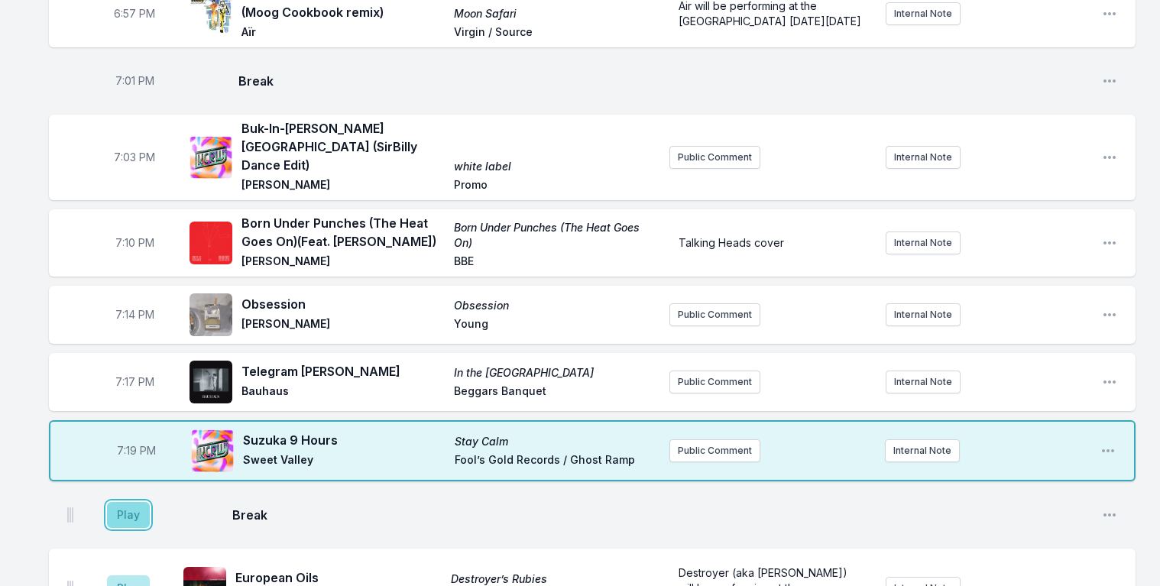
click at [131, 502] on button "Play" at bounding box center [128, 515] width 43 height 26
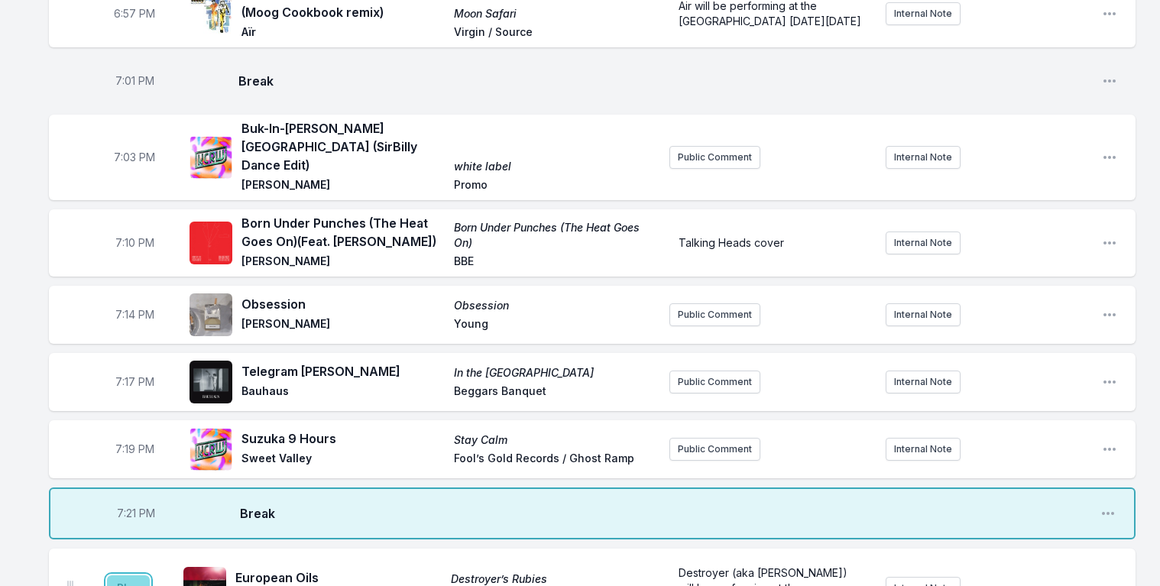
click at [128, 576] on button "Play" at bounding box center [128, 589] width 43 height 26
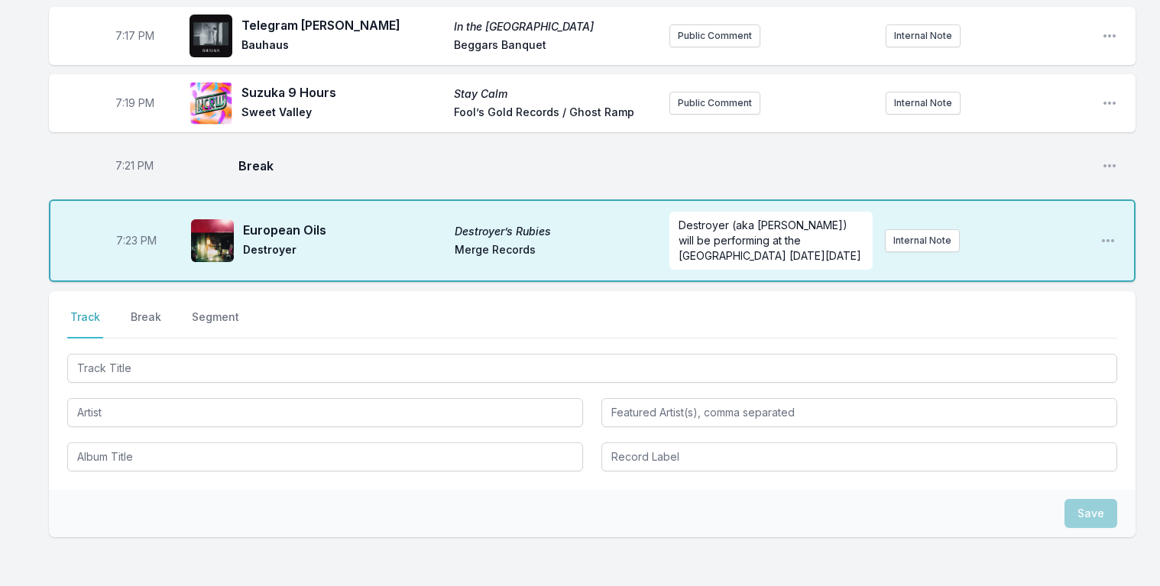
scroll to position [1701, 0]
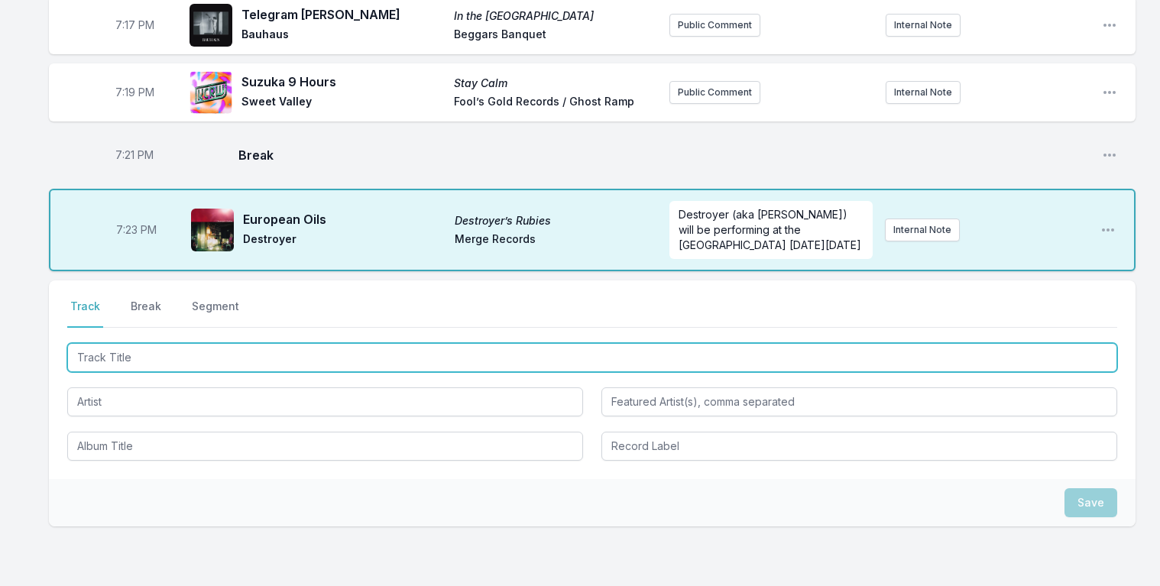
click at [211, 343] on input "Track Title" at bounding box center [592, 357] width 1050 height 29
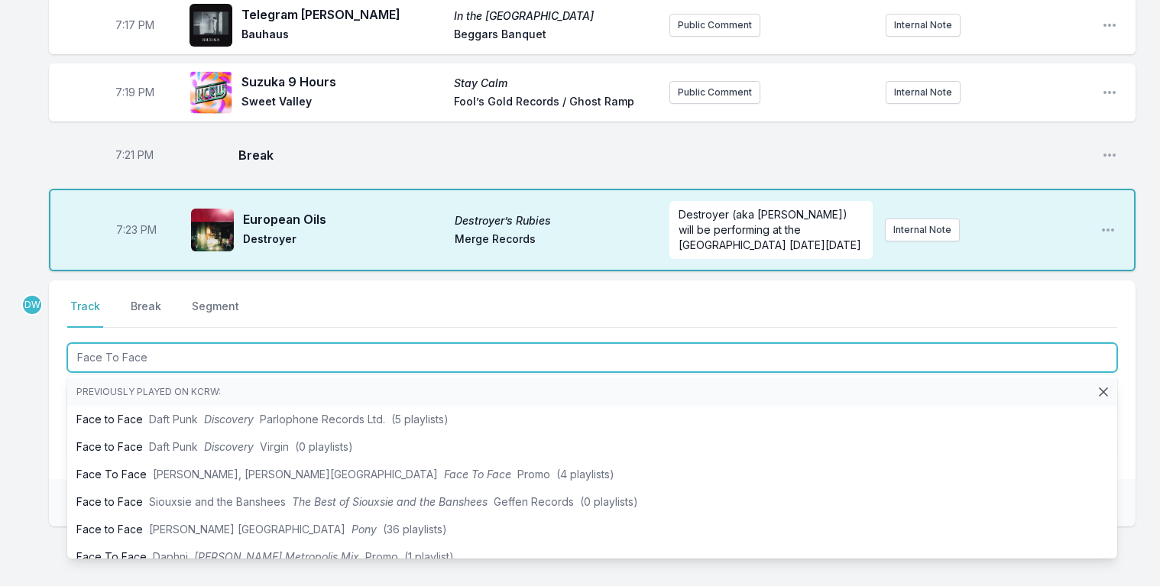
type input "Face To Face"
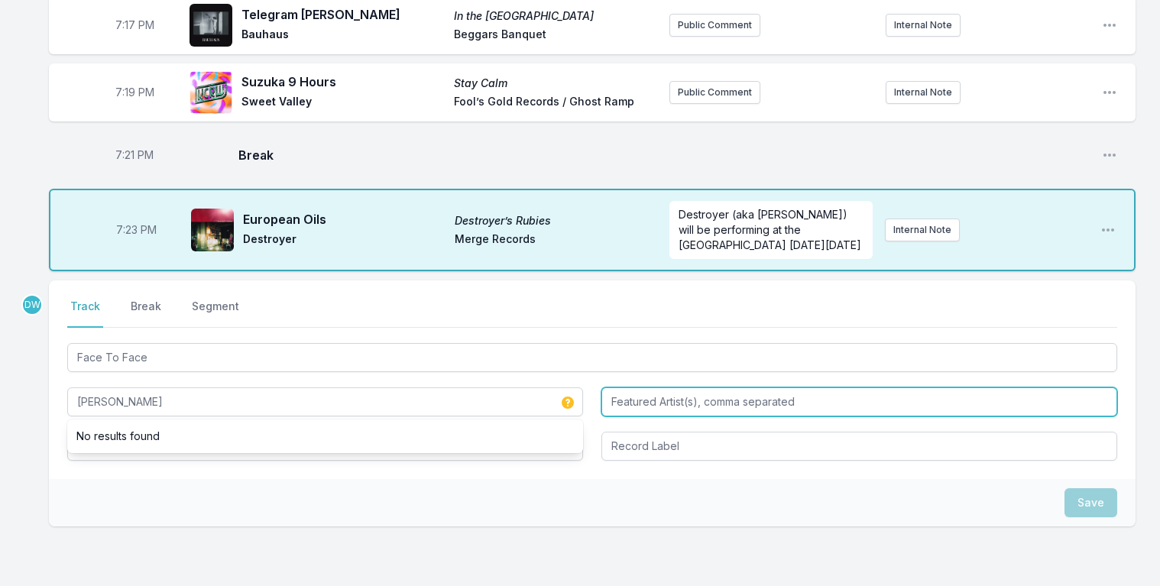
type input "[PERSON_NAME]"
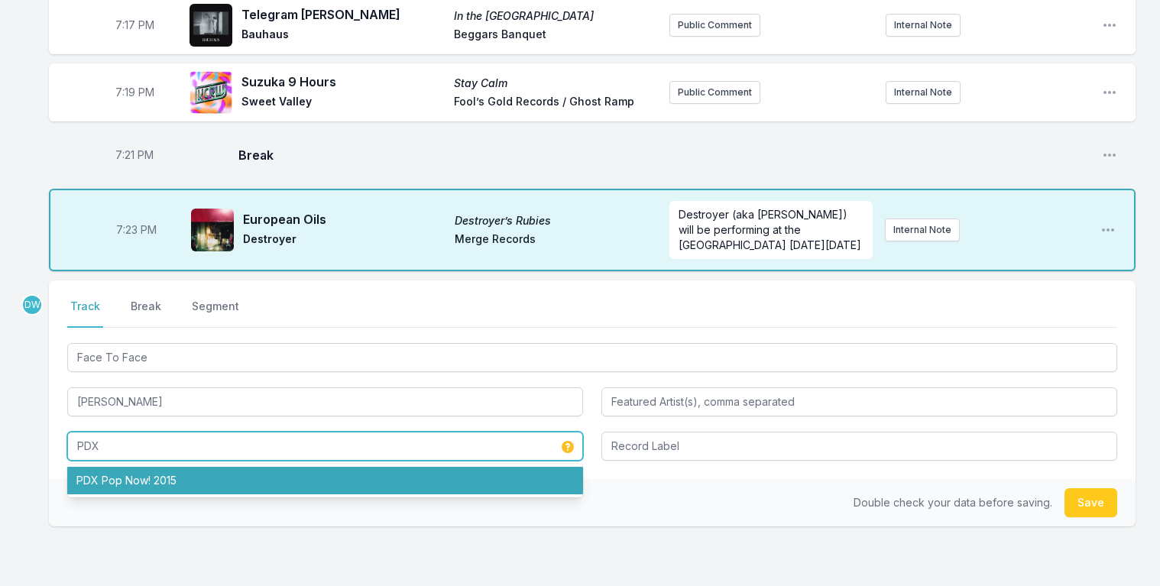
click at [177, 467] on li "PDX Pop Now! 2015" at bounding box center [325, 481] width 516 height 28
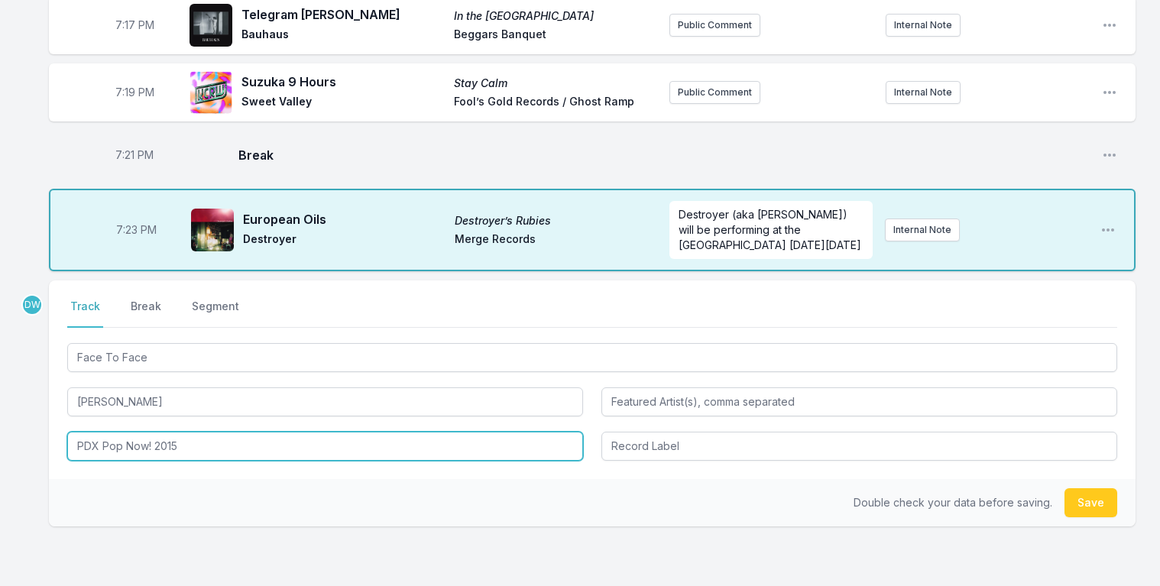
type input "PDX Pop Now! 2015"
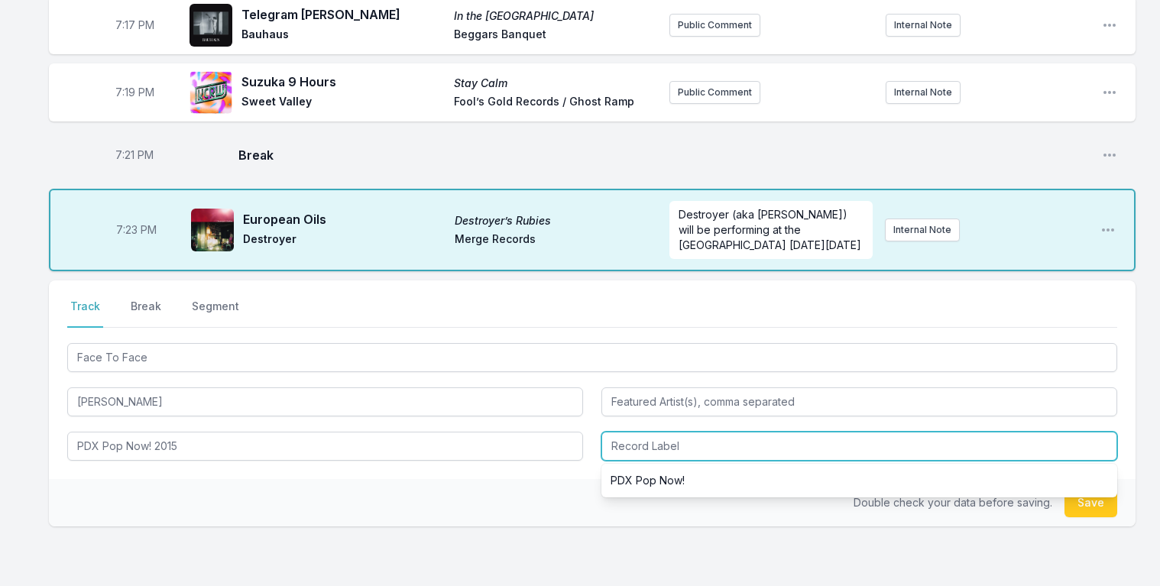
click at [651, 432] on input "Record Label" at bounding box center [860, 446] width 516 height 29
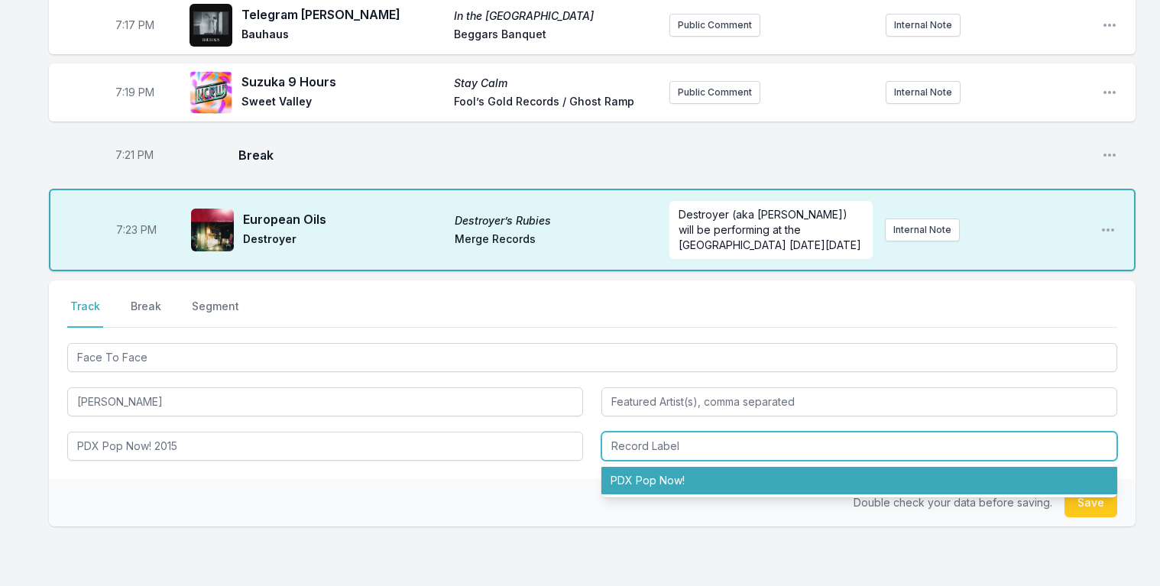
click at [657, 467] on li "PDX Pop Now!" at bounding box center [860, 481] width 516 height 28
type input "PDX Pop Now!"
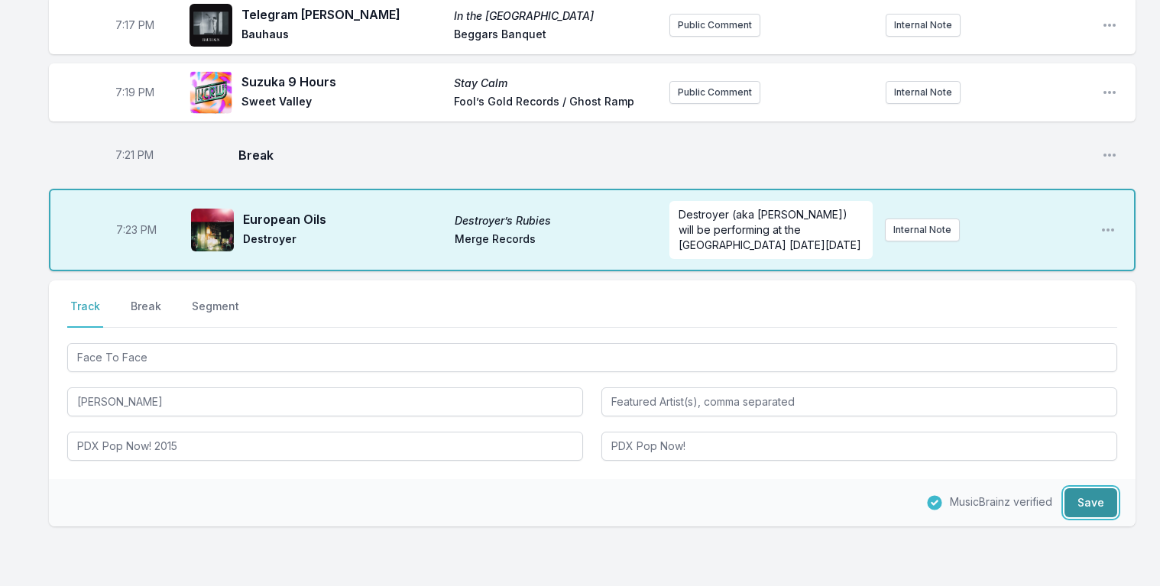
click at [1095, 488] on button "Save" at bounding box center [1091, 502] width 53 height 29
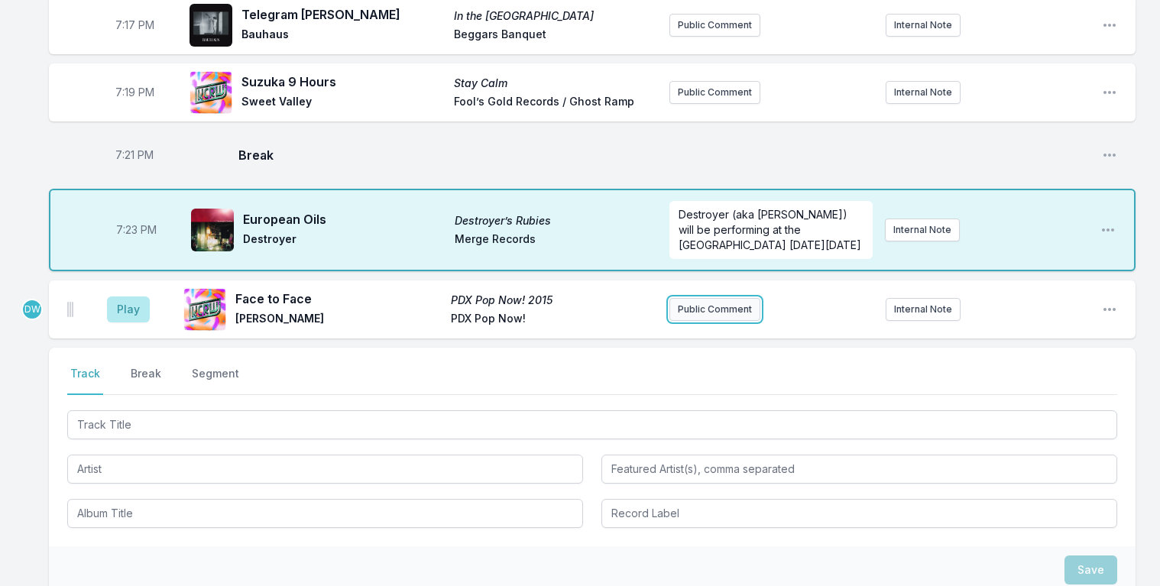
click at [678, 298] on button "Public Comment" at bounding box center [715, 309] width 91 height 23
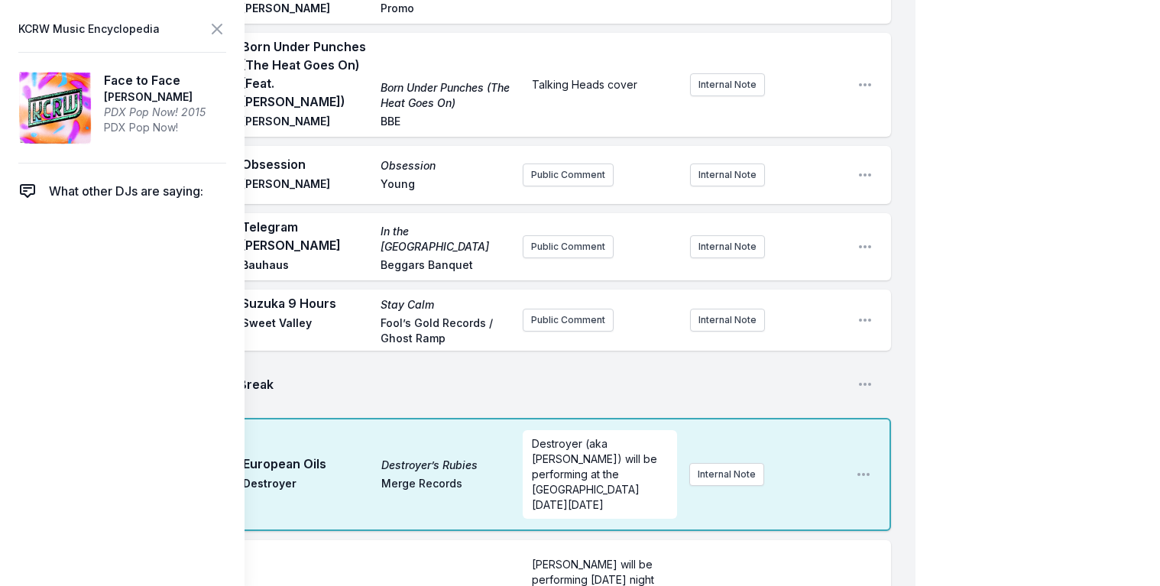
click at [627, 558] on span "[PERSON_NAME] will be performing [DATE] night ([DATE] 30) as Y [PERSON_NAME]" at bounding box center [594, 587] width 125 height 59
click at [638, 557] on p "[PERSON_NAME] (Y [PERSON_NAME]) will be performing [DATE] night ([DATE] 30) as …" at bounding box center [600, 595] width 137 height 76
click at [212, 23] on icon at bounding box center [217, 29] width 18 height 18
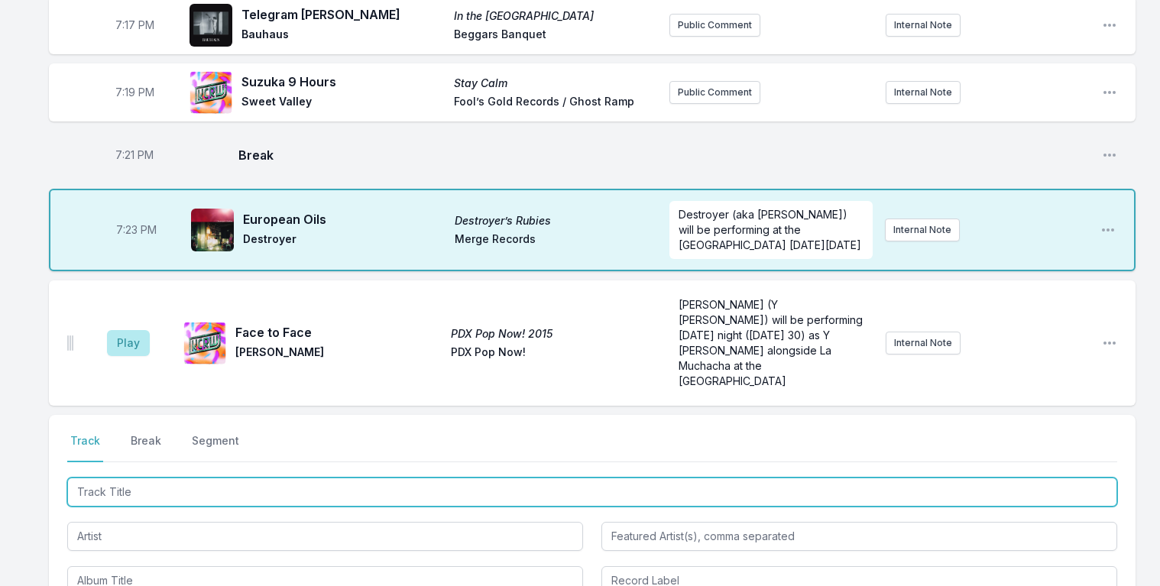
click at [152, 478] on input "Track Title" at bounding box center [592, 492] width 1050 height 29
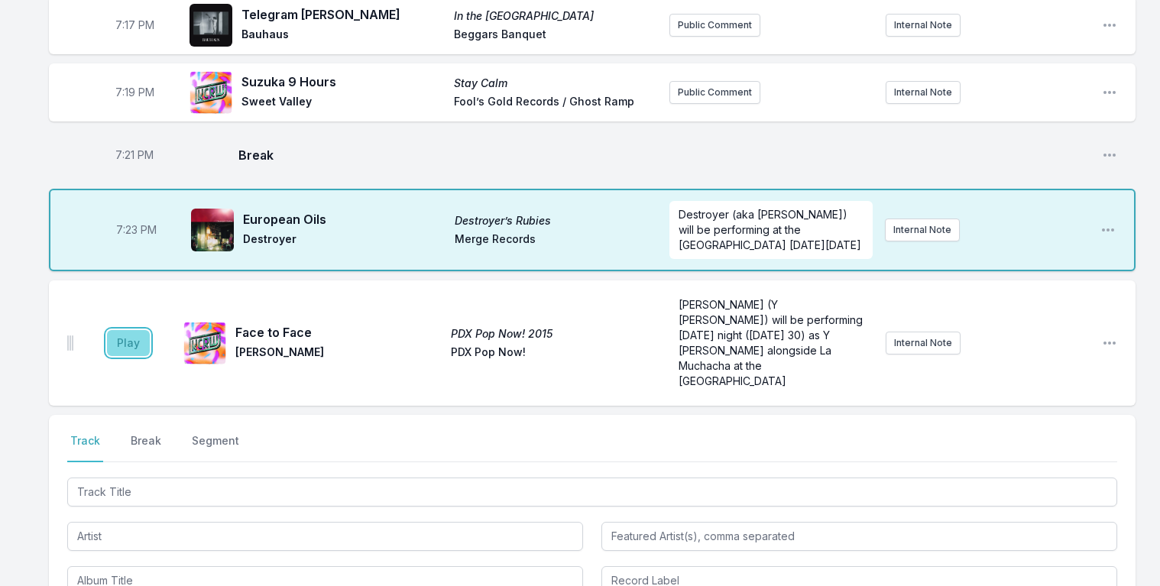
click at [122, 330] on button "Play" at bounding box center [128, 343] width 43 height 26
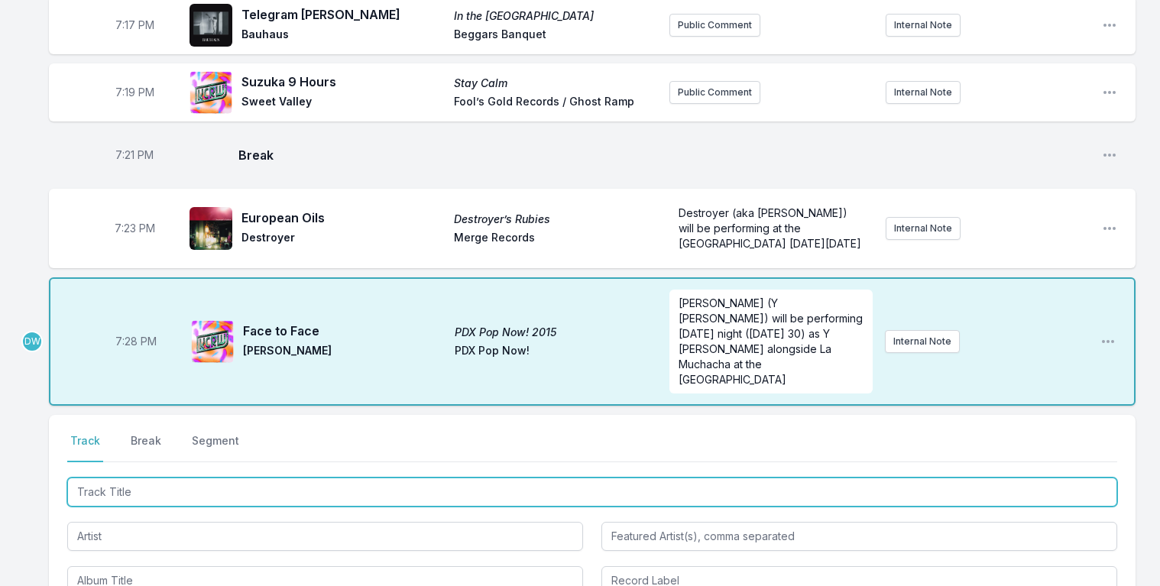
click at [148, 478] on input "Track Title" at bounding box center [592, 492] width 1050 height 29
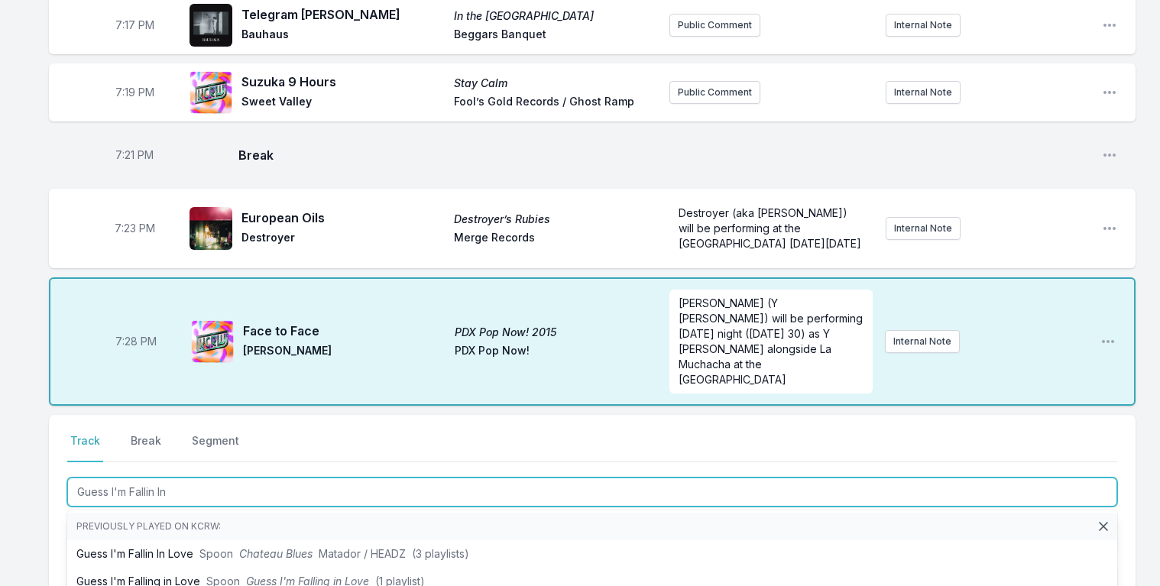
type input "Guess I'm Fallin In"
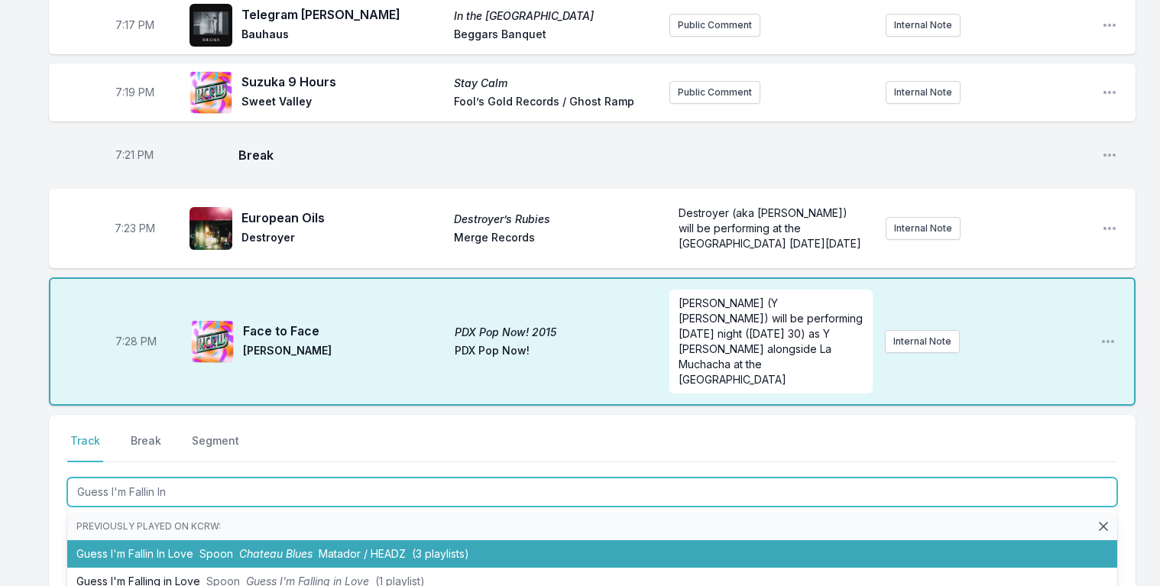
click at [319, 547] on span "Matador / HEADZ" at bounding box center [362, 553] width 87 height 13
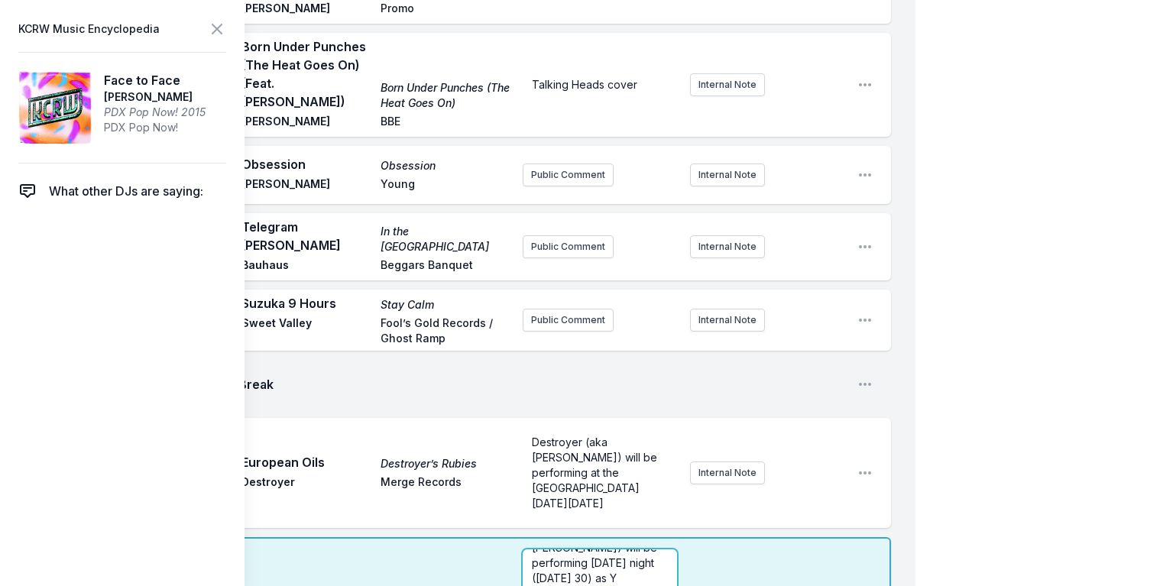
scroll to position [46, 0]
click at [631, 510] on p "[PERSON_NAME] (Y [PERSON_NAME]) will be performing [DATE] night ([DATE] 30) as …" at bounding box center [600, 563] width 136 height 107
click at [579, 487] on span "[PERSON_NAME] (Y [PERSON_NAME]) will be performing [DATE] night ([DATE] 30) as …" at bounding box center [600, 562] width 137 height 151
click at [611, 486] on p "[PERSON_NAME] (Y [PERSON_NAME]) will be performing [DATE] night ([DATE] 30) as …" at bounding box center [600, 562] width 136 height 153
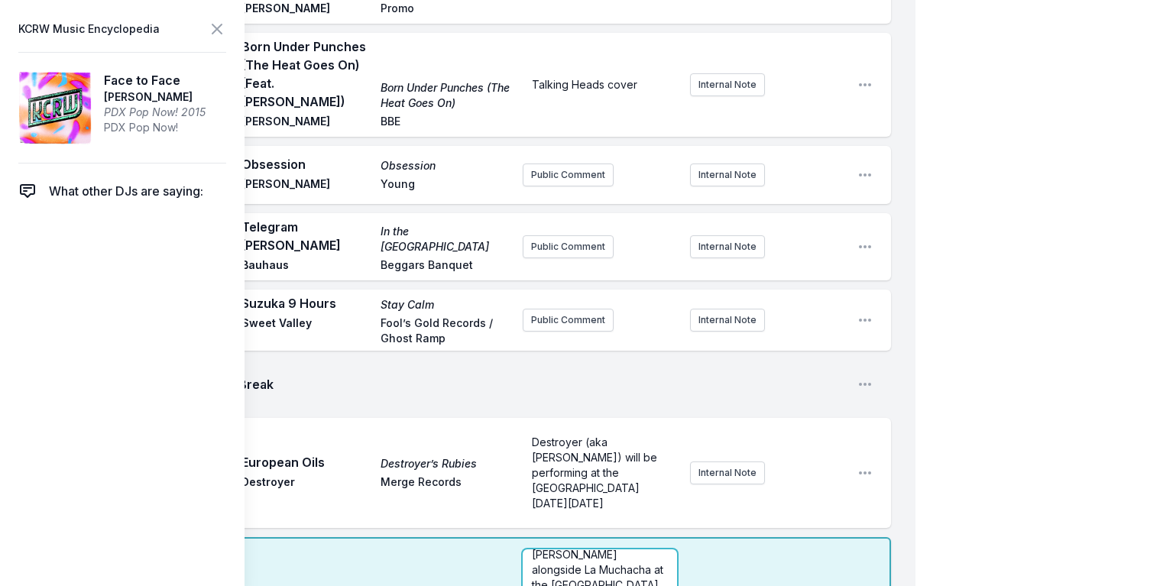
scroll to position [85, 0]
click at [216, 28] on icon at bounding box center [216, 28] width 9 height 9
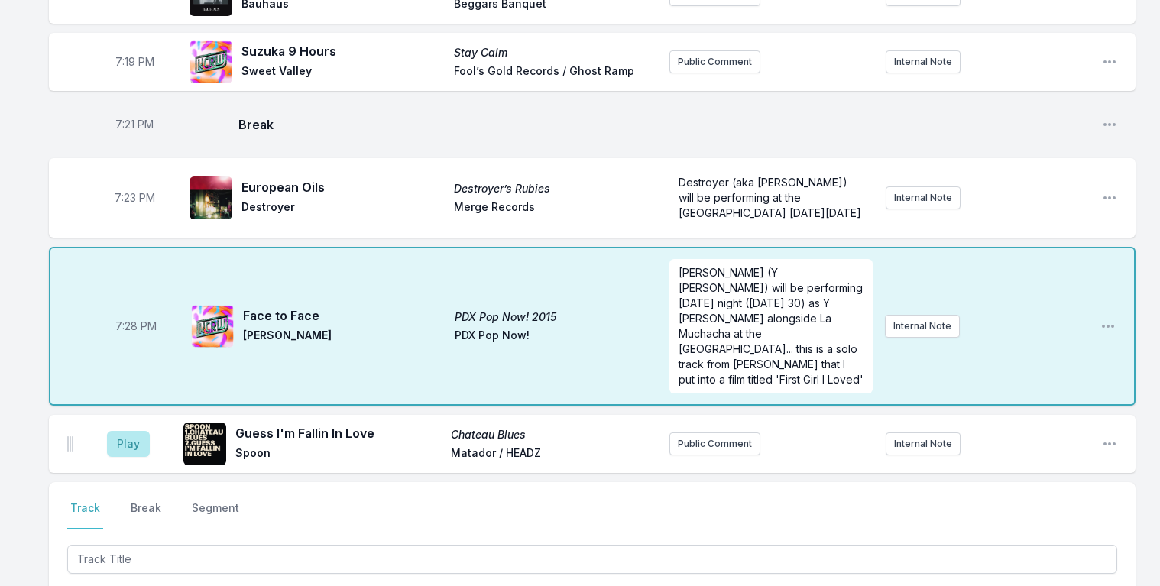
scroll to position [1792, 0]
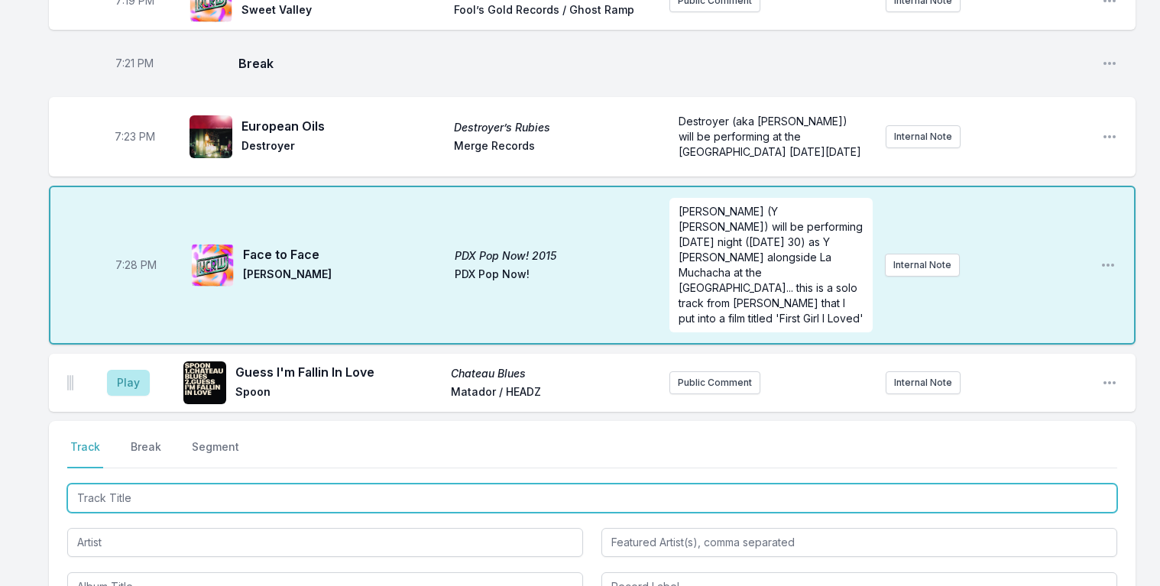
click at [191, 484] on input "Track Title" at bounding box center [592, 498] width 1050 height 29
type input "Vitamin C"
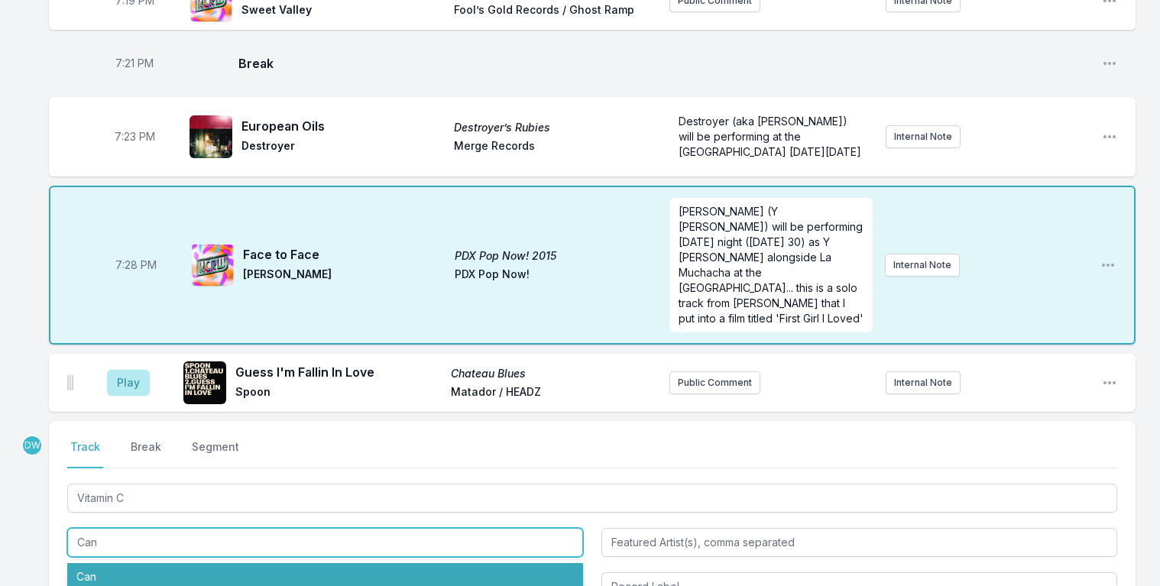
click at [154, 563] on li "Can" at bounding box center [325, 577] width 516 height 28
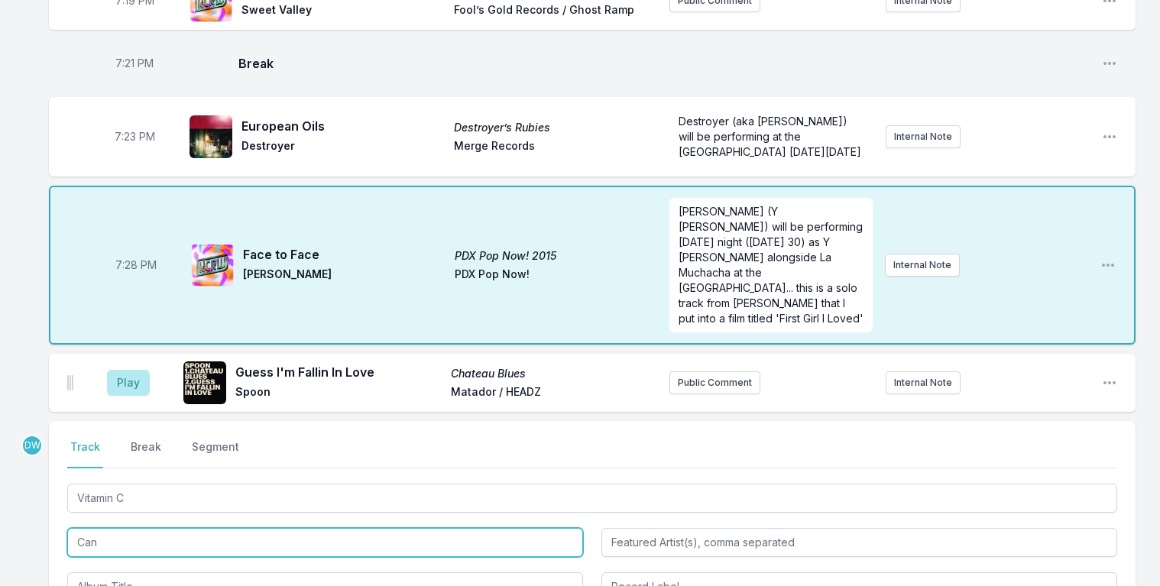
type input "Can"
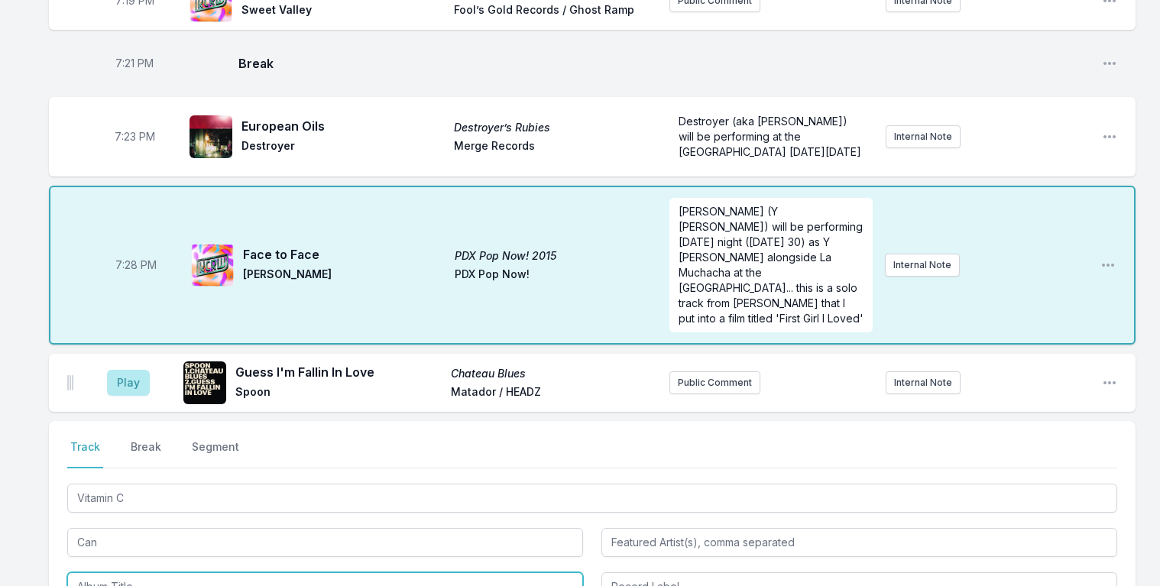
click at [153, 572] on input "Album Title" at bounding box center [325, 586] width 516 height 29
type input "Ege Bamyası"
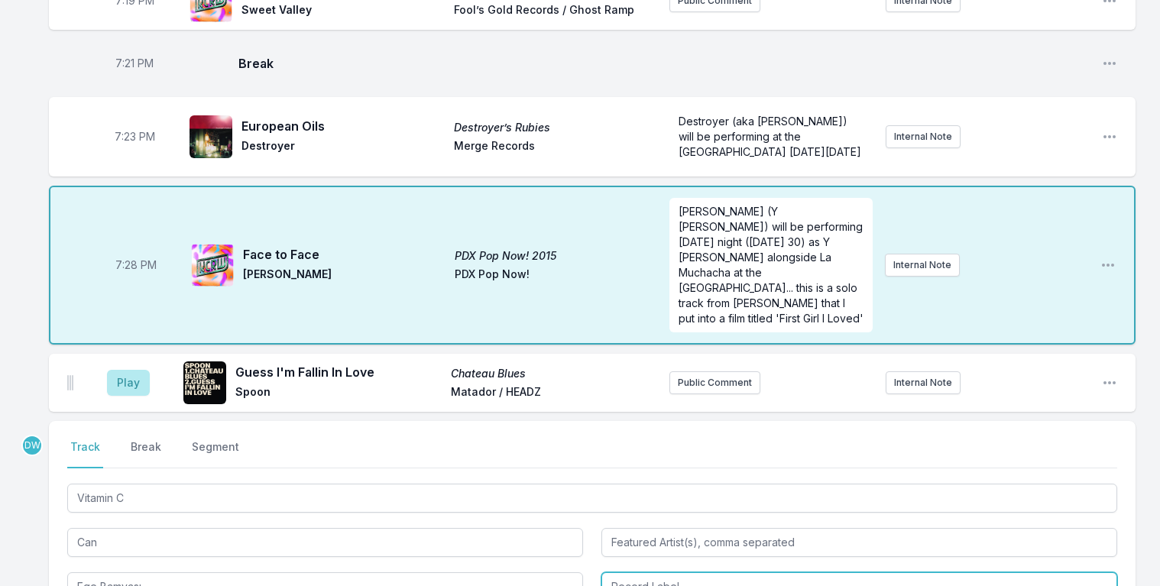
click at [650, 572] on input "Record Label" at bounding box center [860, 586] width 516 height 29
type input "Mute"
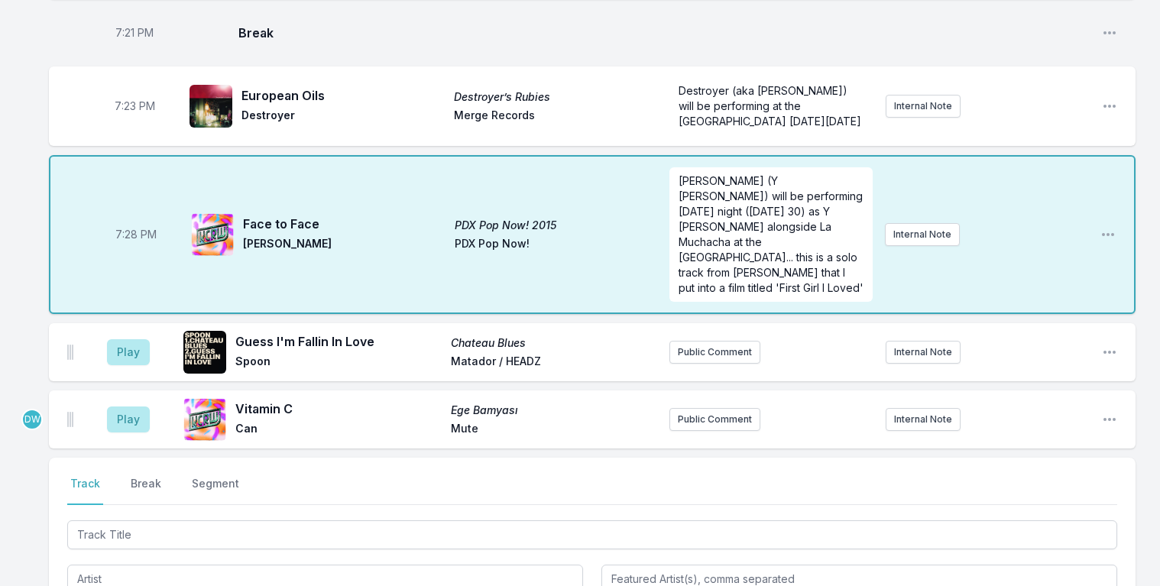
scroll to position [1844, 0]
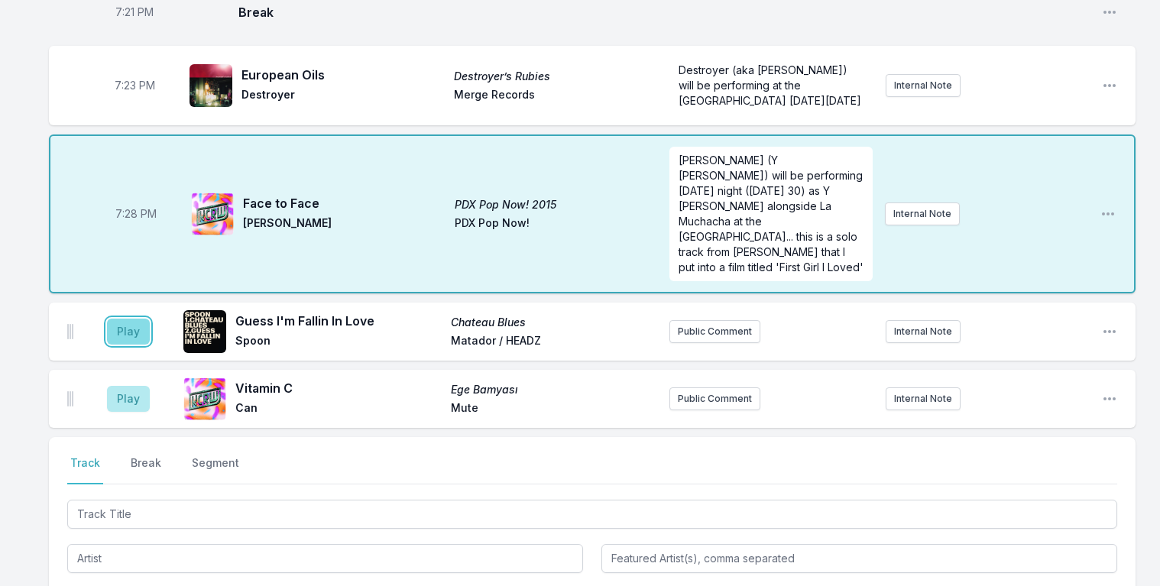
click at [127, 319] on button "Play" at bounding box center [128, 332] width 43 height 26
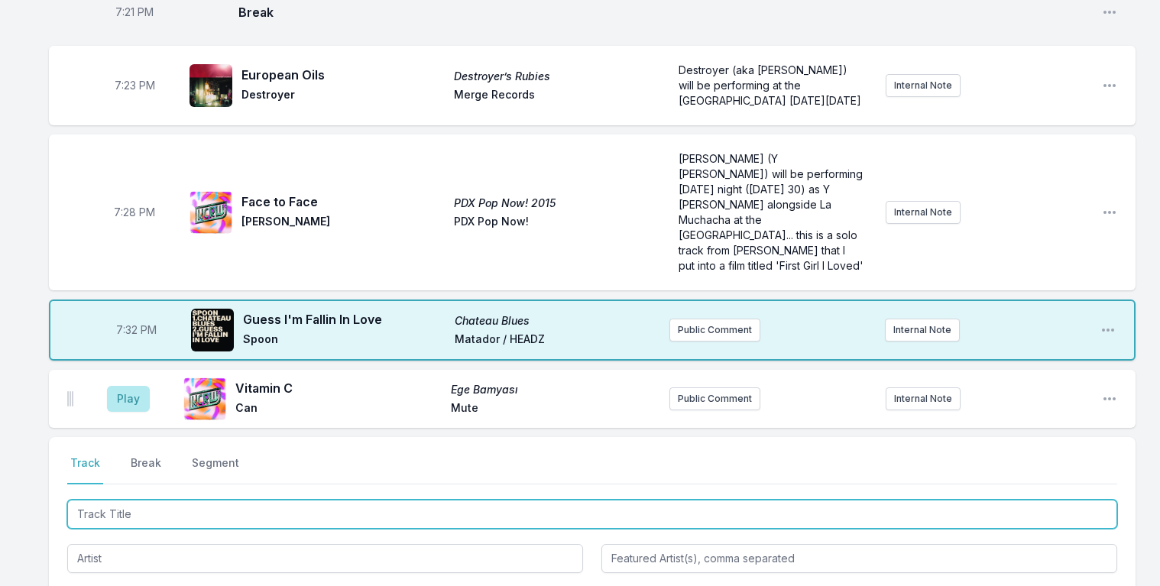
click at [139, 500] on input "Track Title" at bounding box center [592, 514] width 1050 height 29
type input "Porro [PERSON_NAME] (Lagartijeando Remix)"
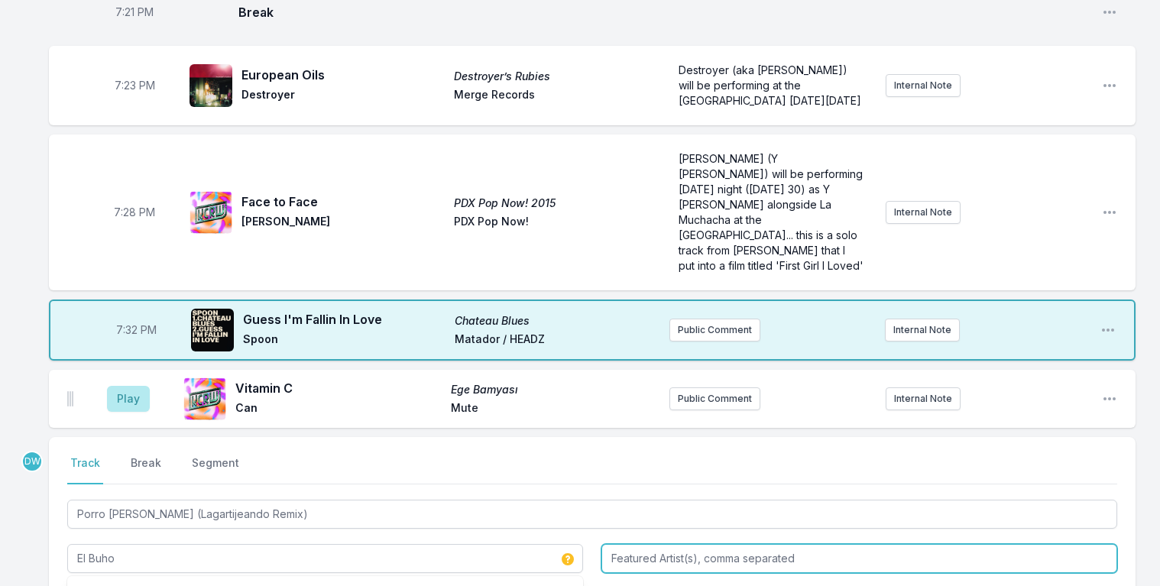
type input "El Buho"
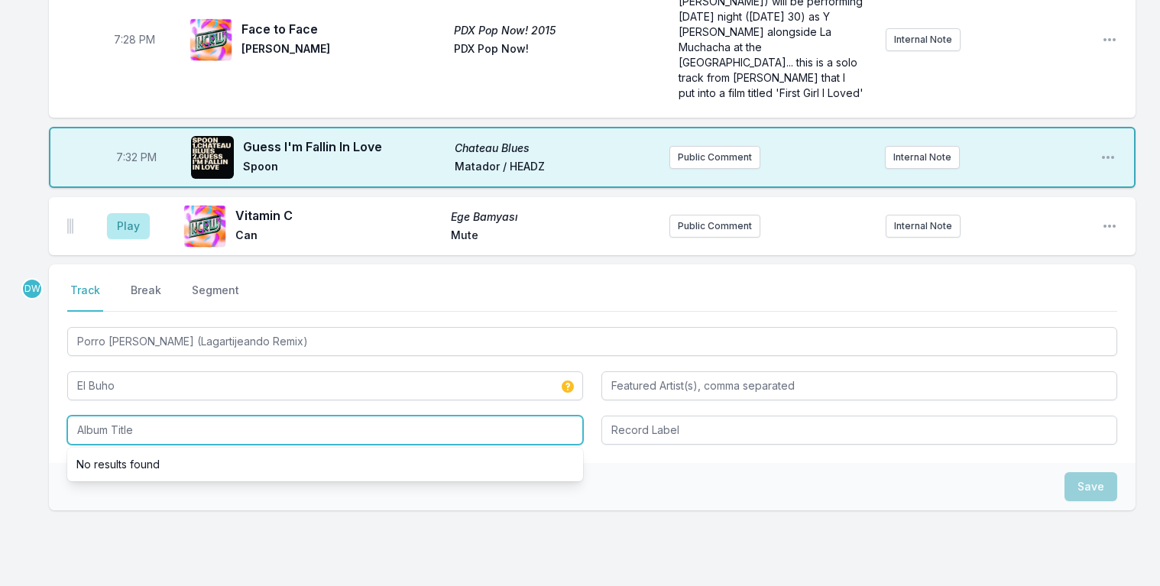
scroll to position [2032, 0]
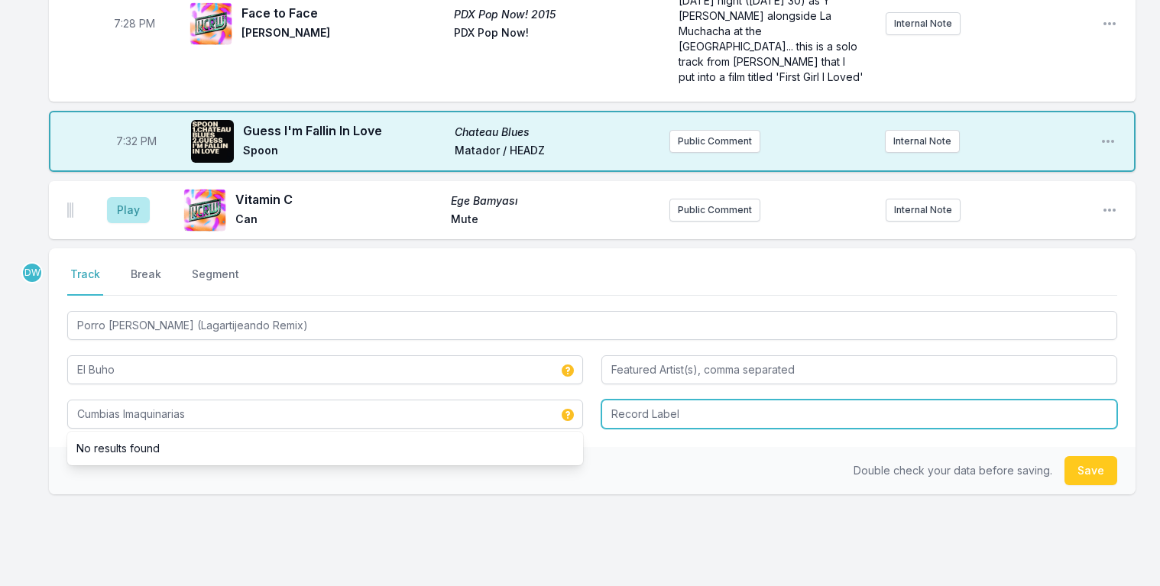
type input "Cumbias Imaquinarias"
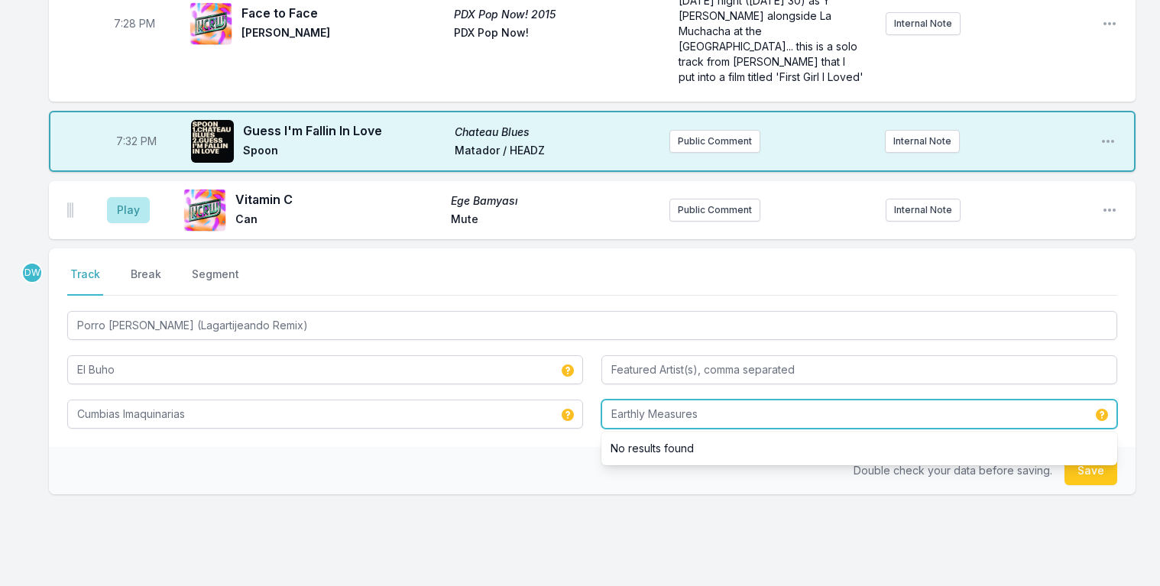
type input "Earthly Measures"
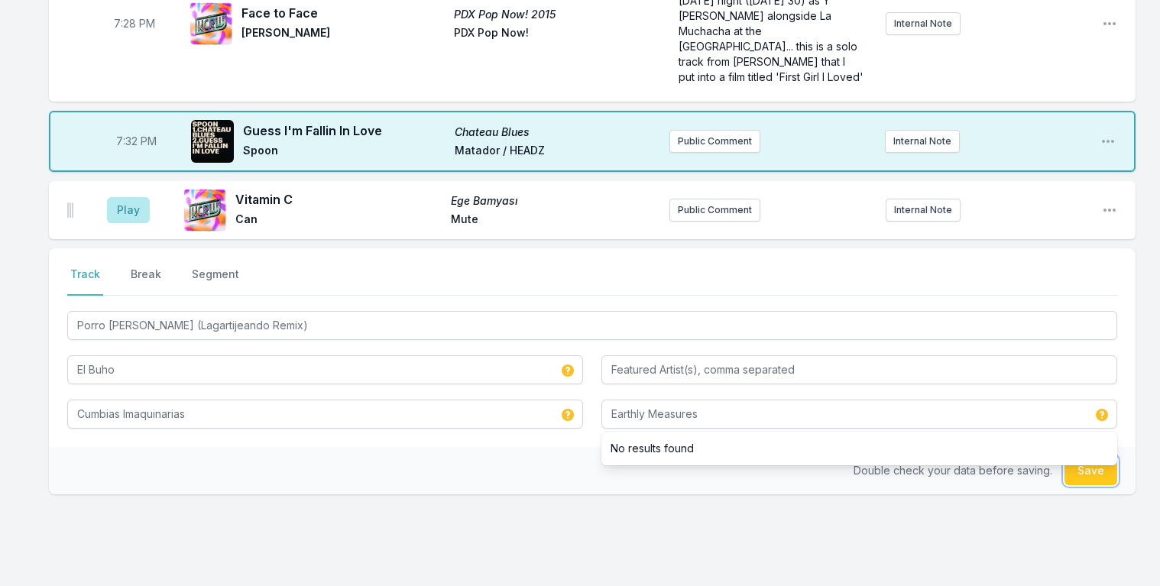
click at [1099, 456] on button "Save" at bounding box center [1091, 470] width 53 height 29
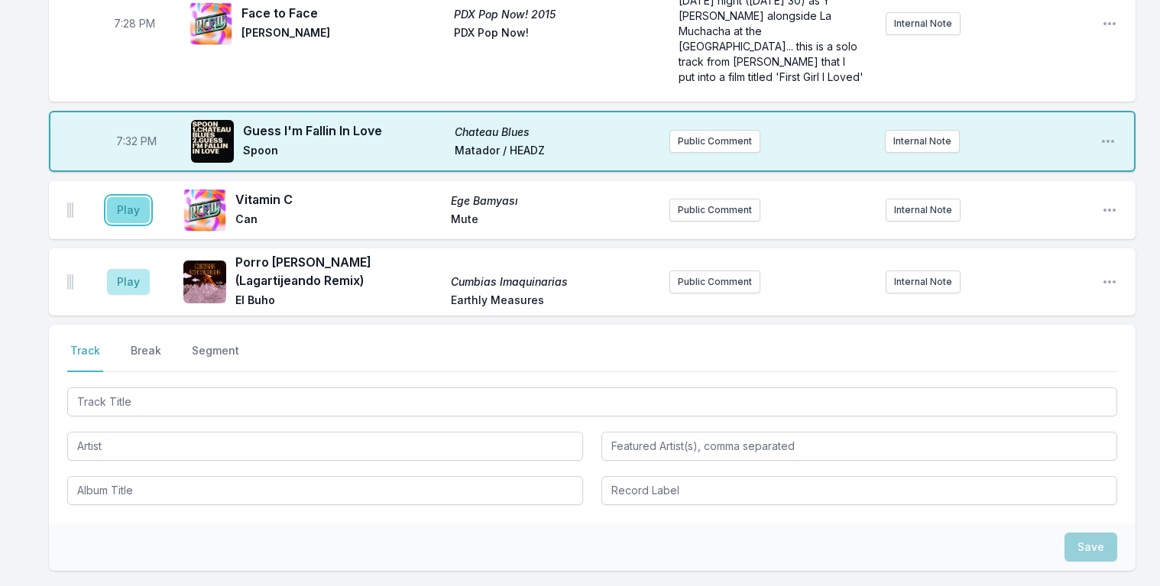
click at [117, 197] on button "Play" at bounding box center [128, 210] width 43 height 26
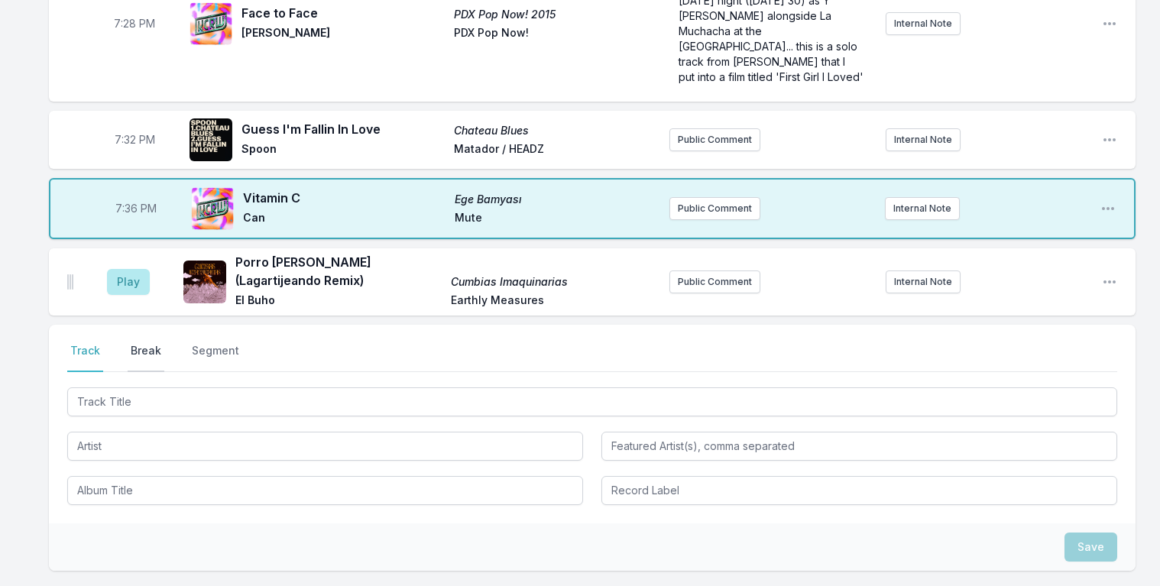
click at [140, 343] on button "Break" at bounding box center [146, 357] width 37 height 29
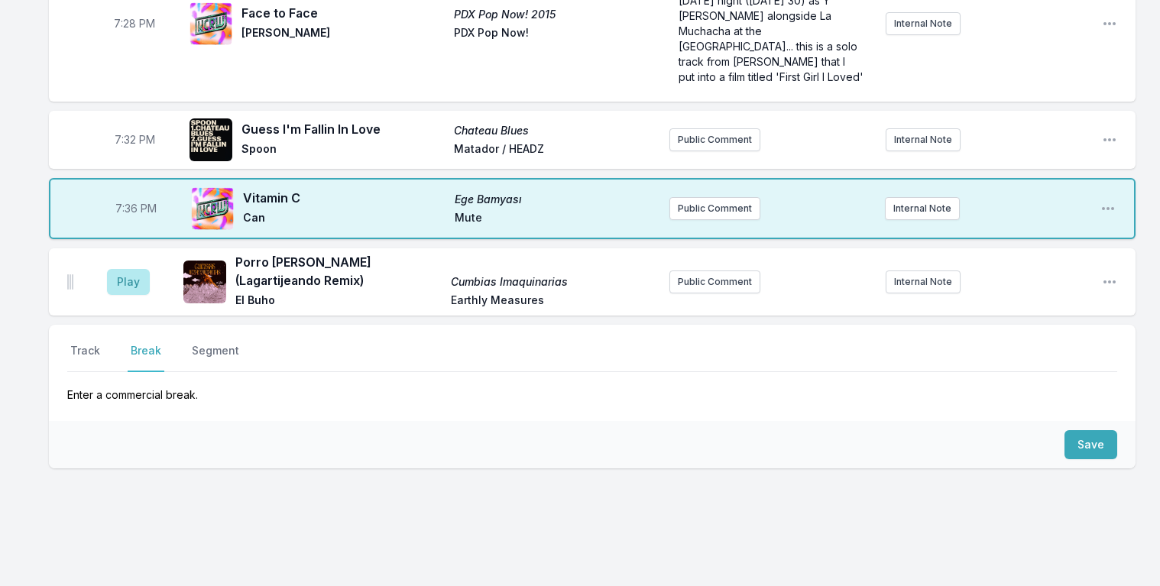
scroll to position [2006, 0]
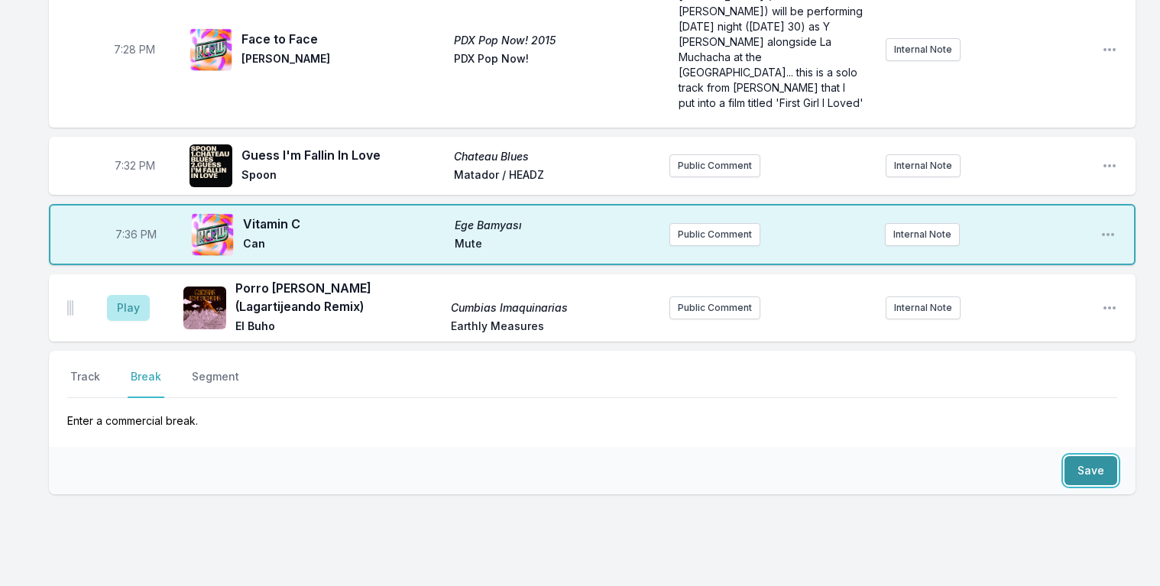
click at [1103, 456] on button "Save" at bounding box center [1091, 470] width 53 height 29
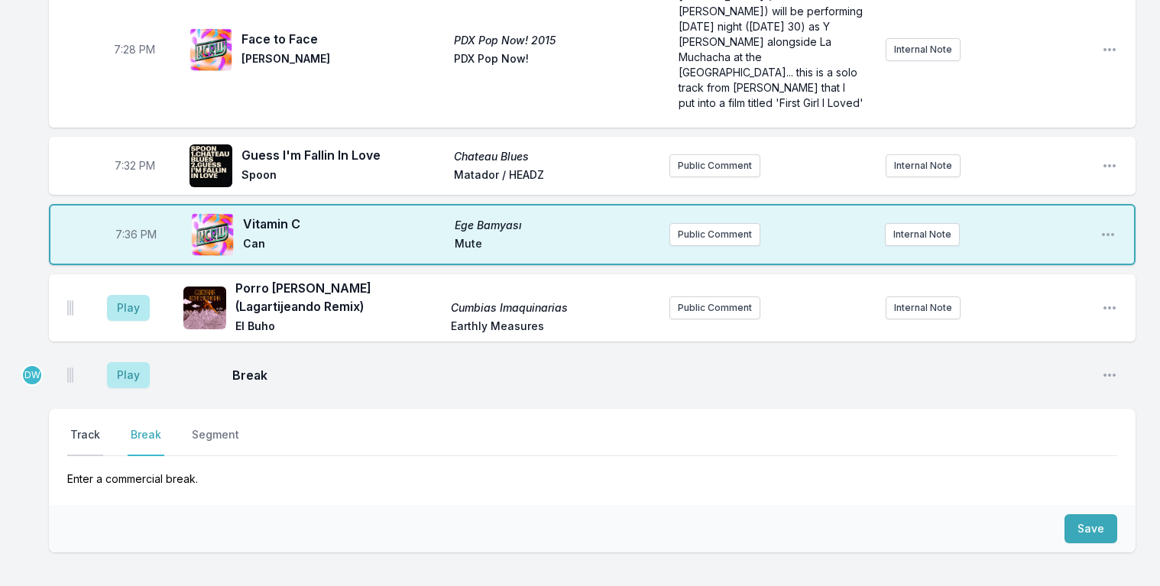
click at [79, 427] on button "Track" at bounding box center [85, 441] width 36 height 29
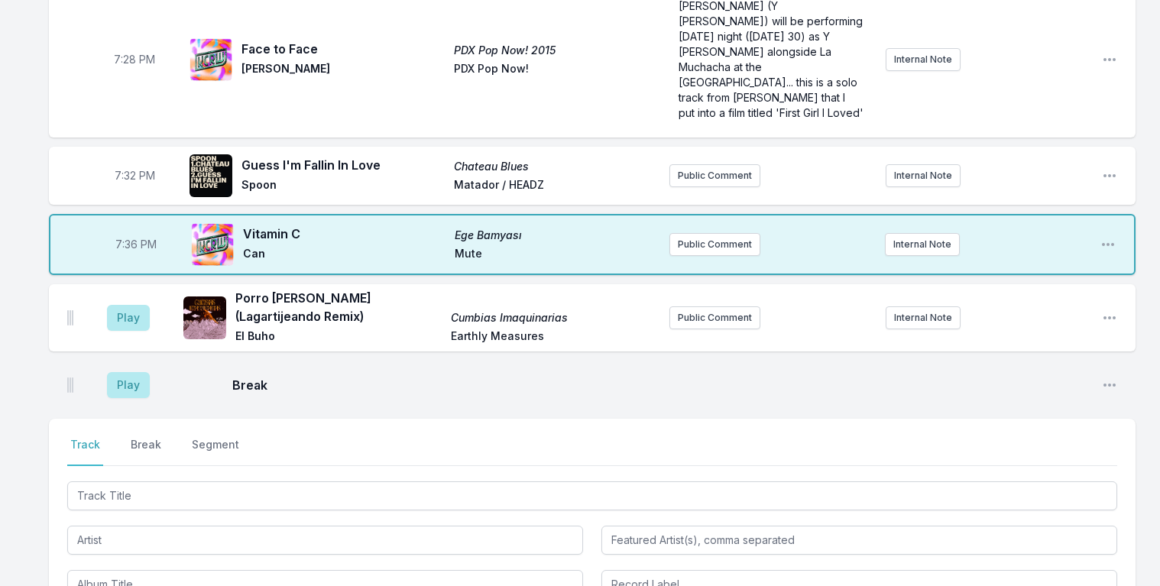
scroll to position [2027, 0]
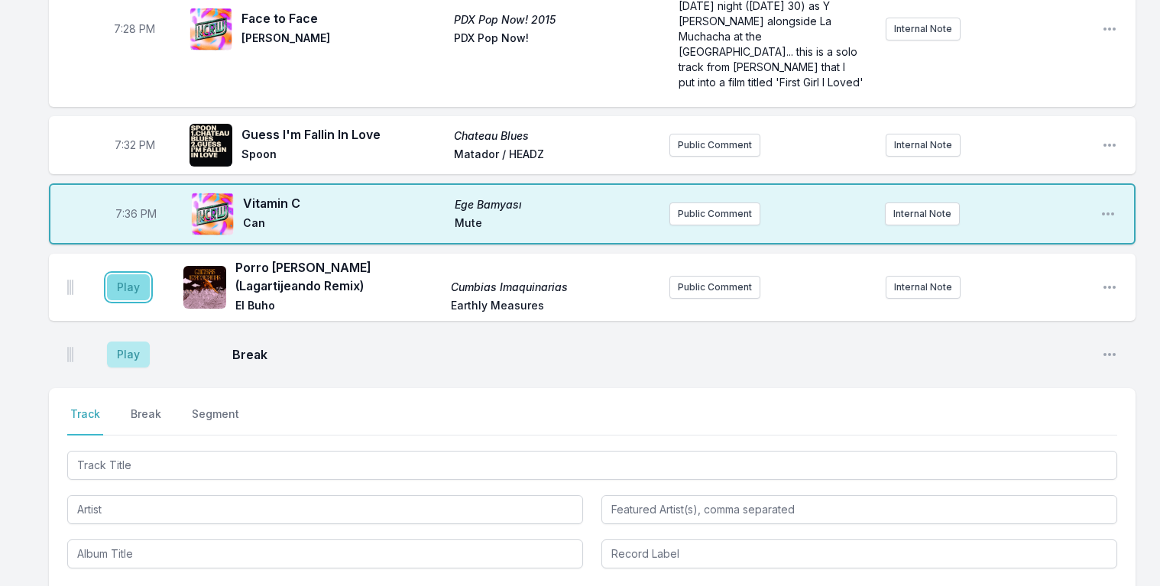
click at [128, 274] on button "Play" at bounding box center [128, 287] width 43 height 26
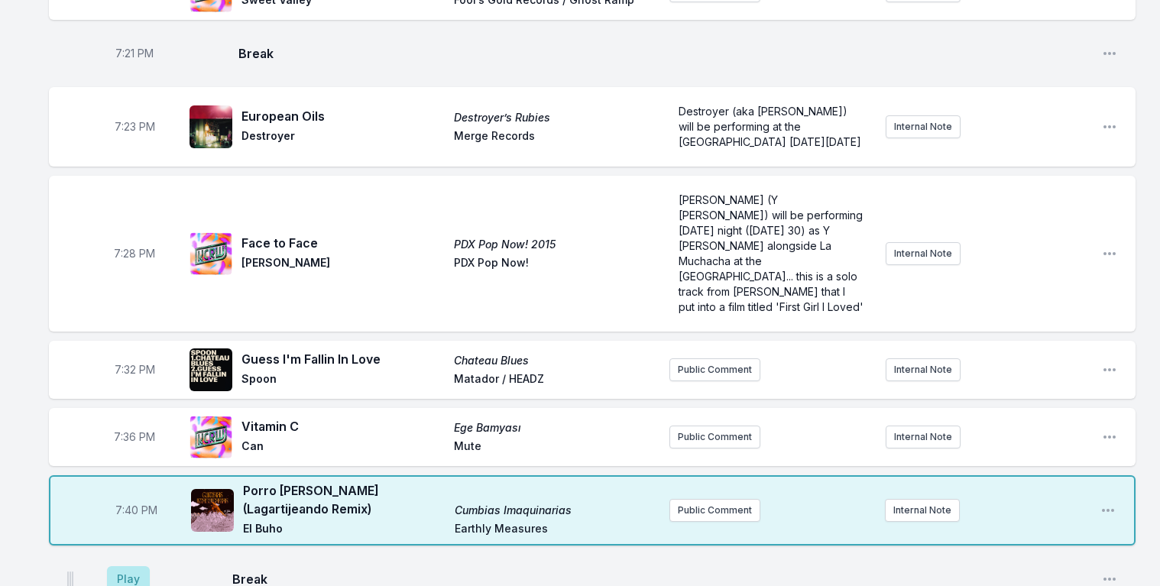
scroll to position [1772, 0]
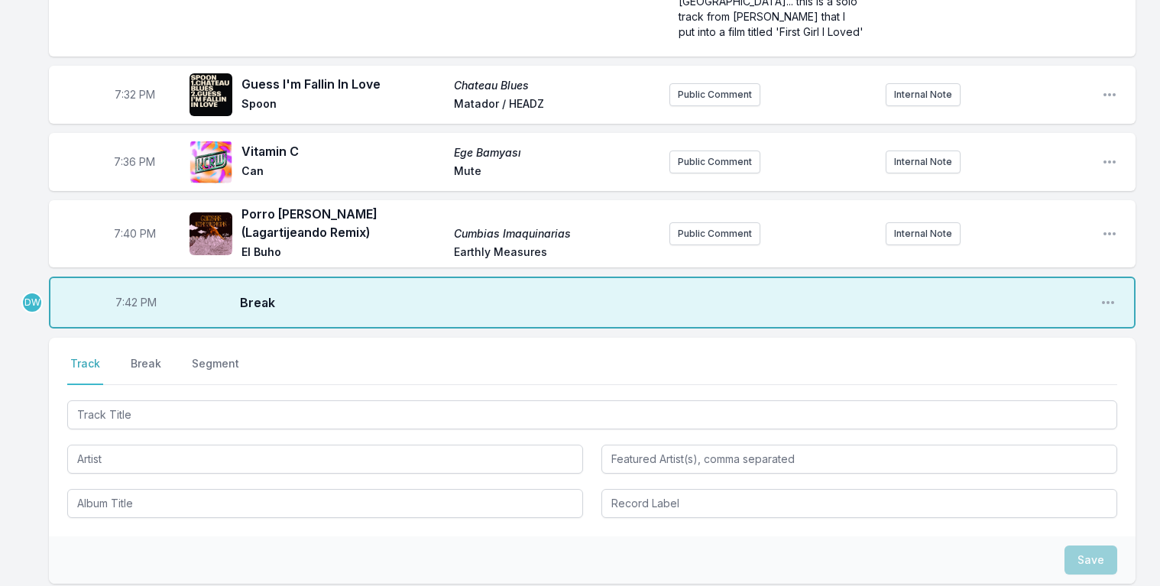
scroll to position [2119, 0]
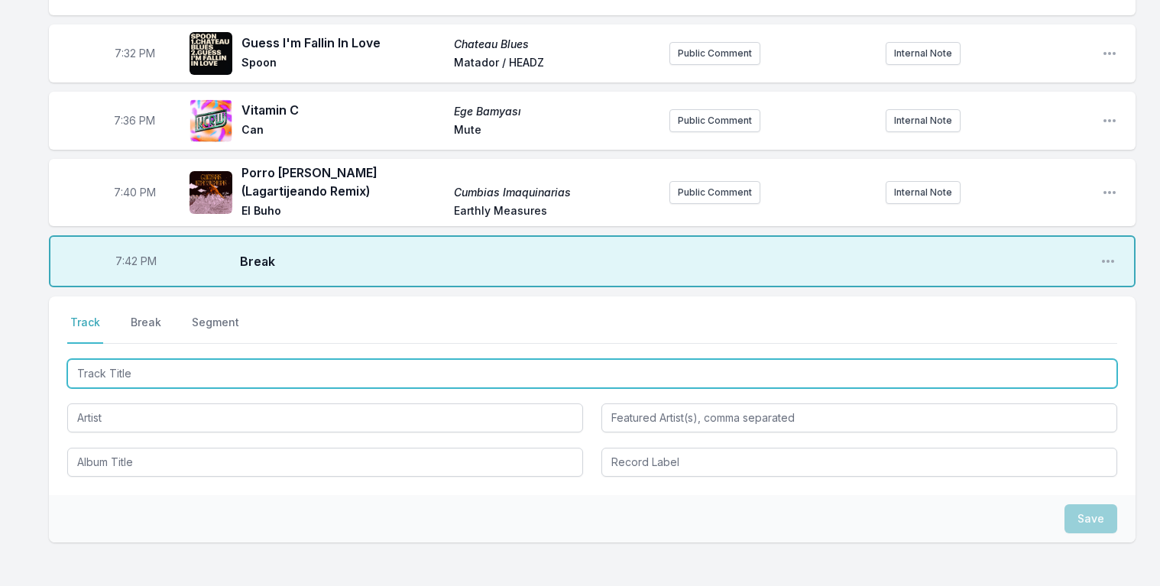
click at [121, 359] on input "Track Title" at bounding box center [592, 373] width 1050 height 29
type input "Always You"
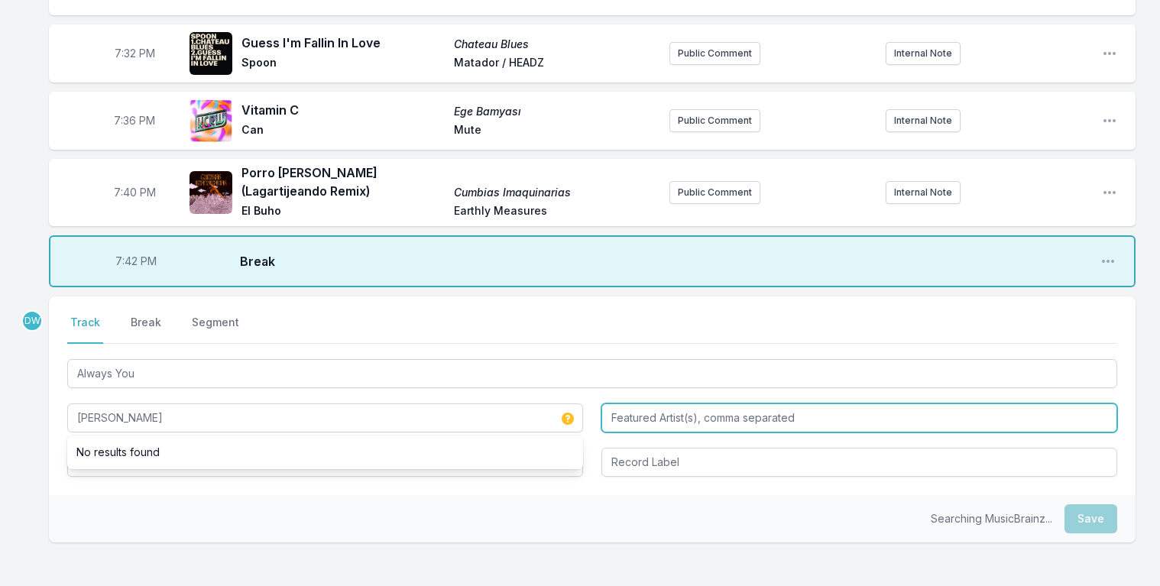
type input "[PERSON_NAME]"
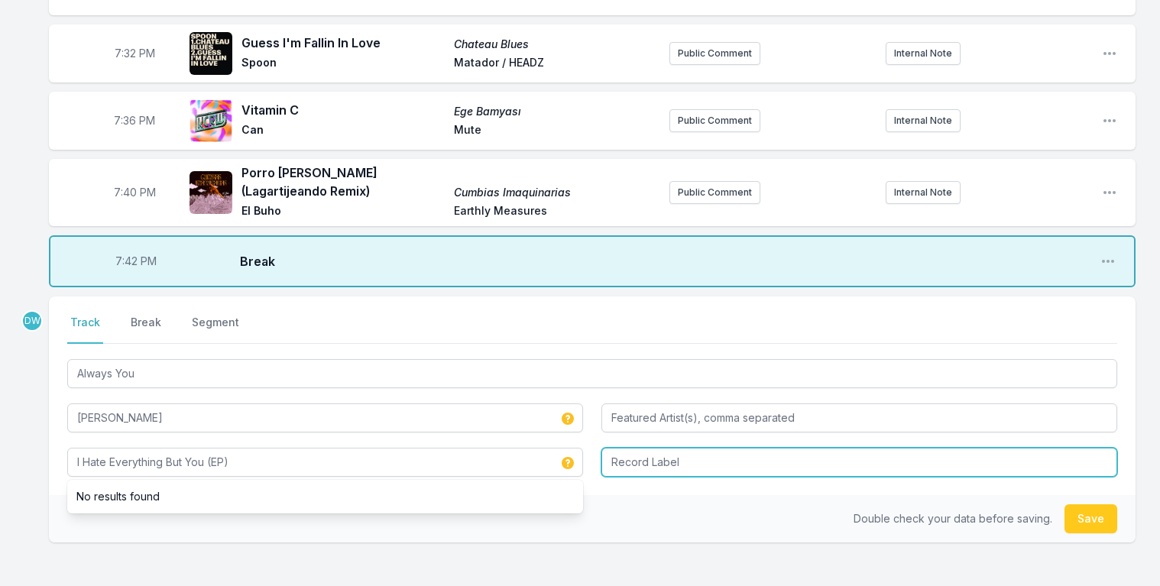
type input "I Hate Everything But You (EP)"
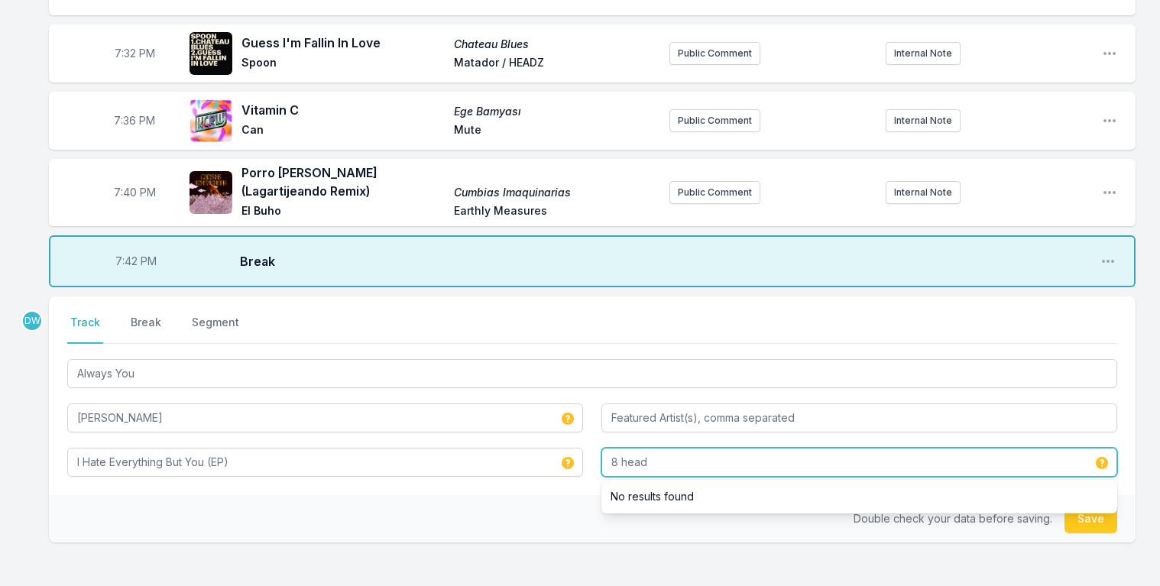
type input "8 head"
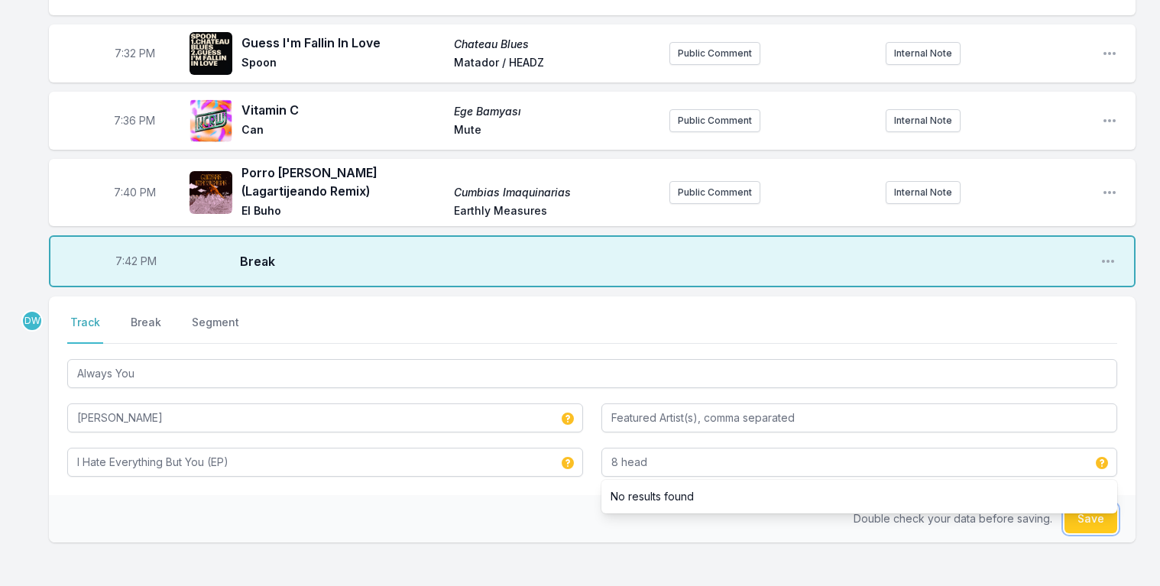
click at [1092, 504] on button "Save" at bounding box center [1091, 518] width 53 height 29
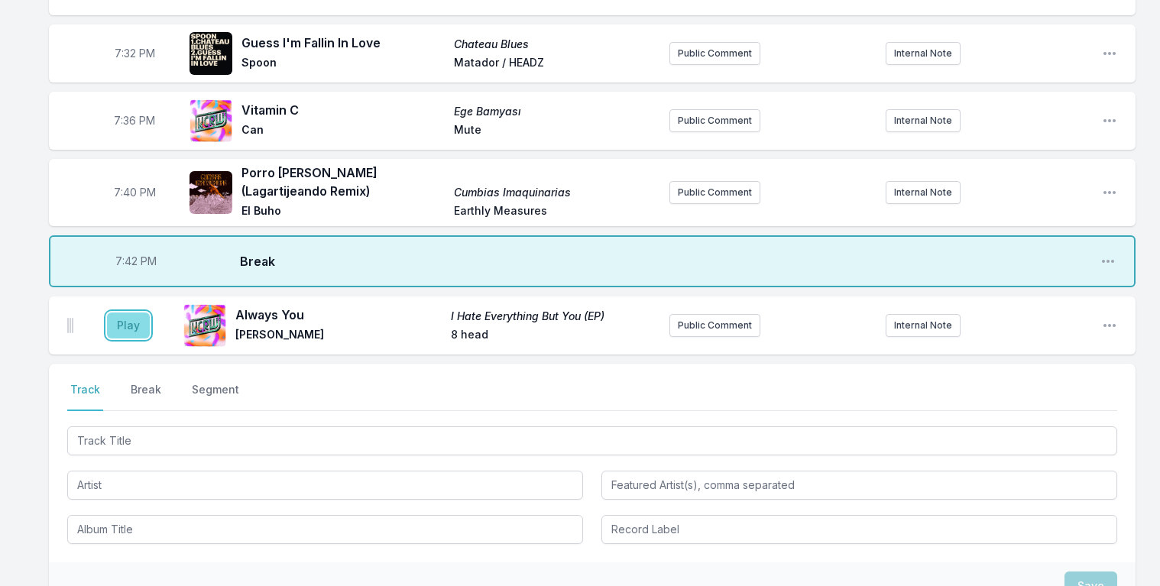
click at [127, 313] on button "Play" at bounding box center [128, 326] width 43 height 26
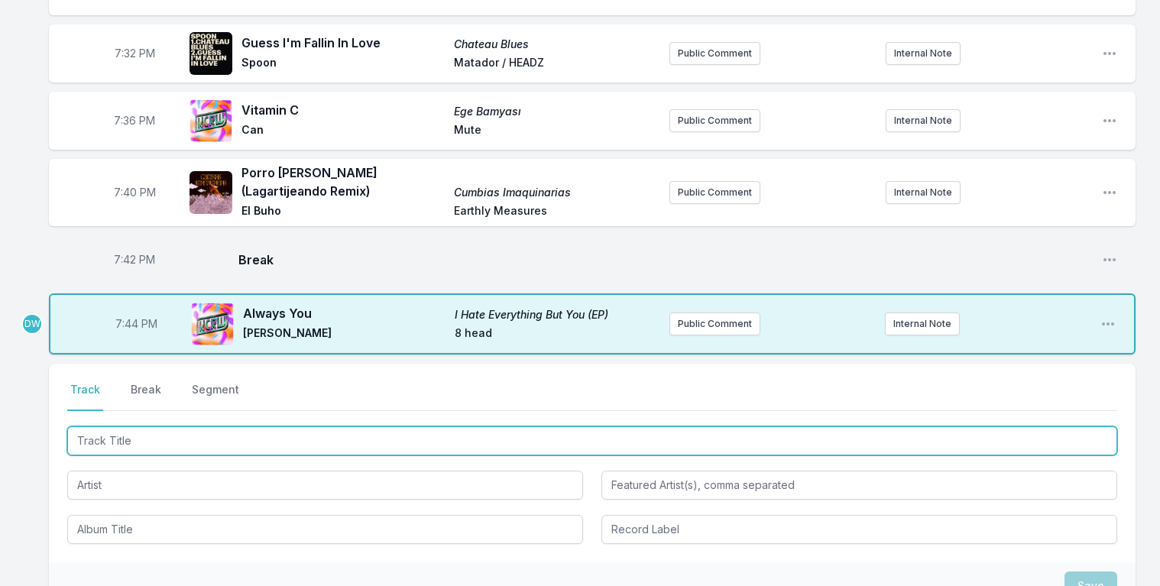
click at [175, 426] on input "Track Title" at bounding box center [592, 440] width 1050 height 29
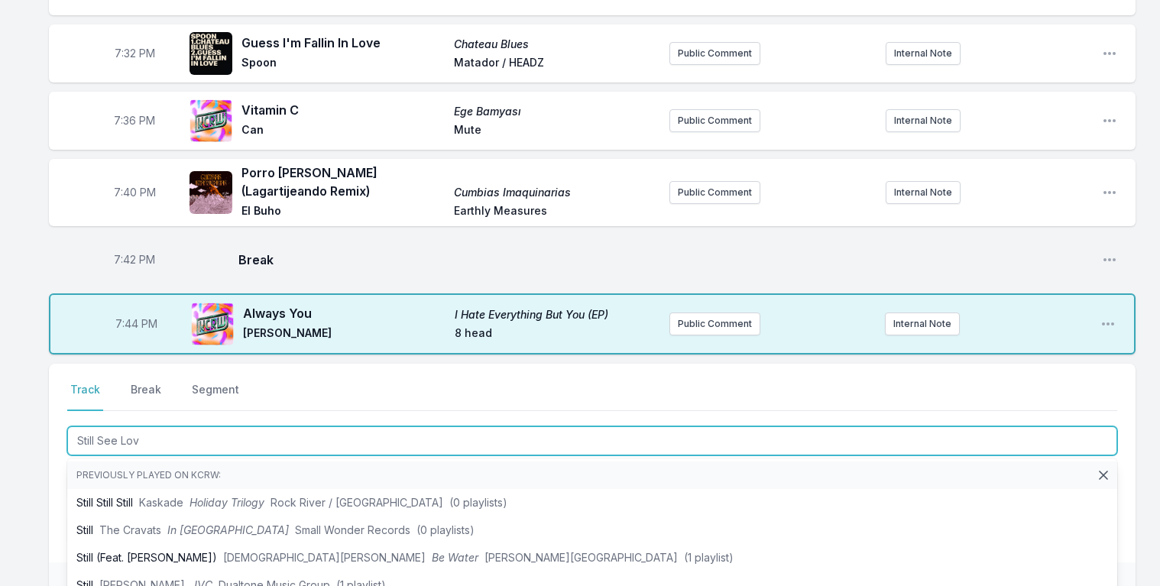
type input "Still See Love"
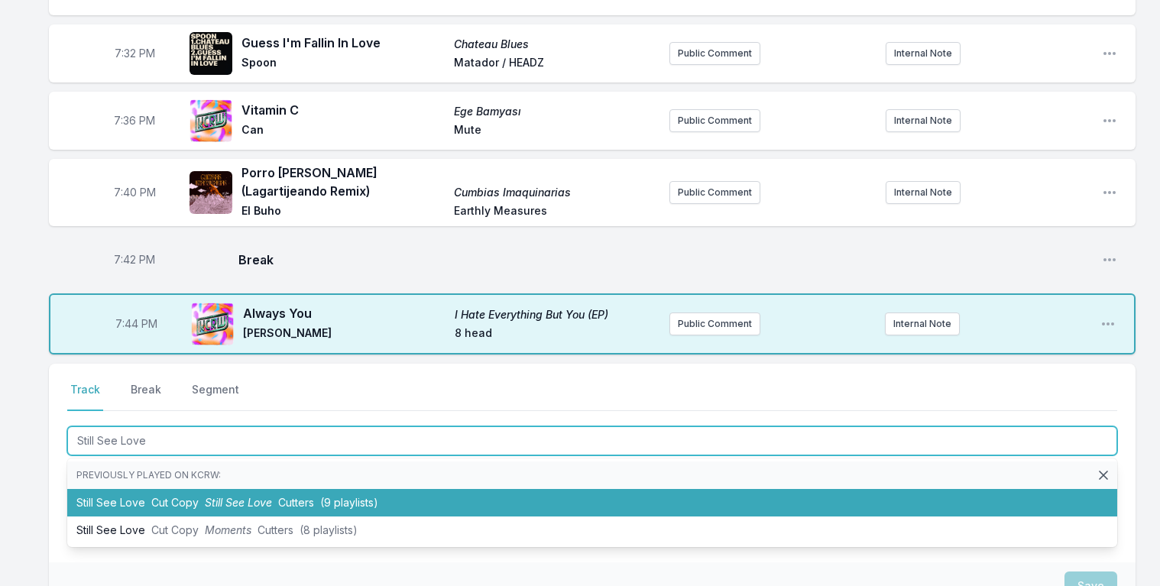
click at [225, 496] on span "Still See Love" at bounding box center [238, 502] width 67 height 13
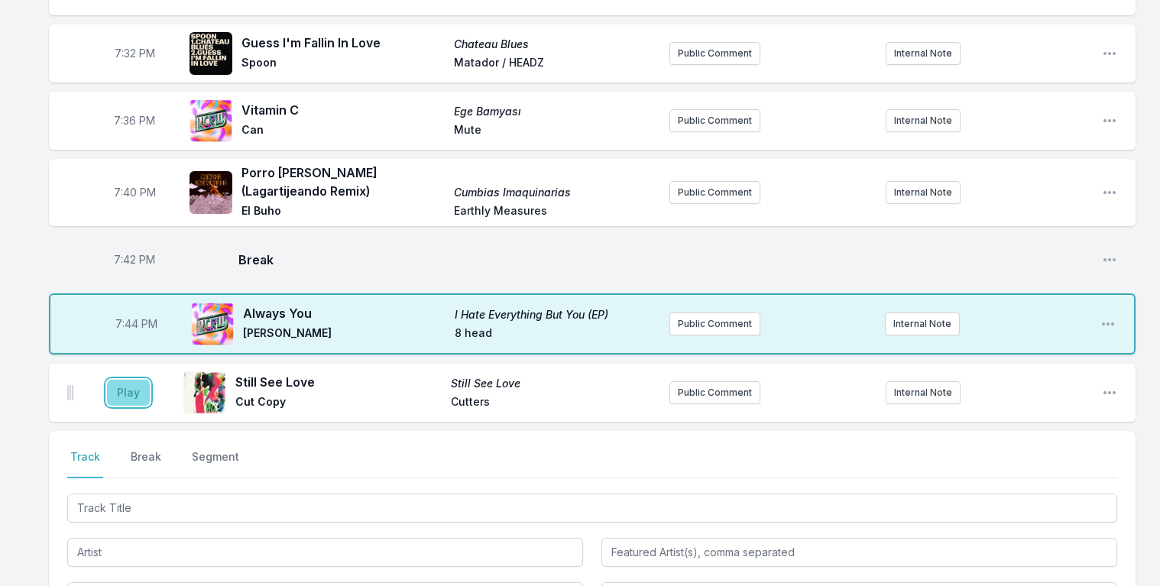
click at [121, 380] on button "Play" at bounding box center [128, 393] width 43 height 26
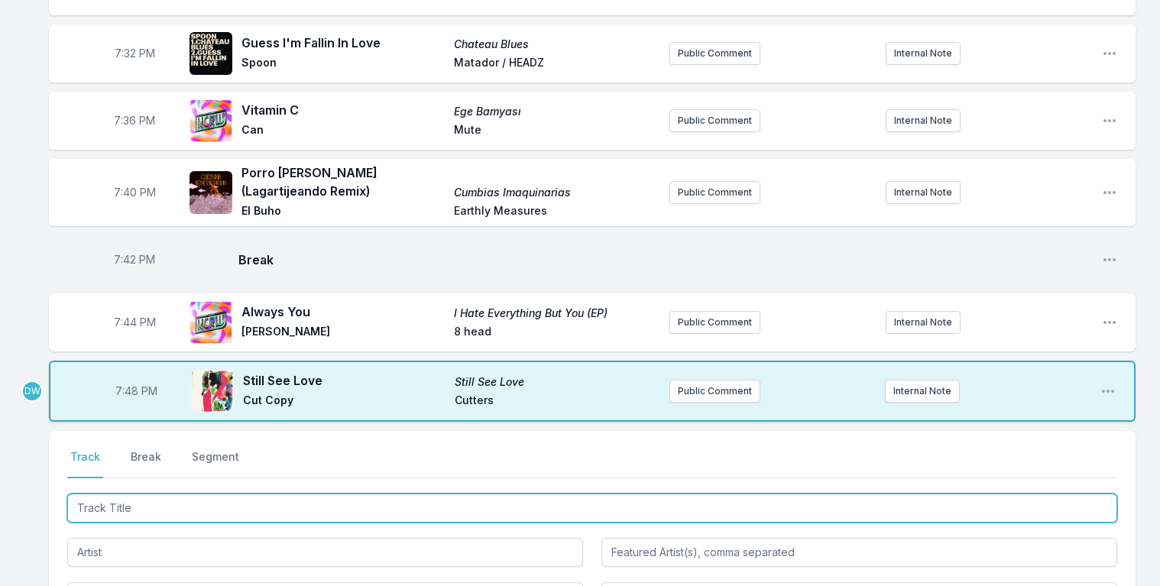
click at [136, 494] on input "Track Title" at bounding box center [592, 508] width 1050 height 29
type input "Feeling Hot (Re-edit)"
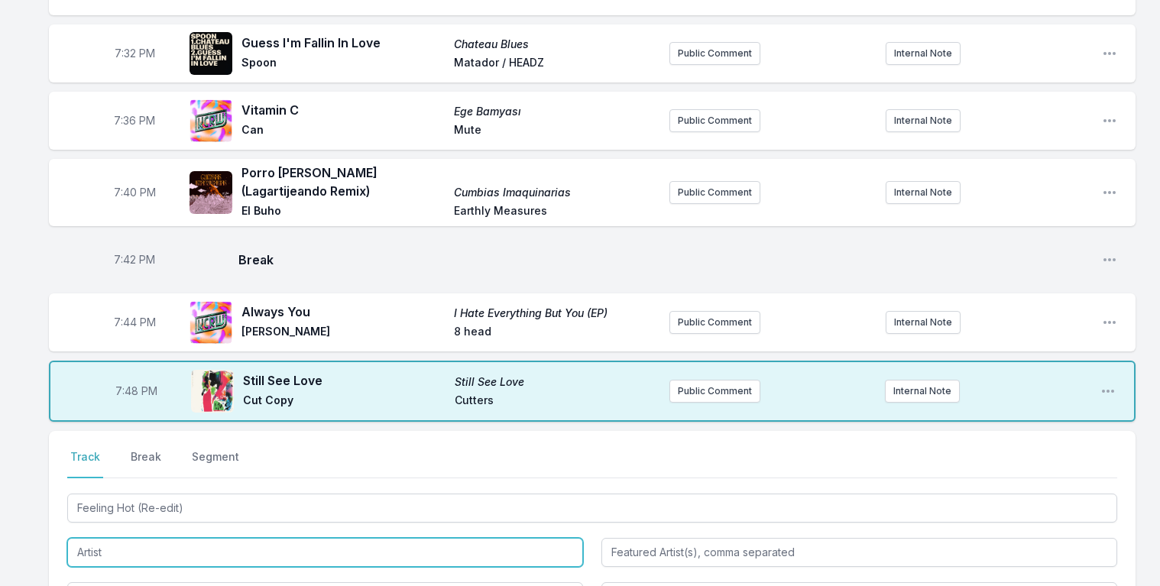
click at [135, 538] on input "Artist" at bounding box center [325, 552] width 516 height 29
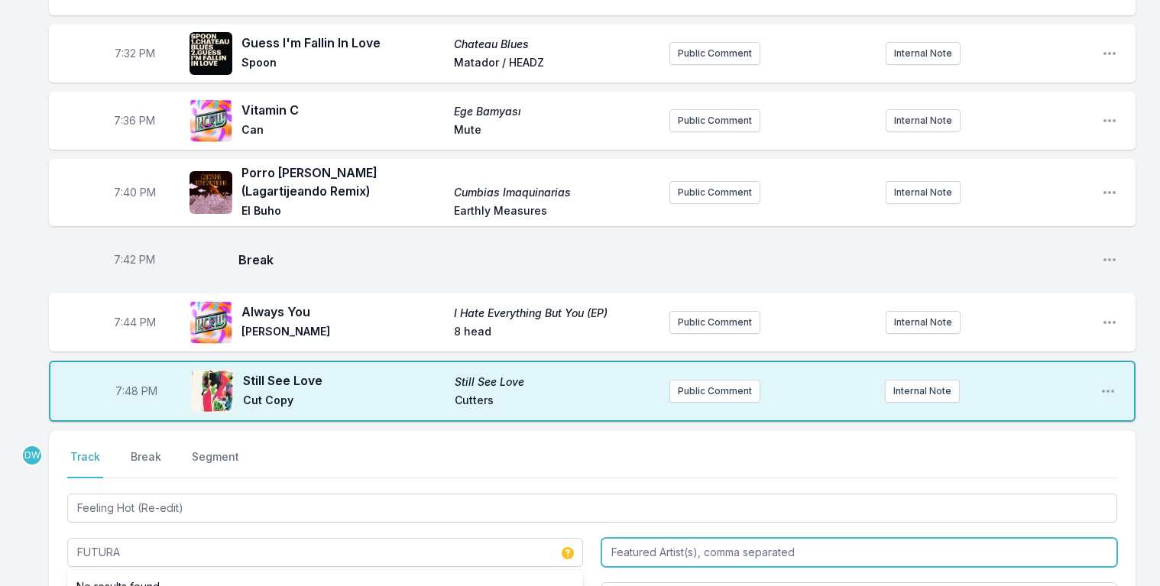
type input "FUTURA"
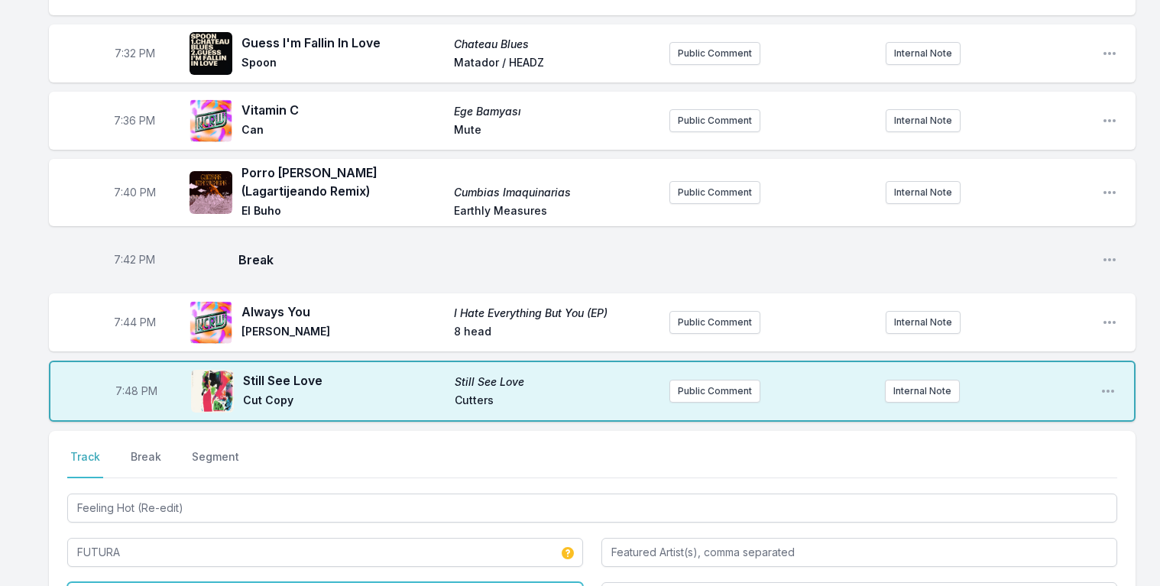
click at [151, 582] on input "Album Title" at bounding box center [325, 596] width 516 height 29
type input "white label"
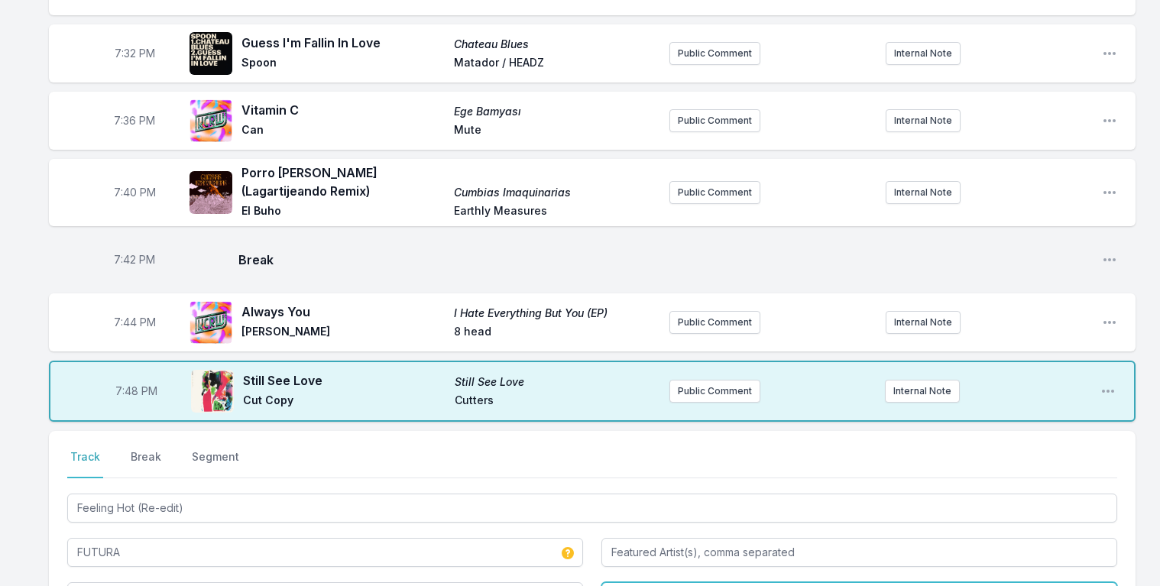
click at [657, 582] on input "Record Label" at bounding box center [860, 596] width 516 height 29
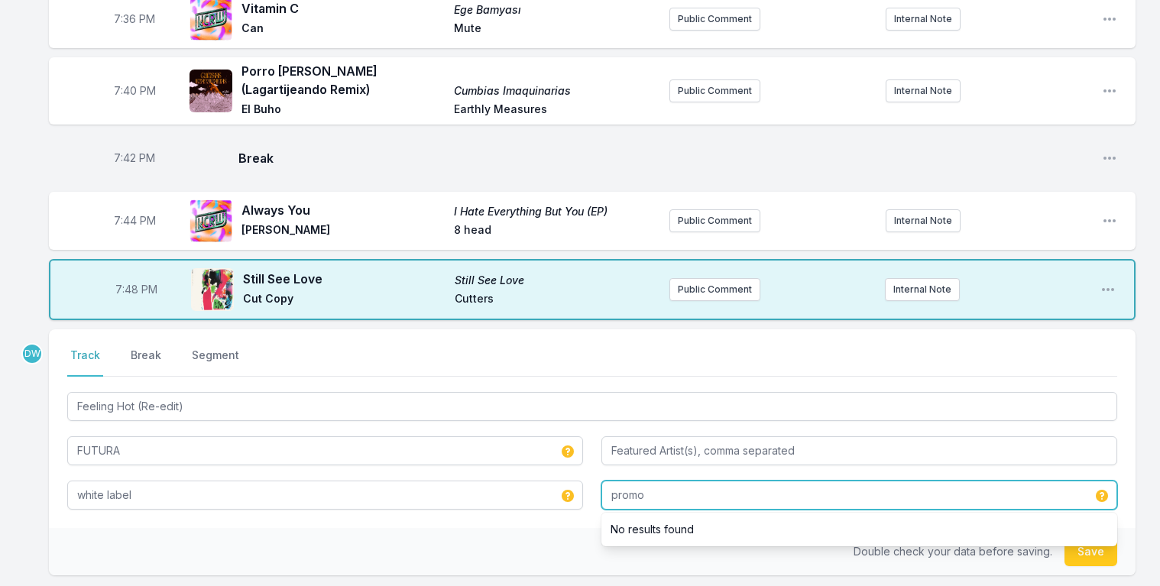
scroll to position [2292, 0]
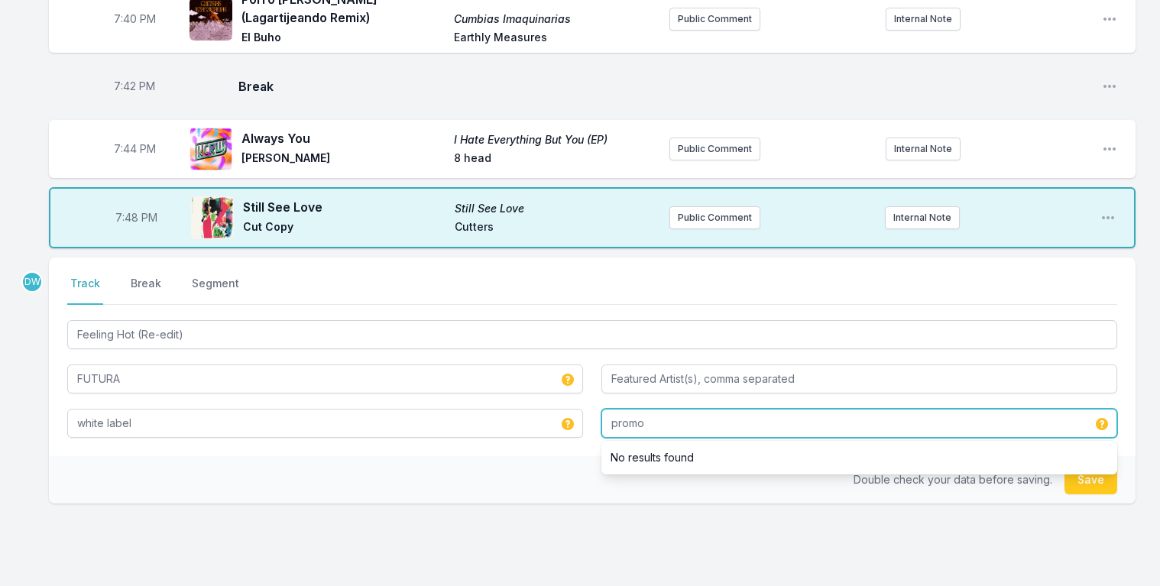
type input "promo"
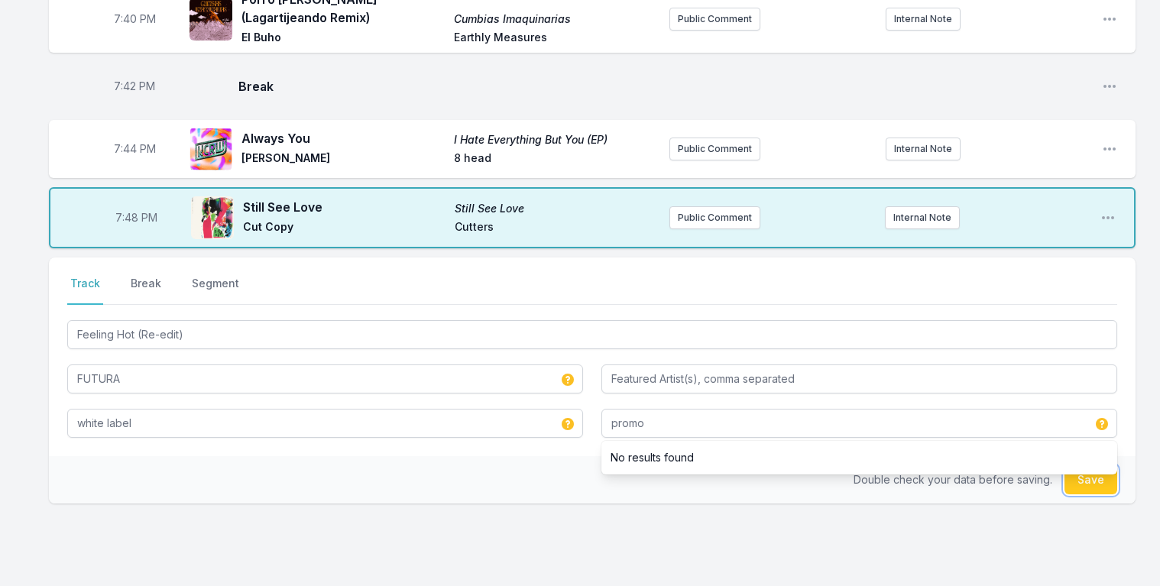
click at [1091, 465] on button "Save" at bounding box center [1091, 479] width 53 height 29
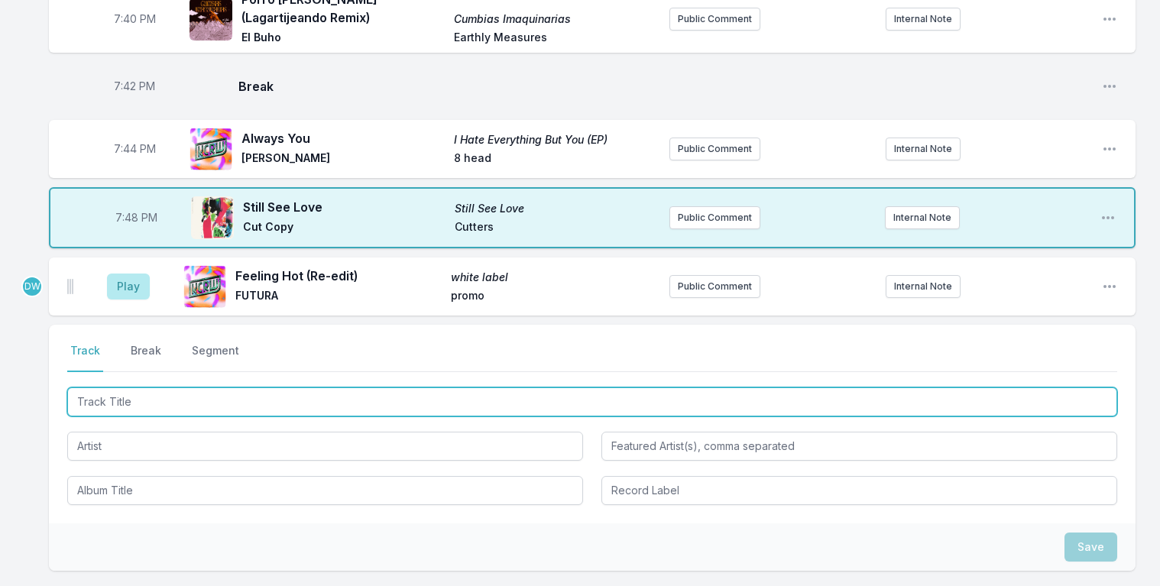
click at [150, 388] on input "Track Title" at bounding box center [592, 402] width 1050 height 29
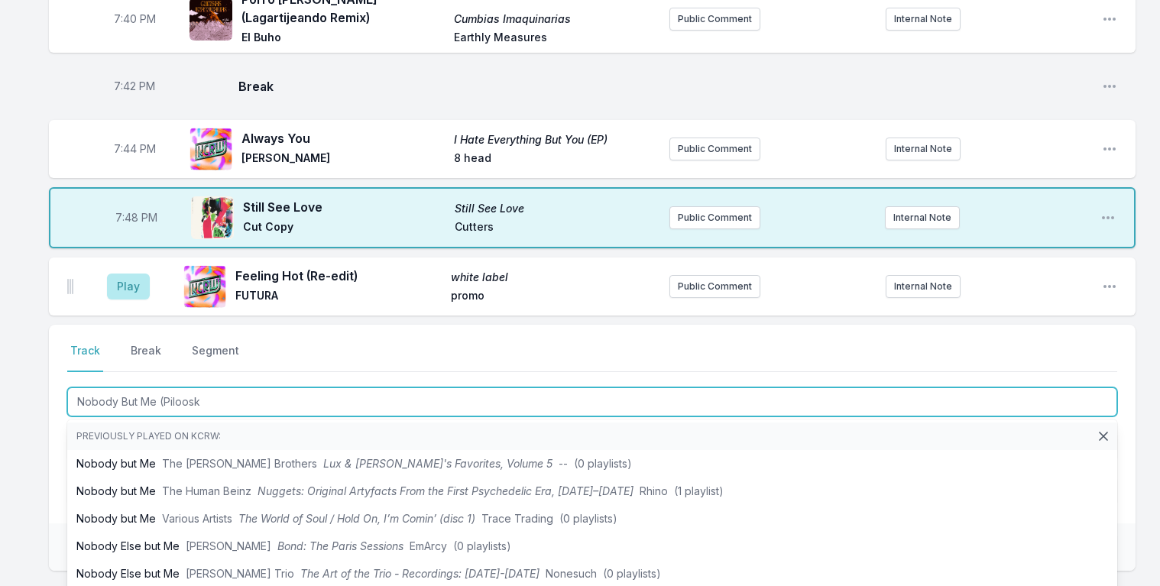
type input "Nobody But Me (Pilooski"
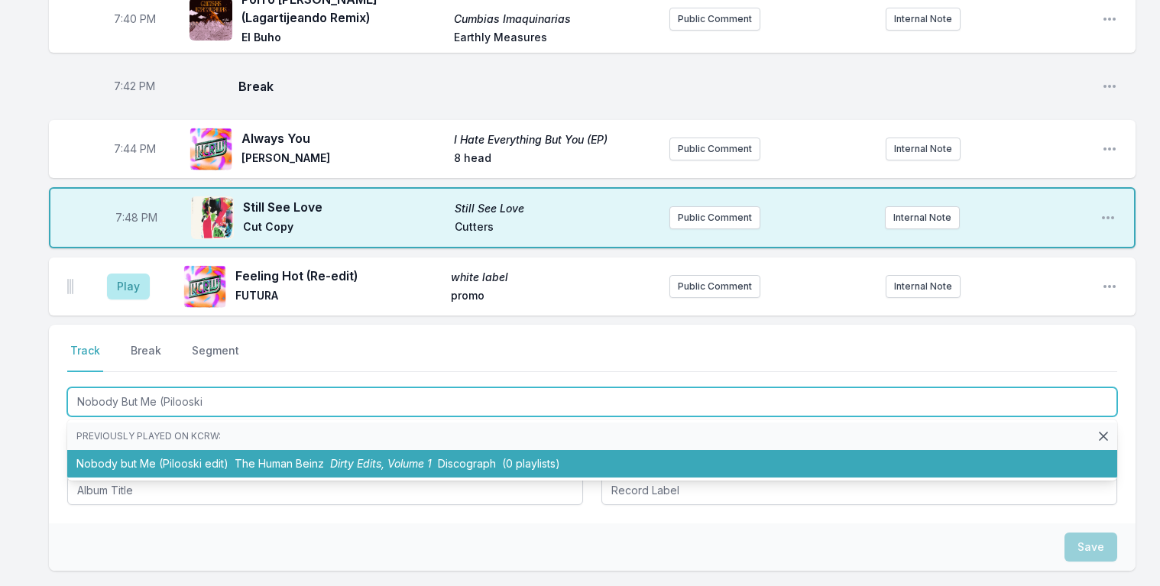
click at [330, 457] on span "Dirty Edits, Volume 1" at bounding box center [381, 463] width 102 height 13
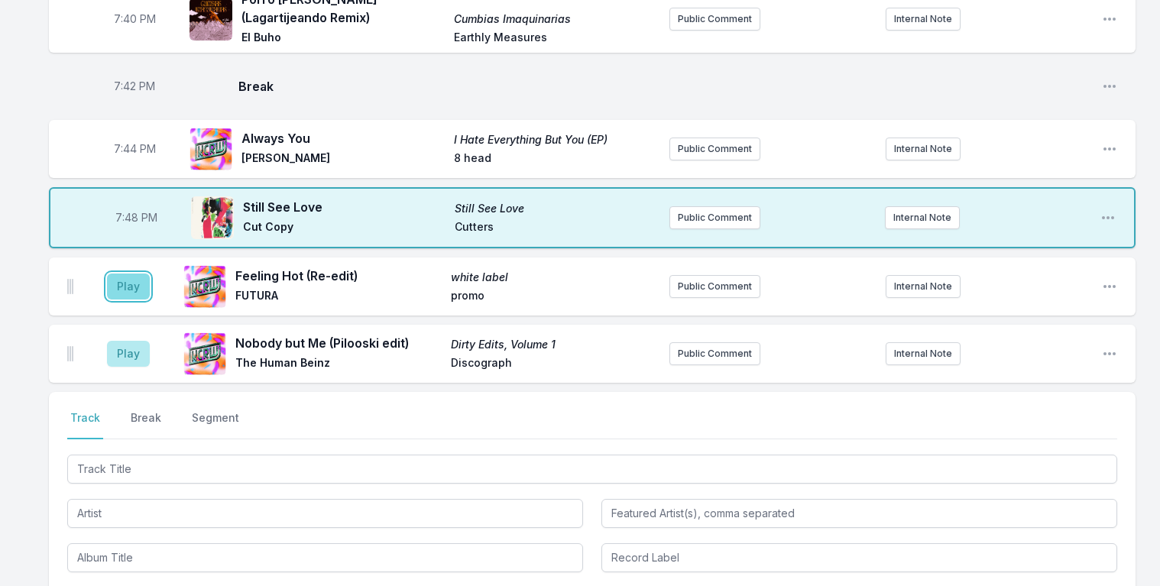
click at [123, 274] on button "Play" at bounding box center [128, 287] width 43 height 26
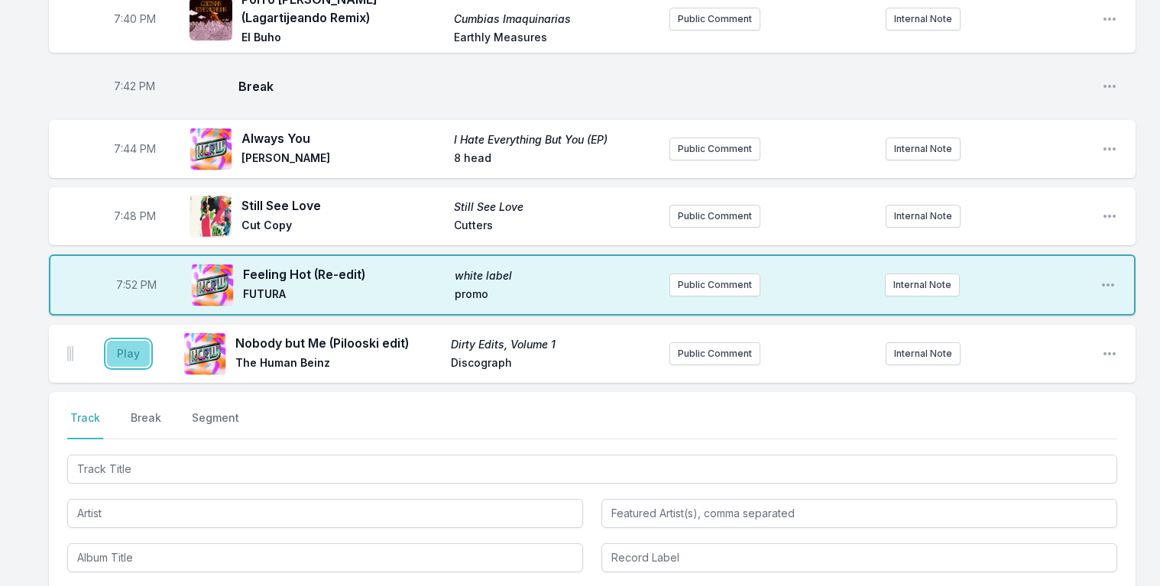
click at [122, 341] on button "Play" at bounding box center [128, 354] width 43 height 26
